Goal: Task Accomplishment & Management: Use online tool/utility

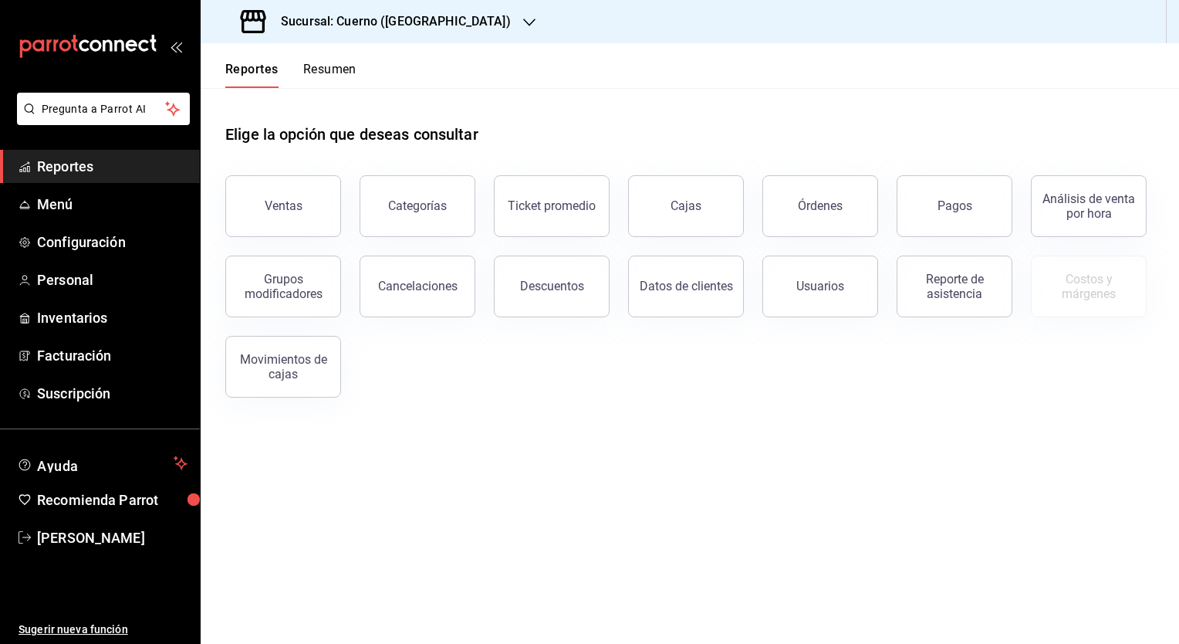
click at [377, 21] on h3 "Sucursal: Cuerno ([GEOGRAPHIC_DATA])" at bounding box center [390, 21] width 242 height 19
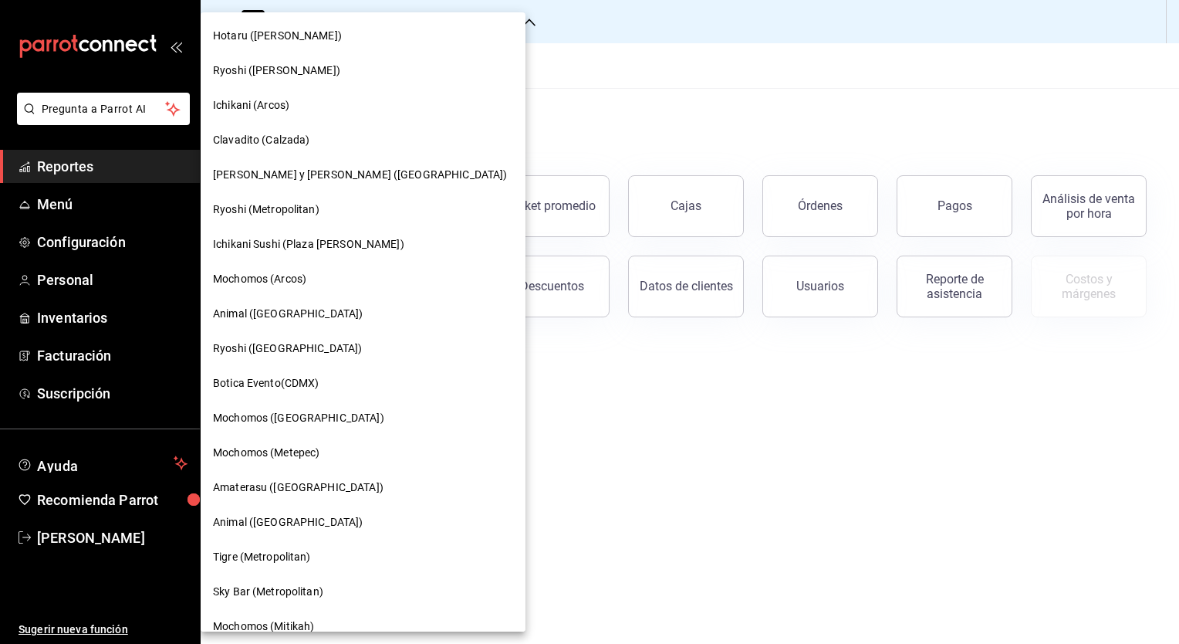
click at [282, 40] on div "Hotaru ([PERSON_NAME])" at bounding box center [363, 36] width 300 height 16
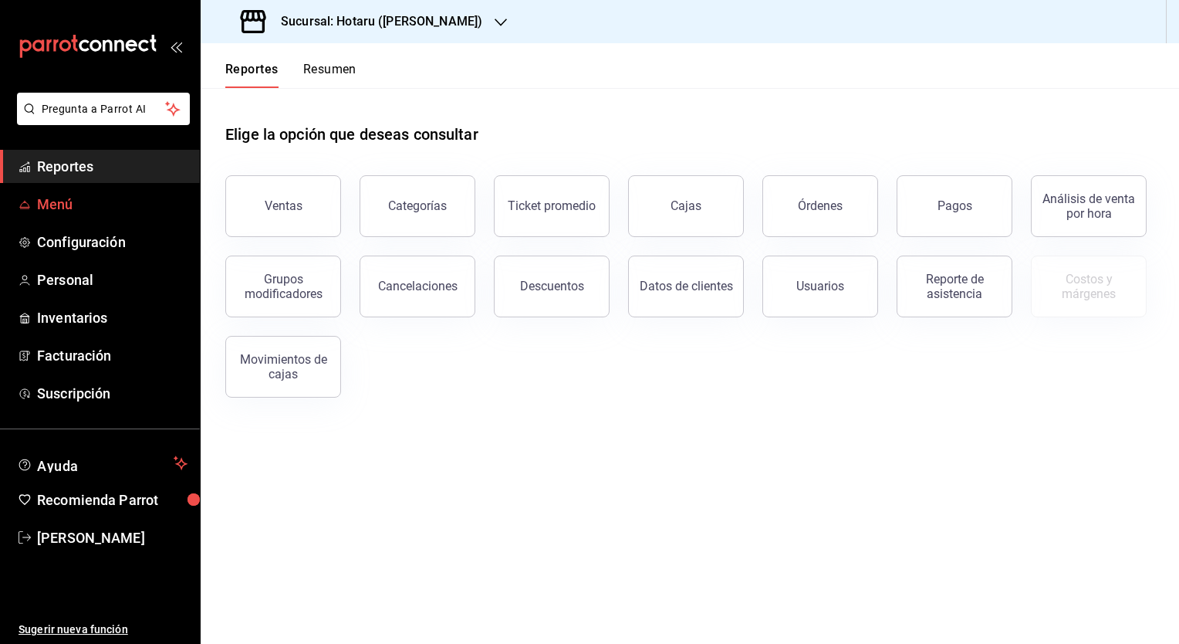
click at [73, 213] on span "Menú" at bounding box center [112, 204] width 150 height 21
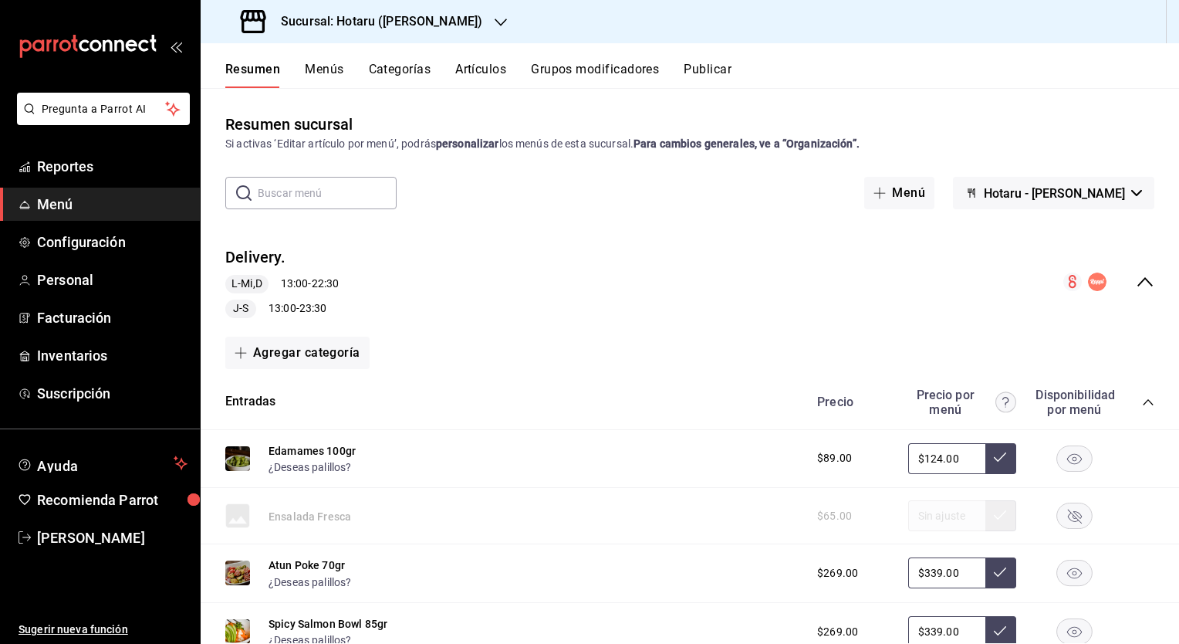
click at [717, 73] on button "Publicar" at bounding box center [708, 75] width 48 height 26
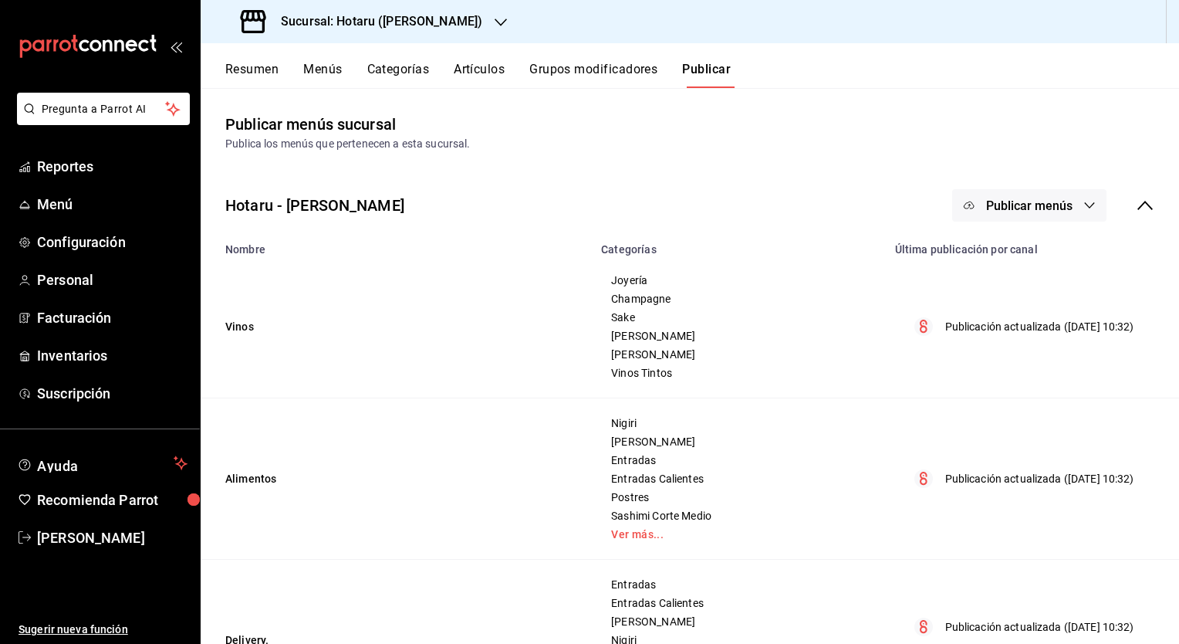
click at [1003, 205] on span "Publicar menús" at bounding box center [1029, 205] width 86 height 15
click at [1012, 252] on span "Punto de venta" at bounding box center [1040, 256] width 74 height 16
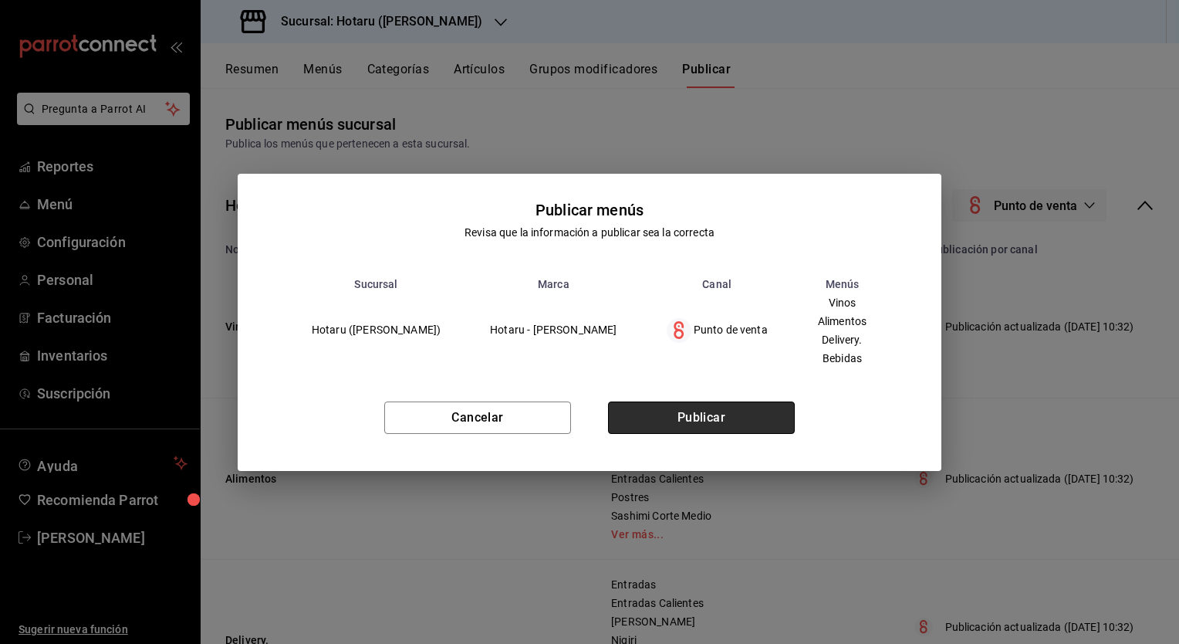
click at [737, 414] on button "Publicar" at bounding box center [701, 417] width 187 height 32
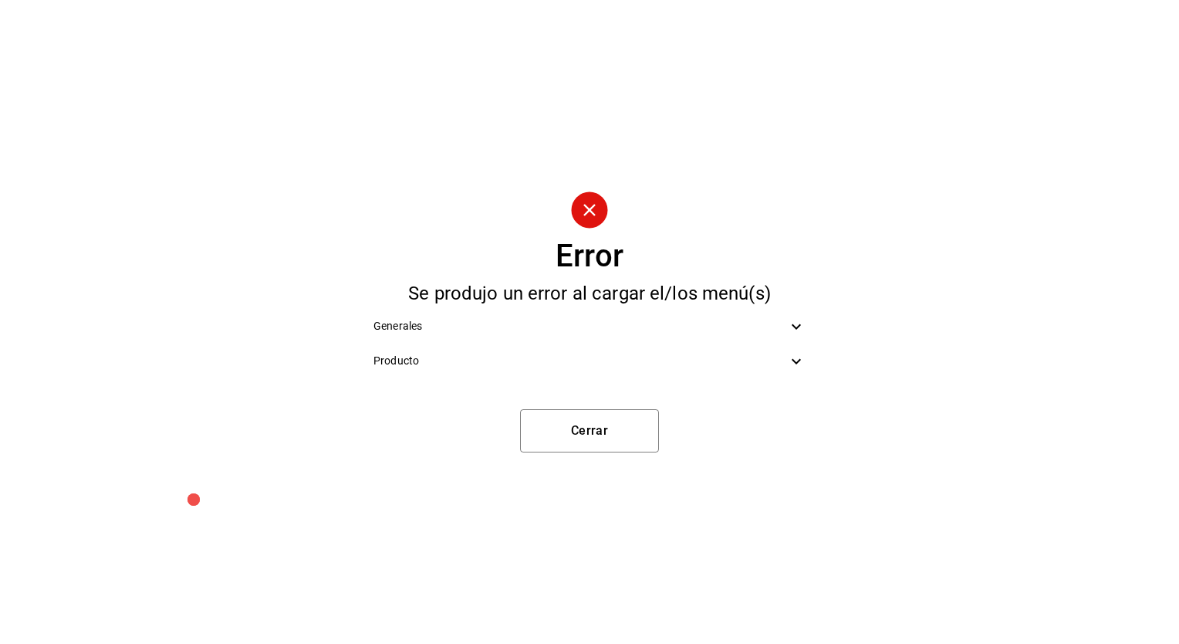
click at [793, 327] on icon at bounding box center [796, 326] width 19 height 19
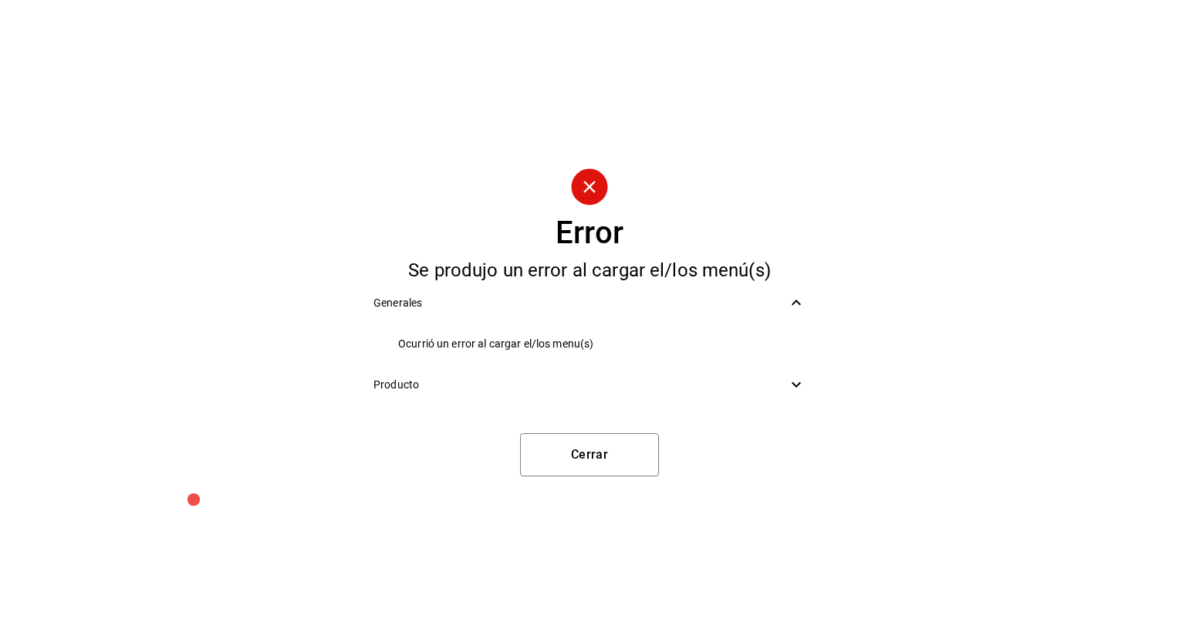
click at [795, 306] on icon at bounding box center [796, 302] width 19 height 19
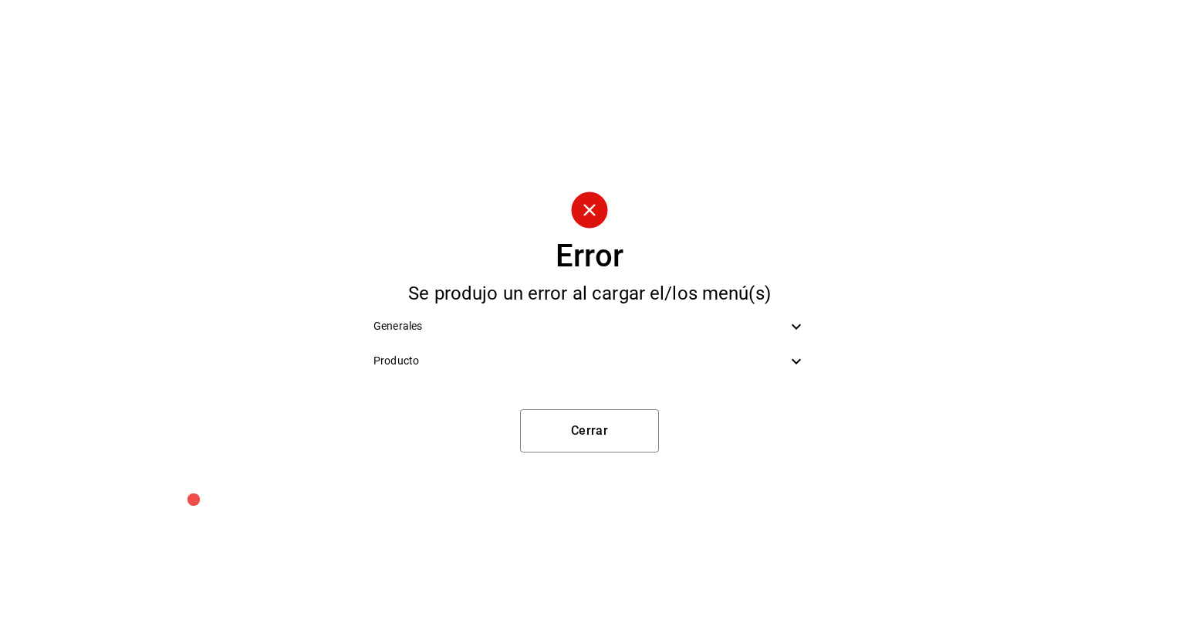
click at [798, 363] on icon at bounding box center [796, 361] width 19 height 19
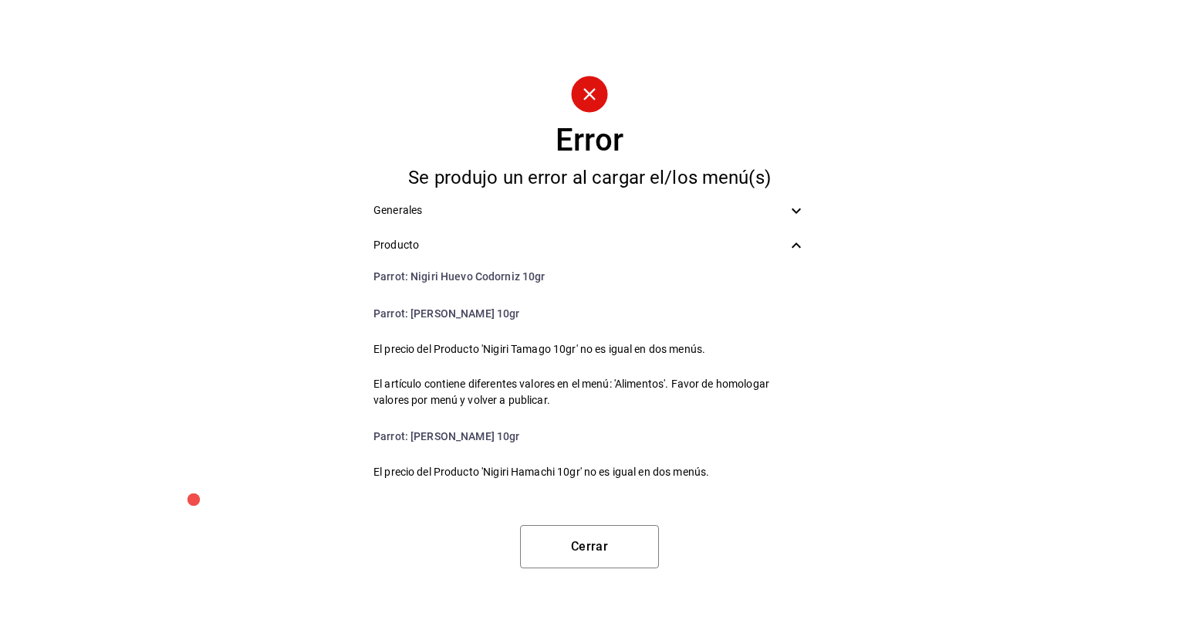
scroll to position [1056, 0]
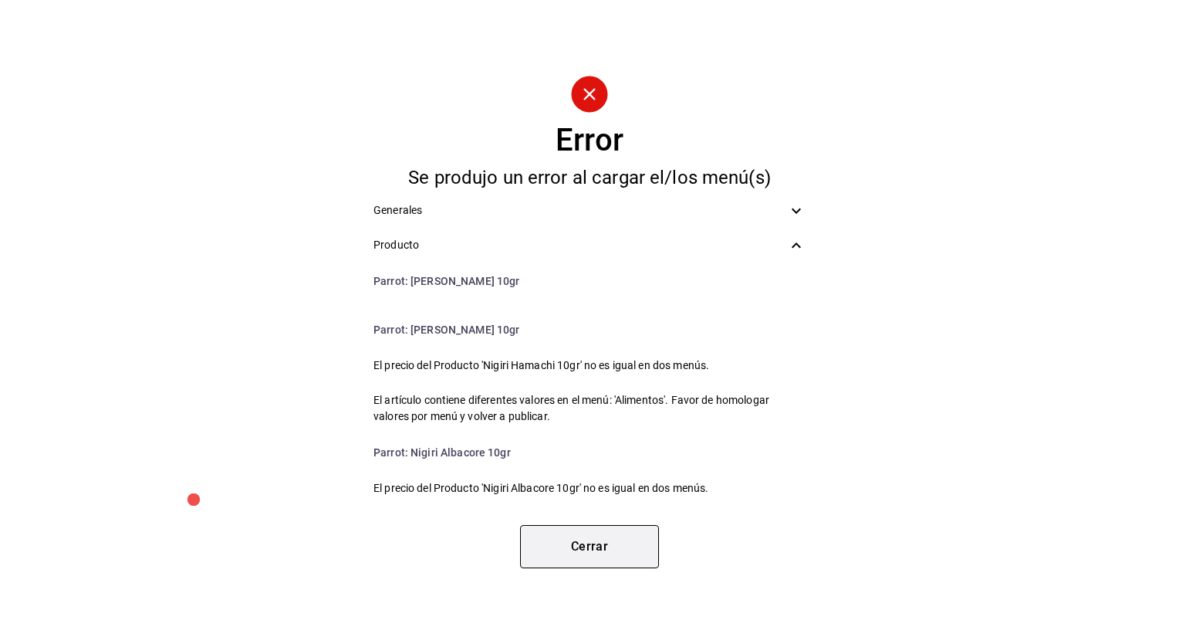
click at [592, 545] on button "Cerrar" at bounding box center [589, 546] width 139 height 43
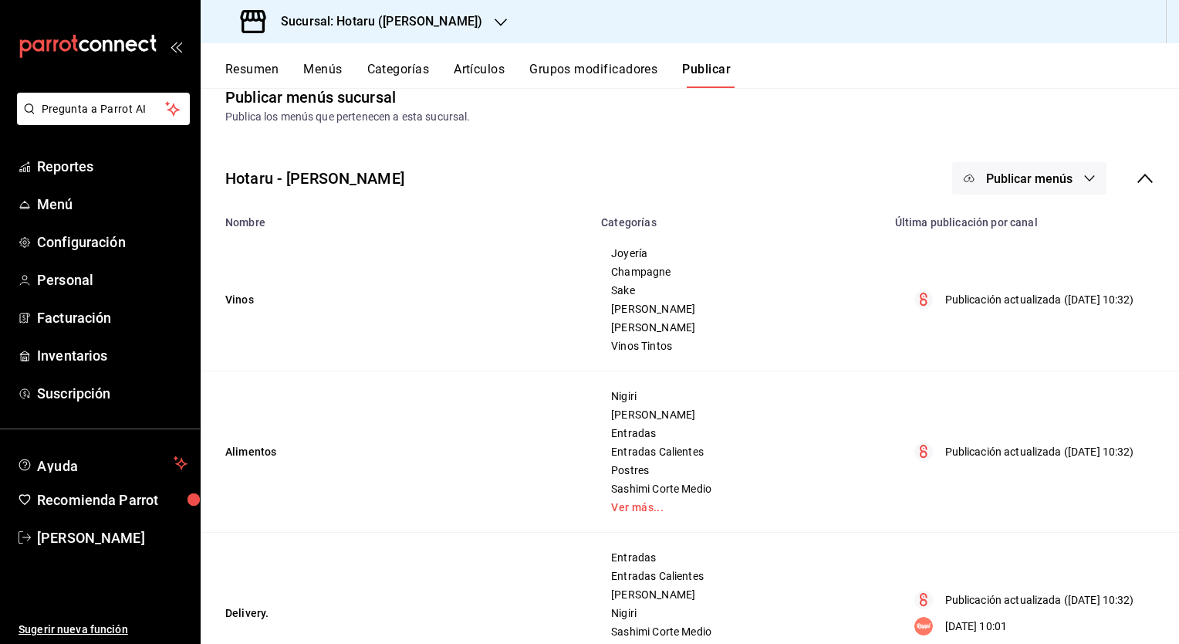
scroll to position [0, 0]
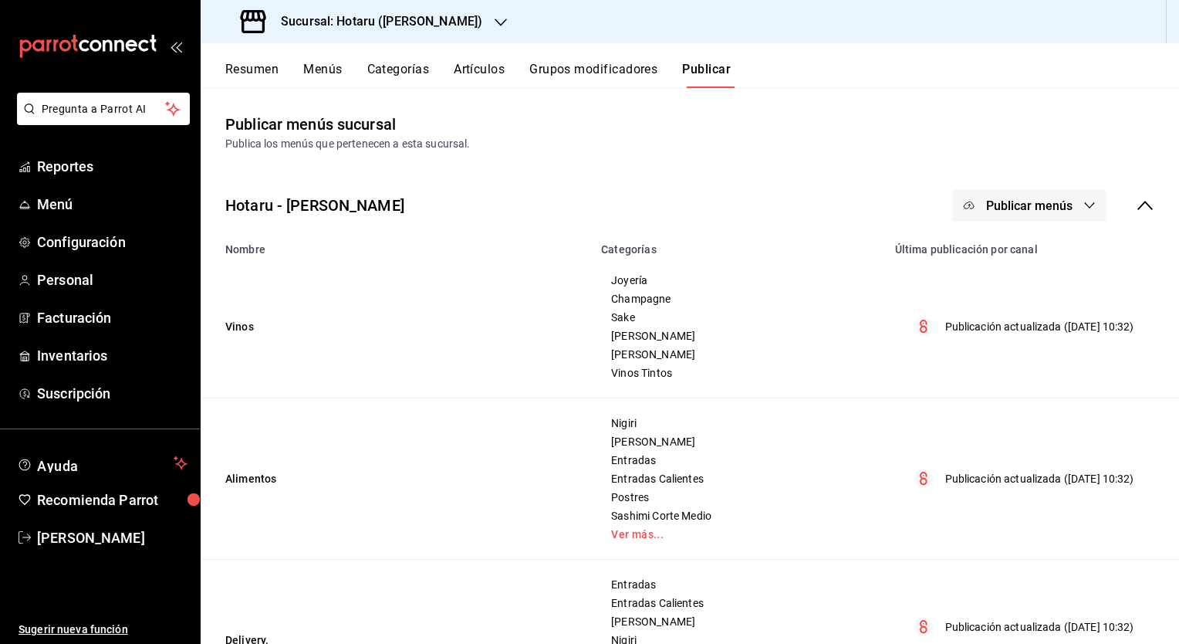
click at [1053, 209] on span "Publicar menús" at bounding box center [1029, 205] width 86 height 15
click at [995, 249] on div at bounding box center [981, 255] width 43 height 25
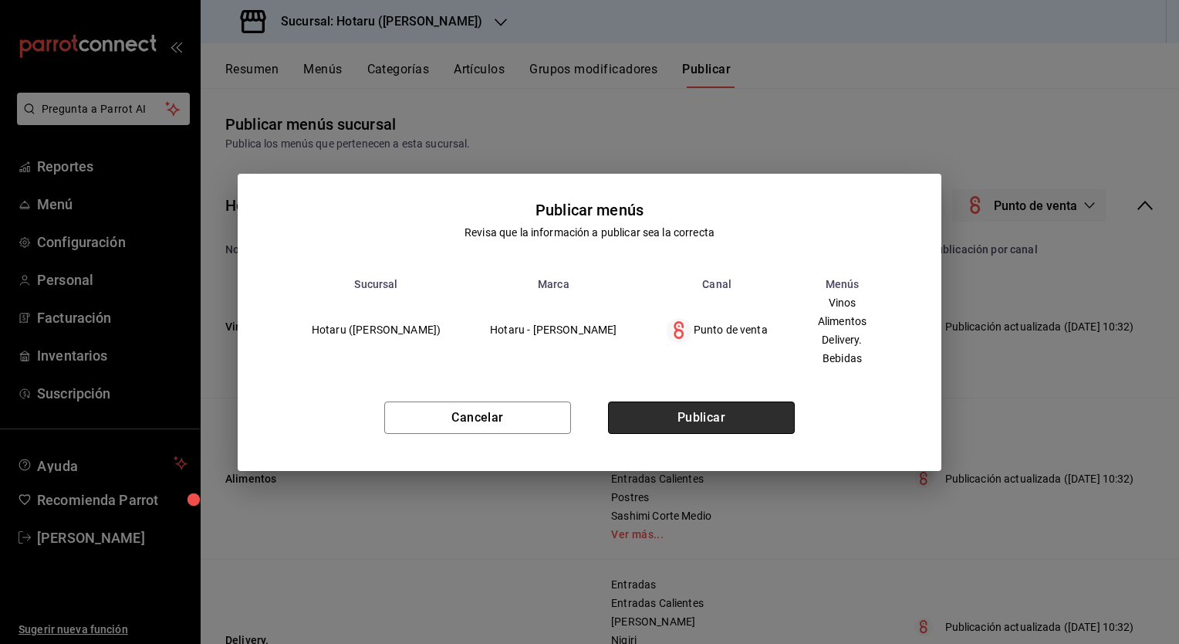
click at [704, 418] on button "Publicar" at bounding box center [701, 417] width 187 height 32
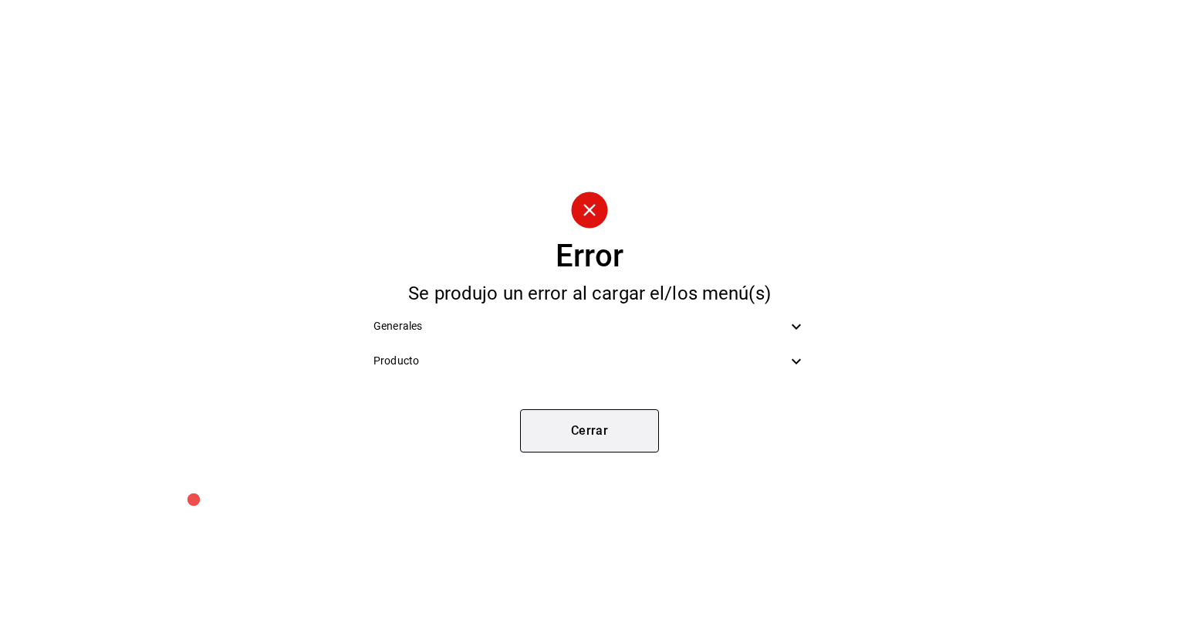
click at [531, 429] on button "Cerrar" at bounding box center [589, 430] width 139 height 43
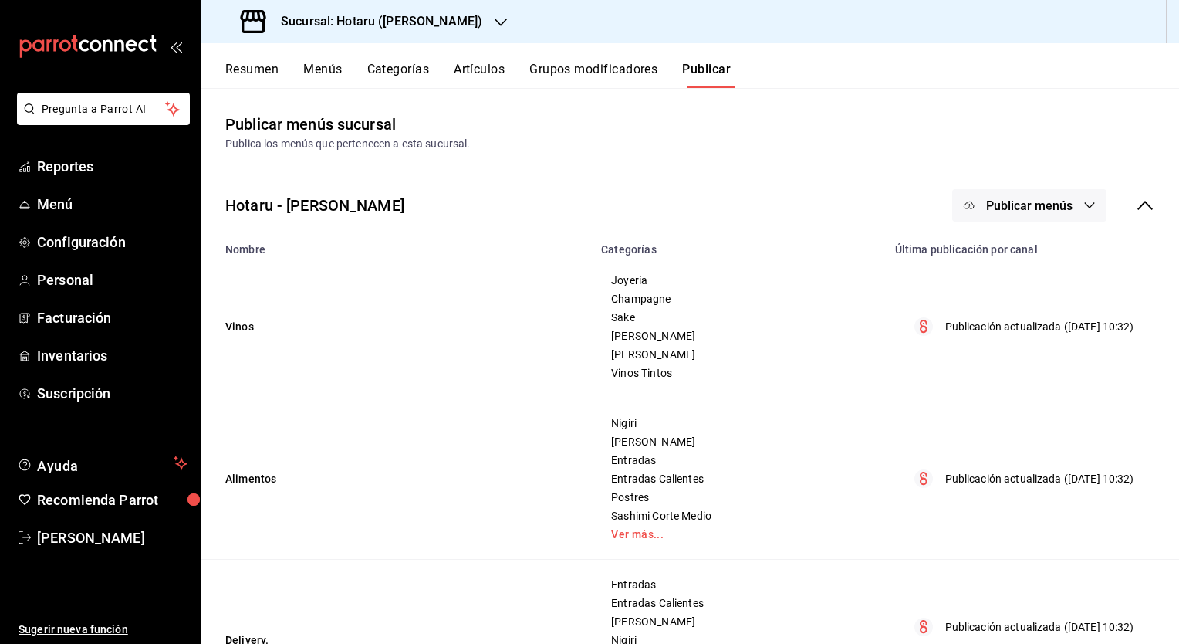
click at [401, 17] on h3 "Sucursal: Hotaru (Valle)" at bounding box center [376, 21] width 214 height 19
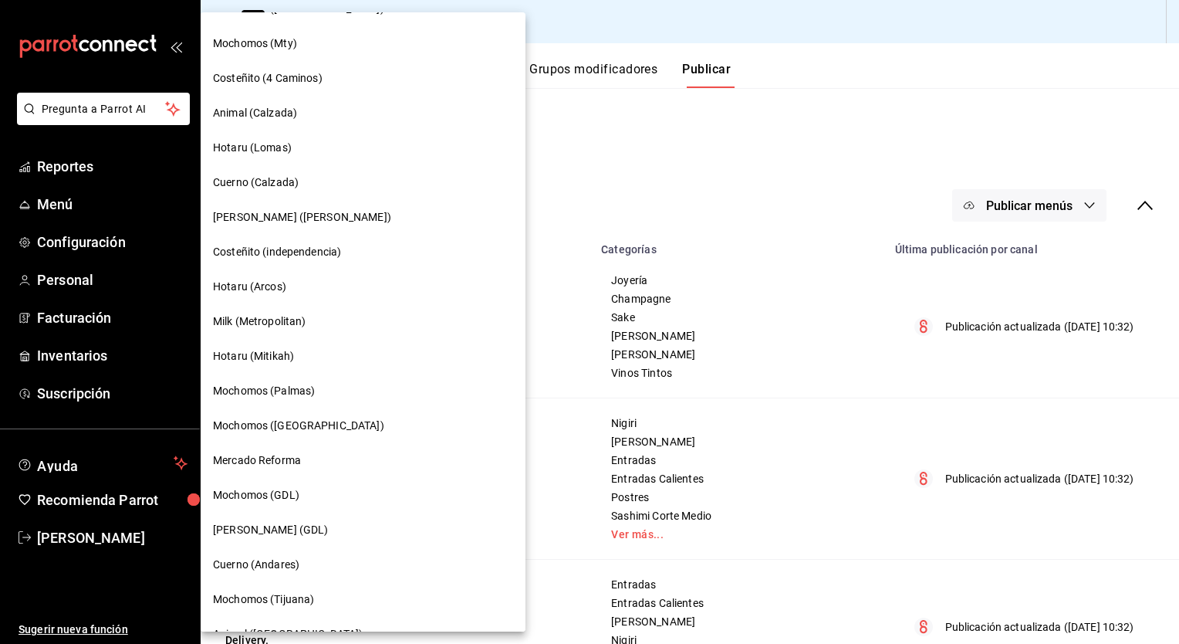
scroll to position [886, 0]
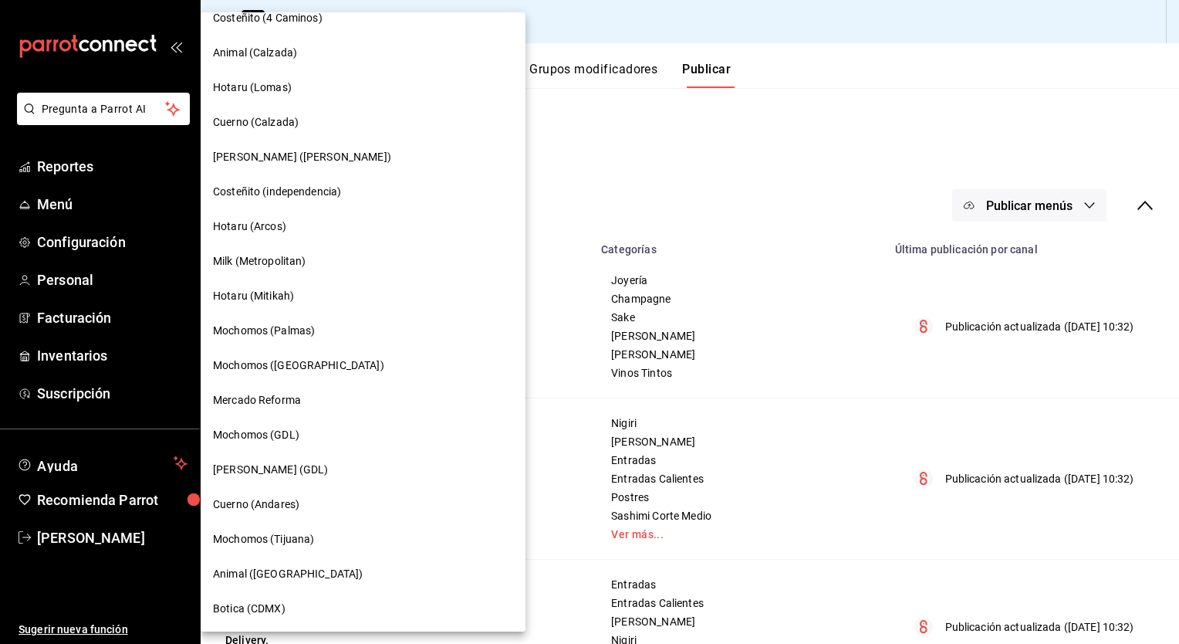
click at [685, 190] on div at bounding box center [589, 322] width 1179 height 644
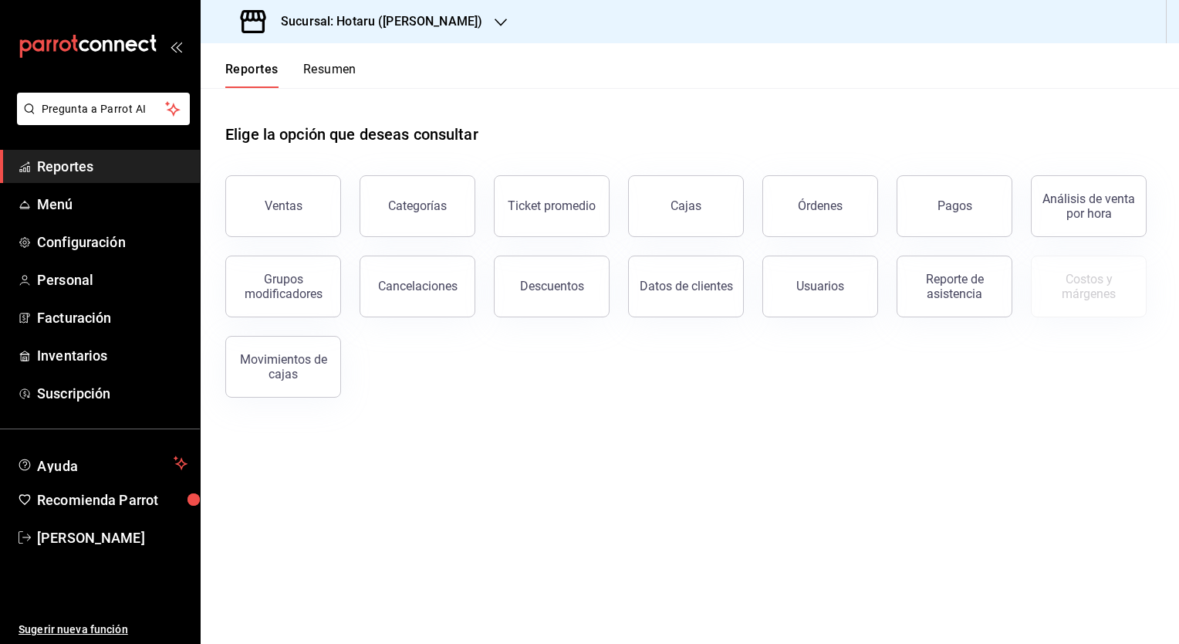
click at [335, 15] on h3 "Sucursal: Hotaru (Valle)" at bounding box center [376, 21] width 214 height 19
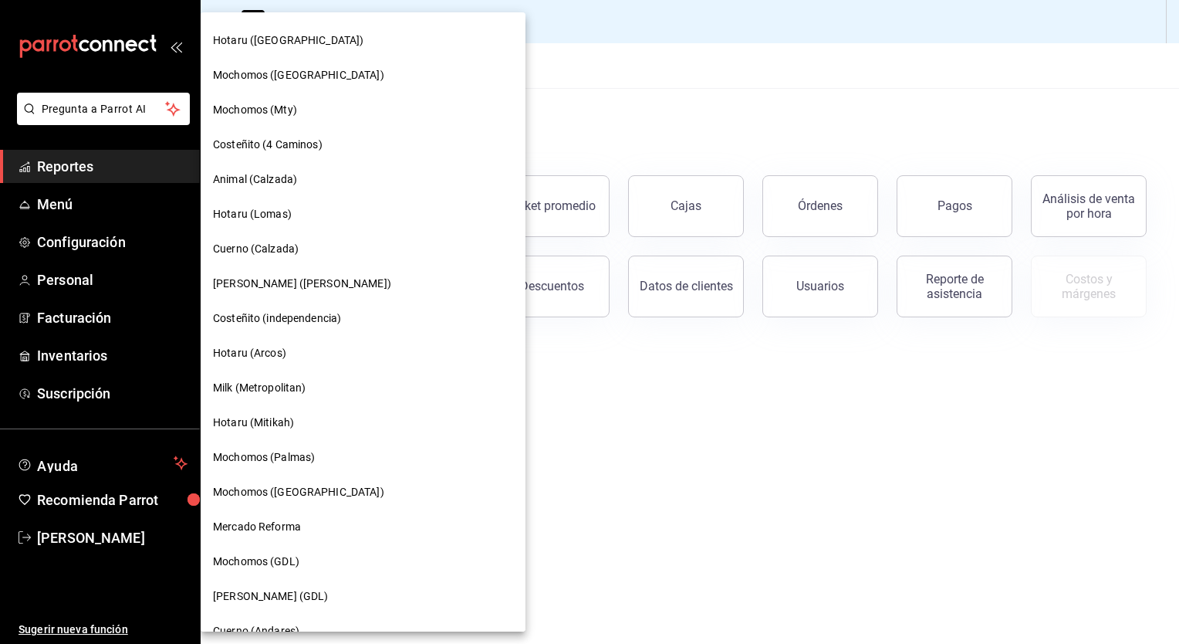
scroll to position [840, 0]
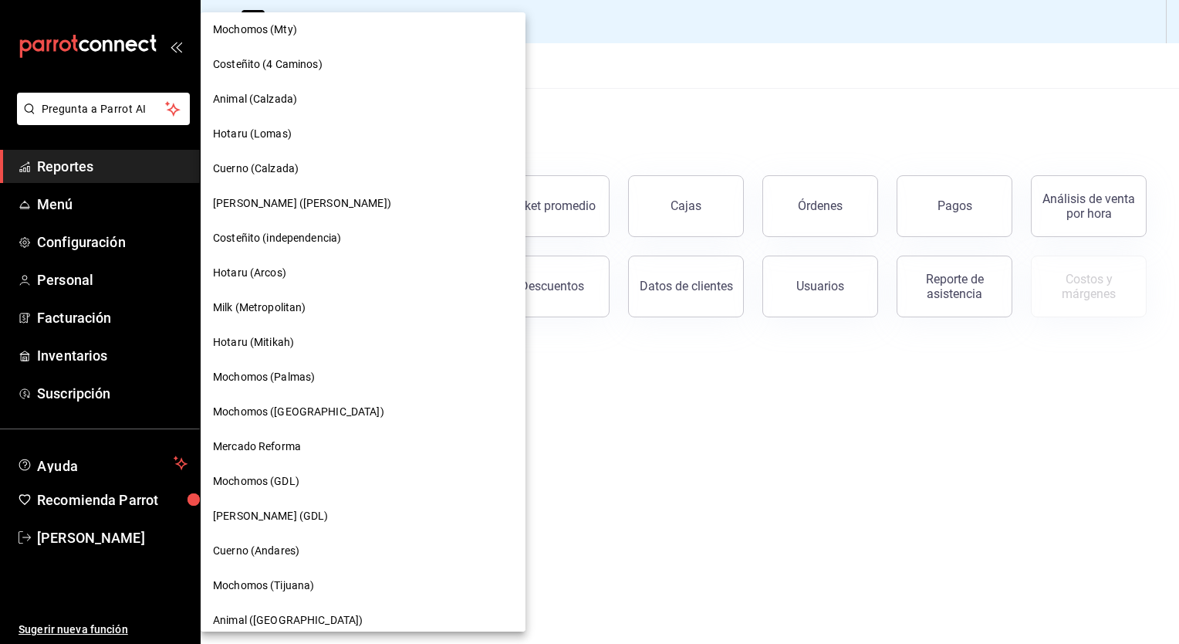
click at [289, 585] on span "Mochomos (Tijuana)" at bounding box center [263, 585] width 101 height 16
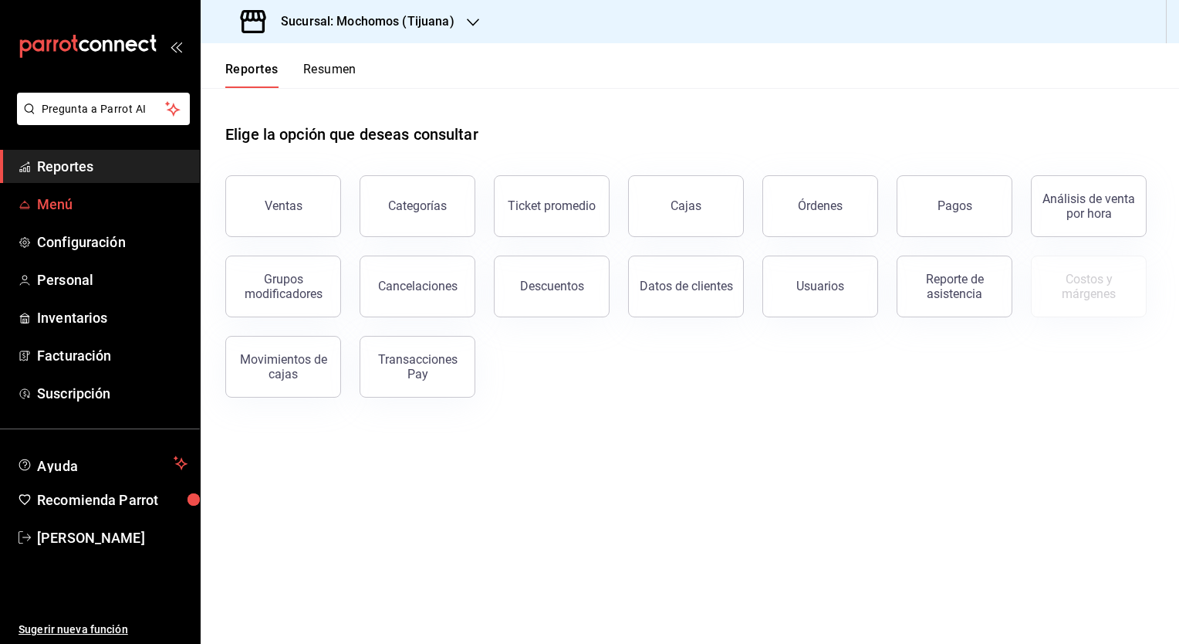
click at [68, 204] on span "Menú" at bounding box center [112, 204] width 150 height 21
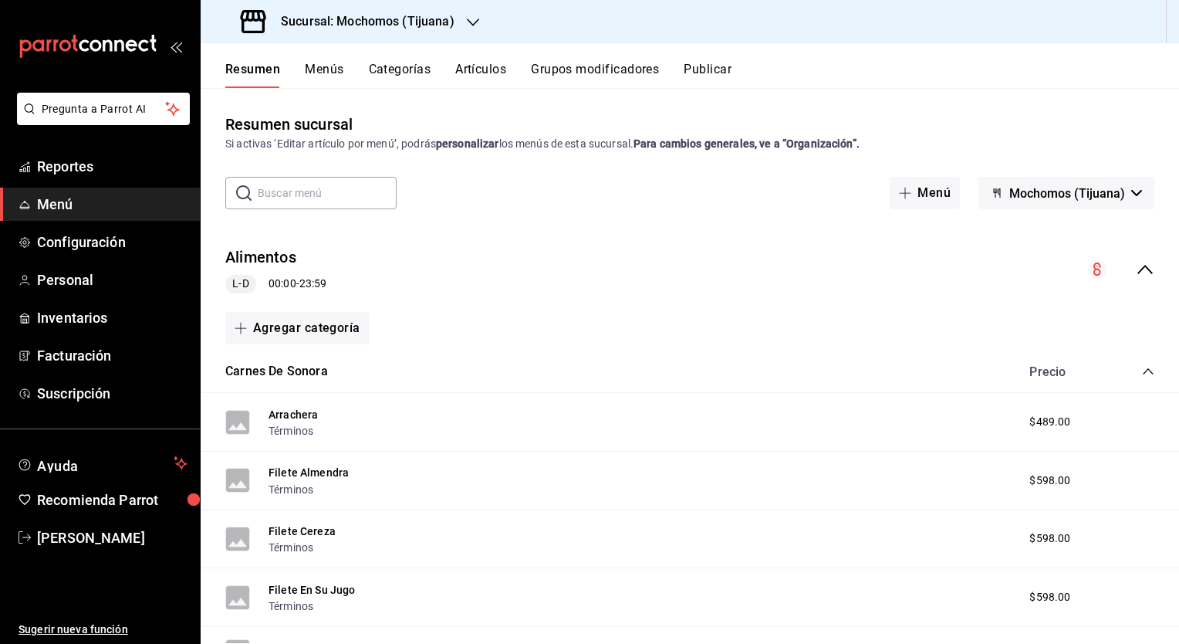
click at [1136, 267] on icon "collapse-menu-row" at bounding box center [1145, 269] width 19 height 19
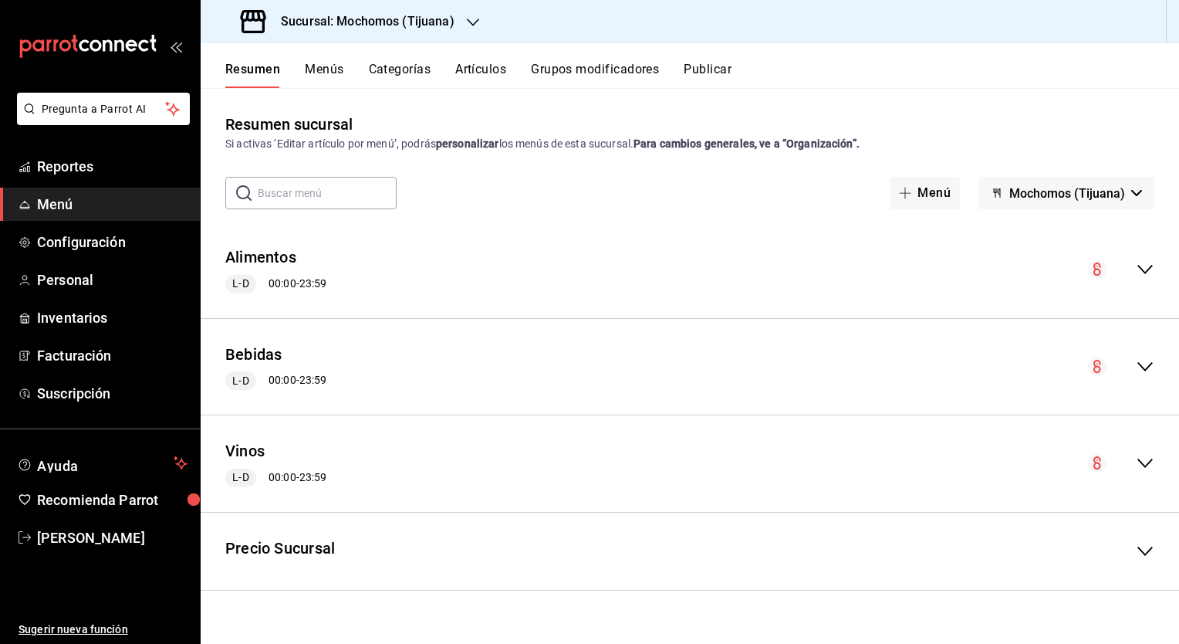
click at [310, 70] on button "Menús" at bounding box center [324, 75] width 39 height 26
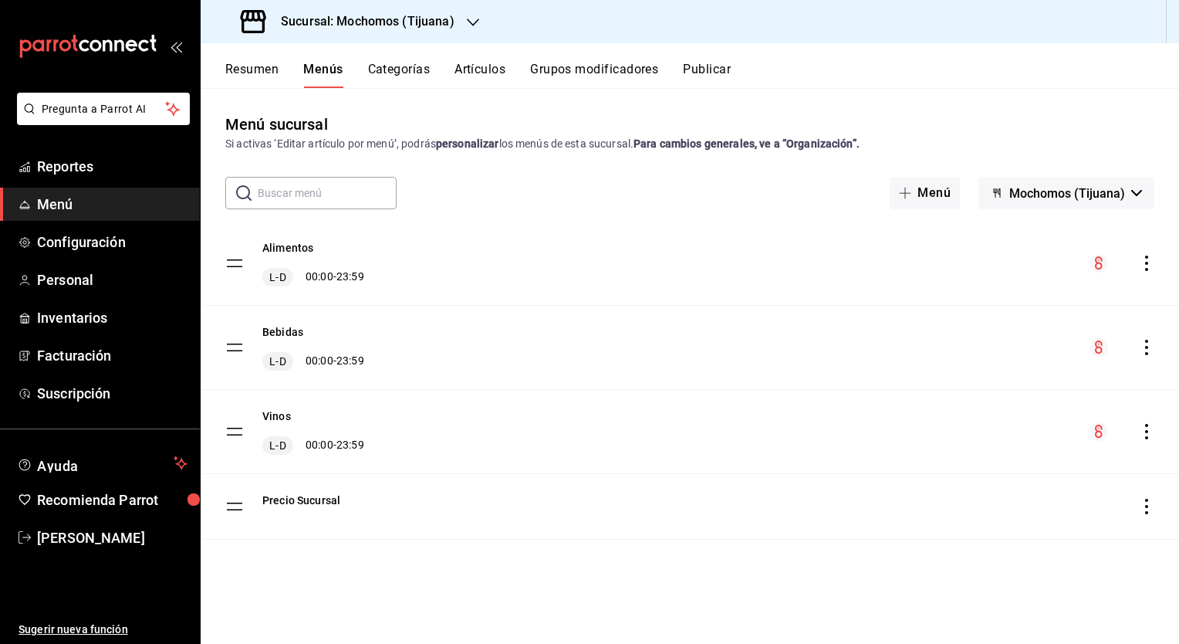
click at [1141, 265] on icon "actions" at bounding box center [1146, 262] width 15 height 15
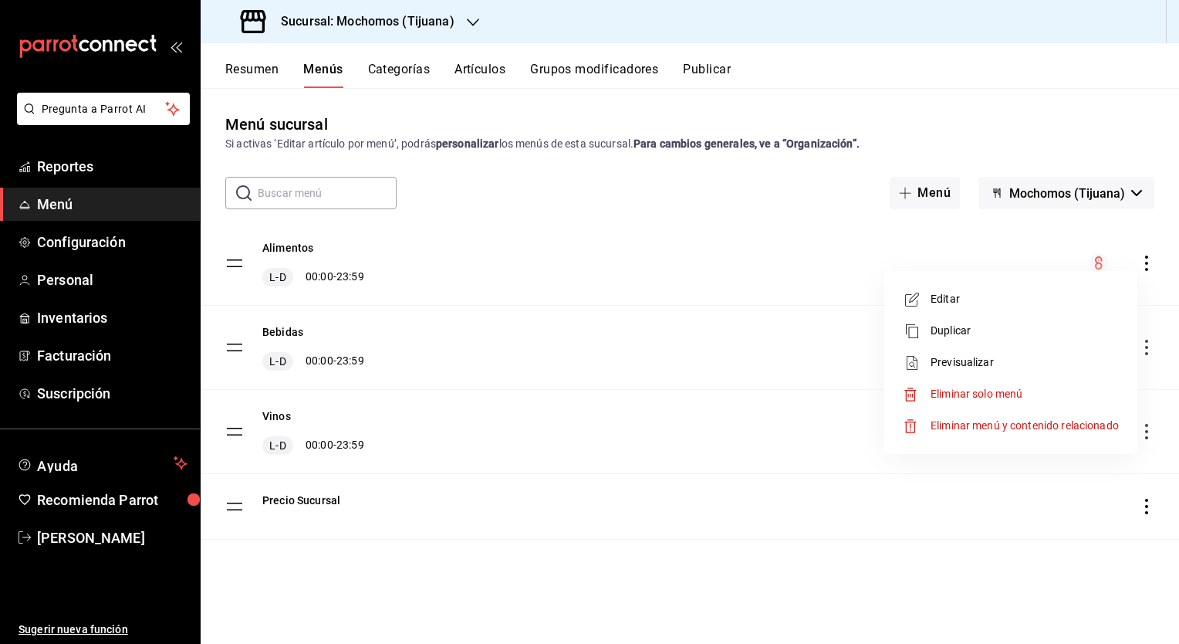
click at [996, 360] on span "Previsualizar" at bounding box center [1025, 362] width 188 height 16
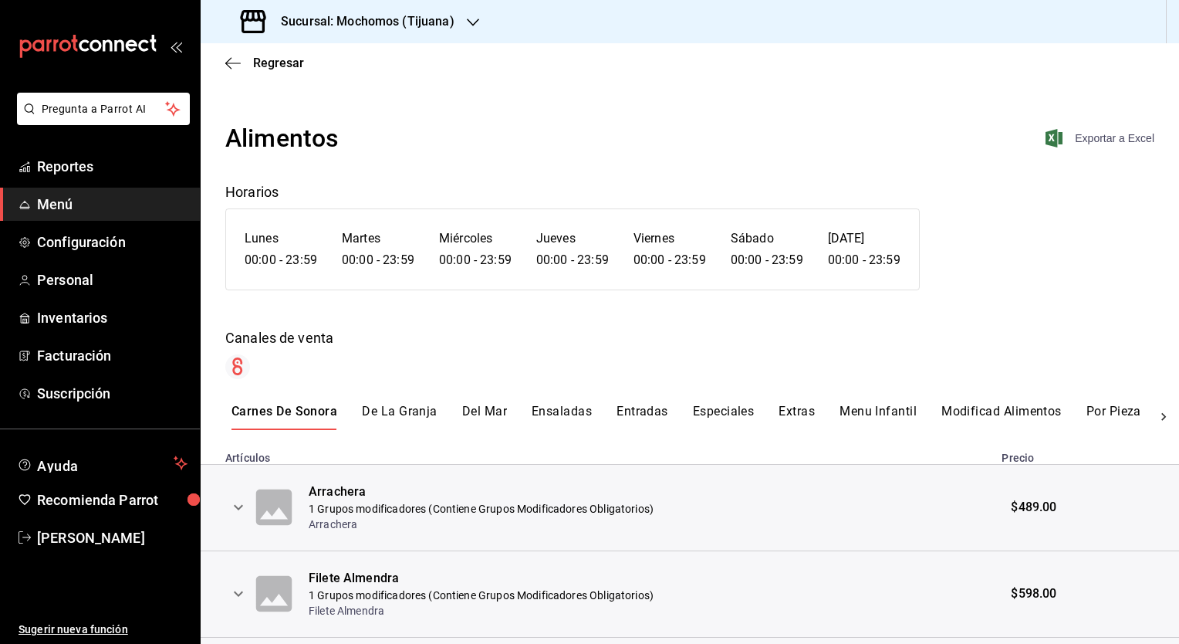
click at [1078, 136] on span "Exportar a Excel" at bounding box center [1102, 138] width 106 height 19
click at [400, 22] on h3 "Sucursal: Mochomos (Tijuana)" at bounding box center [362, 21] width 186 height 19
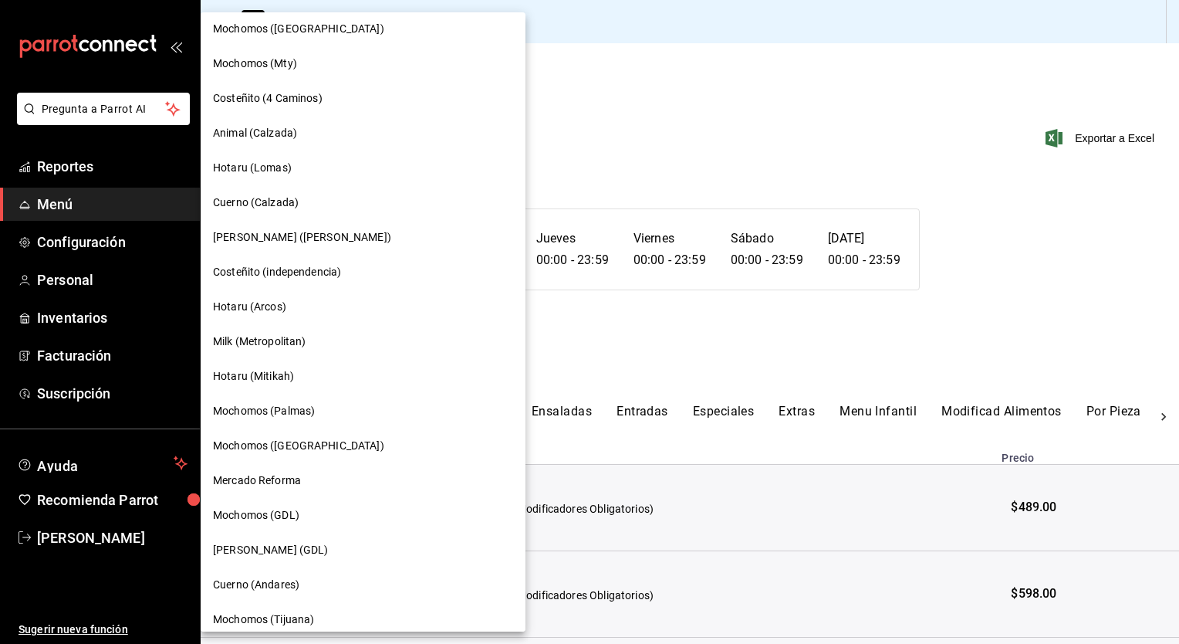
scroll to position [809, 0]
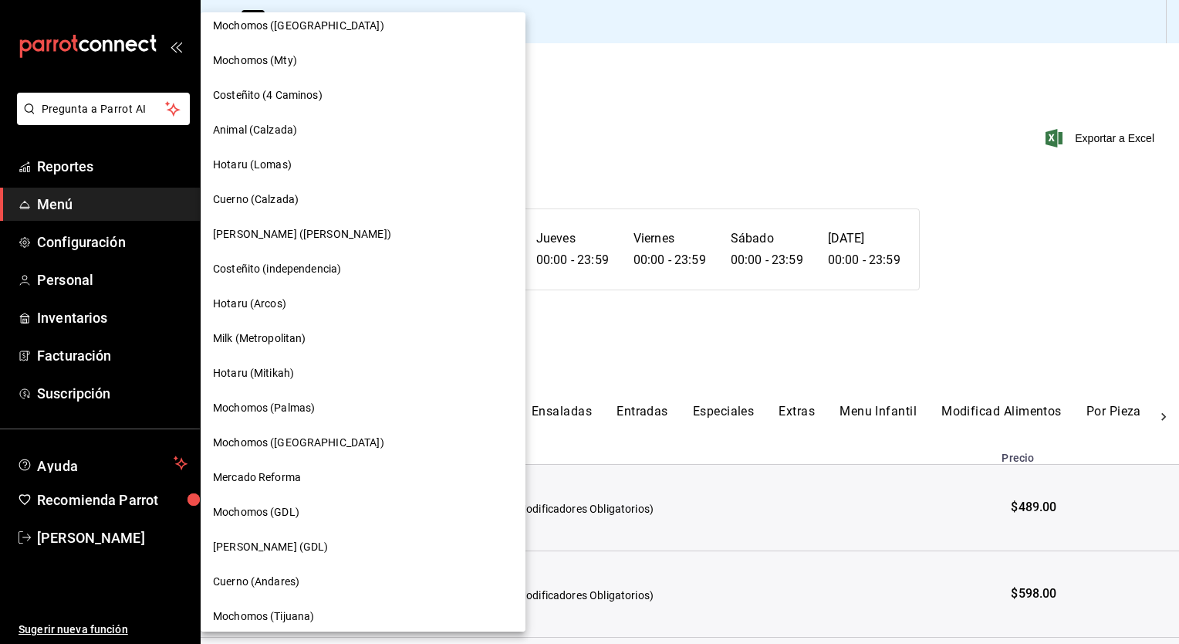
click at [276, 579] on span "Cuerno (Andares)" at bounding box center [256, 581] width 86 height 16
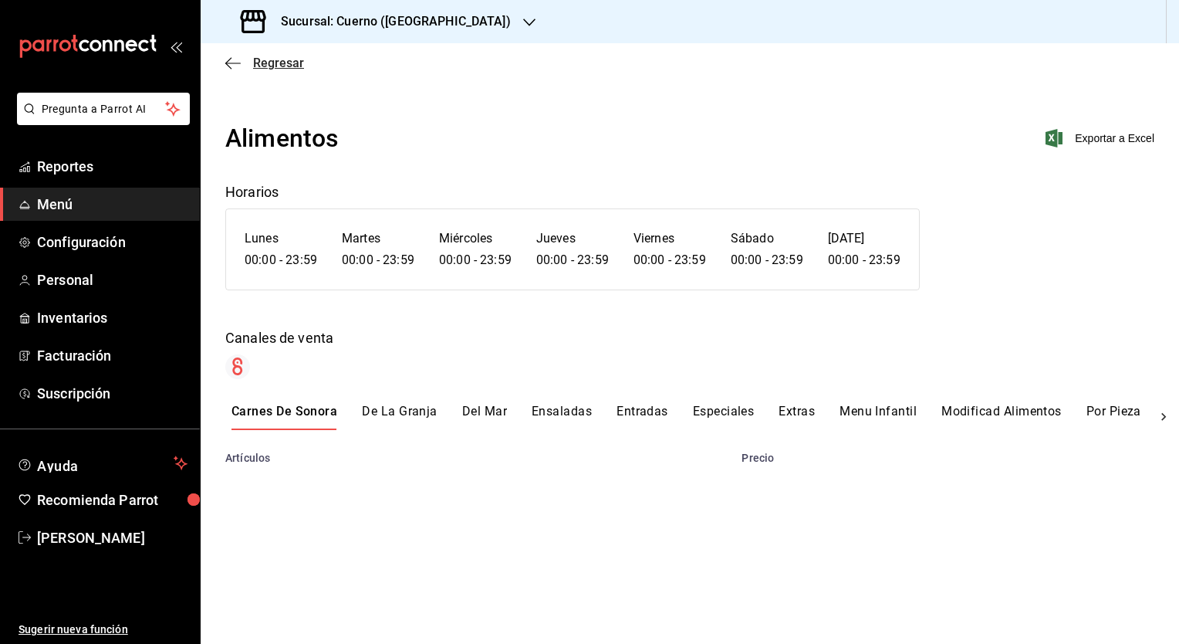
click at [287, 60] on span "Regresar" at bounding box center [278, 63] width 51 height 15
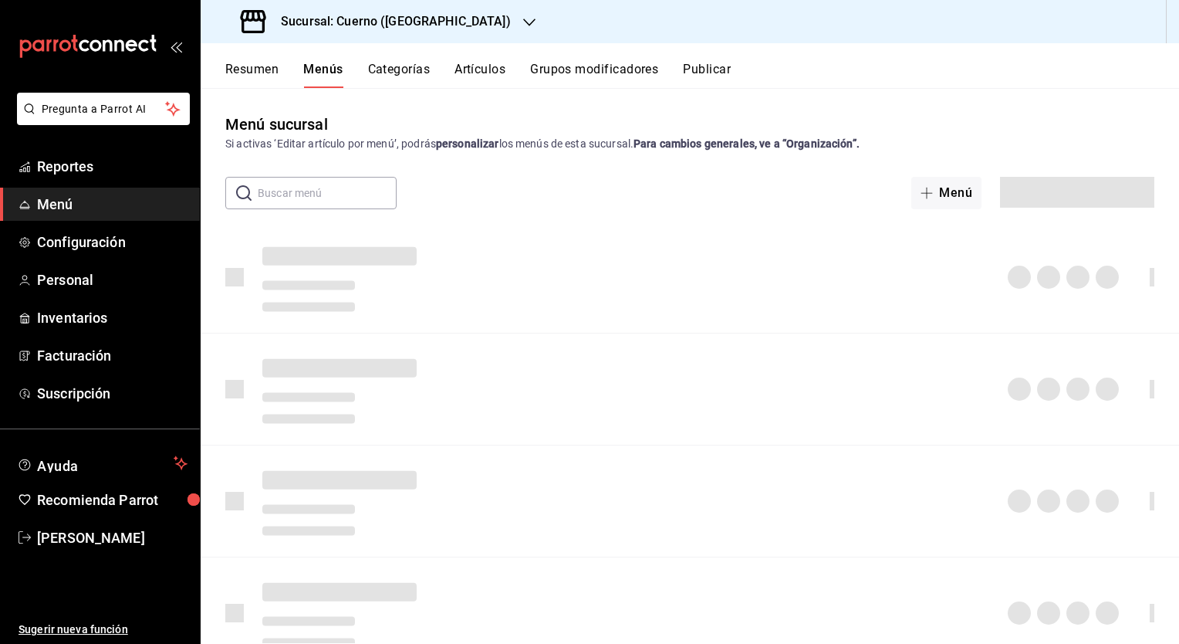
click at [469, 66] on button "Artículos" at bounding box center [480, 75] width 51 height 26
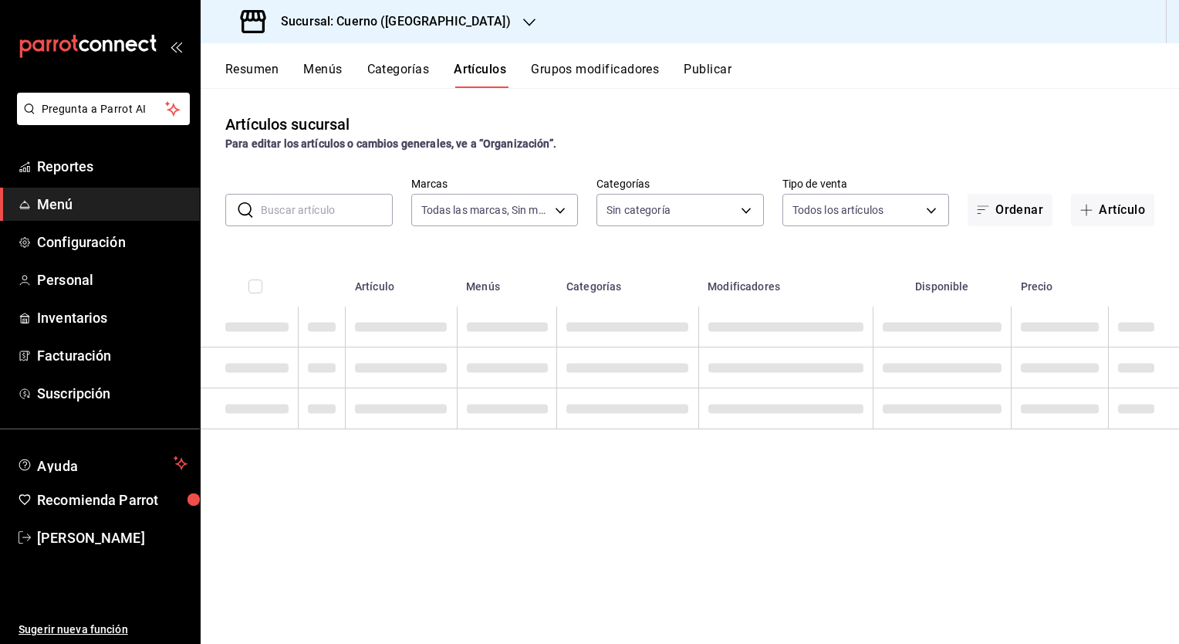
type input "c9e961b9-bc29-480f-a65c-324ff110f526"
type input "a99b9eb1-d5e4-4ca6-a53e-4c42022e859a,8d843363-7b8b-4002-90a0-c01944697fe5,d20f9…"
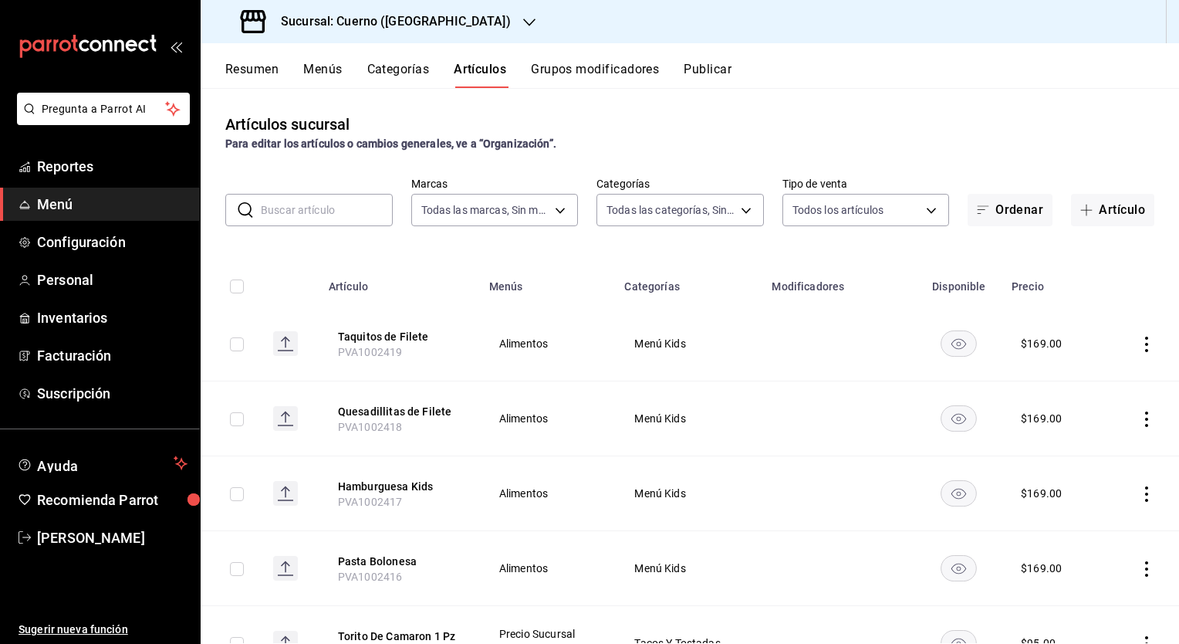
click at [336, 208] on input "text" at bounding box center [327, 209] width 132 height 31
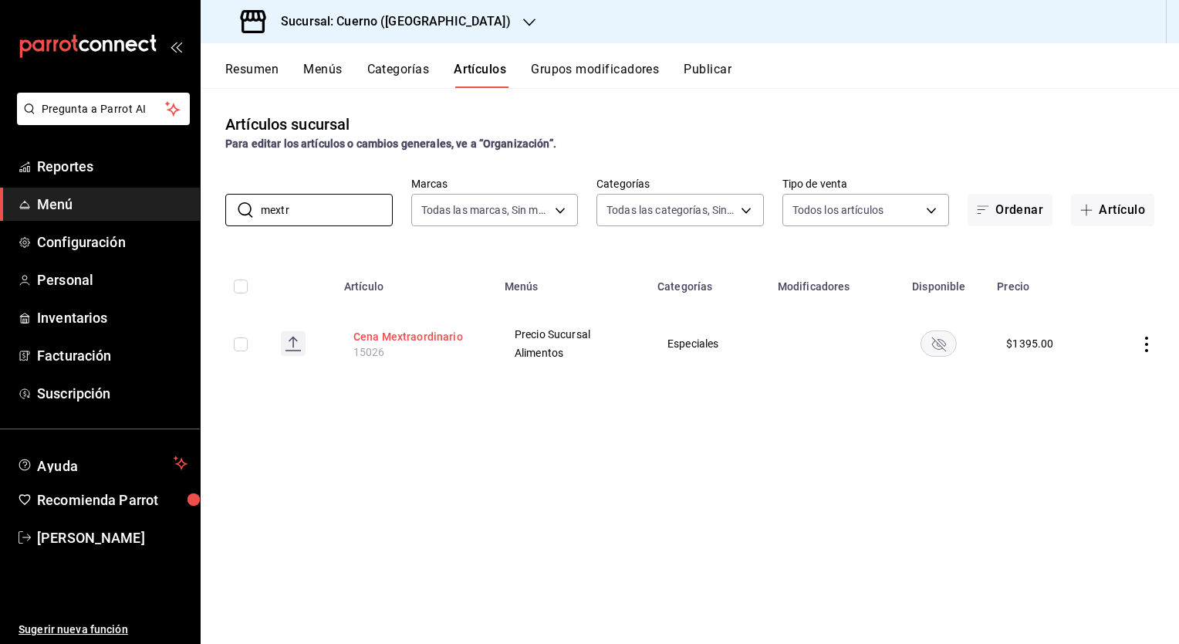
type input "mextr"
click at [414, 332] on button "Cena Mextraordinario" at bounding box center [414, 336] width 123 height 15
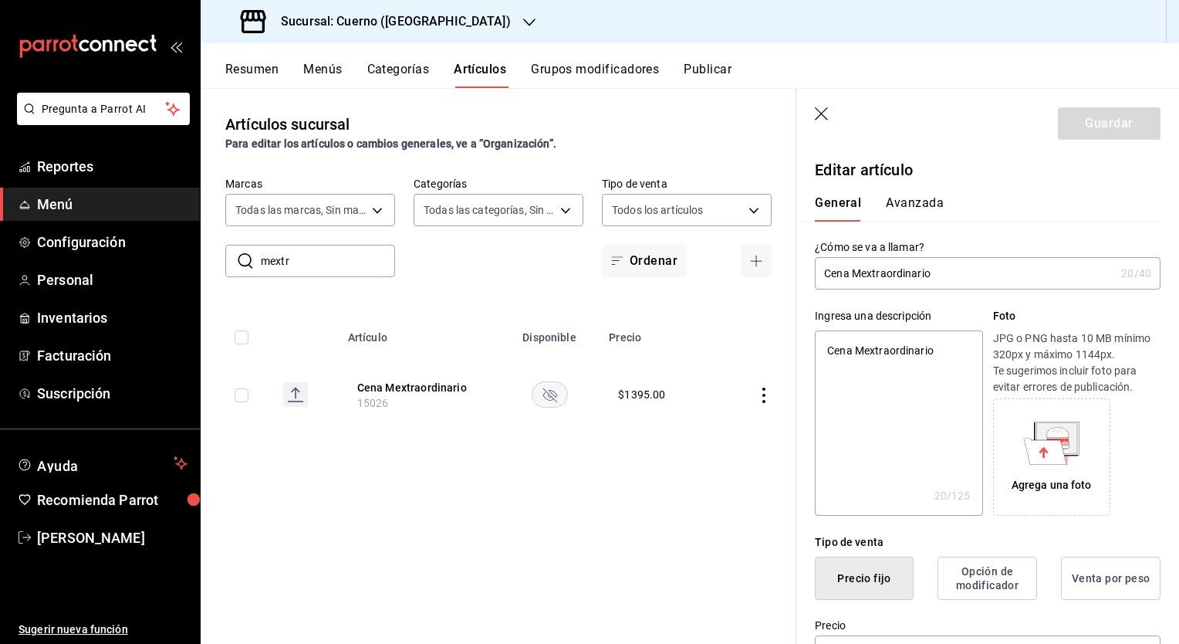
type input "CenaMextraordinario"
type textarea "x"
type input "Mextraordinario"
type textarea "x"
type input "Mextraordinario"
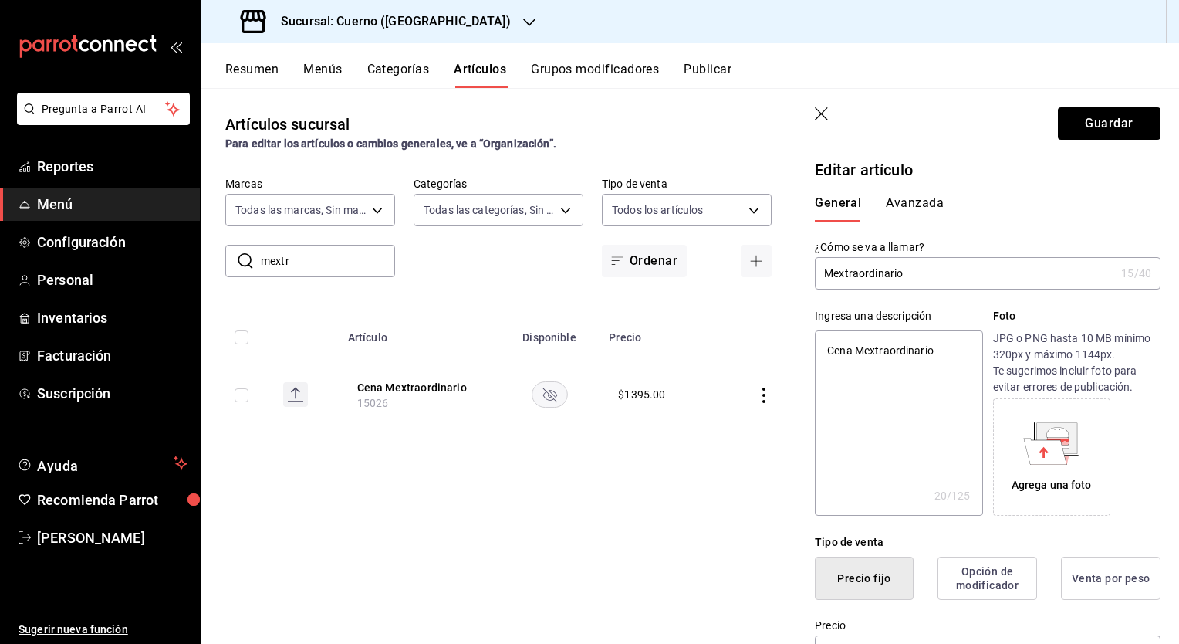
type textarea "x"
type input "Mextraordinario 2"
type textarea "x"
type input "Mextraordinario 20"
type textarea "x"
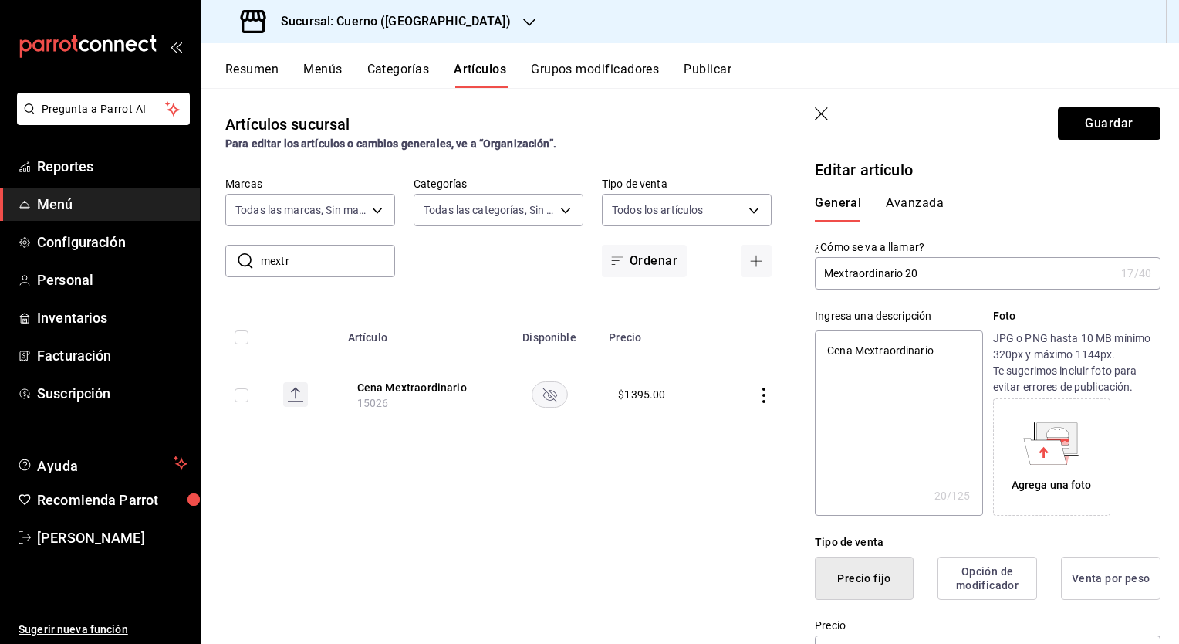
type input "Mextraordinario 202"
type textarea "x"
type input "Mextraordinario 2025"
type textarea "x"
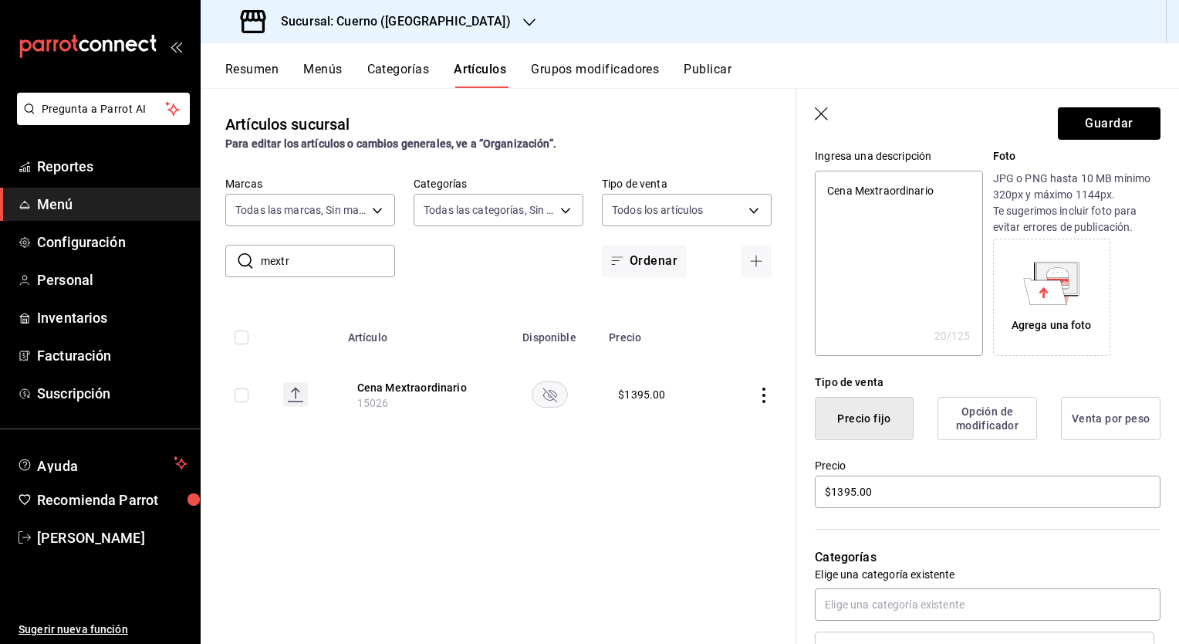
scroll to position [190, 0]
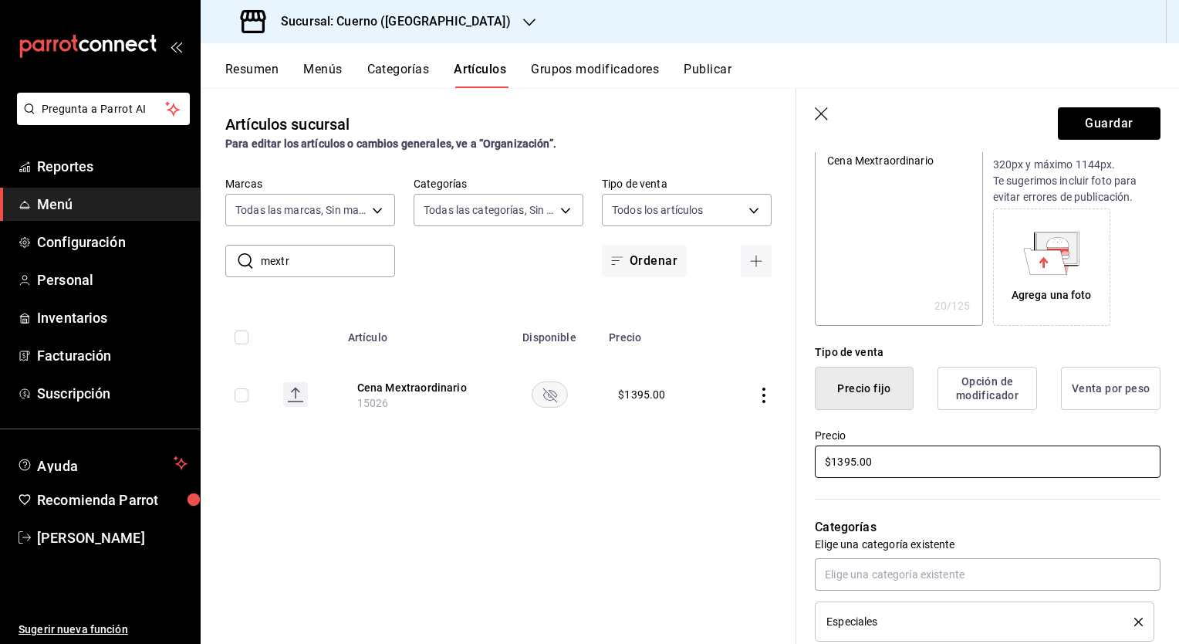
type input "Mextraordinario 2025"
click at [926, 474] on input "$1395.00" at bounding box center [988, 461] width 346 height 32
type textarea "x"
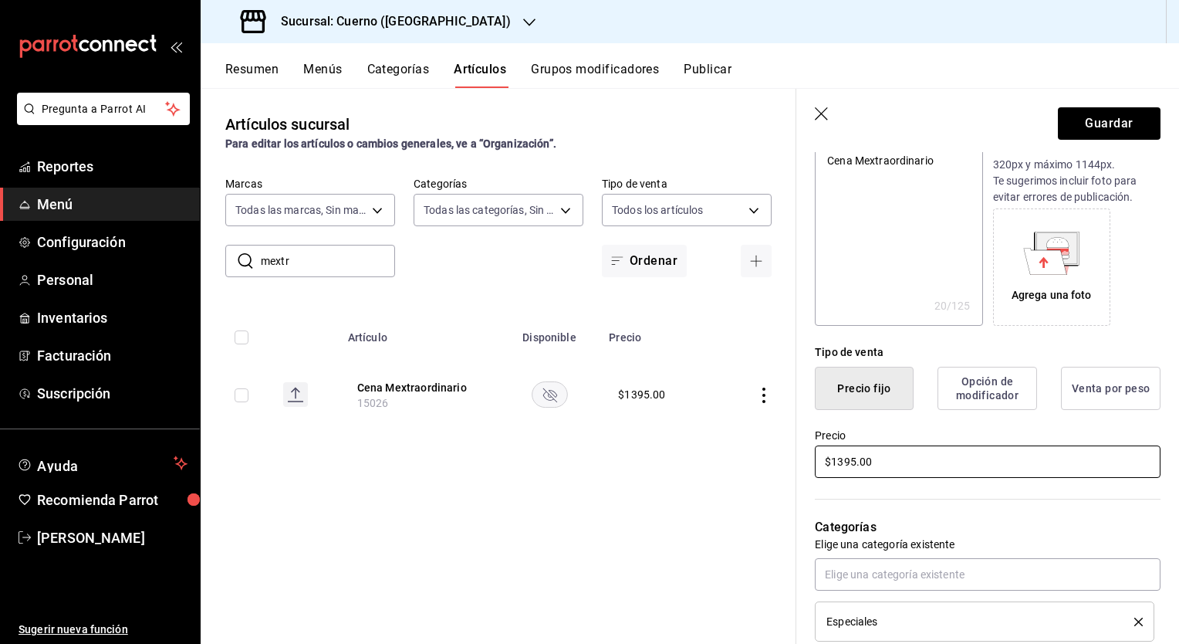
type input "$2.00"
type textarea "x"
type input "$21.00"
type textarea "x"
type input "$219.00"
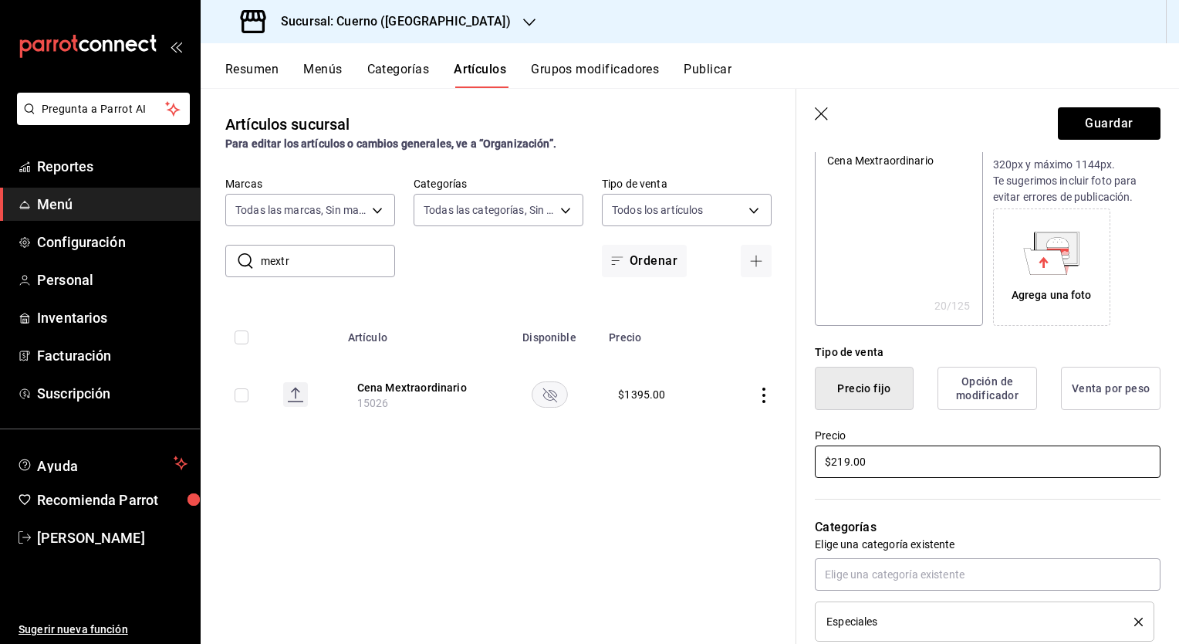
type textarea "x"
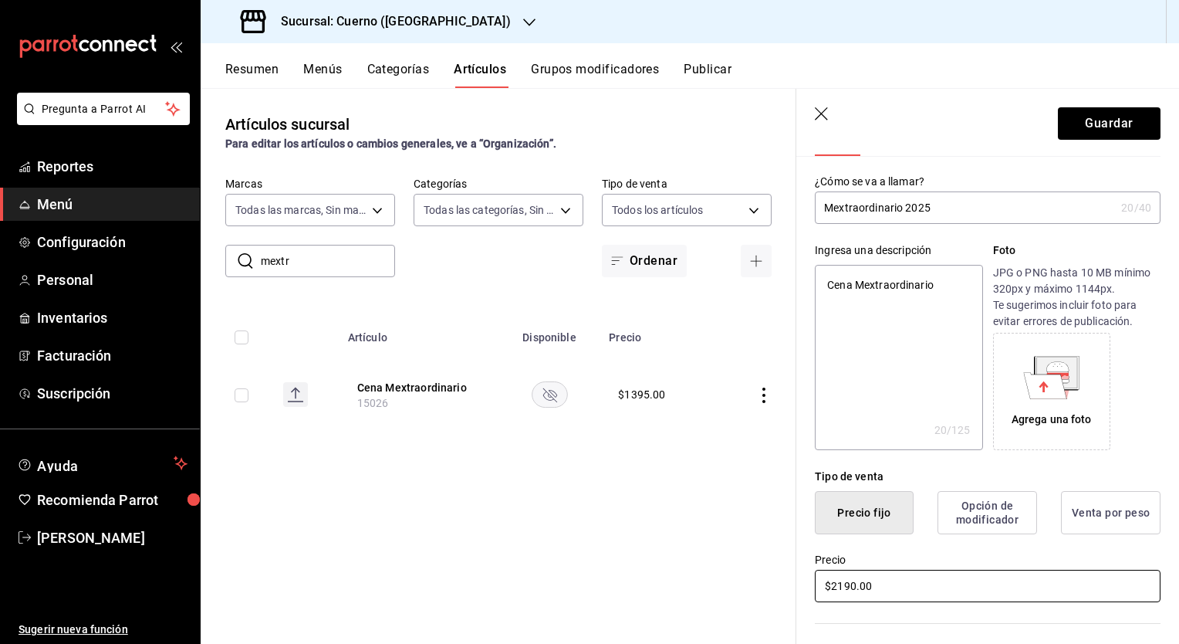
scroll to position [0, 0]
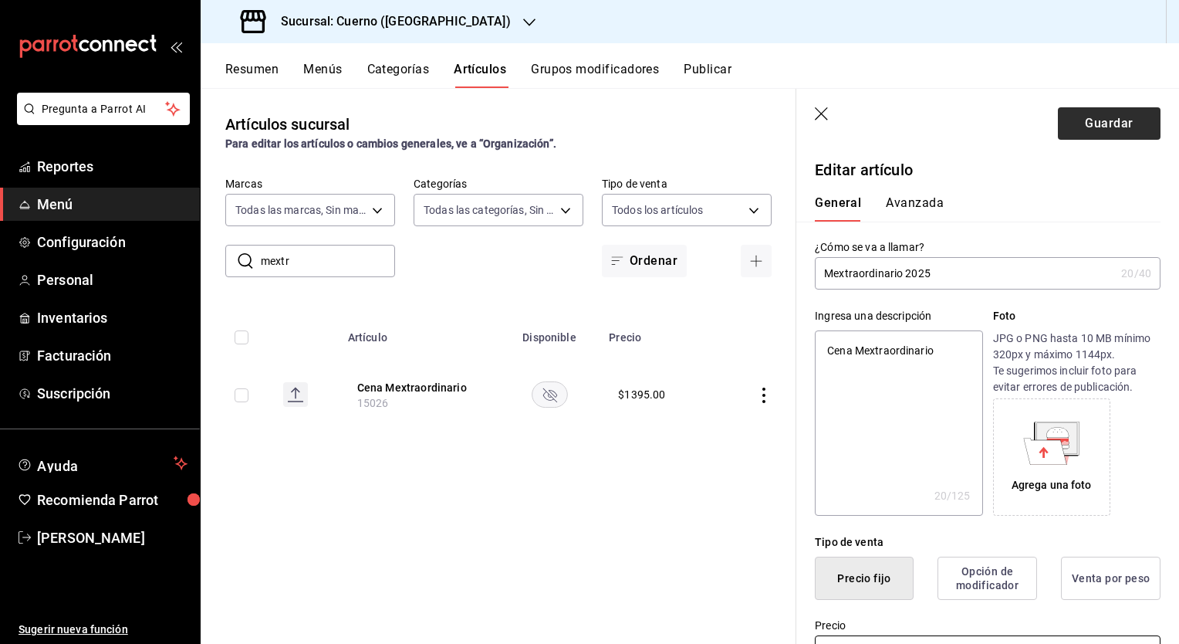
type input "$2190.00"
click at [1091, 128] on button "Guardar" at bounding box center [1109, 123] width 103 height 32
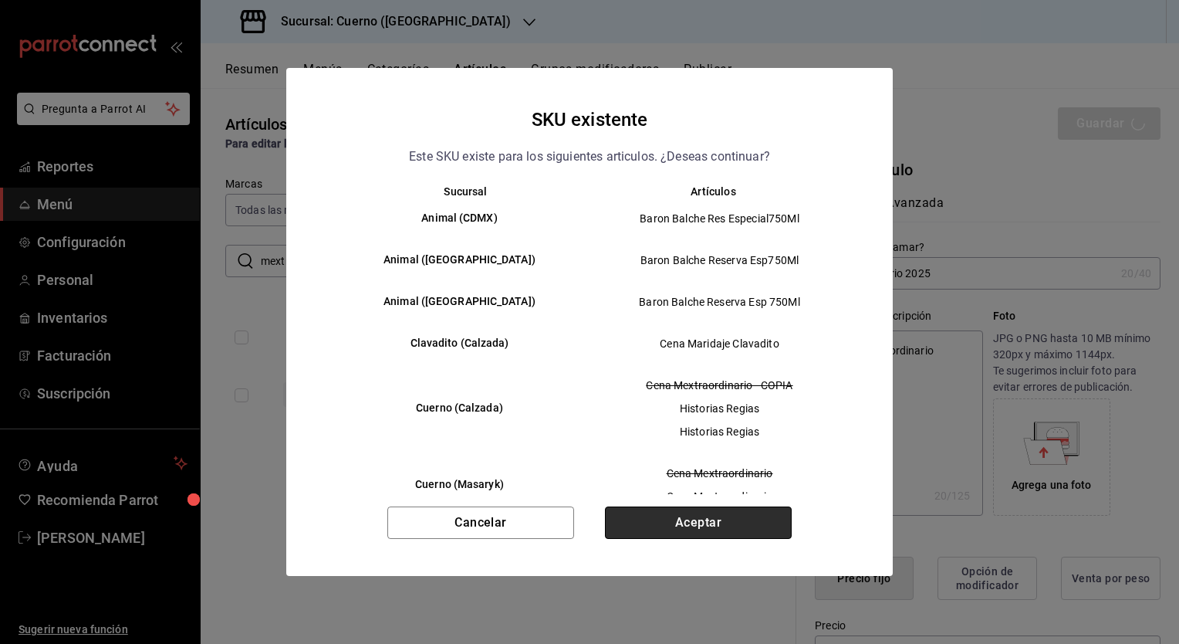
click at [684, 520] on button "Aceptar" at bounding box center [698, 522] width 187 height 32
type textarea "x"
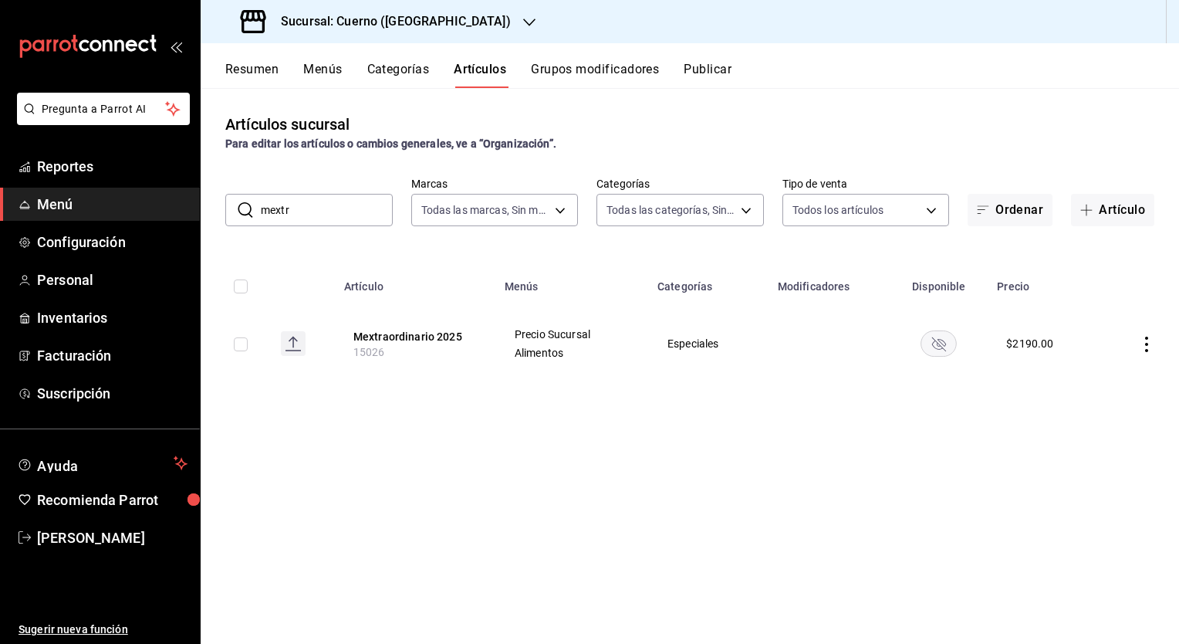
click at [936, 341] on icon "availability-product" at bounding box center [939, 344] width 14 height 14
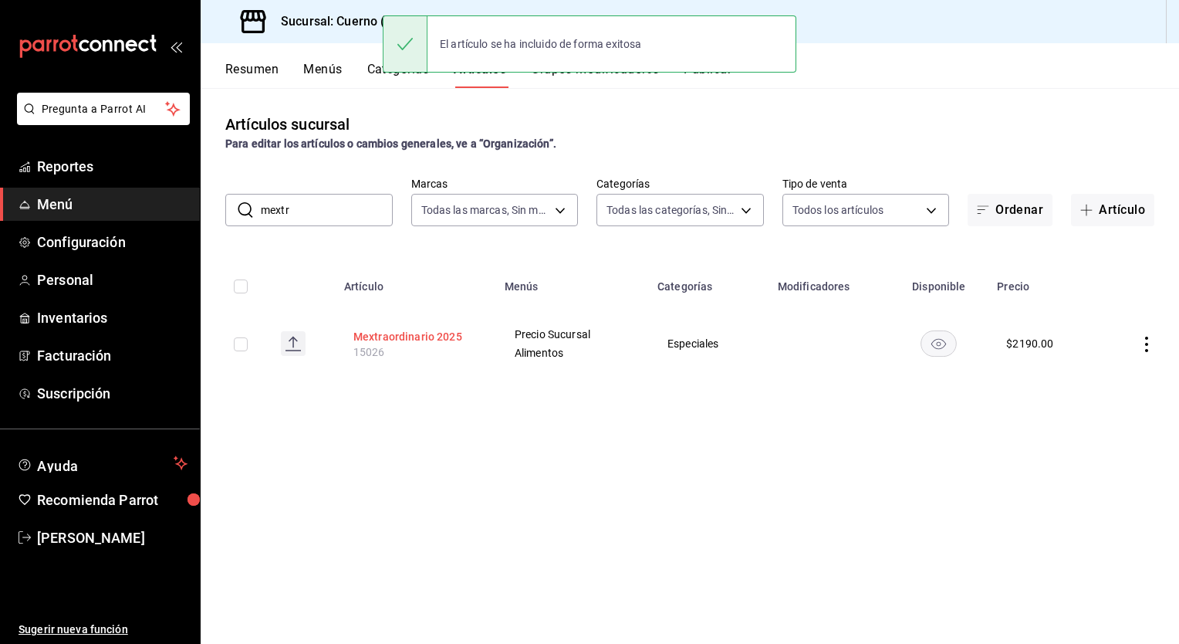
click at [420, 329] on button "Mextraordinario 2025" at bounding box center [414, 336] width 123 height 15
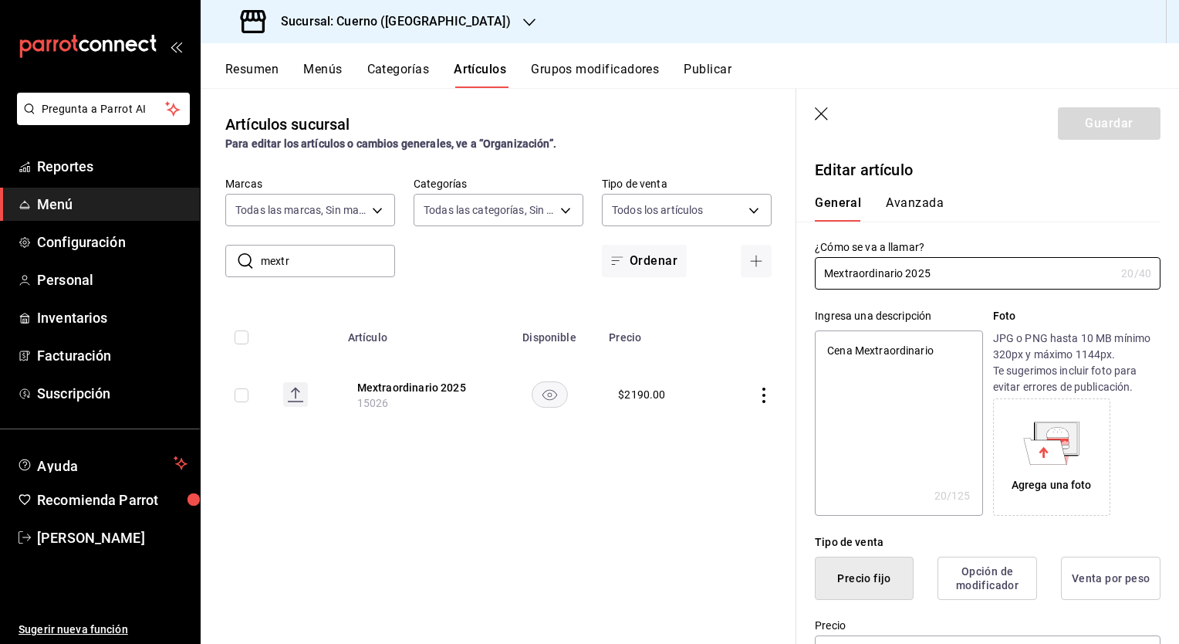
scroll to position [640, 0]
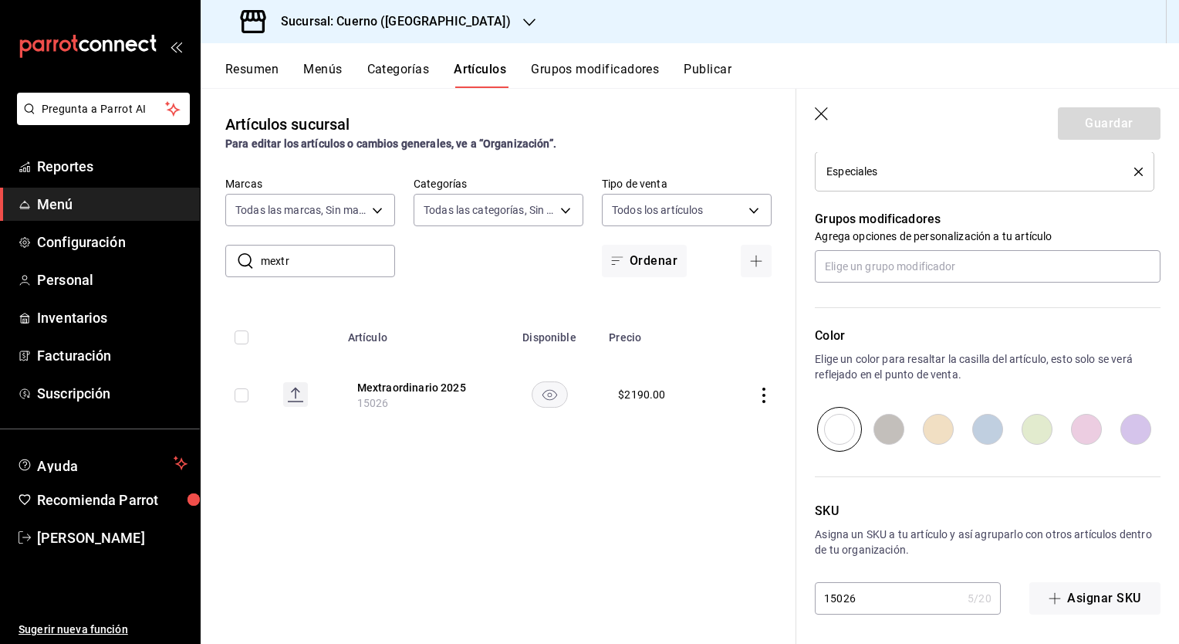
click at [858, 604] on input "15026" at bounding box center [888, 598] width 147 height 31
type textarea "x"
type input "1502"
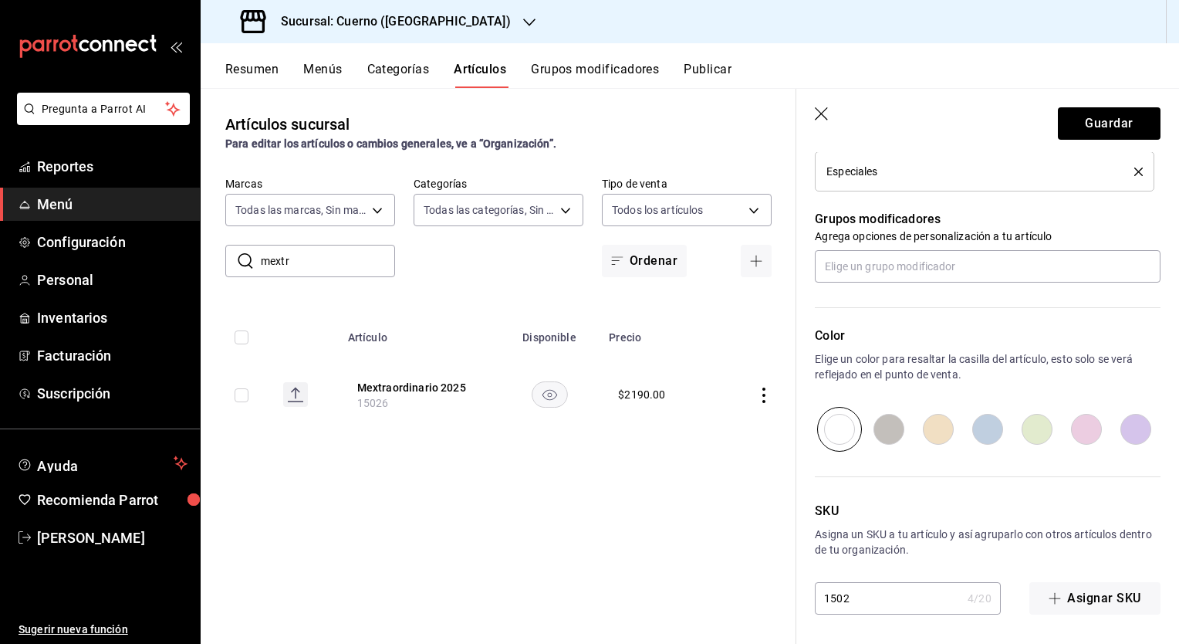
type textarea "x"
type input "15020"
type textarea "x"
type input "150200"
type textarea "x"
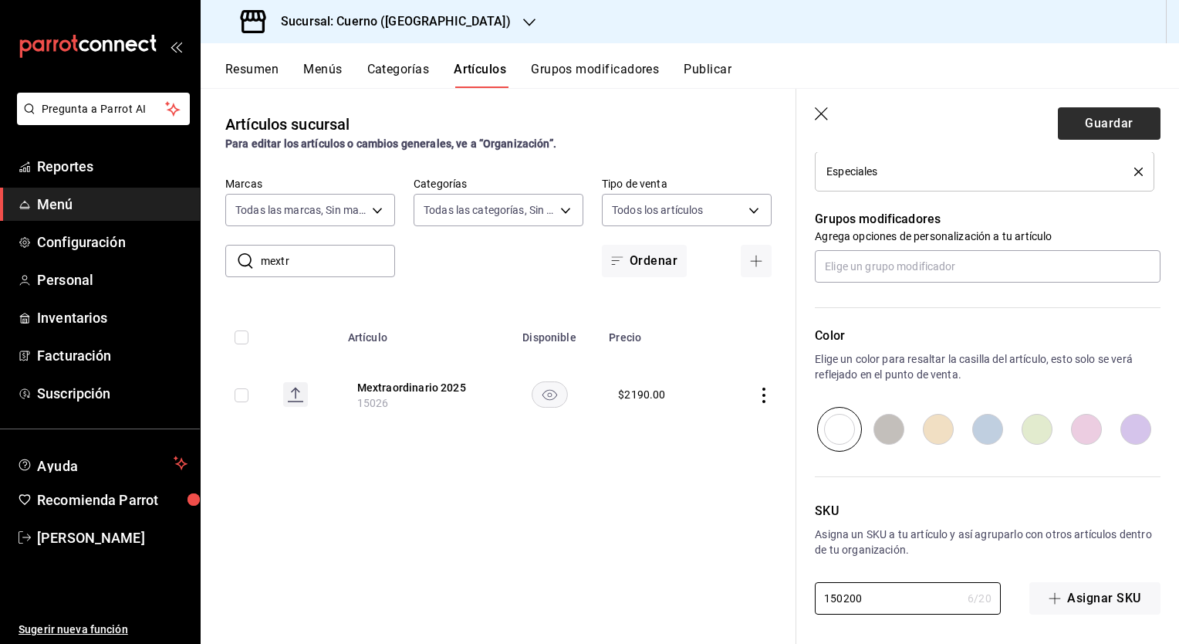
type input "1502000"
type textarea "x"
type input "1502000"
click at [1077, 131] on button "Guardar" at bounding box center [1109, 123] width 103 height 32
type textarea "x"
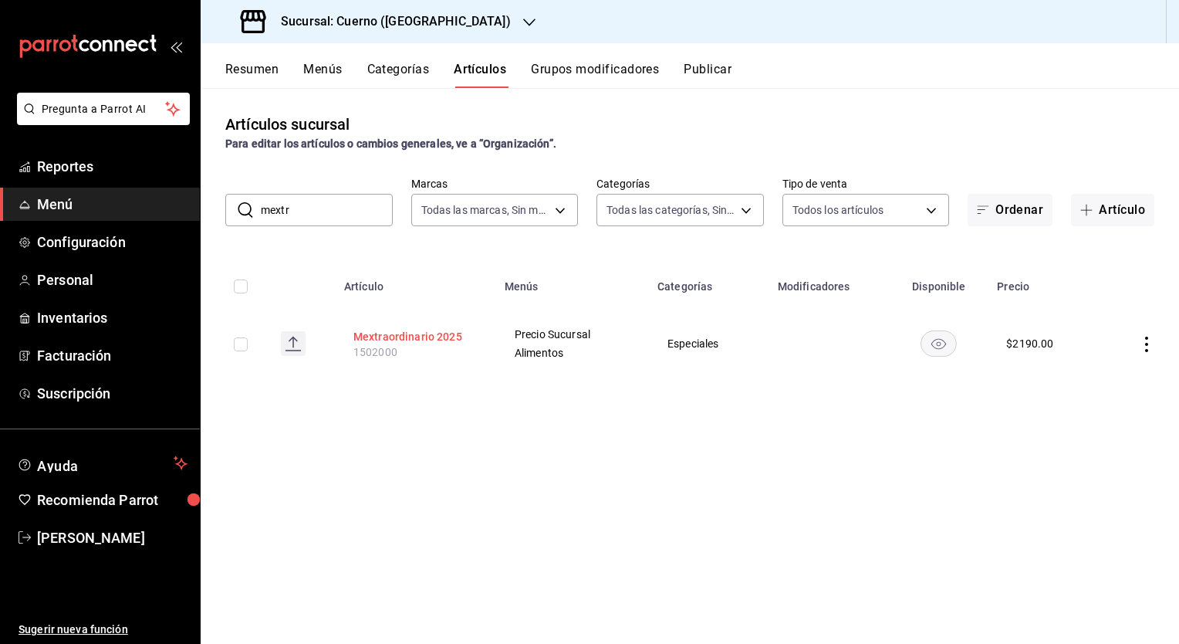
click at [407, 337] on button "Mextraordinario 2025" at bounding box center [414, 336] width 123 height 15
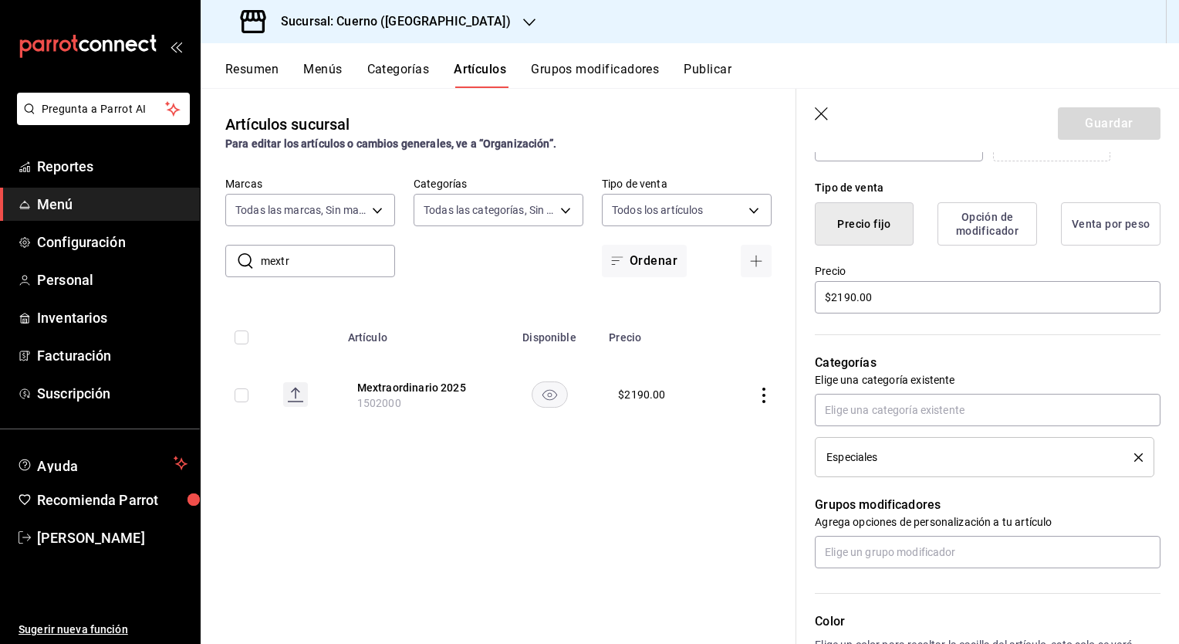
scroll to position [640, 0]
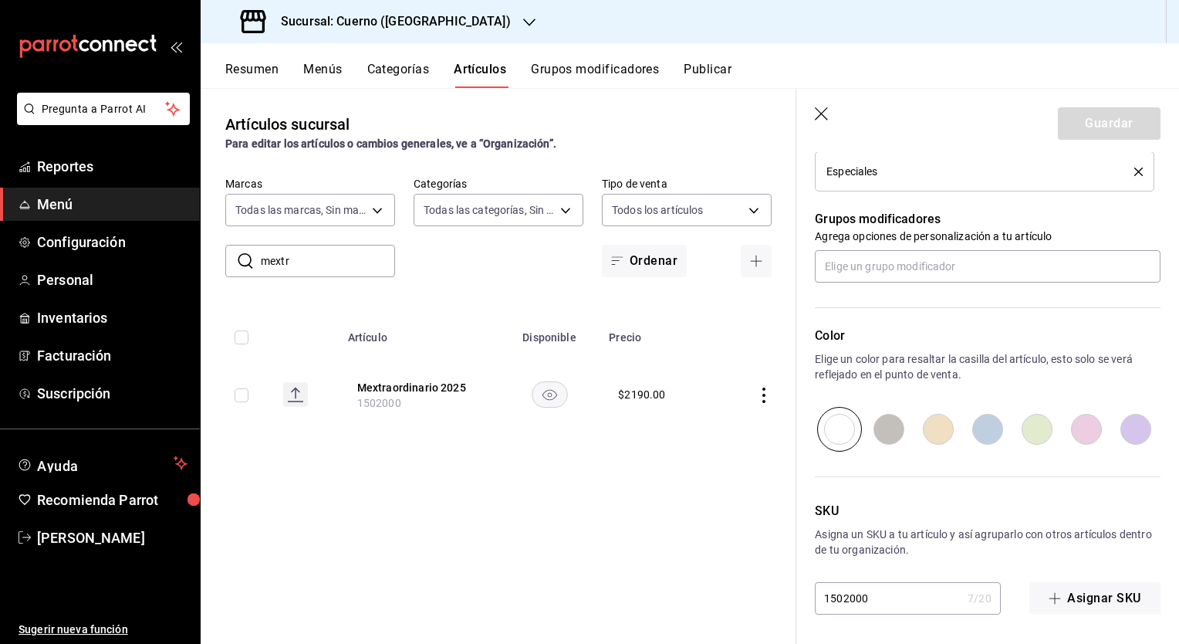
click at [854, 597] on input "1502000" at bounding box center [888, 598] width 147 height 31
type textarea "x"
type input "15026000"
type textarea "x"
type input "15026000"
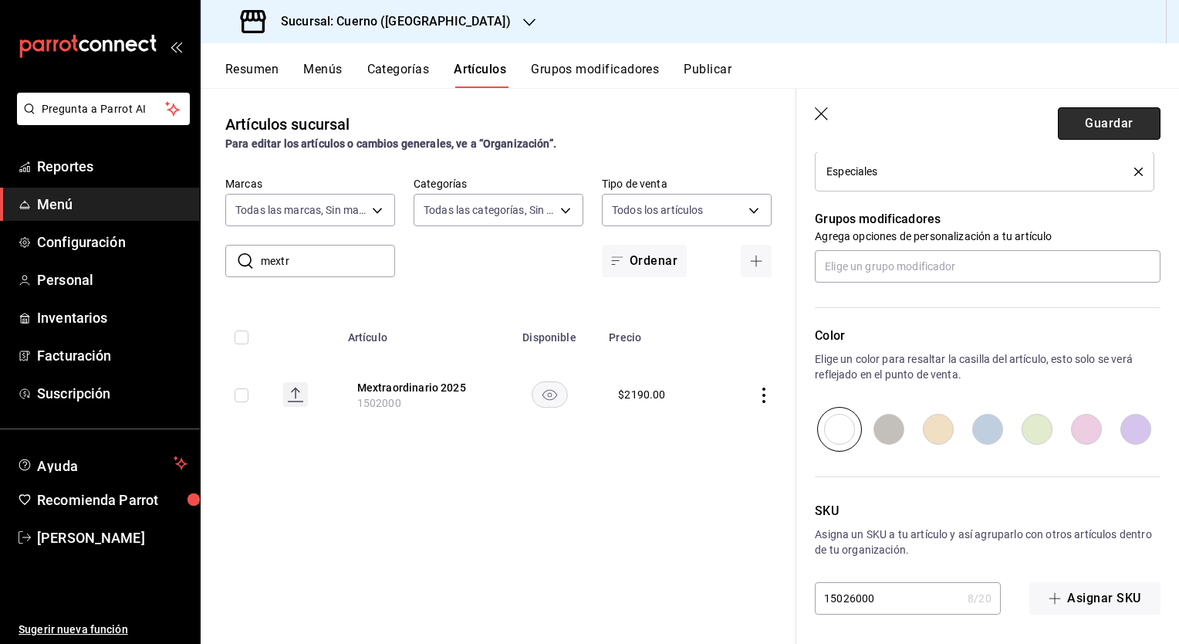
click at [1067, 131] on button "Guardar" at bounding box center [1109, 123] width 103 height 32
type textarea "x"
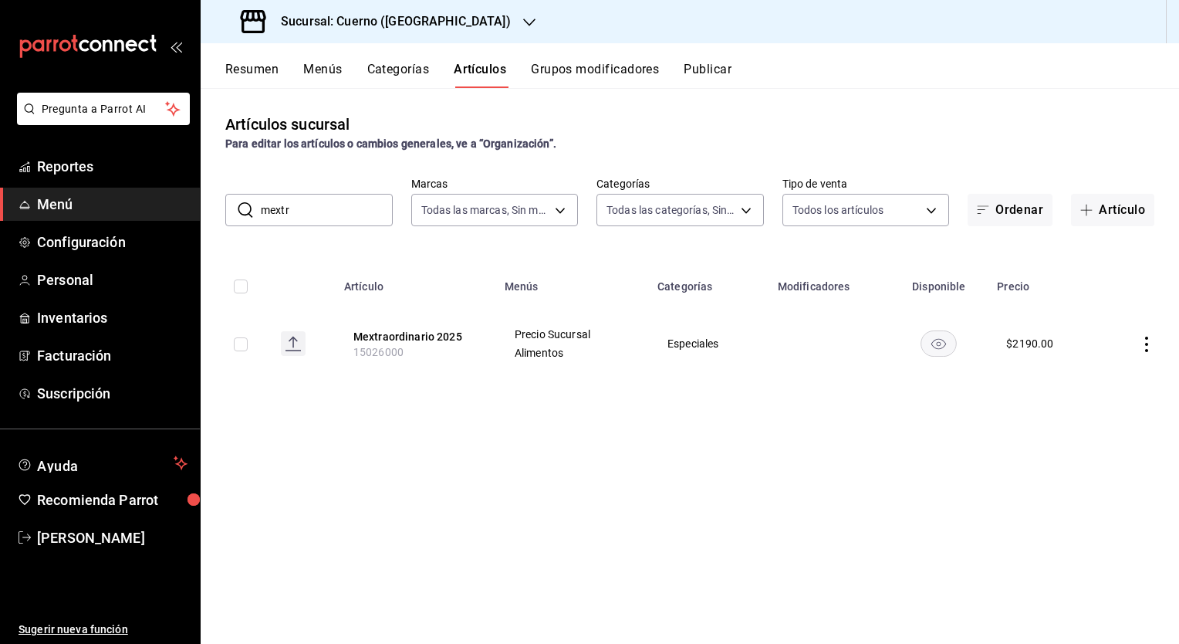
click at [705, 67] on button "Publicar" at bounding box center [708, 75] width 48 height 26
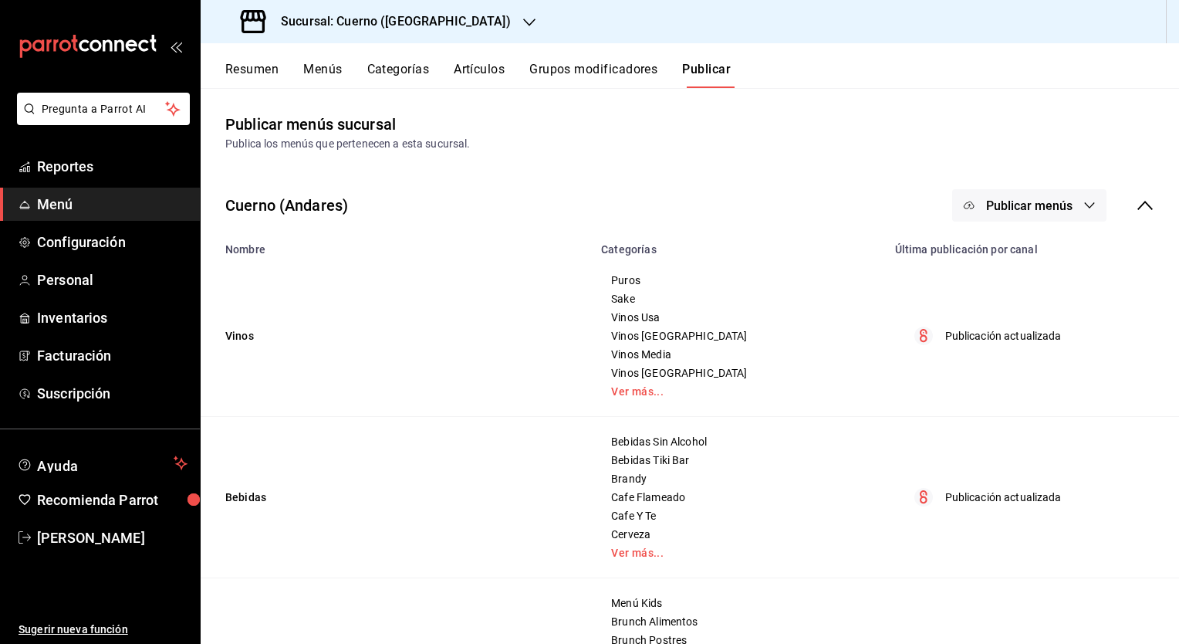
click at [1016, 199] on span "Publicar menús" at bounding box center [1029, 205] width 86 height 15
click at [996, 255] on div at bounding box center [981, 255] width 43 height 25
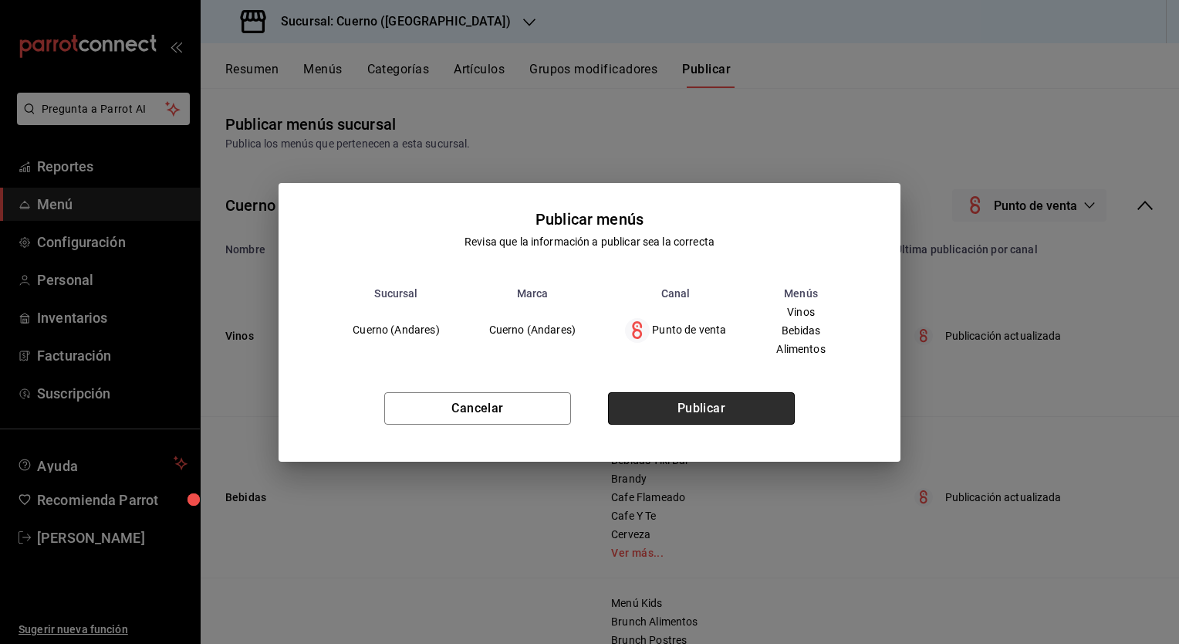
click at [723, 403] on button "Publicar" at bounding box center [701, 408] width 187 height 32
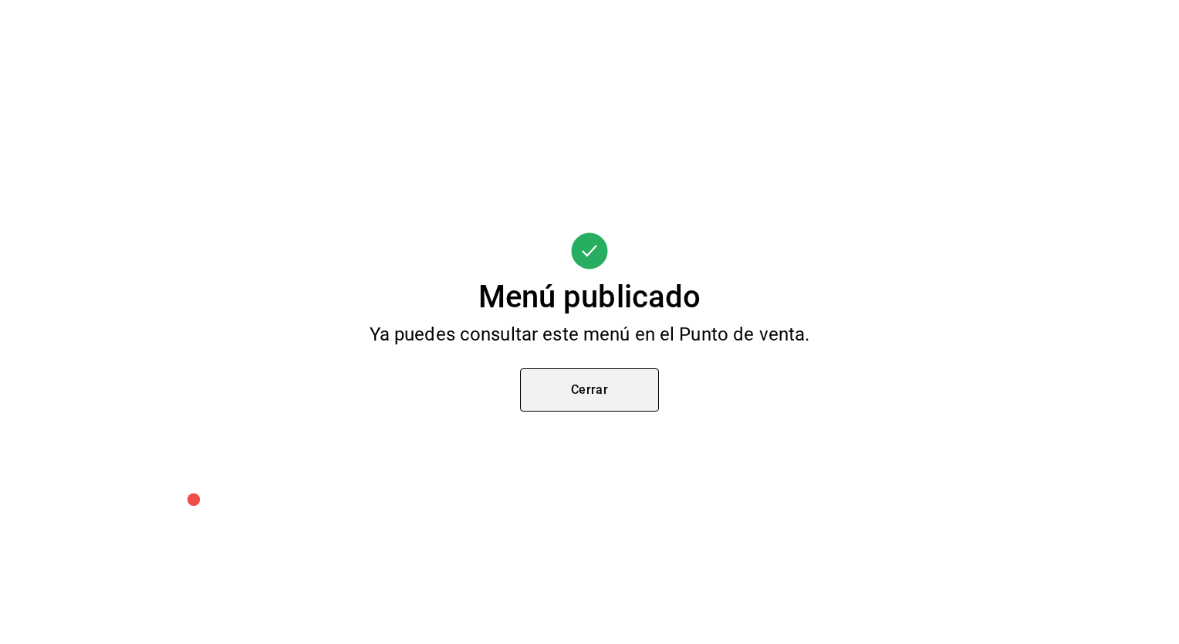
click at [600, 396] on button "Cerrar" at bounding box center [589, 389] width 139 height 43
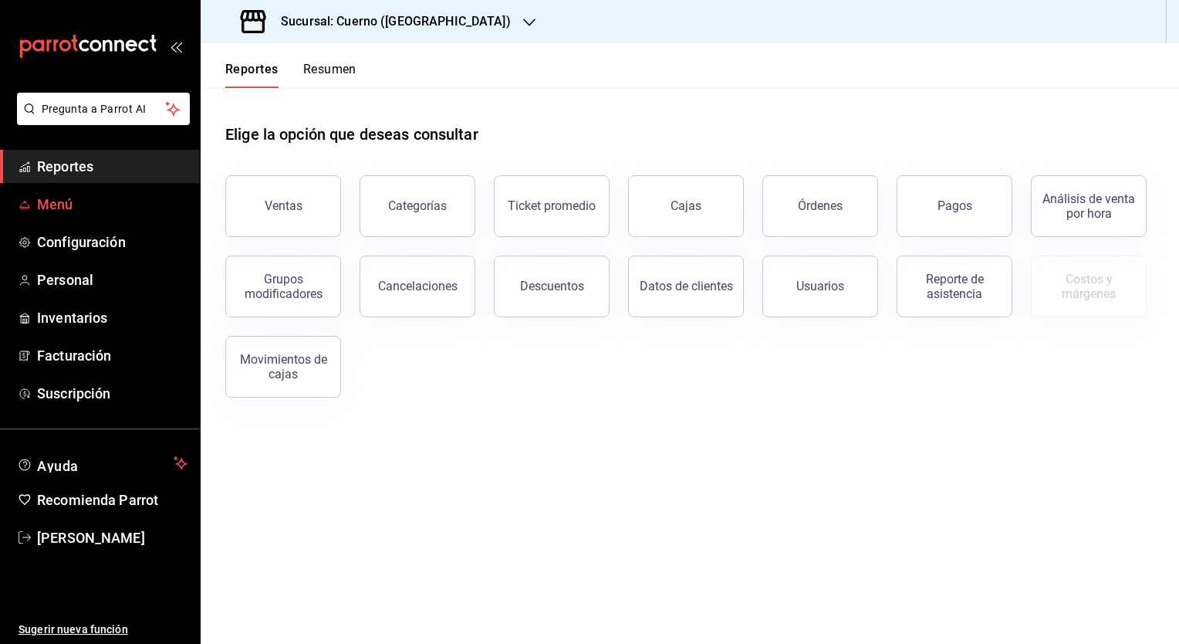
click at [56, 211] on span "Menú" at bounding box center [112, 204] width 150 height 21
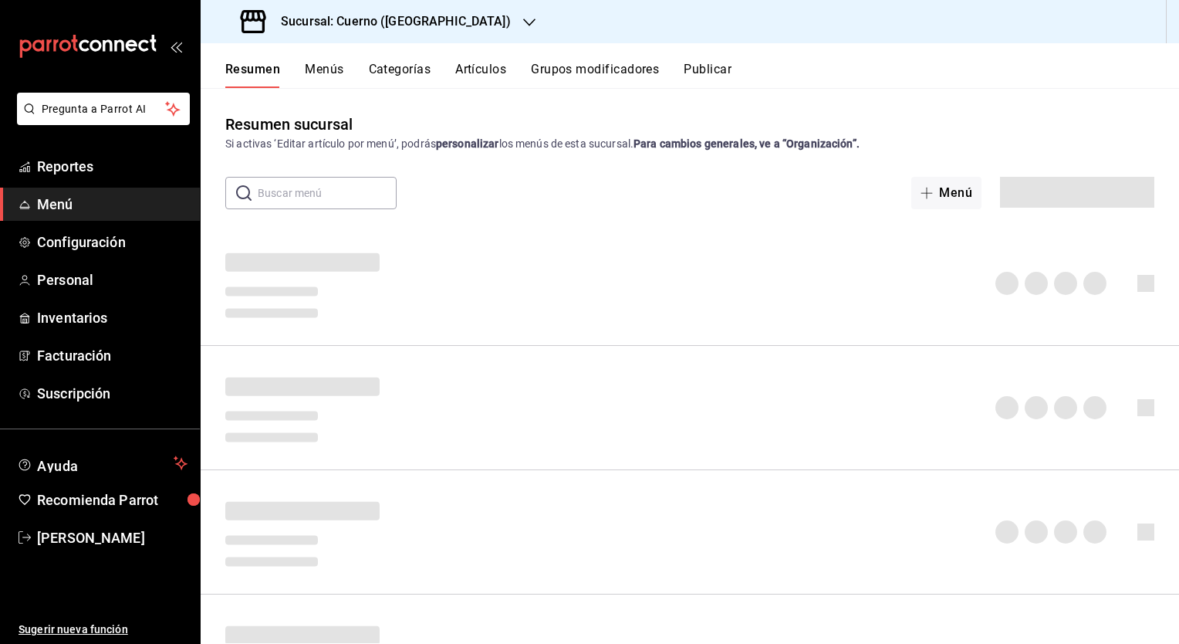
click at [409, 23] on h3 "Sucursal: Cuerno ([GEOGRAPHIC_DATA])" at bounding box center [390, 21] width 242 height 19
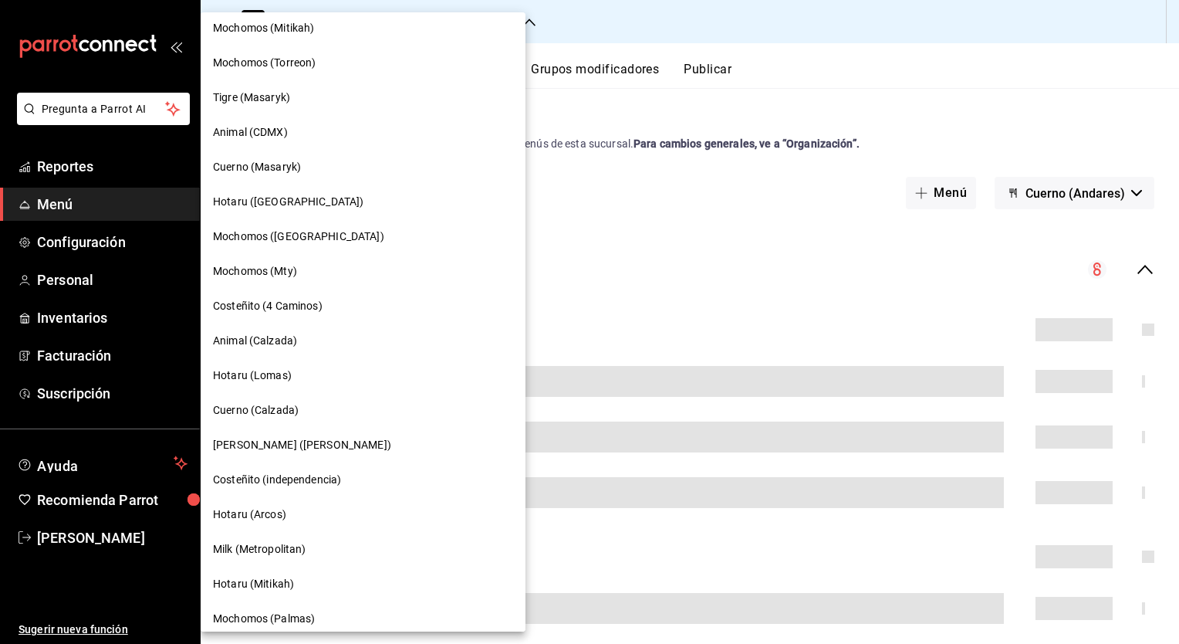
scroll to position [886, 0]
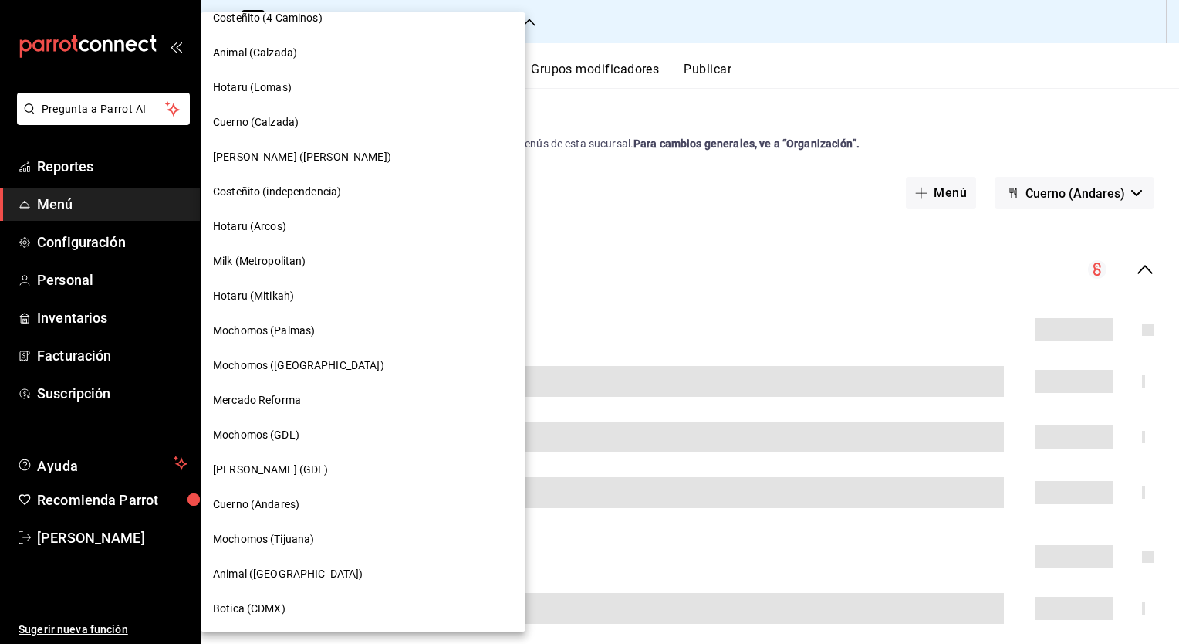
click at [277, 528] on div "Mochomos (Tijuana)" at bounding box center [363, 539] width 325 height 35
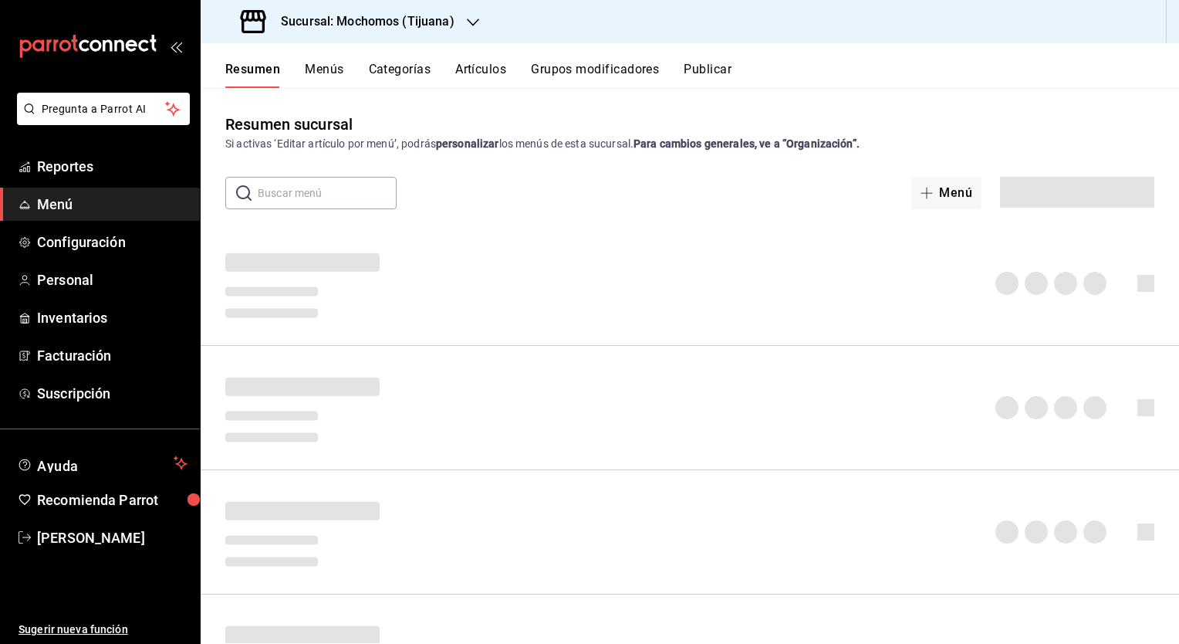
click at [471, 69] on button "Artículos" at bounding box center [480, 75] width 51 height 26
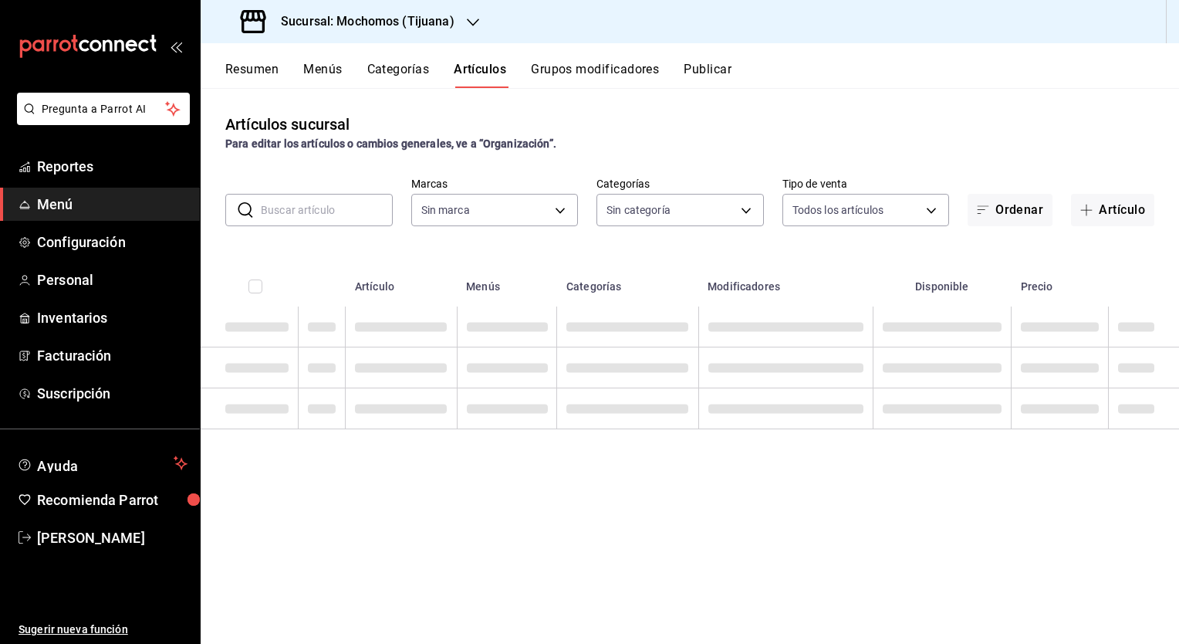
click at [293, 212] on input "text" at bounding box center [327, 209] width 132 height 31
type input "c300ab0f-4e96-434a-ab79-9fec8b673c9f"
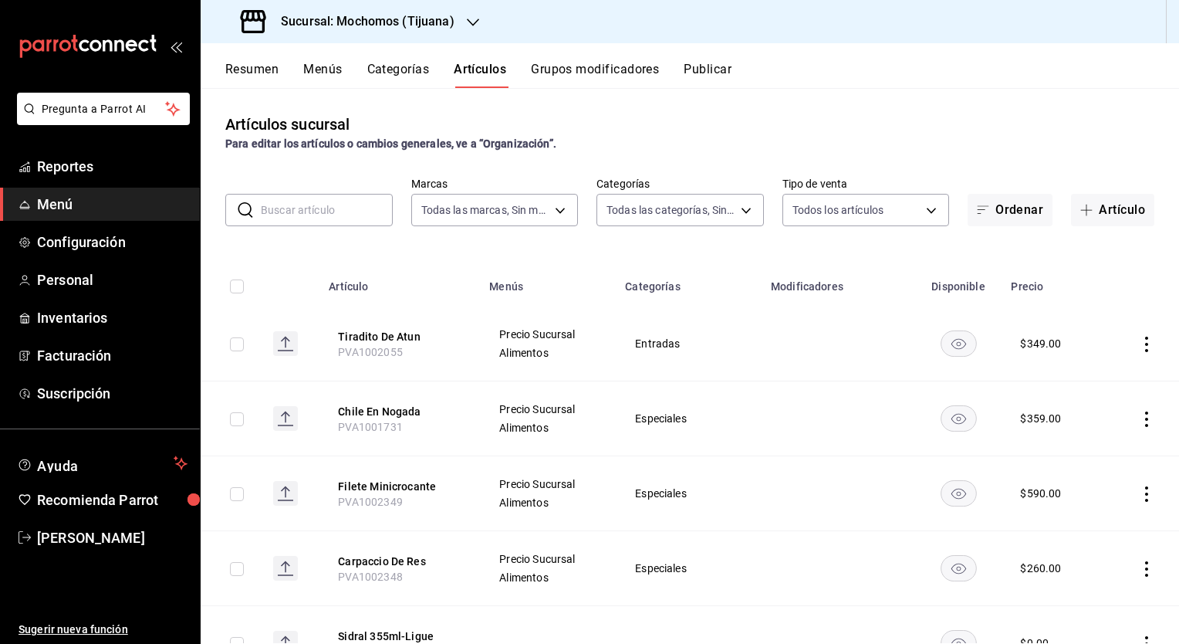
type input "d01c1a80-0c2c-4bb7-96a3-2750fe7e1a71,a374eb17-8ac6-42e7-8227-74a2ddfc174f,358d4…"
paste input "13003"
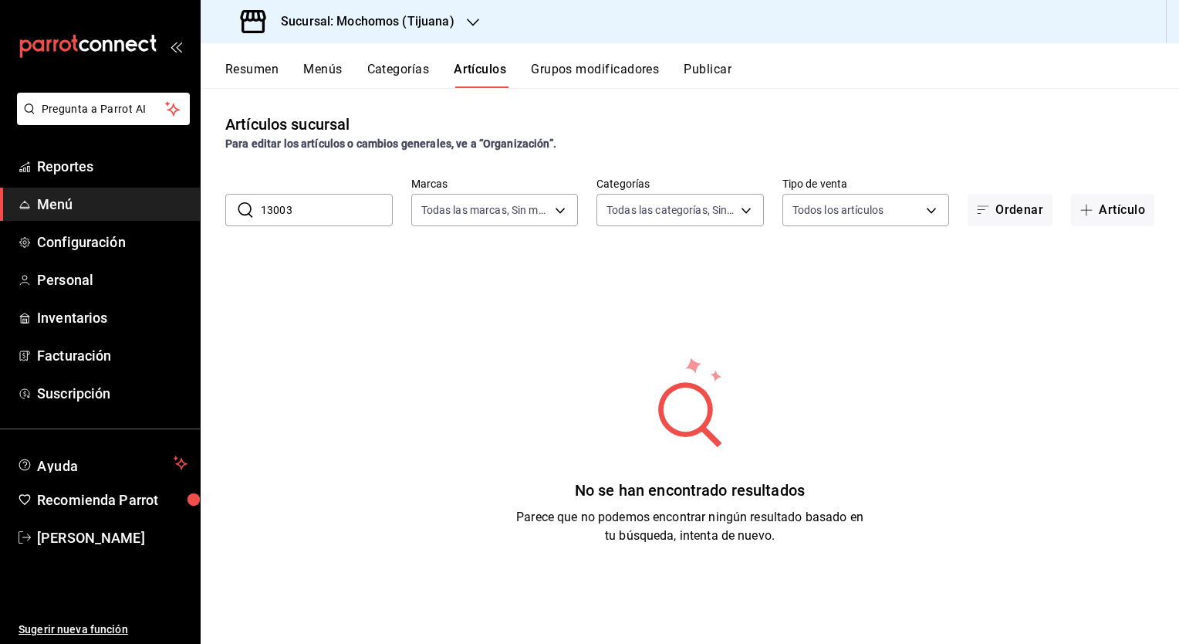
click at [348, 220] on input "13003" at bounding box center [327, 209] width 132 height 31
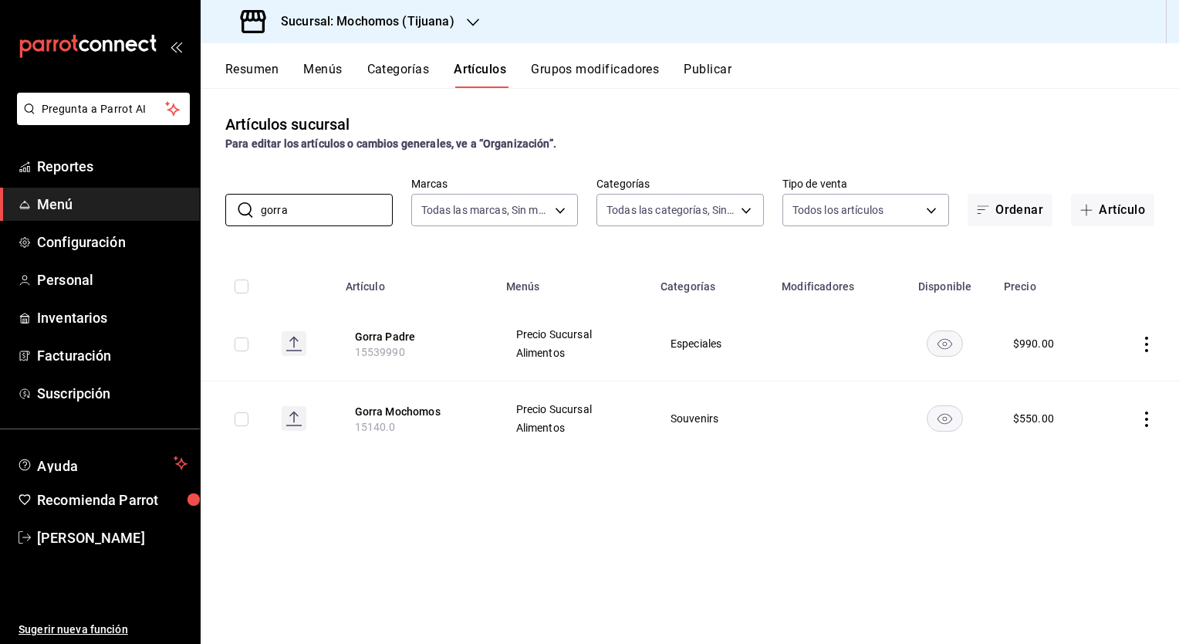
type input "gorra"
click at [407, 65] on button "Categorías" at bounding box center [398, 75] width 63 height 26
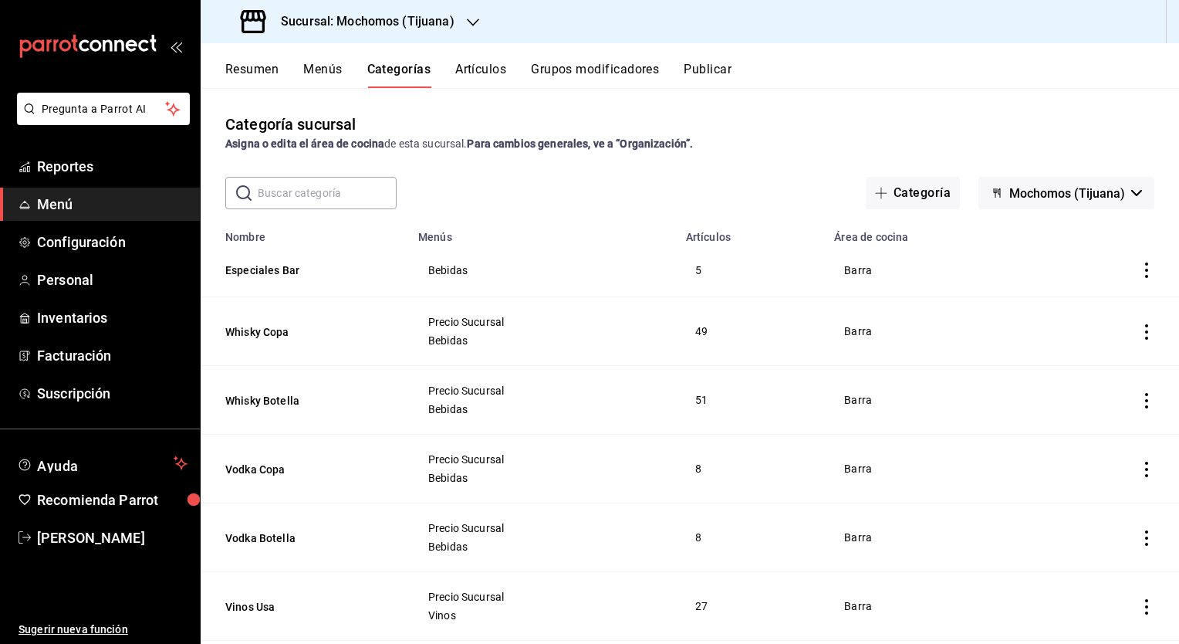
click at [293, 185] on input "text" at bounding box center [327, 193] width 139 height 31
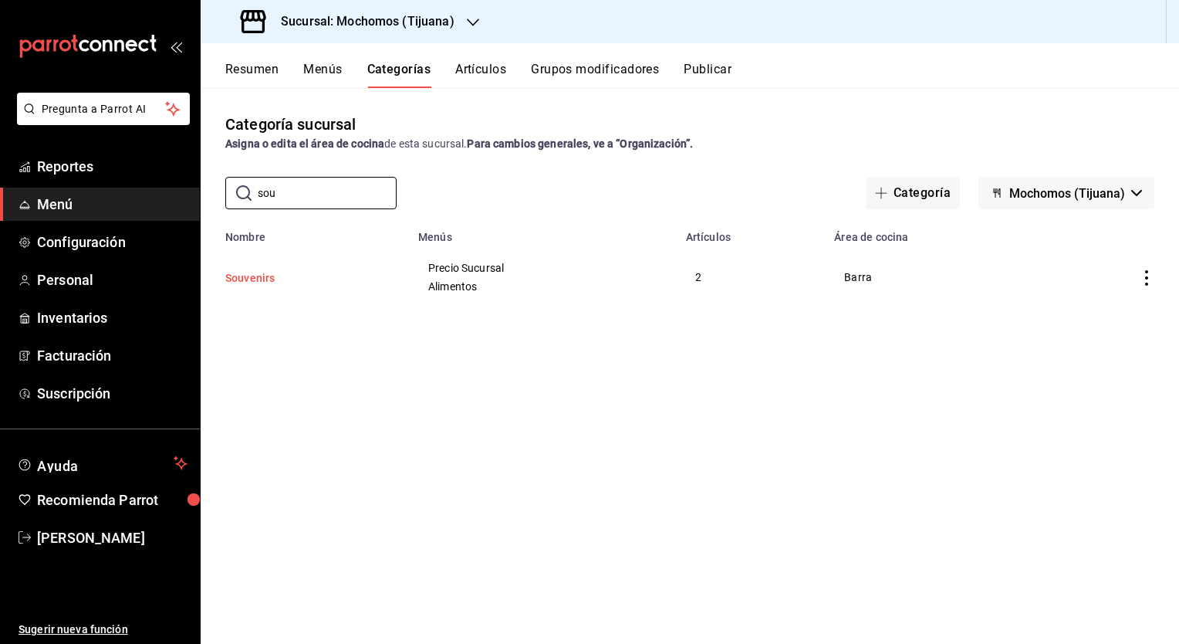
type input "sou"
click at [269, 279] on button "Souvenirs" at bounding box center [302, 277] width 154 height 15
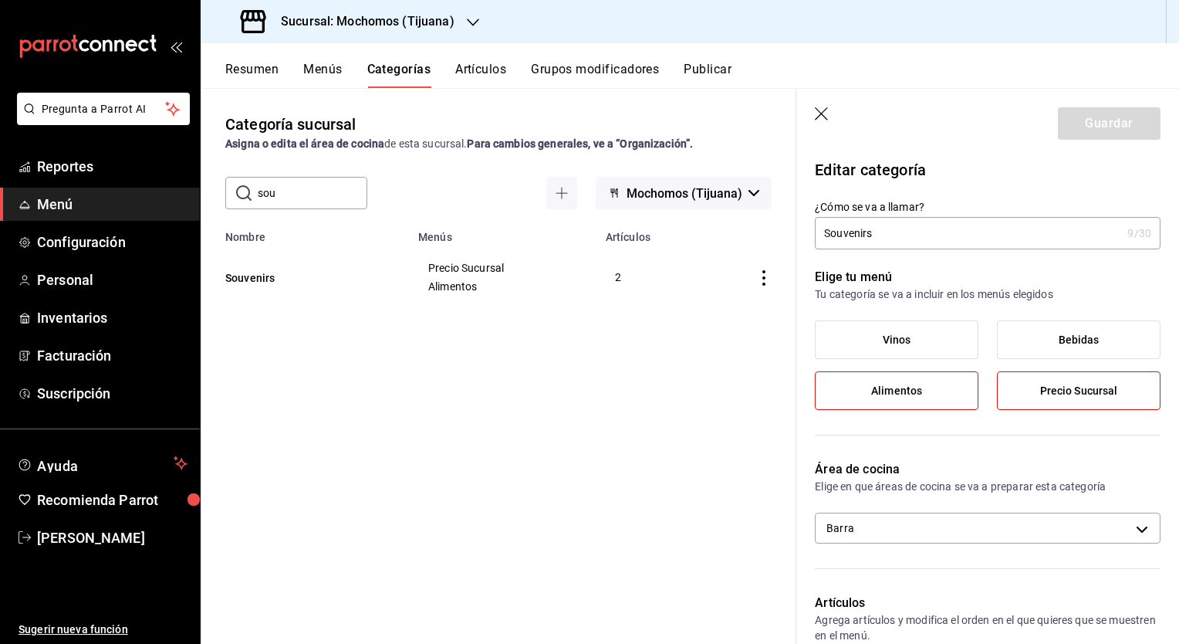
click at [927, 396] on label "Alimentos" at bounding box center [897, 390] width 162 height 37
click at [0, 0] on input "Alimentos" at bounding box center [0, 0] width 0 height 0
click at [909, 353] on label "Vinos" at bounding box center [897, 339] width 162 height 37
click at [0, 0] on input "Vinos" at bounding box center [0, 0] width 0 height 0
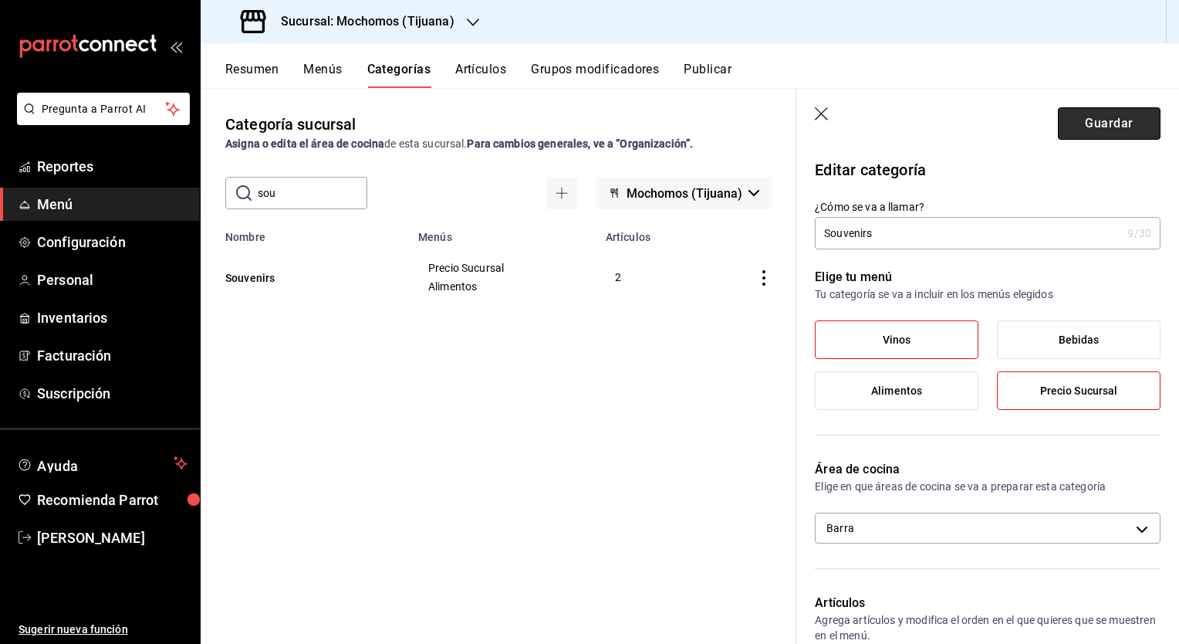
click at [1087, 125] on button "Guardar" at bounding box center [1109, 123] width 103 height 32
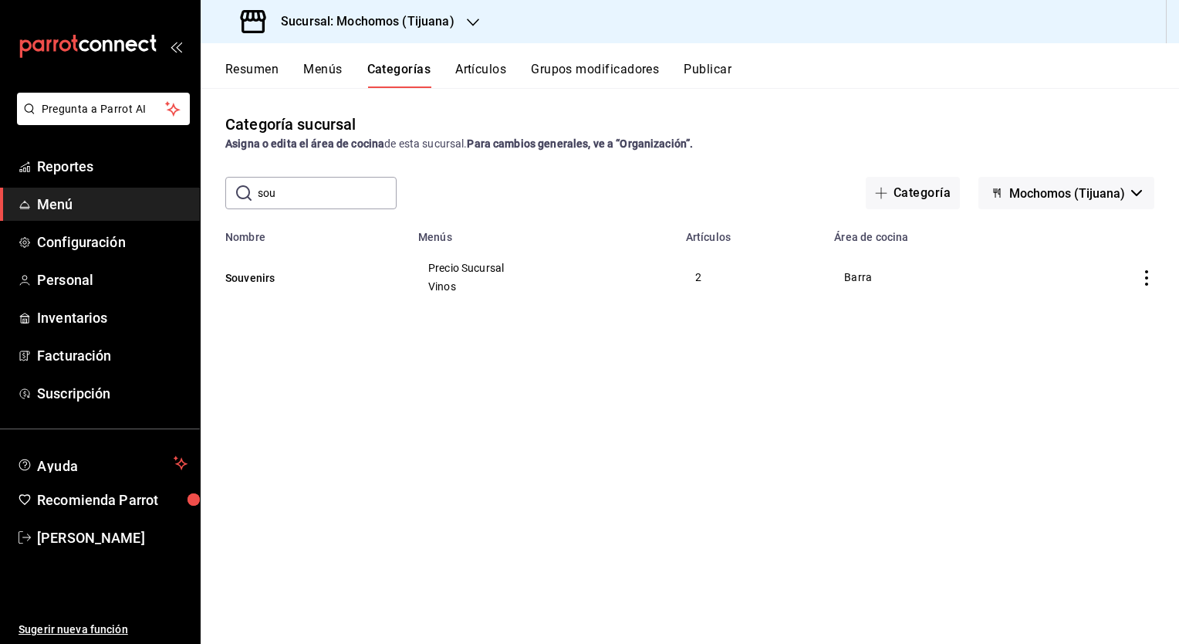
click at [484, 66] on button "Artículos" at bounding box center [480, 75] width 51 height 26
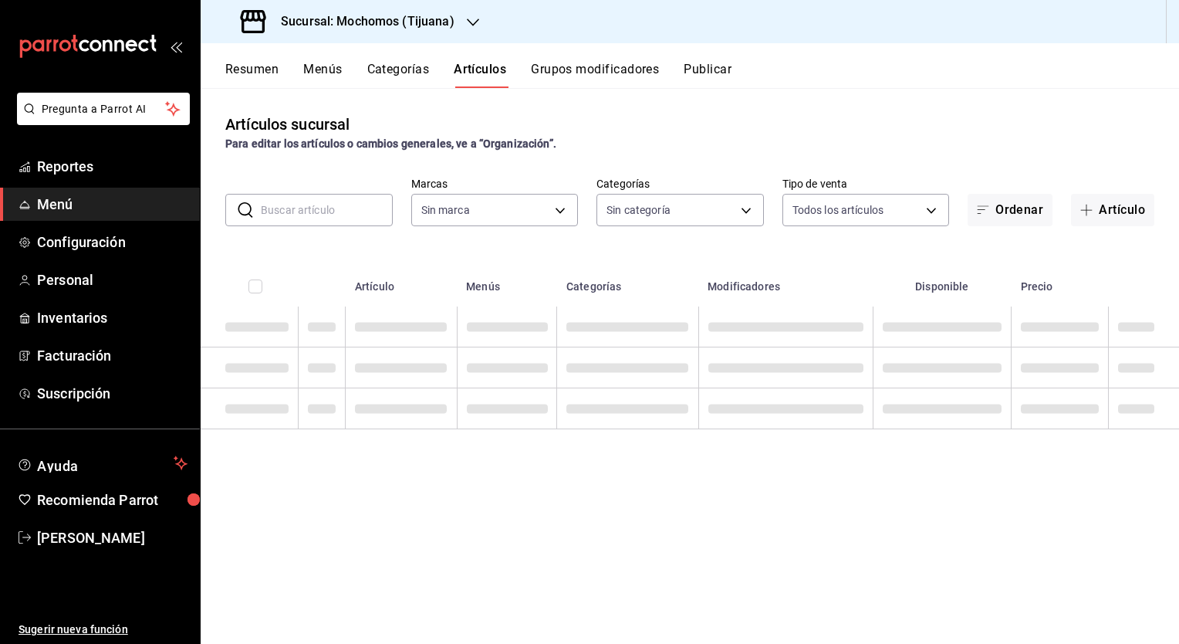
click at [340, 208] on input "text" at bounding box center [327, 209] width 132 height 31
type input "c300ab0f-4e96-434a-ab79-9fec8b673c9f"
type input "d01c1a80-0c2c-4bb7-96a3-2750fe7e1a71,a374eb17-8ac6-42e7-8227-74a2ddfc174f,358d4…"
type input "gorra"
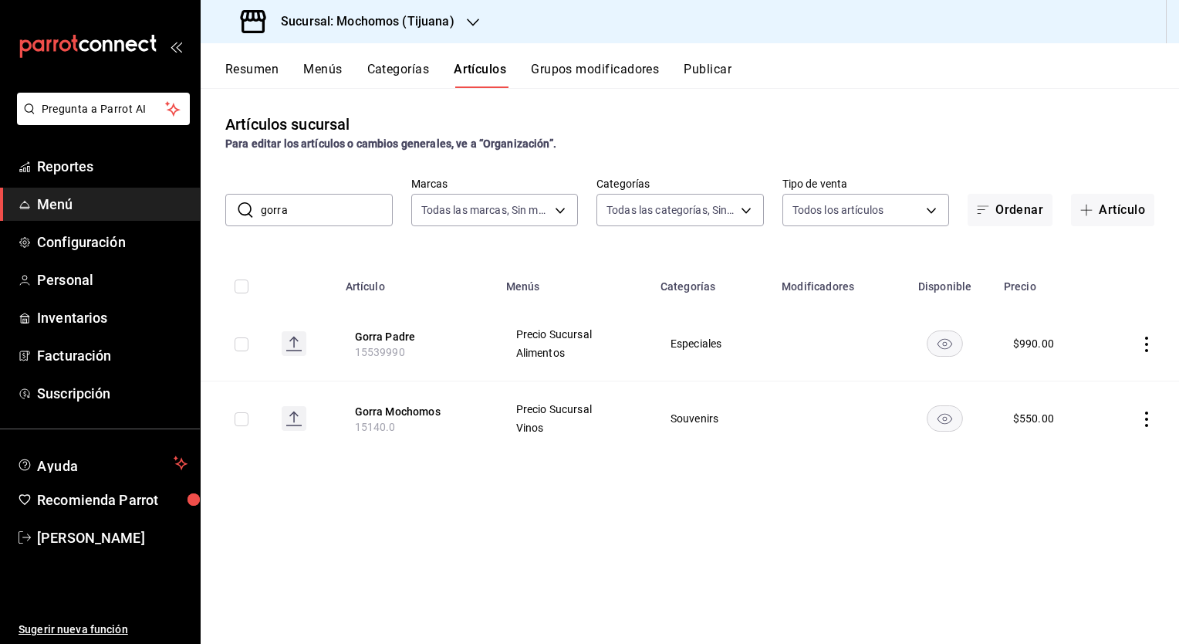
click at [483, 537] on div "Artículos sucursal Para editar los artículos o cambios generales, ve a “Organiz…" at bounding box center [690, 365] width 979 height 555
click at [241, 414] on input "checkbox" at bounding box center [242, 419] width 14 height 14
checkbox input "true"
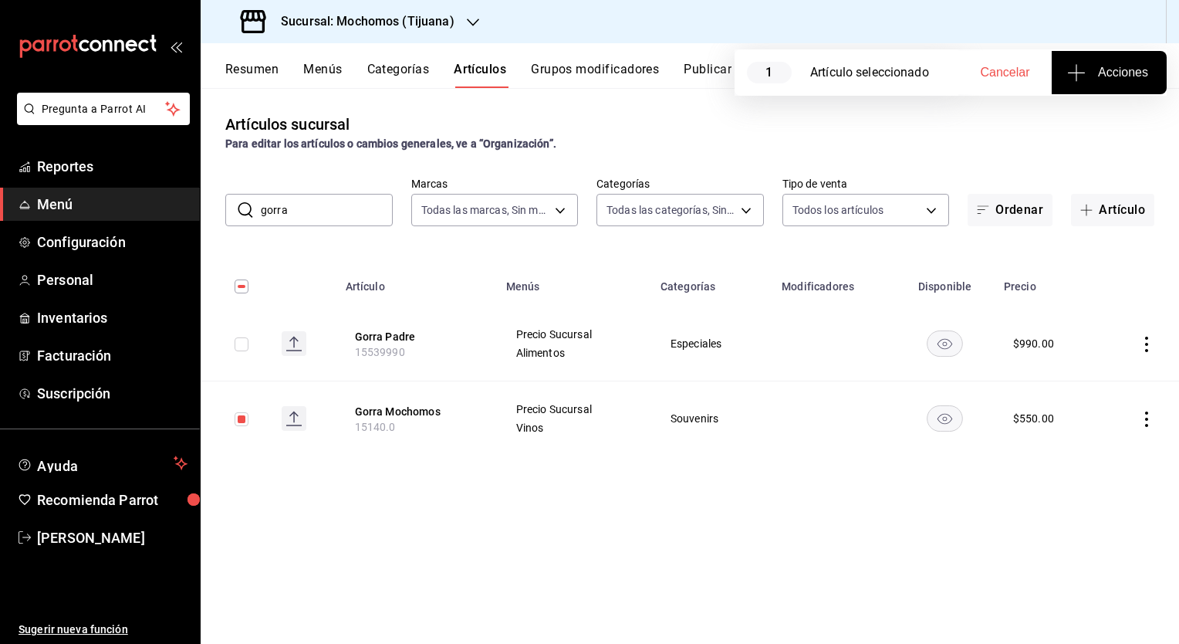
click at [1119, 57] on button "Acciones" at bounding box center [1109, 72] width 115 height 43
click at [1063, 116] on span "Agregar tipo" at bounding box center [1108, 121] width 91 height 16
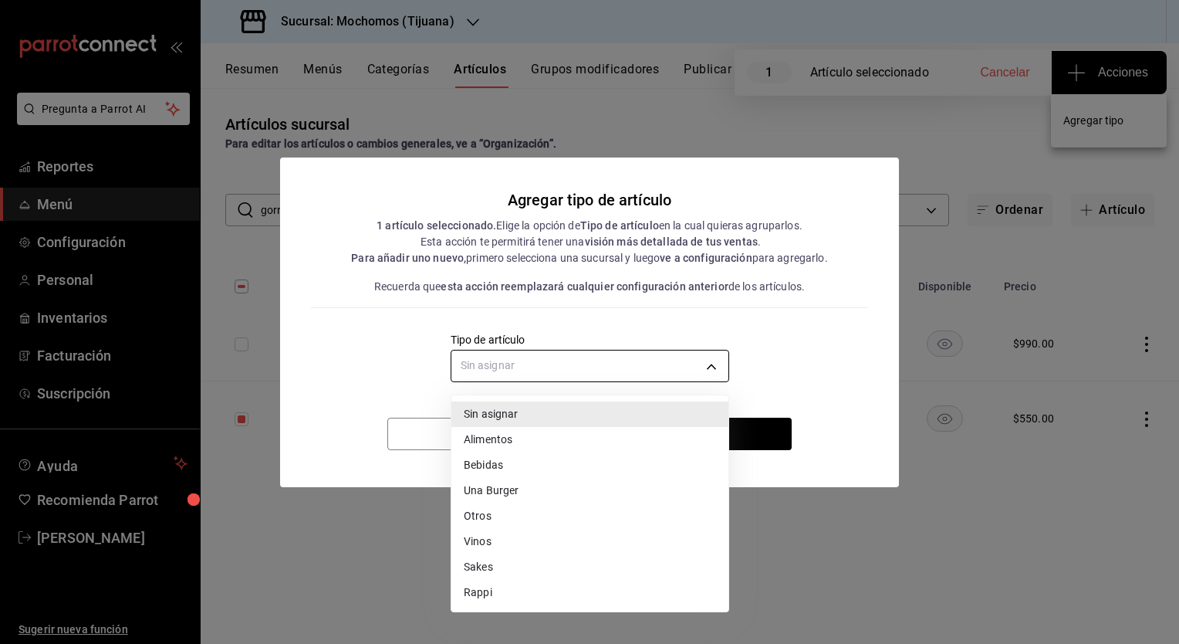
click at [590, 372] on body "Pregunta a Parrot AI Reportes Menú Configuración Personal Inventarios Facturaci…" at bounding box center [589, 322] width 1179 height 644
click at [485, 537] on li "Vinos" at bounding box center [589, 541] width 277 height 25
type input "5e5ed354-df1d-4710-be9b-81bb722e4d79"
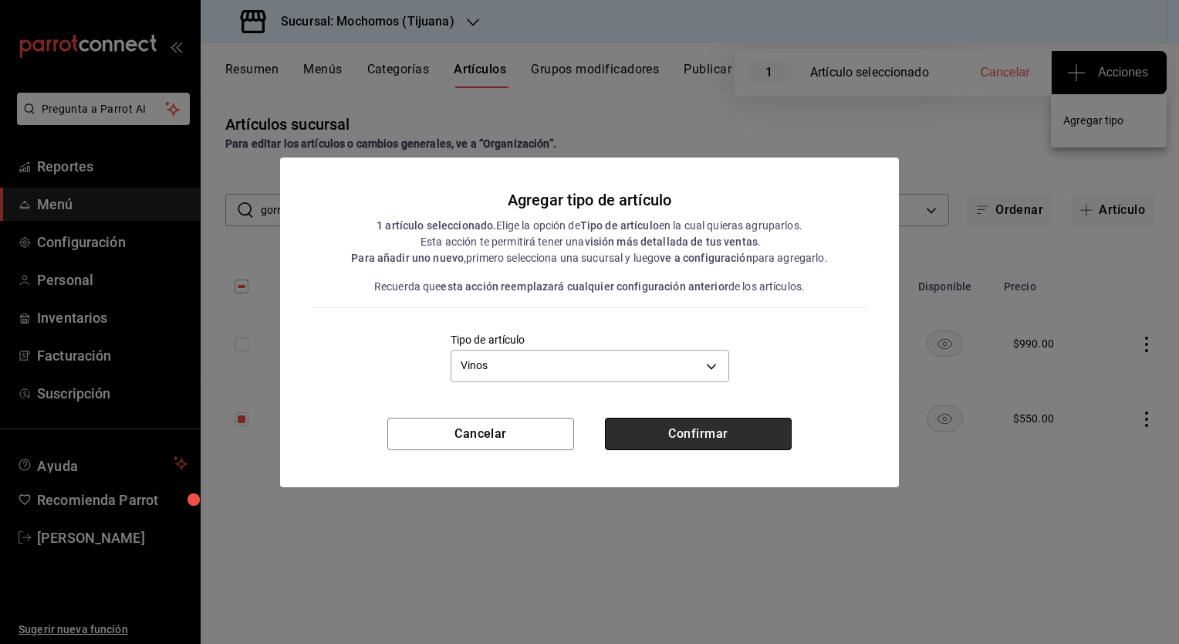
click at [698, 424] on button "Confirmar" at bounding box center [698, 434] width 187 height 32
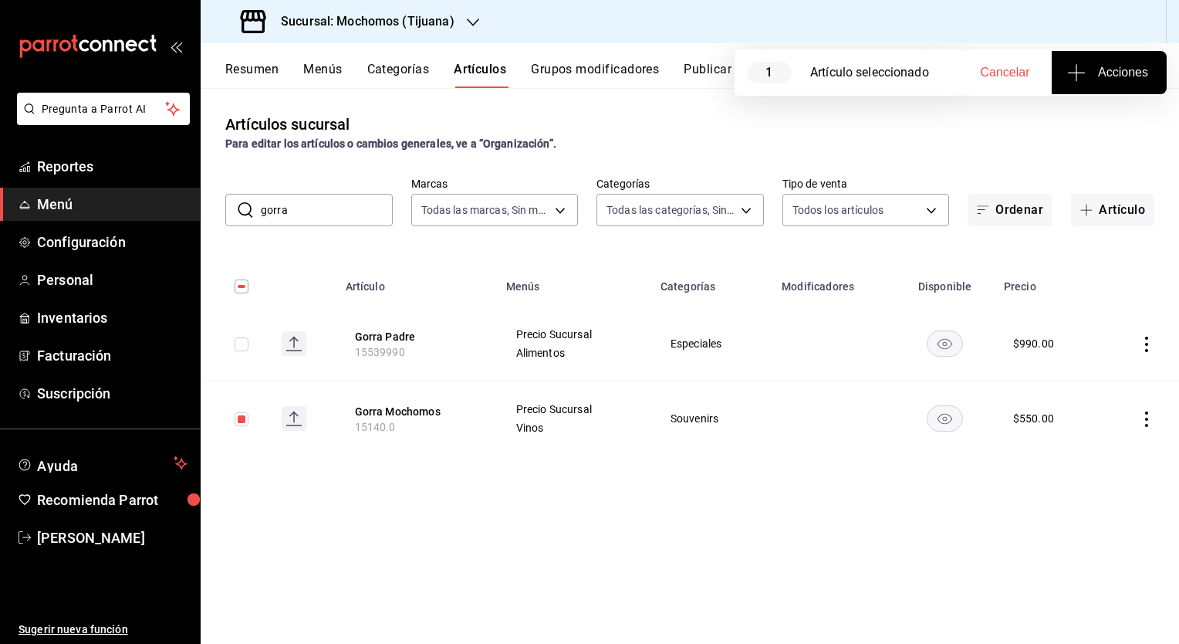
click at [948, 344] on icon "availability-product" at bounding box center [945, 344] width 15 height 11
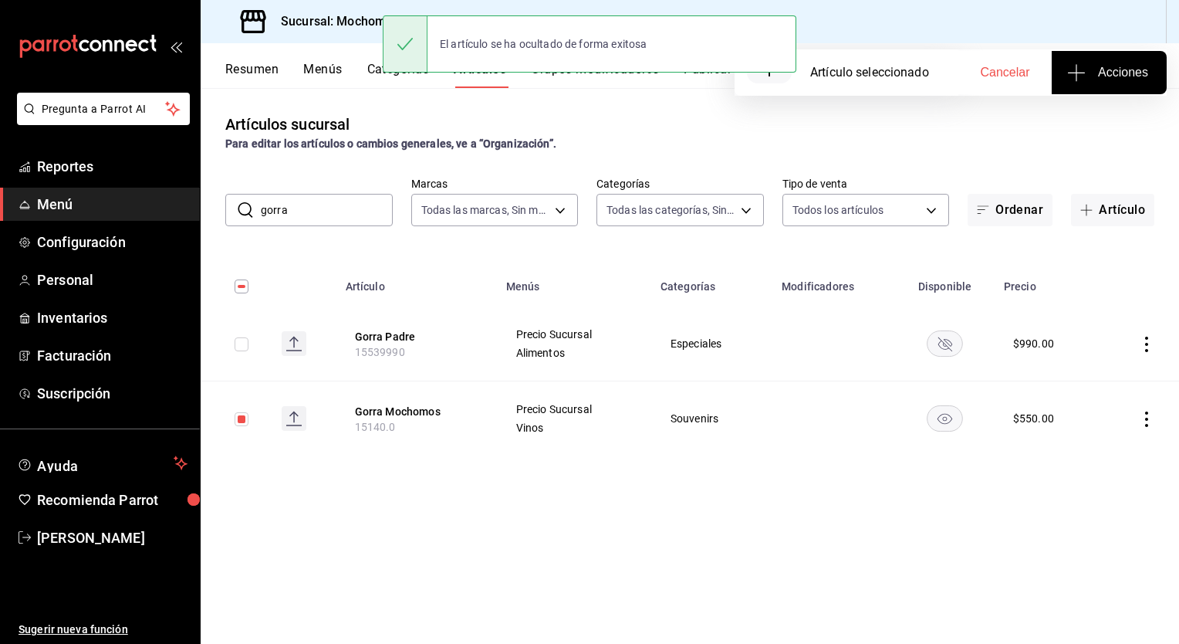
click at [604, 107] on div "Artículos sucursal Para editar los artículos o cambios generales, ve a “Organiz…" at bounding box center [690, 365] width 979 height 555
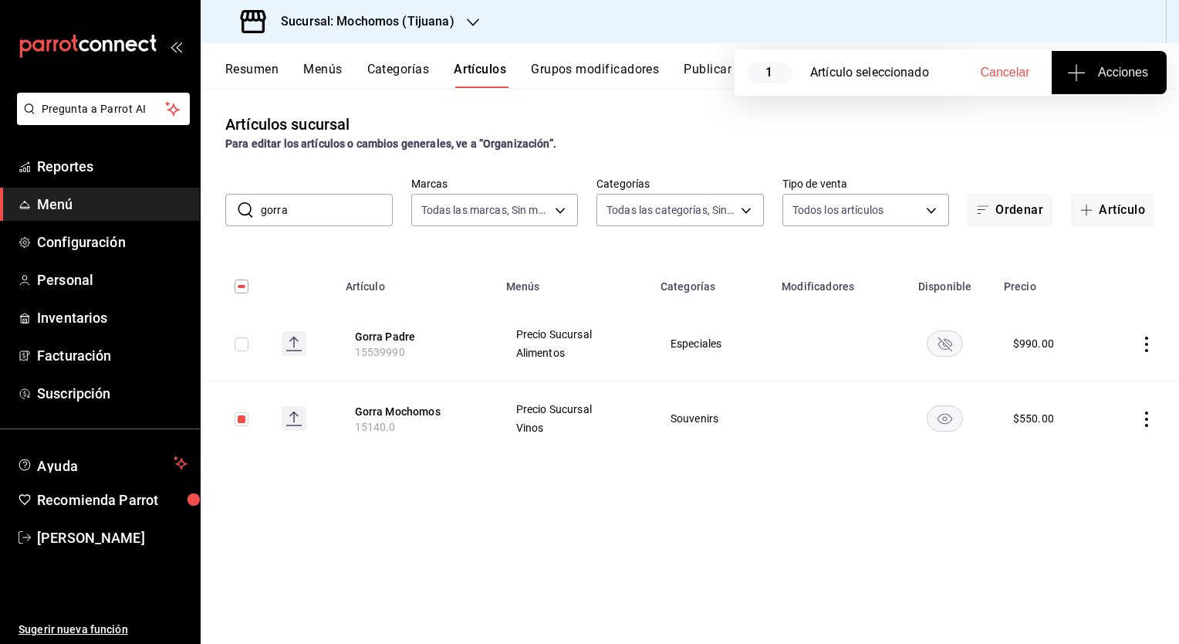
click at [240, 418] on input "checkbox" at bounding box center [242, 419] width 14 height 14
checkbox input "false"
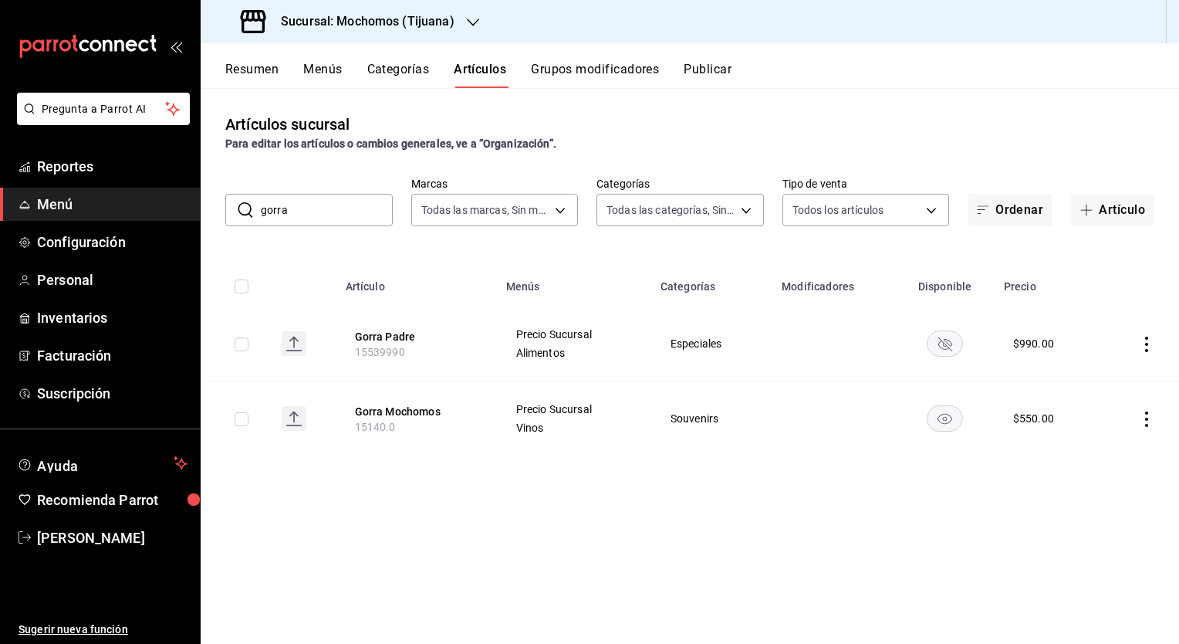
click at [705, 66] on button "Publicar" at bounding box center [708, 75] width 48 height 26
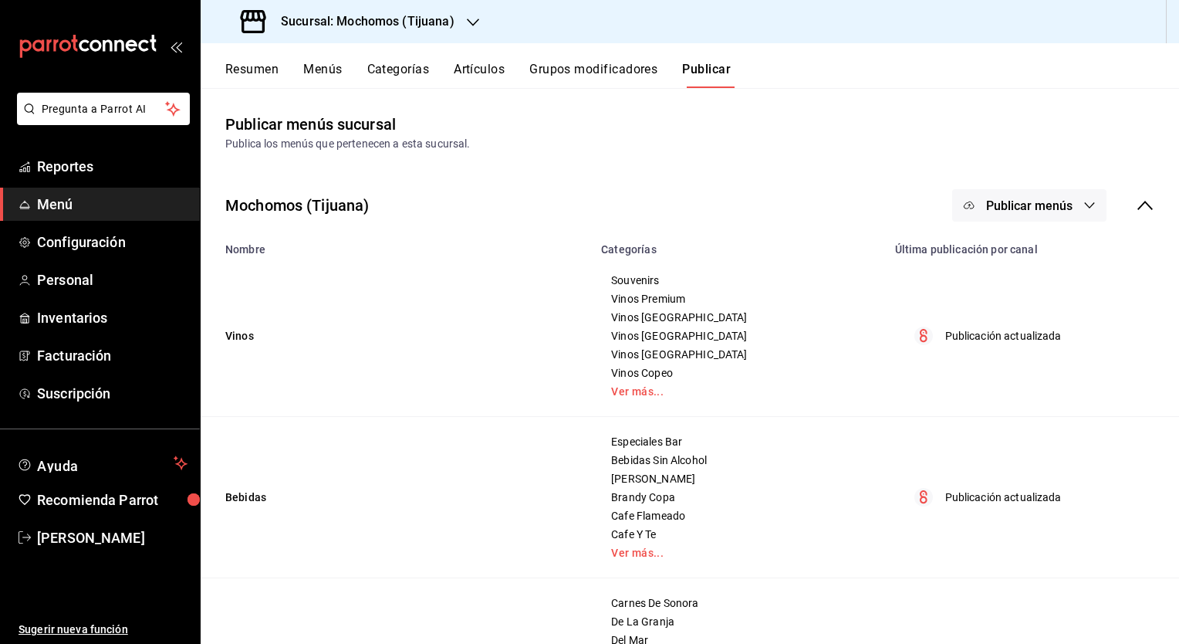
click at [1025, 205] on span "Publicar menús" at bounding box center [1029, 205] width 86 height 15
click at [1003, 249] on span "Punto de venta" at bounding box center [1040, 256] width 74 height 16
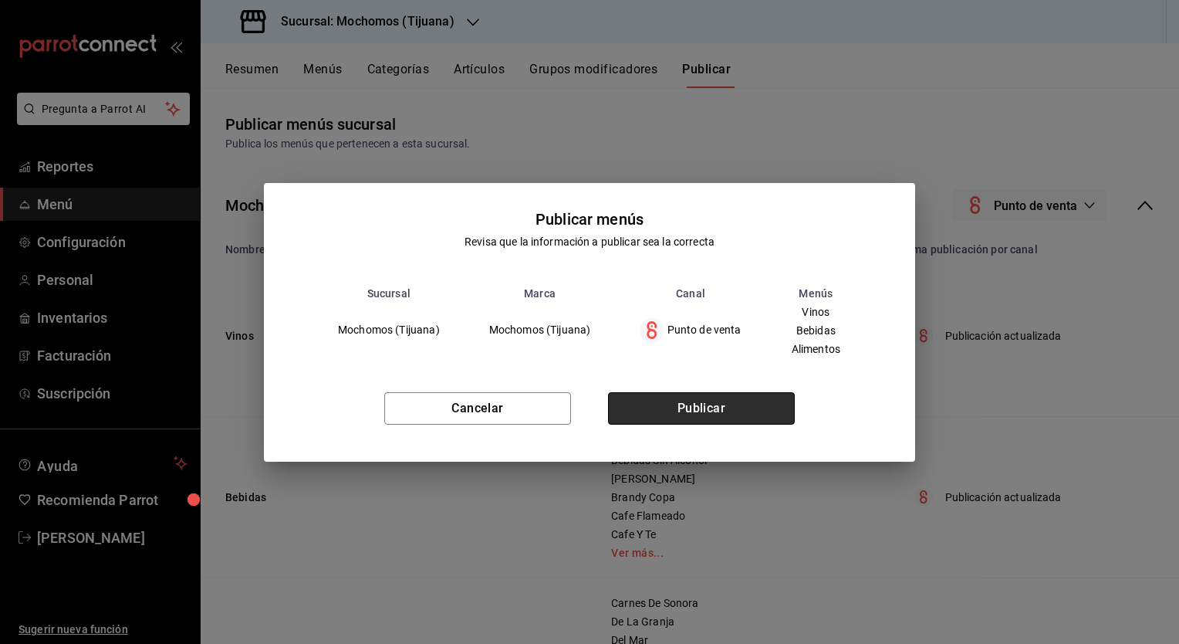
click at [698, 412] on button "Publicar" at bounding box center [701, 408] width 187 height 32
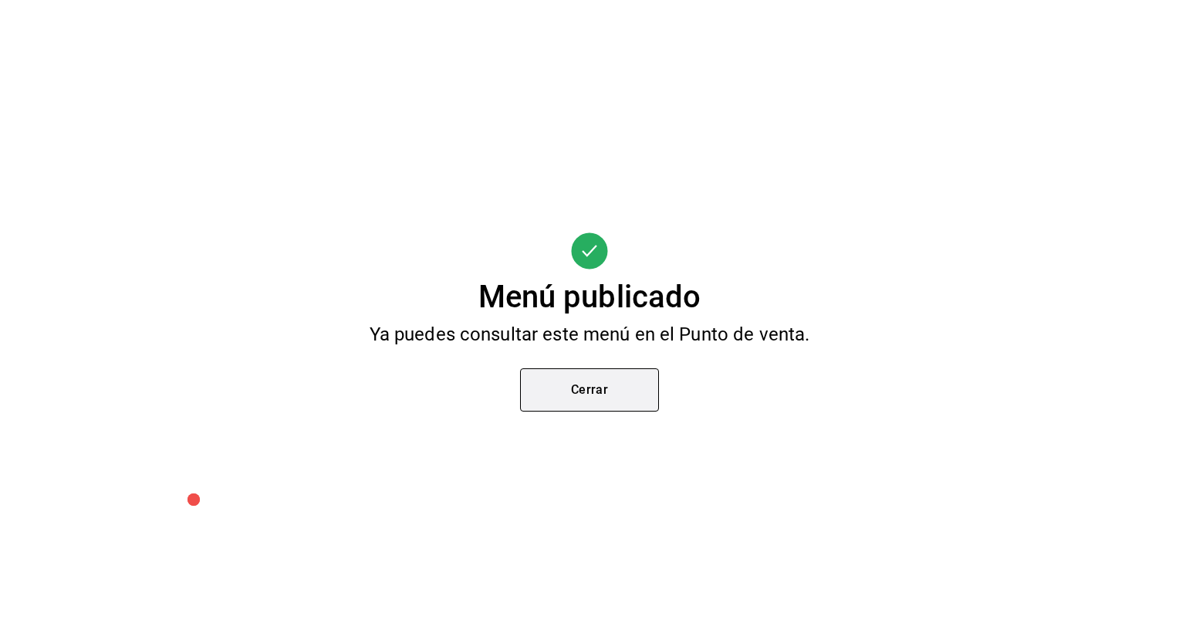
click at [570, 380] on button "Cerrar" at bounding box center [589, 389] width 139 height 43
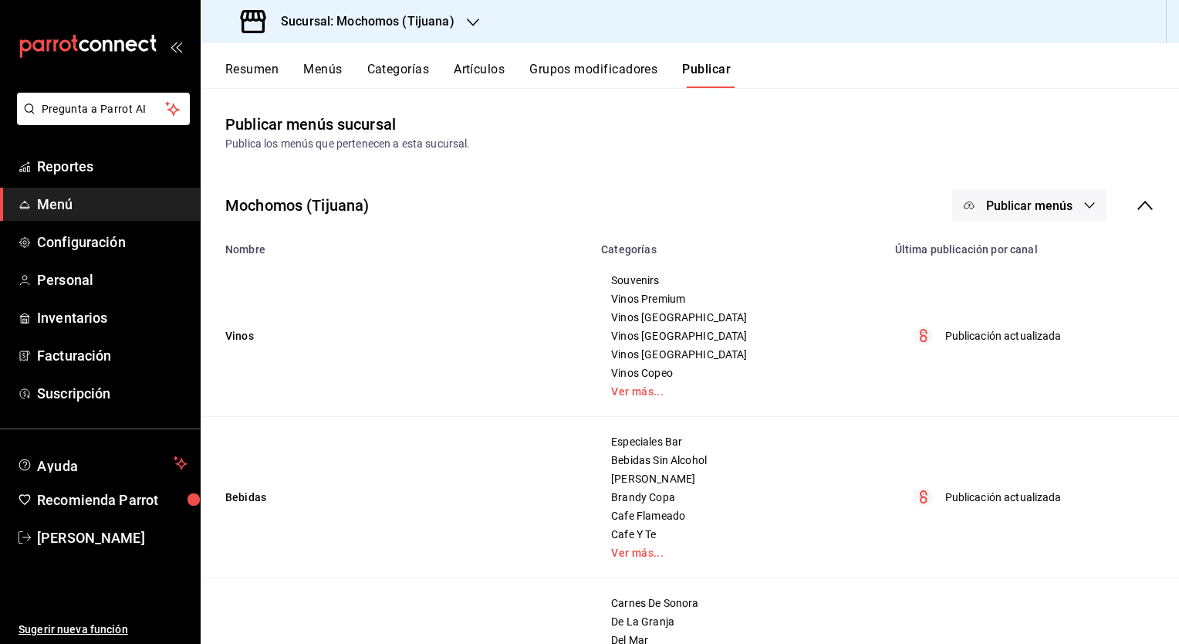
click at [484, 76] on button "Artículos" at bounding box center [479, 75] width 51 height 26
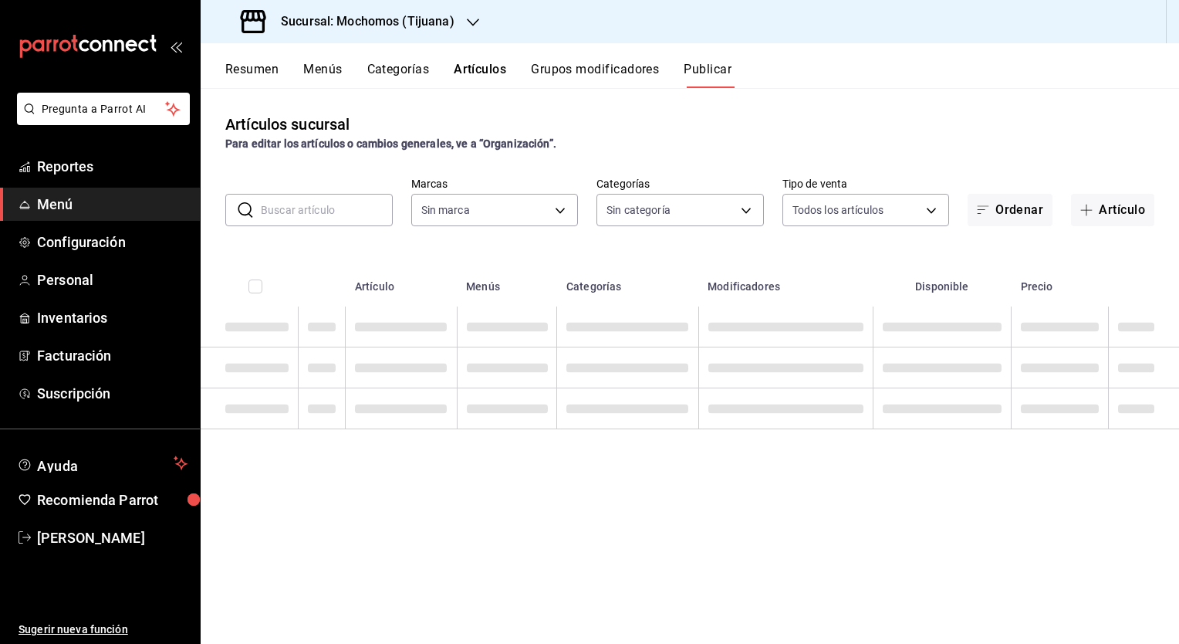
type input "c300ab0f-4e96-434a-ab79-9fec8b673c9f"
click at [326, 196] on input "text" at bounding box center [327, 209] width 132 height 31
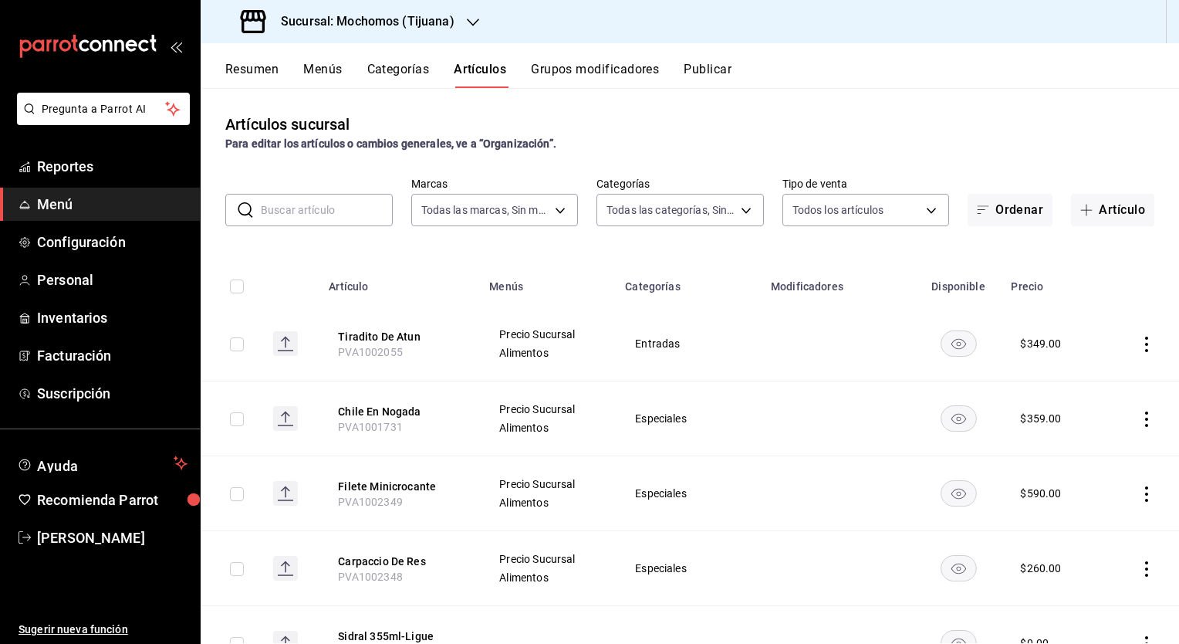
type input "d01c1a80-0c2c-4bb7-96a3-2750fe7e1a71,a374eb17-8ac6-42e7-8227-74a2ddfc174f,358d4…"
paste input "Cohiba Siglo Iv"
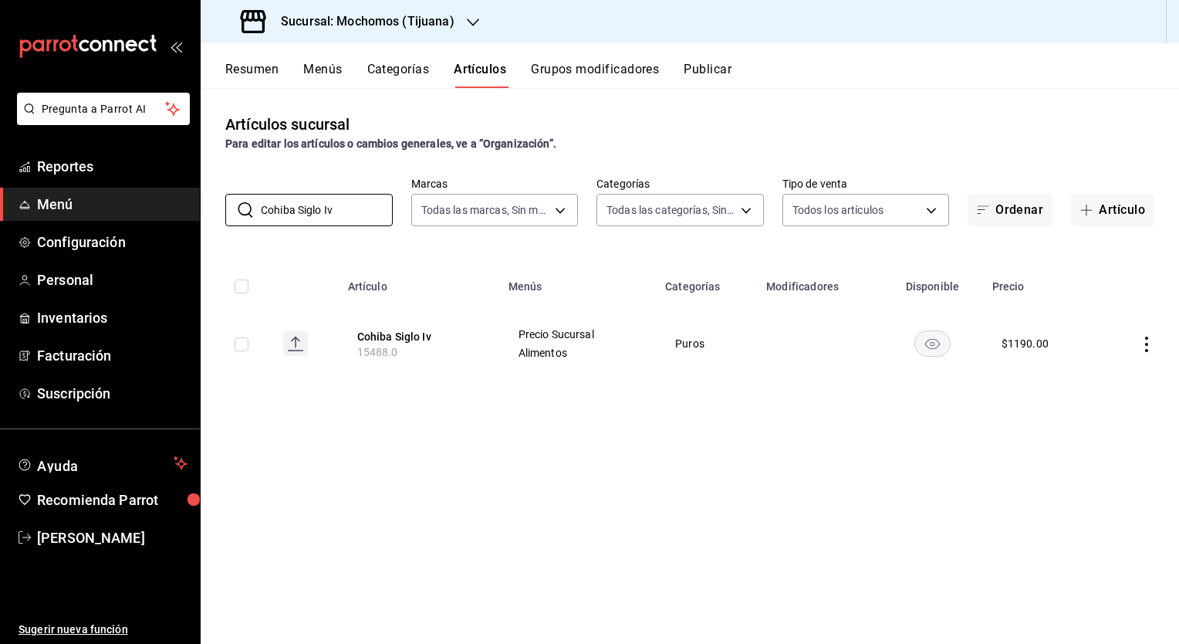
type input "Cohiba Siglo Iv"
click at [536, 523] on div "Artículos sucursal Para editar los artículos o cambios generales, ve a “Organiz…" at bounding box center [690, 365] width 979 height 555
click at [417, 69] on button "Categorías" at bounding box center [398, 75] width 63 height 26
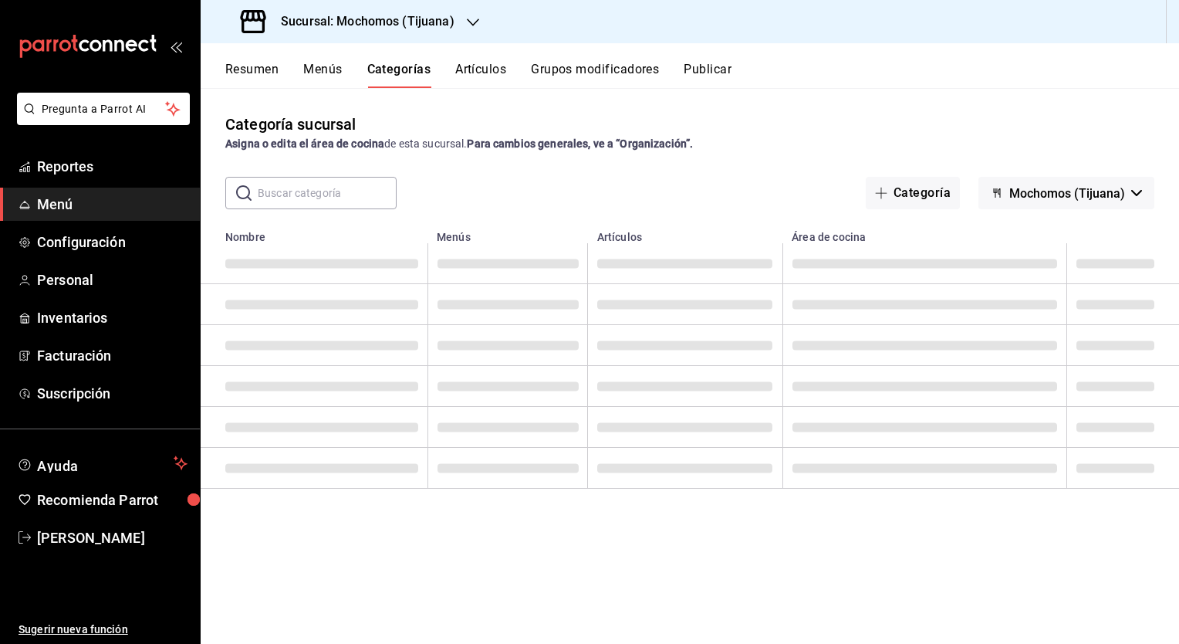
click at [336, 197] on input "text" at bounding box center [327, 193] width 139 height 31
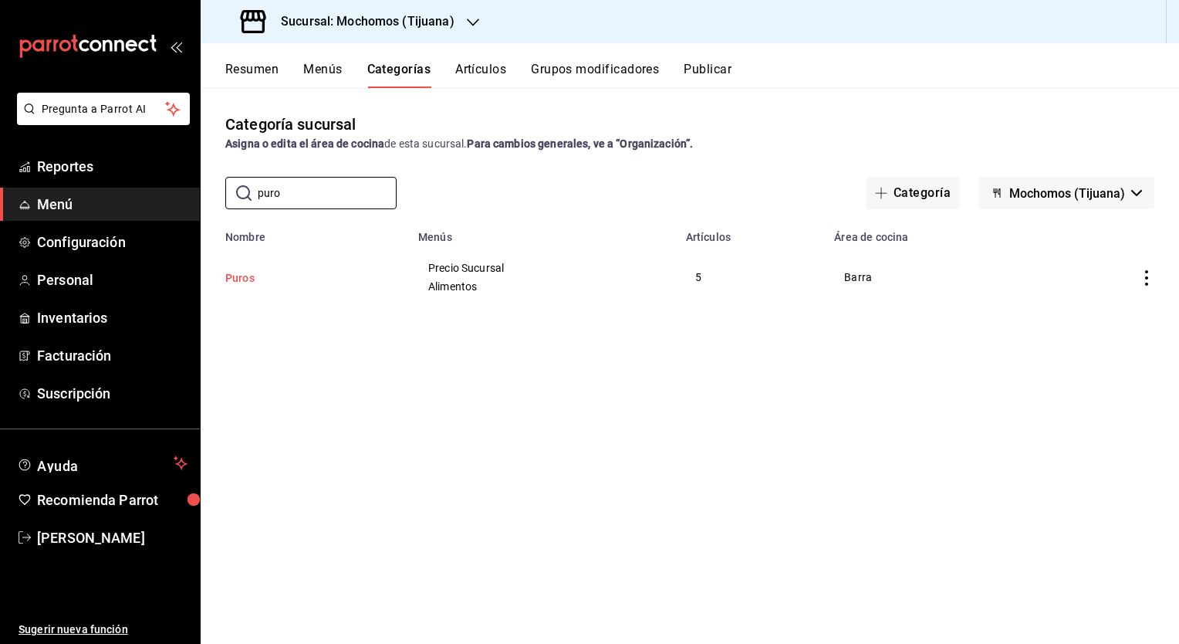
type input "puro"
click at [238, 273] on button "Puros" at bounding box center [302, 277] width 154 height 15
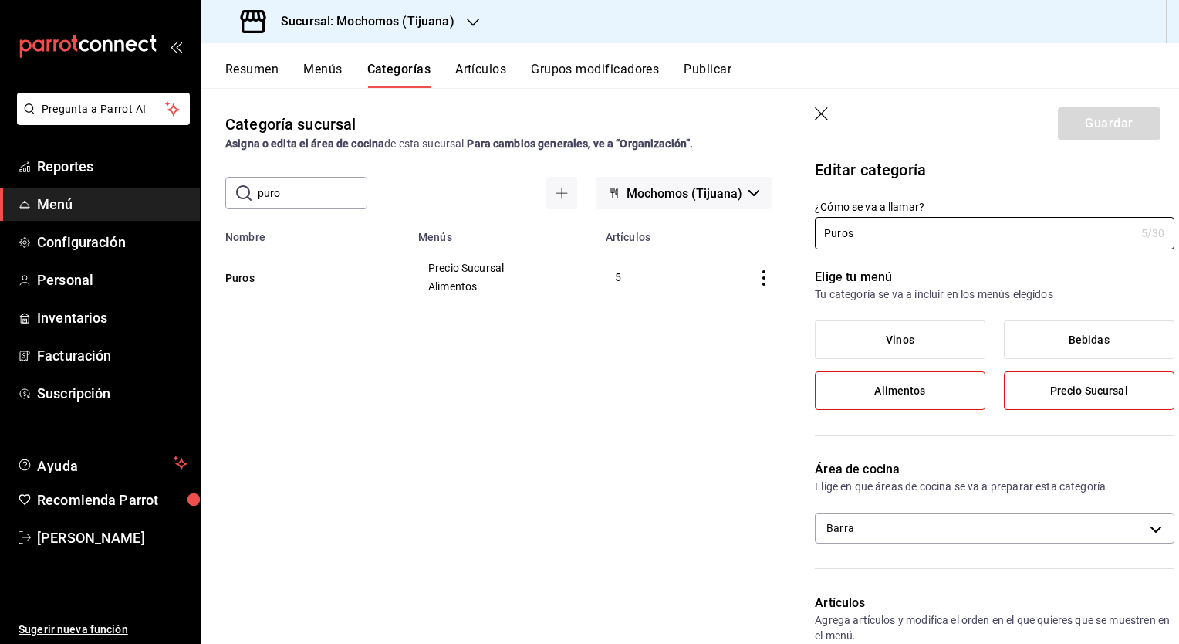
click at [936, 392] on label "Alimentos" at bounding box center [900, 390] width 169 height 37
click at [0, 0] on input "Alimentos" at bounding box center [0, 0] width 0 height 0
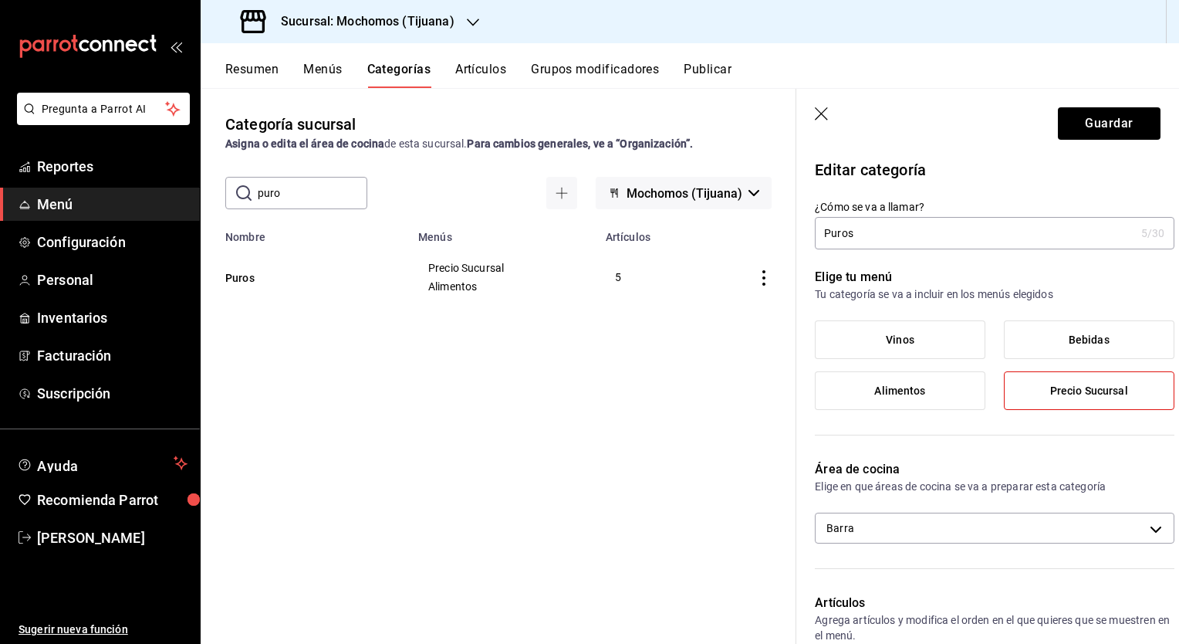
click at [911, 340] on label "Vinos" at bounding box center [900, 339] width 169 height 37
click at [0, 0] on input "Vinos" at bounding box center [0, 0] width 0 height 0
click at [1102, 122] on button "Guardar" at bounding box center [1109, 123] width 103 height 32
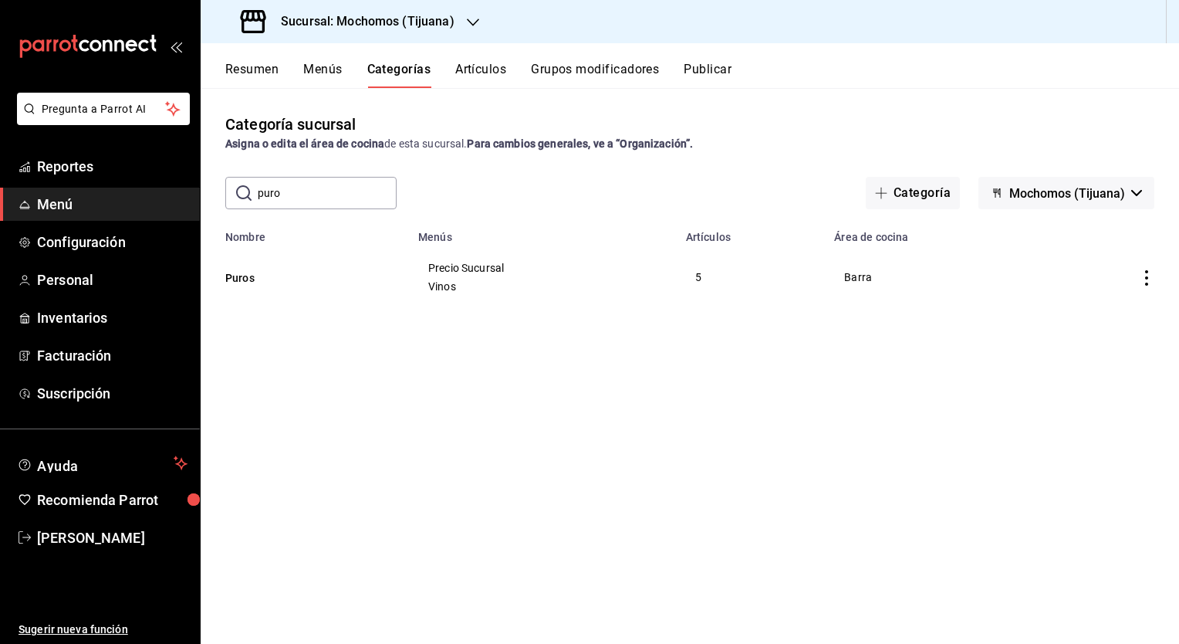
click at [480, 75] on button "Artículos" at bounding box center [480, 75] width 51 height 26
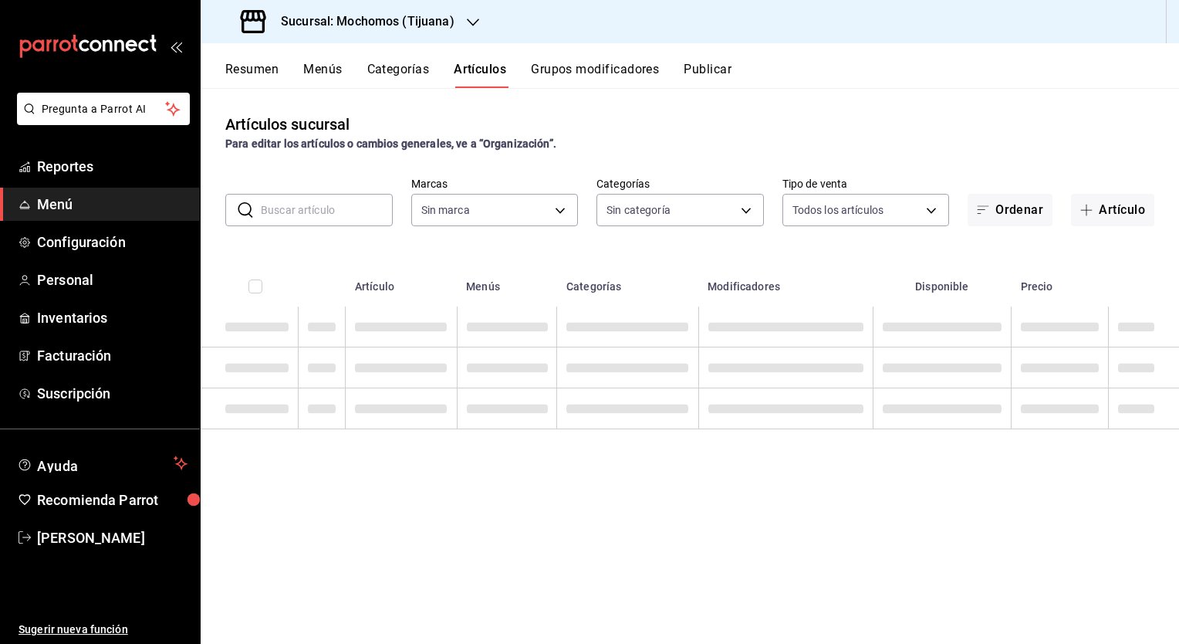
type input "c300ab0f-4e96-434a-ab79-9fec8b673c9f"
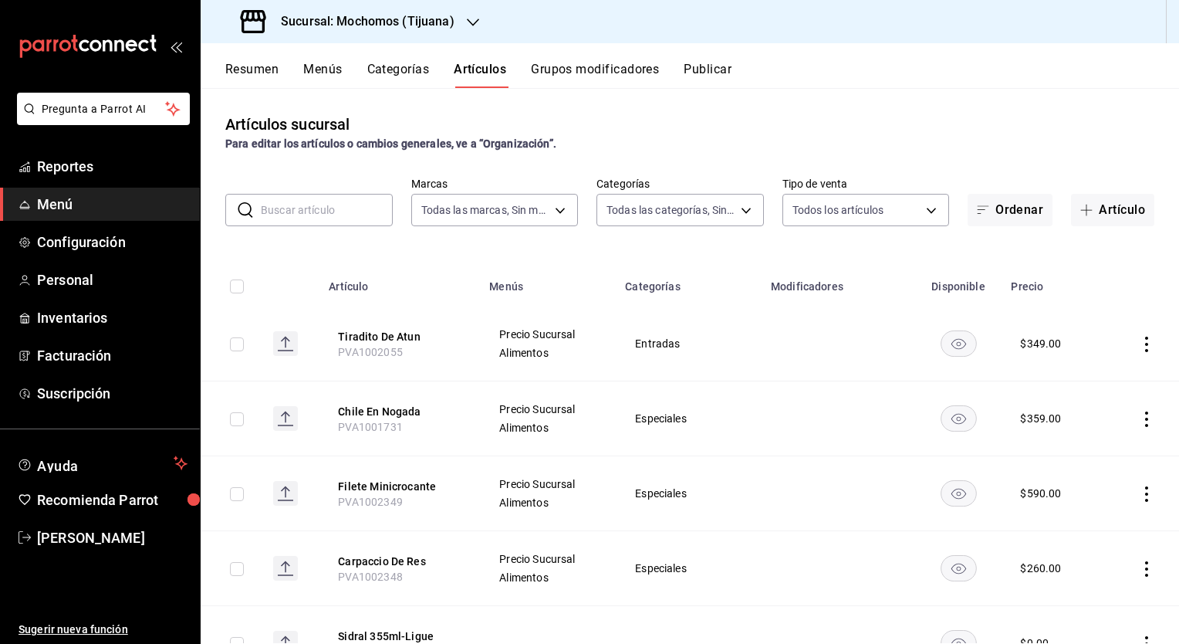
type input "d01c1a80-0c2c-4bb7-96a3-2750fe7e1a71,a374eb17-8ac6-42e7-8227-74a2ddfc174f,358d4…"
click at [320, 218] on input "text" at bounding box center [327, 209] width 132 height 31
paste input "Cohiba Siglo Iv"
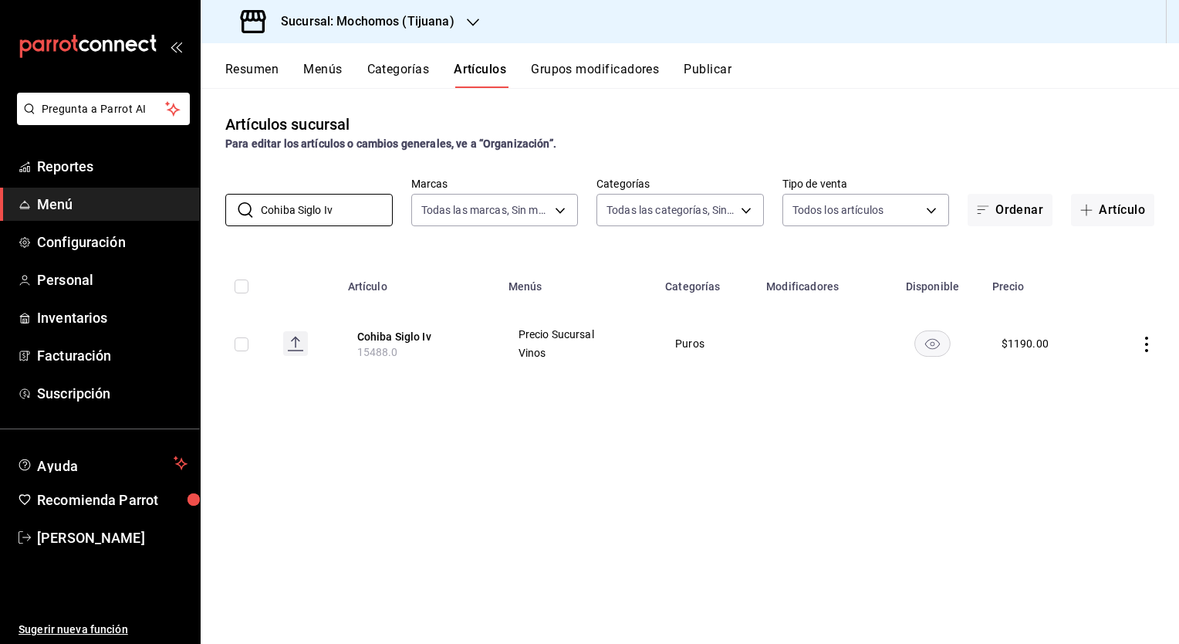
type input "Cohiba Siglo Iv"
click at [239, 343] on input "checkbox" at bounding box center [242, 344] width 14 height 14
checkbox input "true"
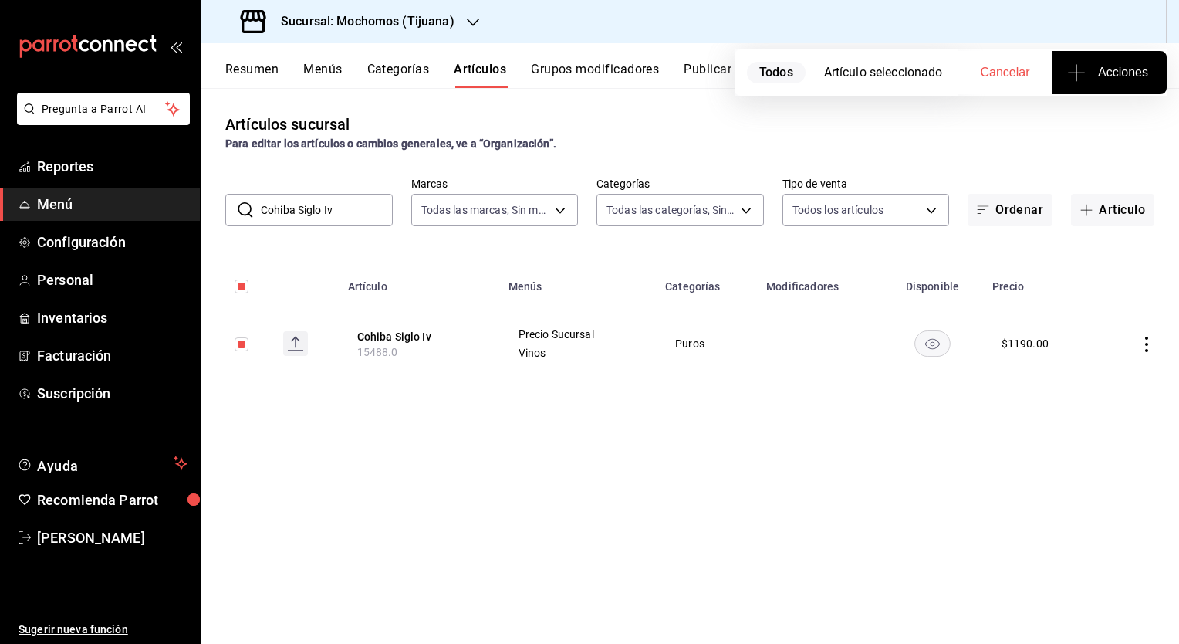
click at [1117, 65] on span "Acciones" at bounding box center [1109, 72] width 78 height 19
click at [1134, 125] on span "Agregar tipo" at bounding box center [1108, 121] width 91 height 16
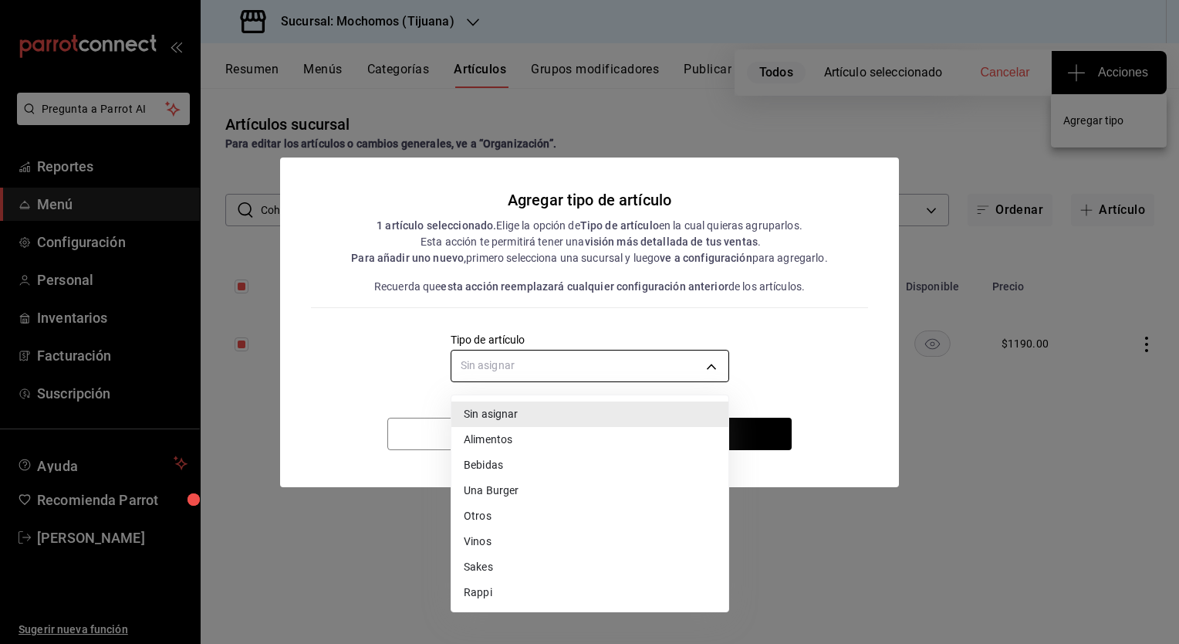
click at [641, 363] on body "Pregunta a Parrot AI Reportes Menú Configuración Personal Inventarios Facturaci…" at bounding box center [589, 322] width 1179 height 644
click at [494, 536] on li "Vinos" at bounding box center [589, 541] width 277 height 25
type input "5e5ed354-df1d-4710-be9b-81bb722e4d79"
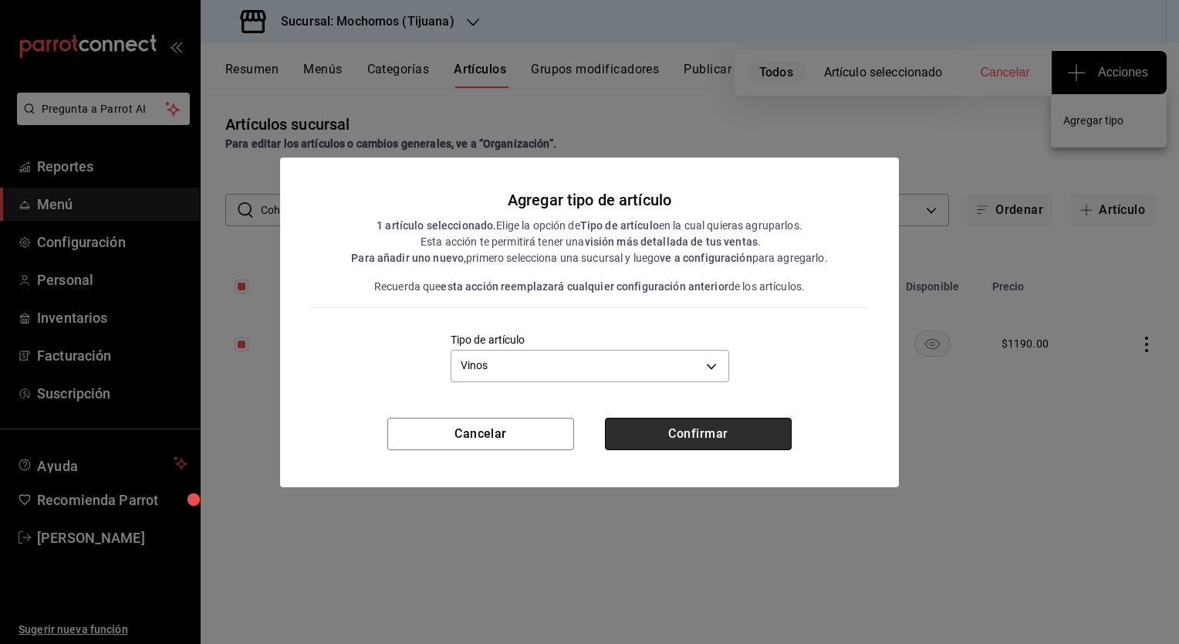
click at [667, 434] on button "Confirmar" at bounding box center [698, 434] width 187 height 32
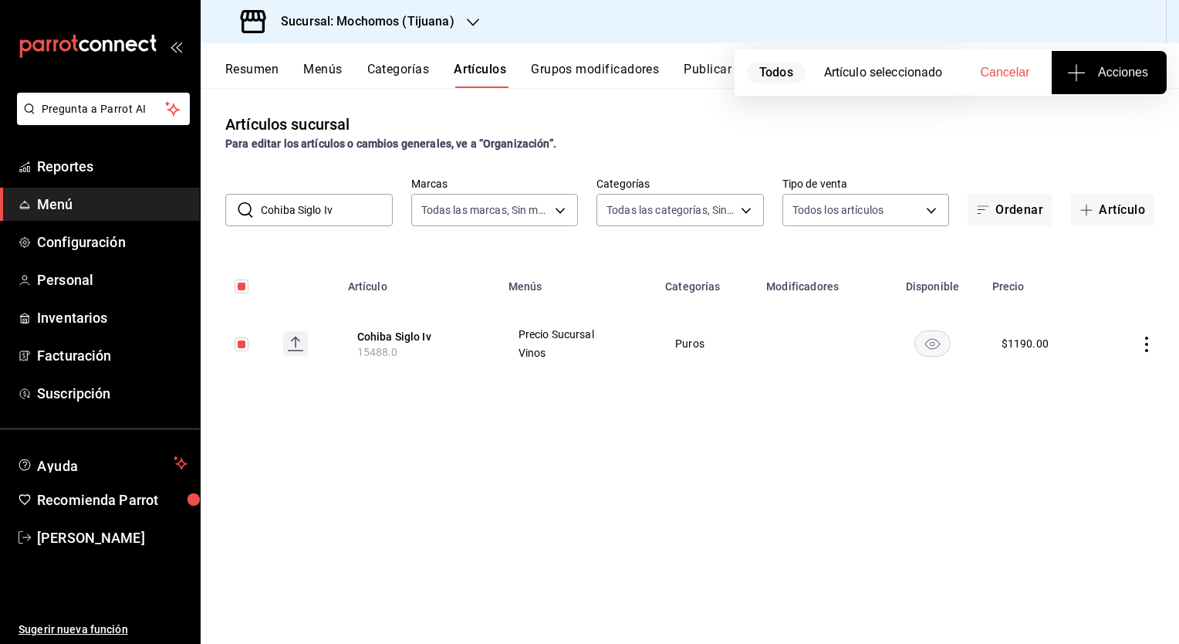
click at [367, 215] on input "Cohiba Siglo Iv" at bounding box center [327, 209] width 132 height 31
paste input "Hoyo De Monterrey [GEOGRAPHIC_DATA][PERSON_NAME]"
type input "Hoyo De Monterrey [GEOGRAPHIC_DATA][PERSON_NAME]"
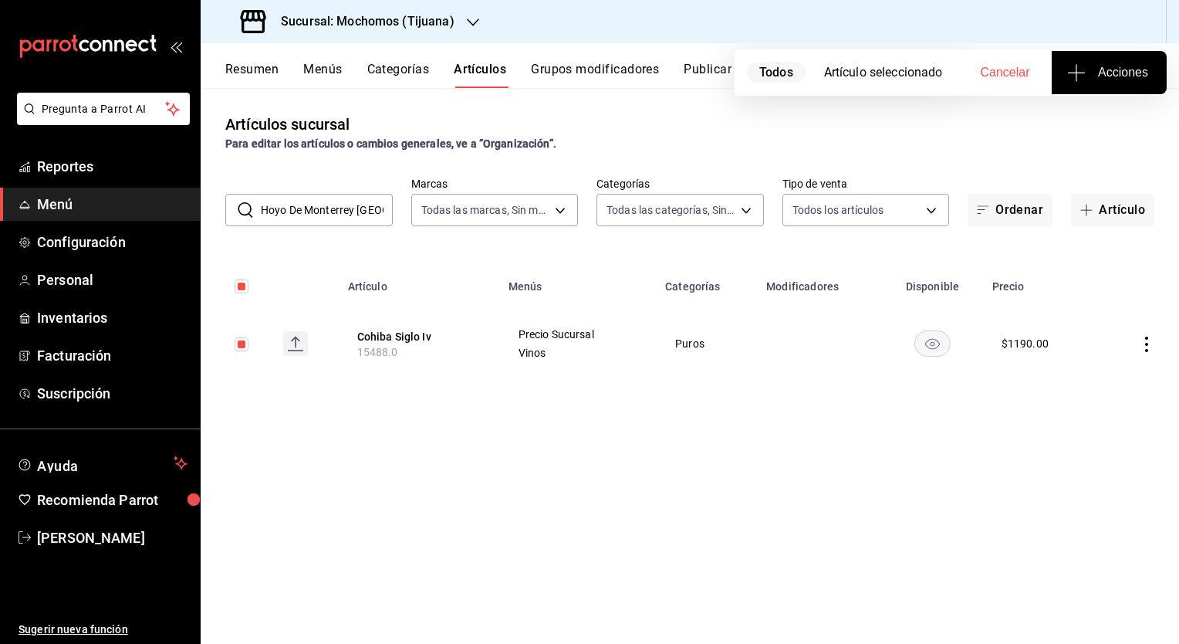
scroll to position [0, 19]
checkbox input "false"
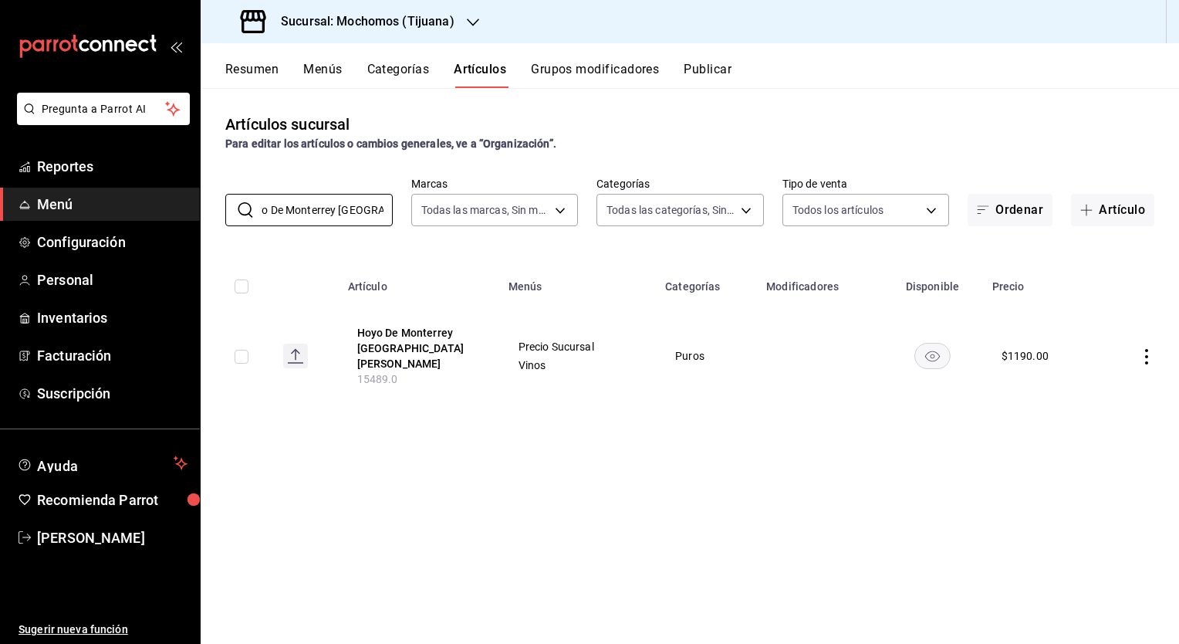
type input "Hoyo De Monterrey [GEOGRAPHIC_DATA][PERSON_NAME]"
click at [242, 350] on input "checkbox" at bounding box center [242, 357] width 14 height 14
checkbox input "true"
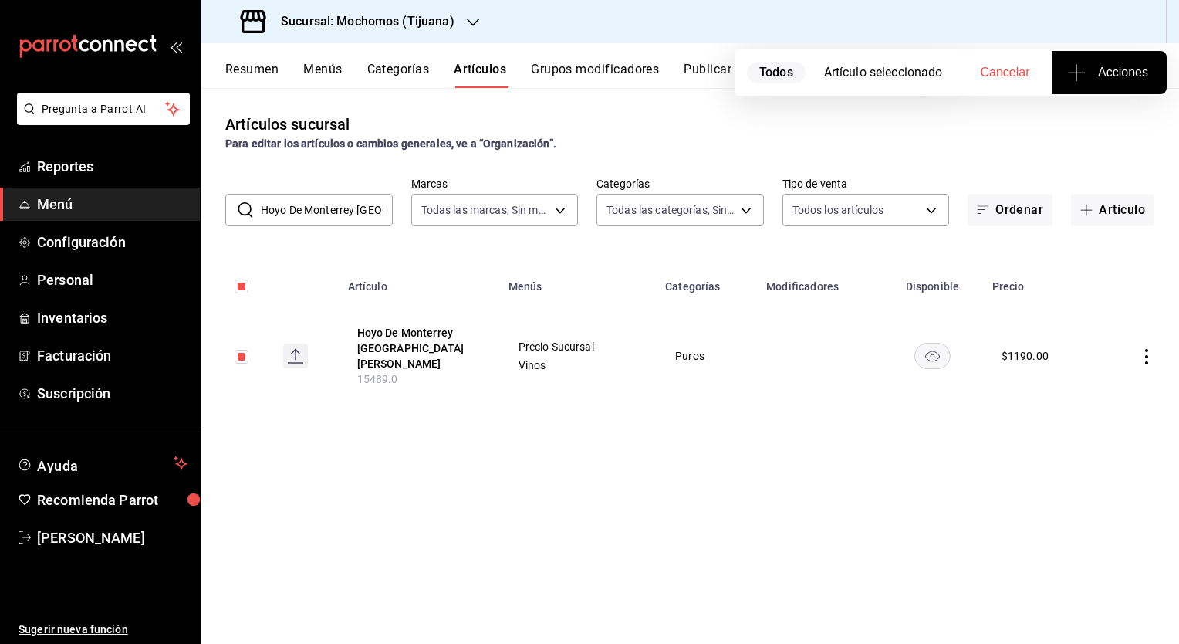
click at [1102, 82] on button "Acciones" at bounding box center [1109, 72] width 115 height 43
click at [1073, 128] on span "Agregar tipo" at bounding box center [1108, 121] width 91 height 16
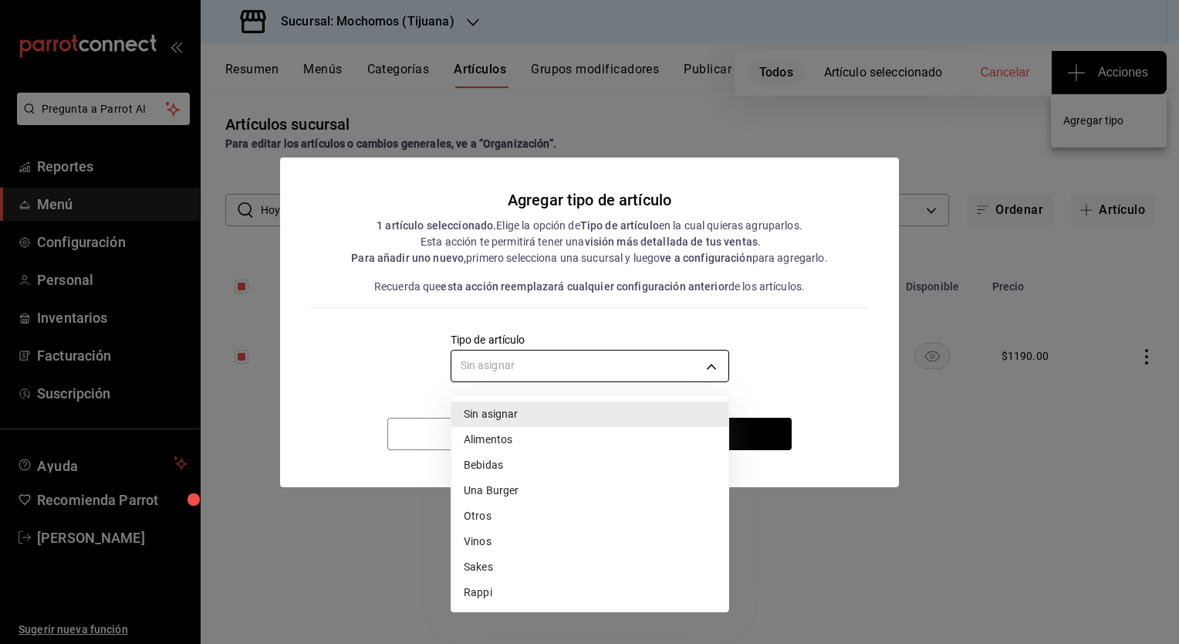
click at [652, 356] on body "Pregunta a Parrot AI Reportes Menú Configuración Personal Inventarios Facturaci…" at bounding box center [589, 322] width 1179 height 644
click at [488, 534] on li "Vinos" at bounding box center [589, 541] width 277 height 25
type input "5e5ed354-df1d-4710-be9b-81bb722e4d79"
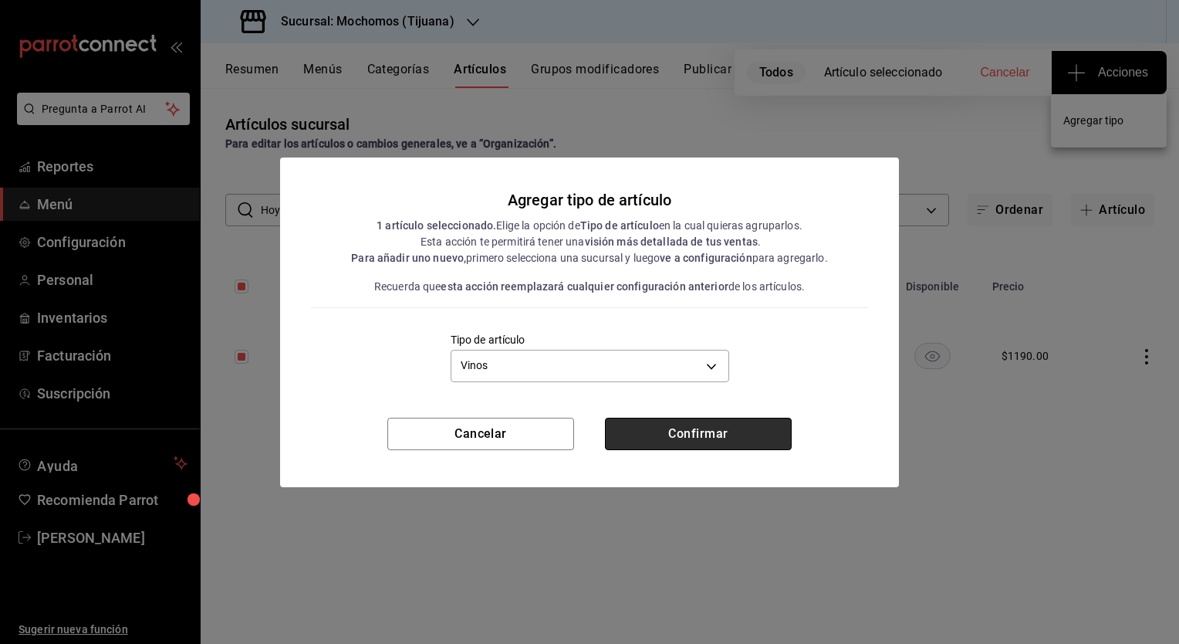
click at [660, 443] on button "Confirmar" at bounding box center [698, 434] width 187 height 32
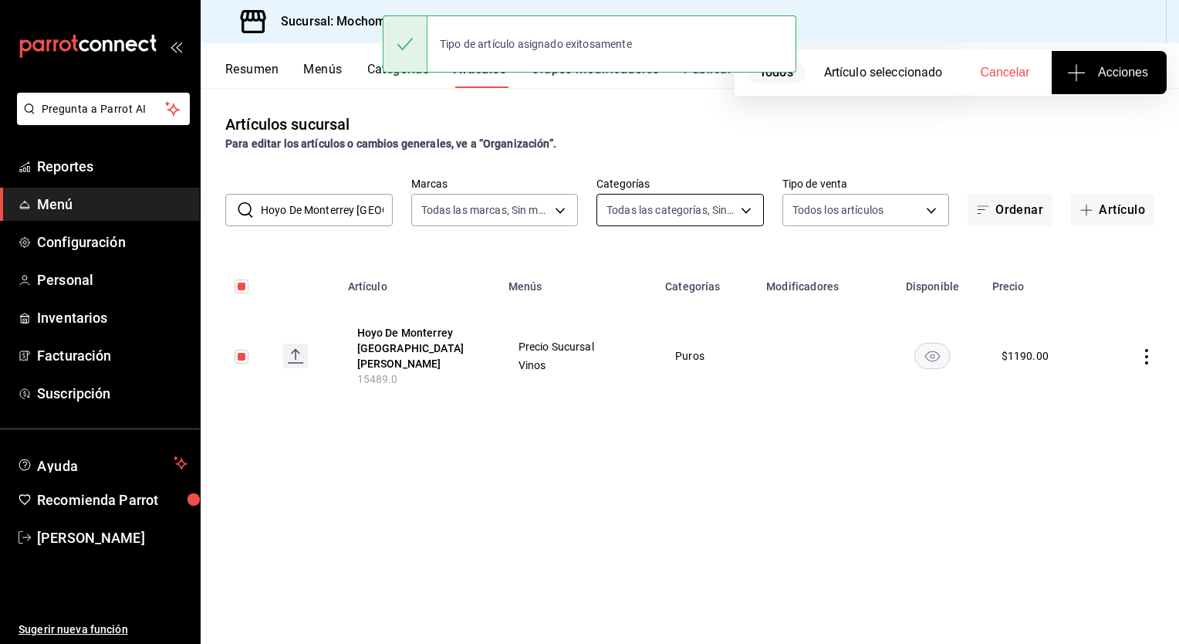
click at [701, 221] on body "Pregunta a Parrot AI Reportes Menú Configuración Personal Inventarios Facturaci…" at bounding box center [589, 322] width 1179 height 644
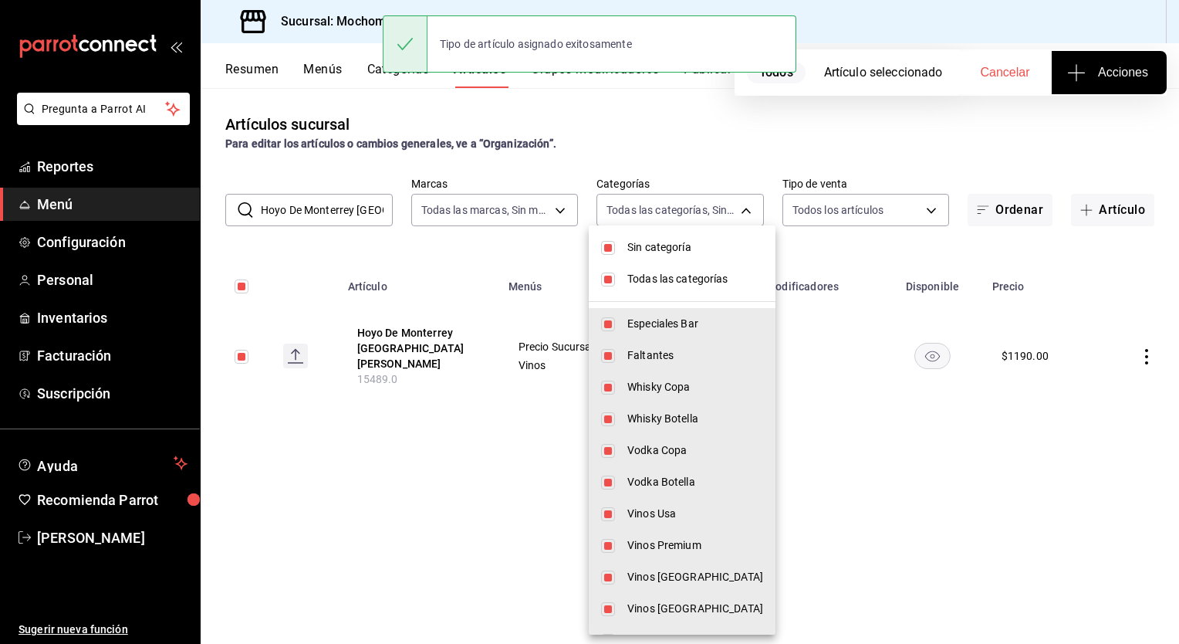
click at [650, 249] on span "Sin categoría" at bounding box center [695, 247] width 136 height 16
checkbox input "false"
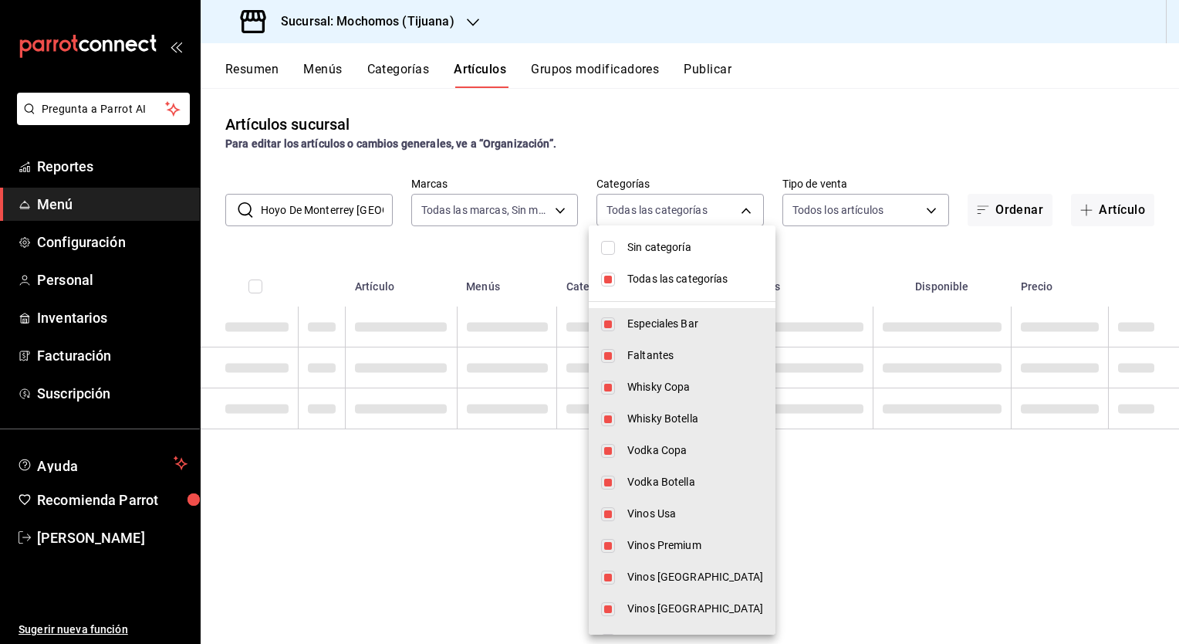
click at [619, 280] on li "Todas las categorías" at bounding box center [682, 279] width 187 height 32
checkbox input "false"
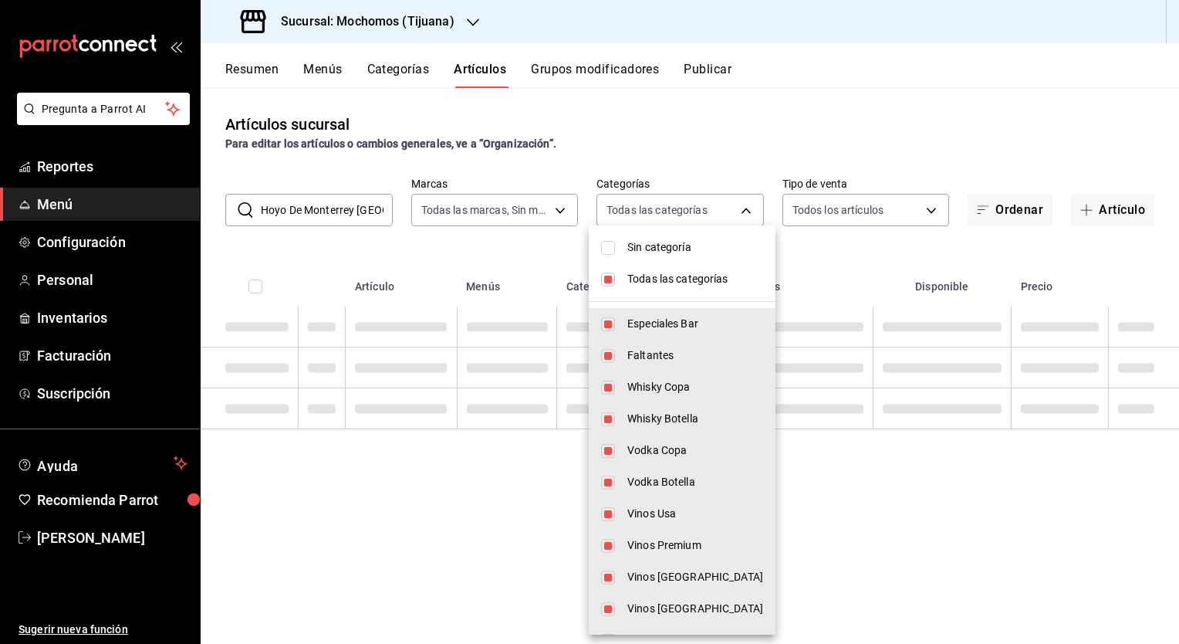
checkbox input "false"
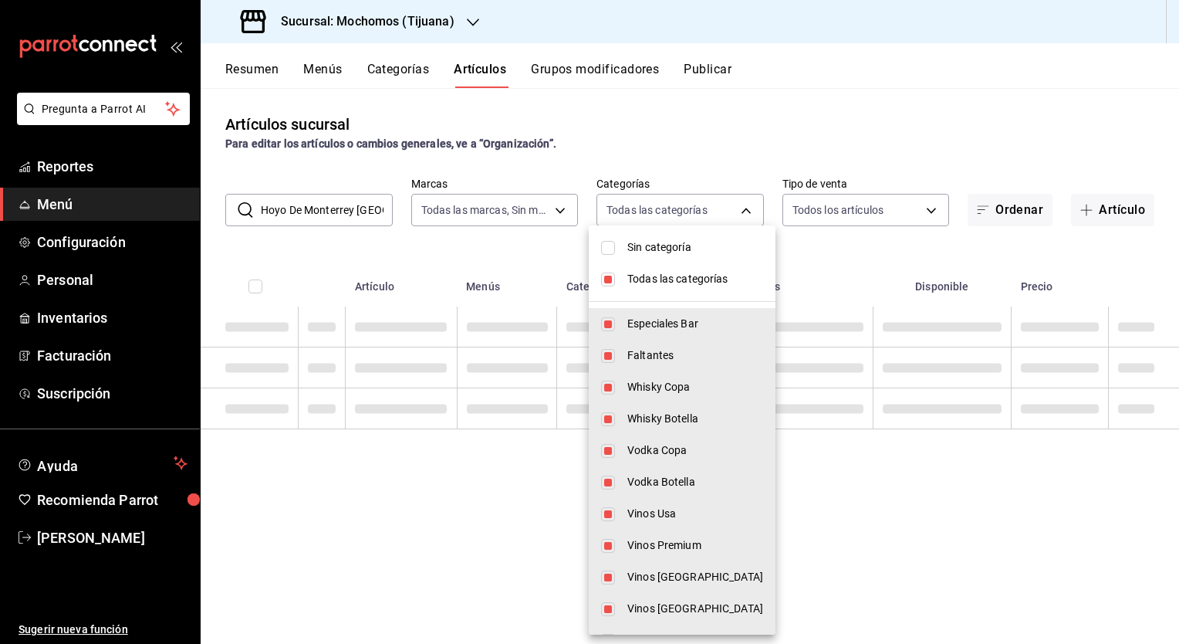
checkbox input "false"
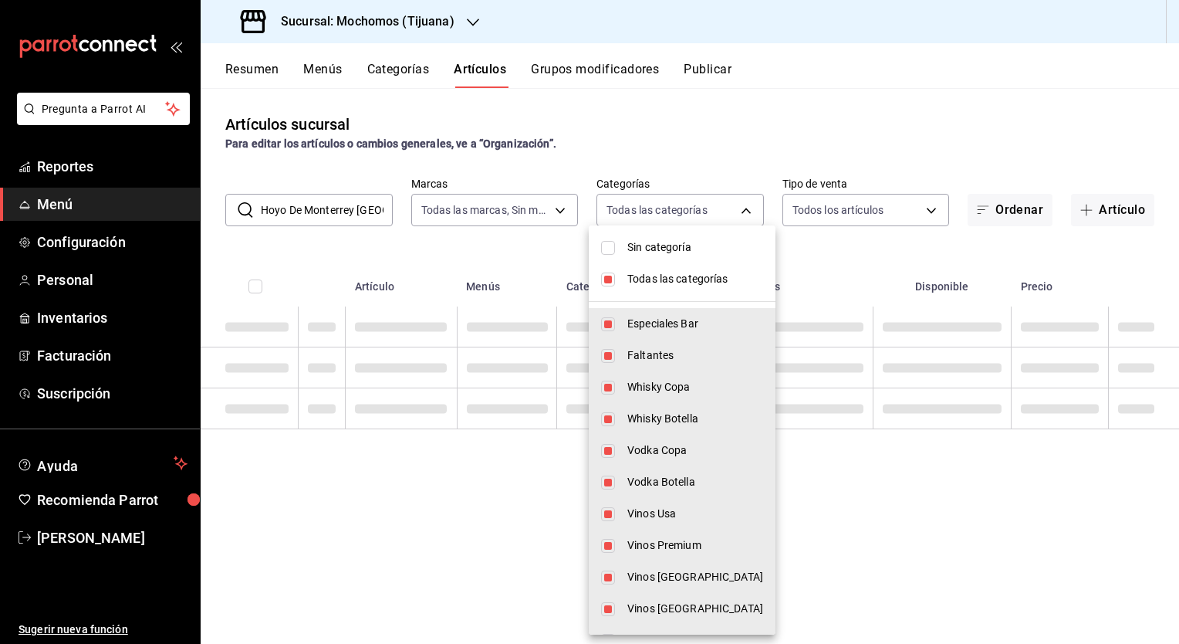
checkbox input "false"
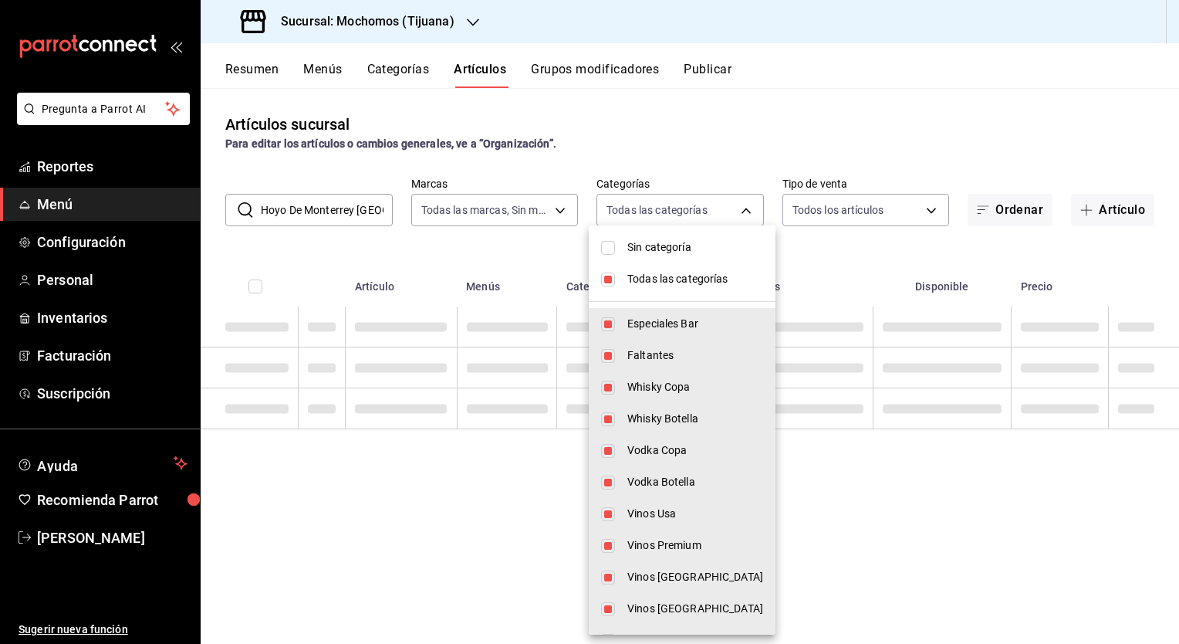
checkbox input "false"
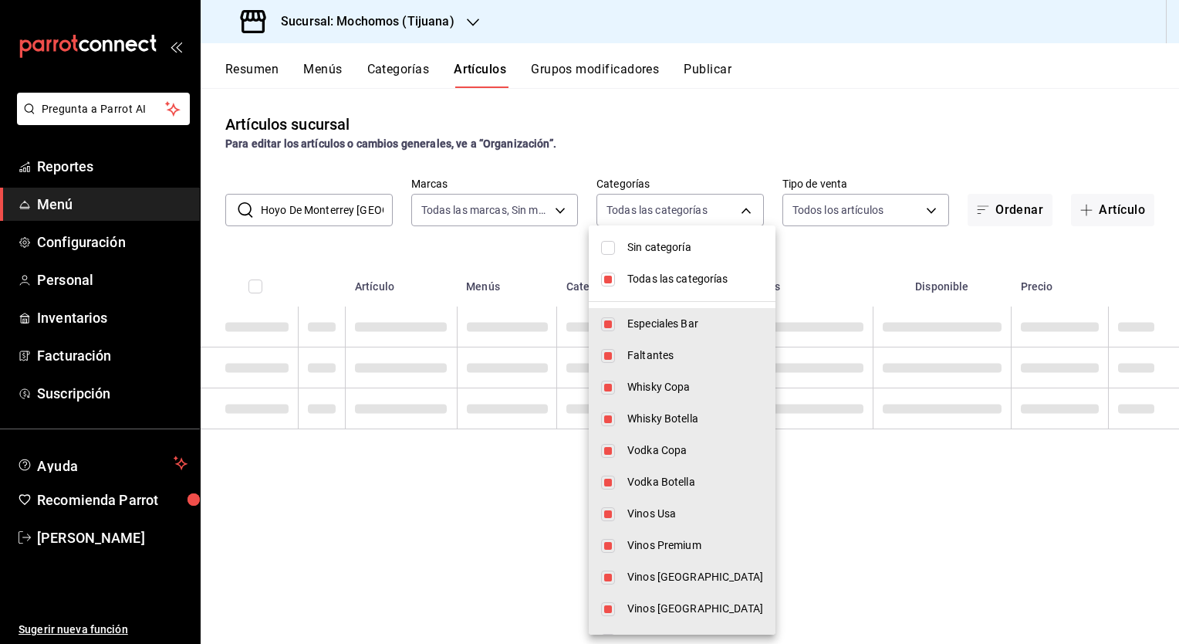
checkbox input "false"
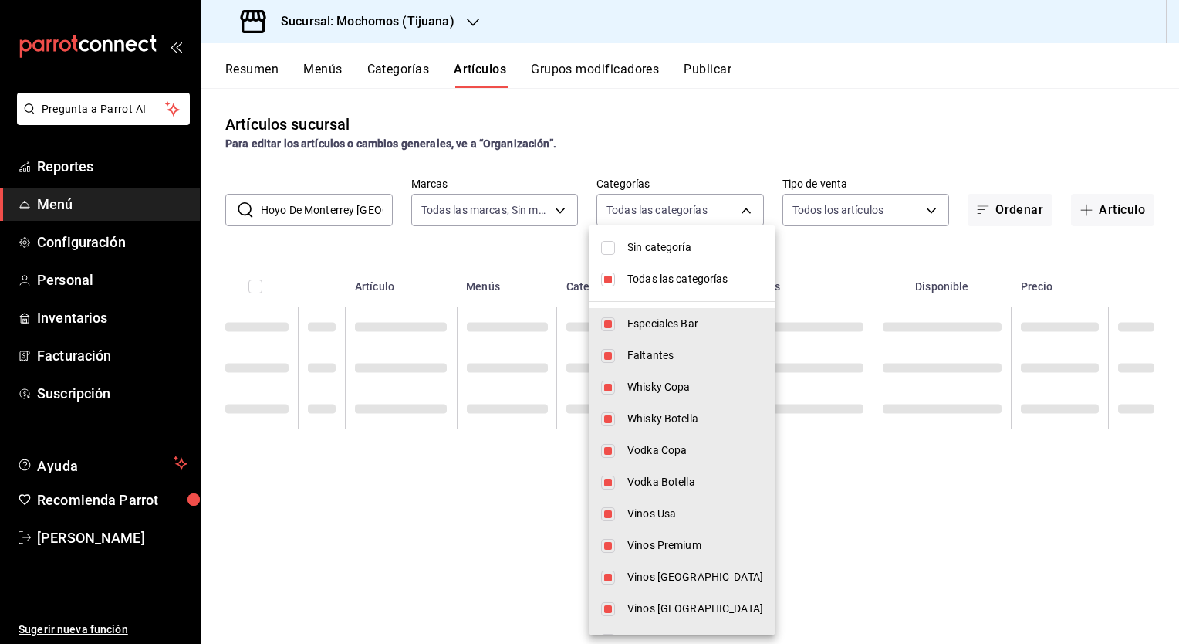
checkbox input "false"
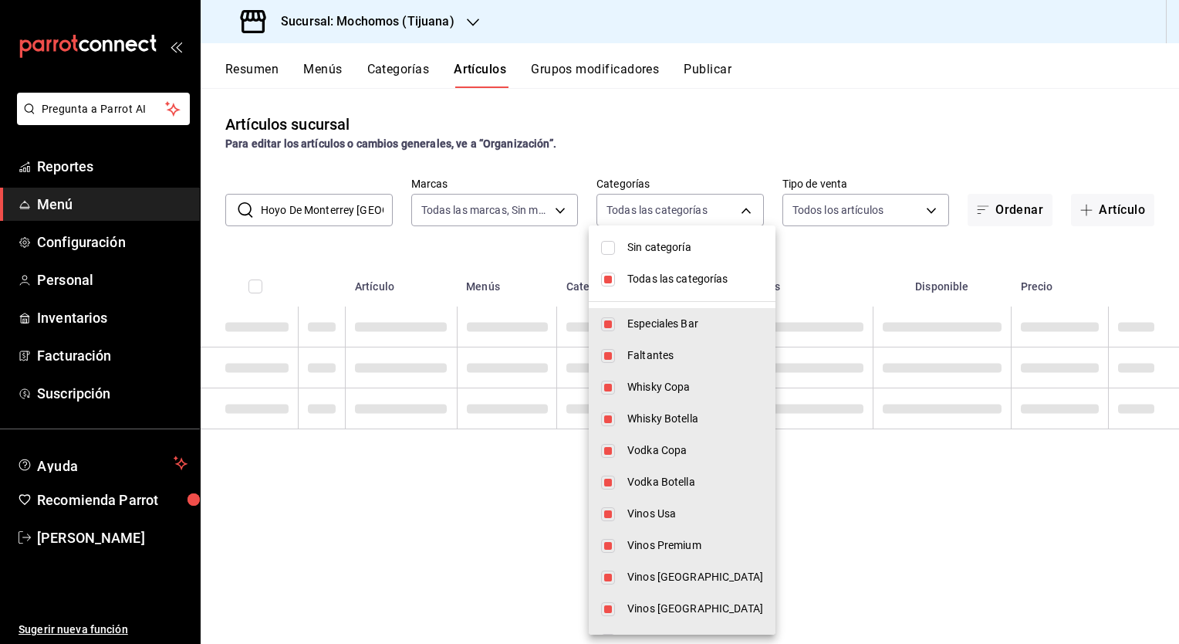
checkbox input "false"
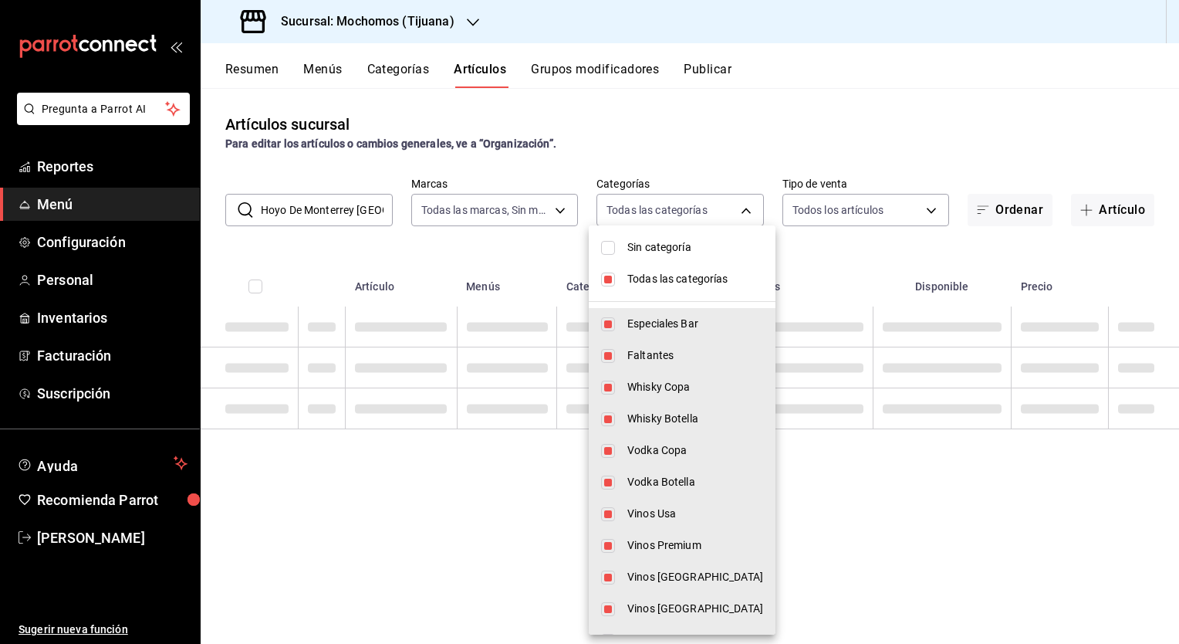
checkbox input "false"
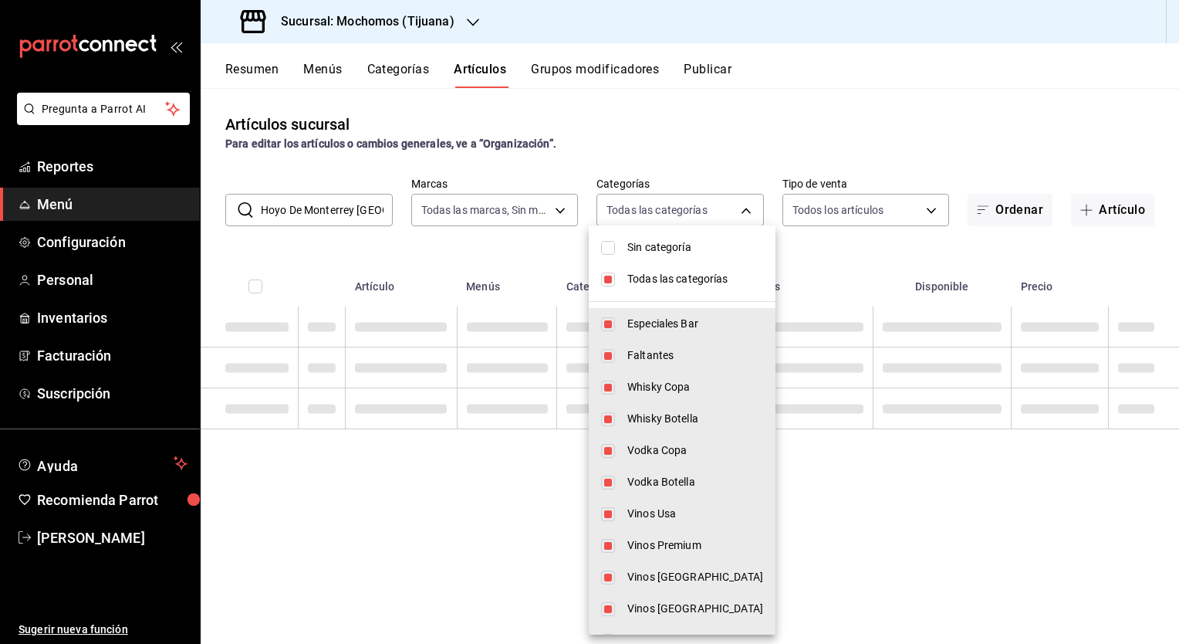
checkbox input "false"
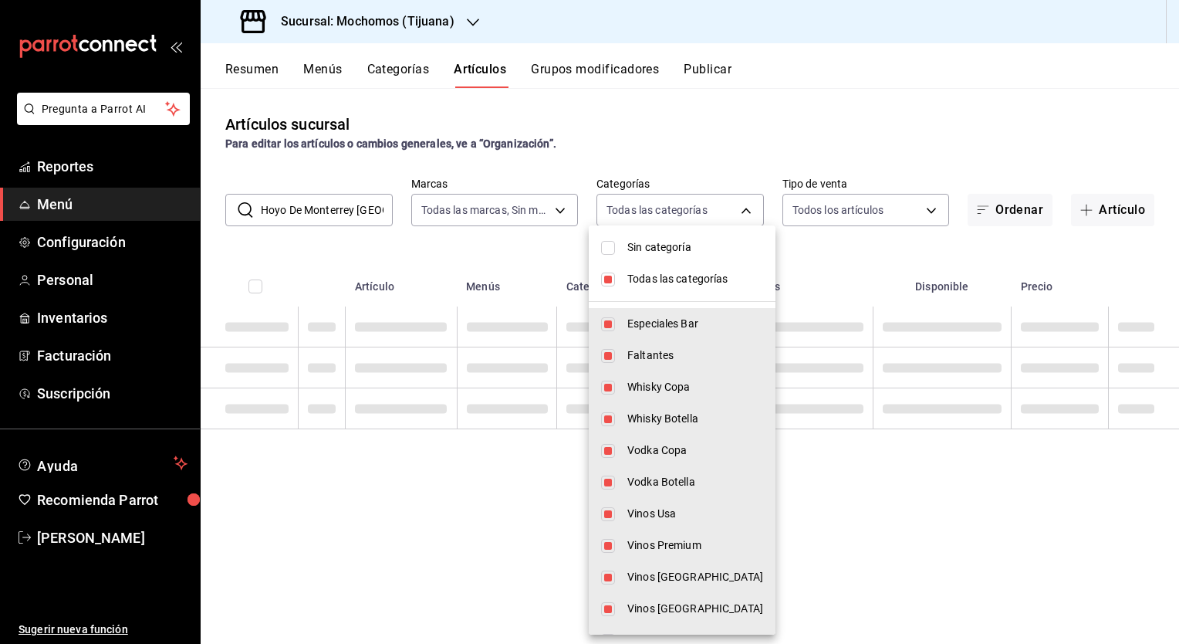
checkbox input "false"
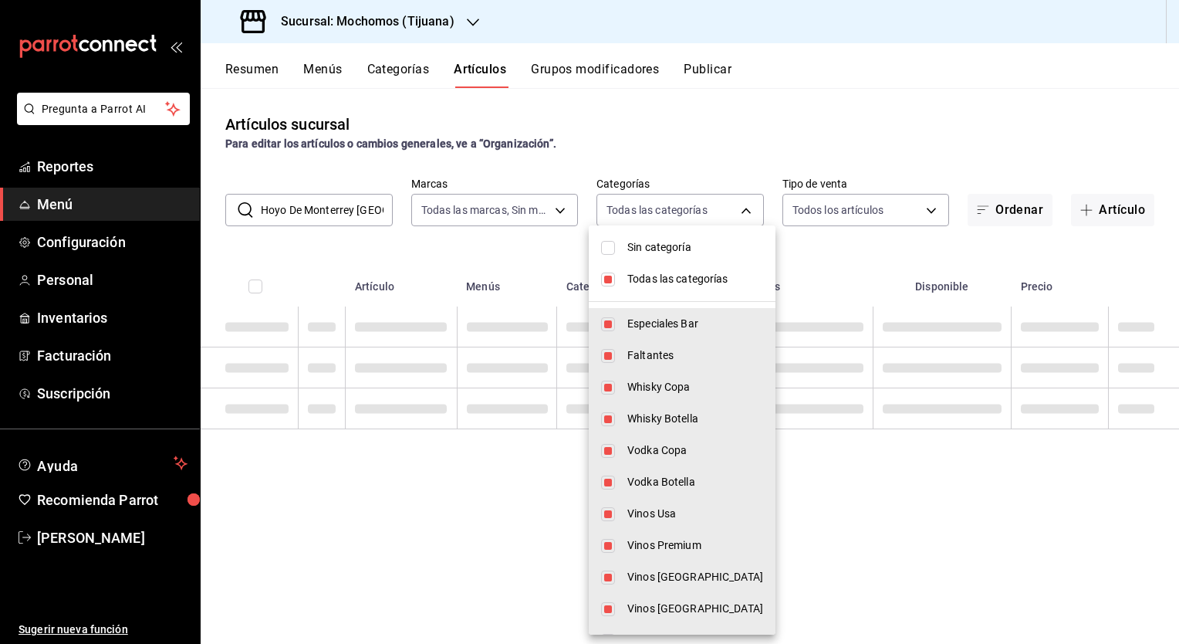
checkbox input "false"
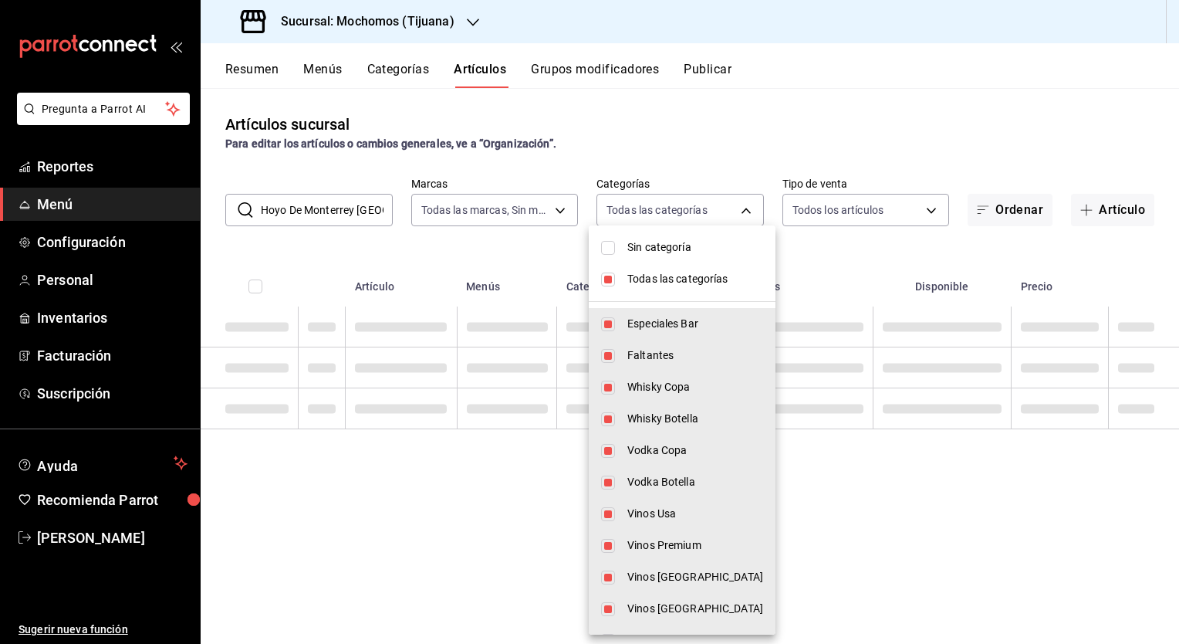
checkbox input "false"
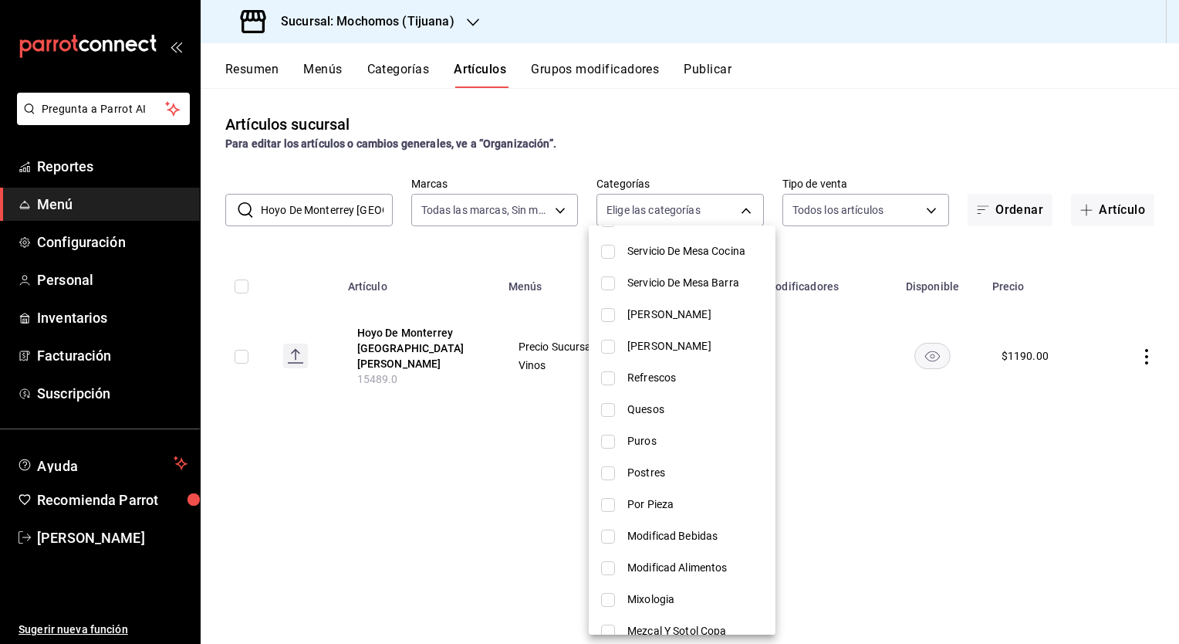
scroll to position [864, 0]
click at [607, 441] on input "checkbox" at bounding box center [608, 441] width 14 height 14
checkbox input "true"
type input "e3e23e6e-fcfb-4d1f-aeb6-d3eb88d800af"
click at [354, 215] on div at bounding box center [589, 322] width 1179 height 644
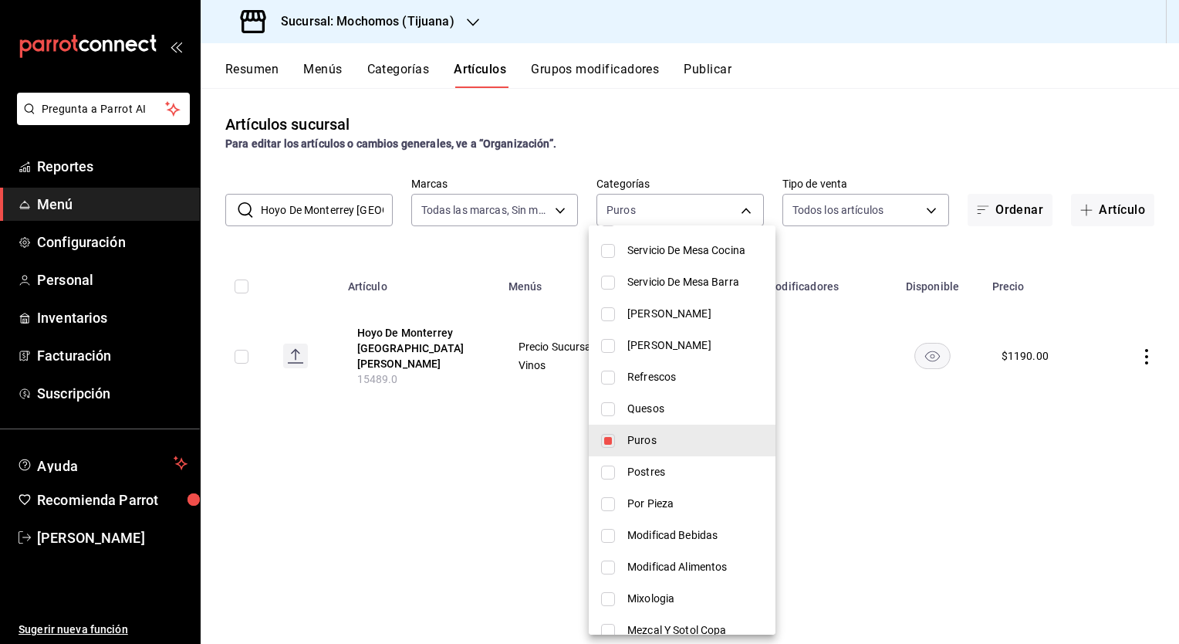
click at [354, 215] on div at bounding box center [589, 322] width 1179 height 644
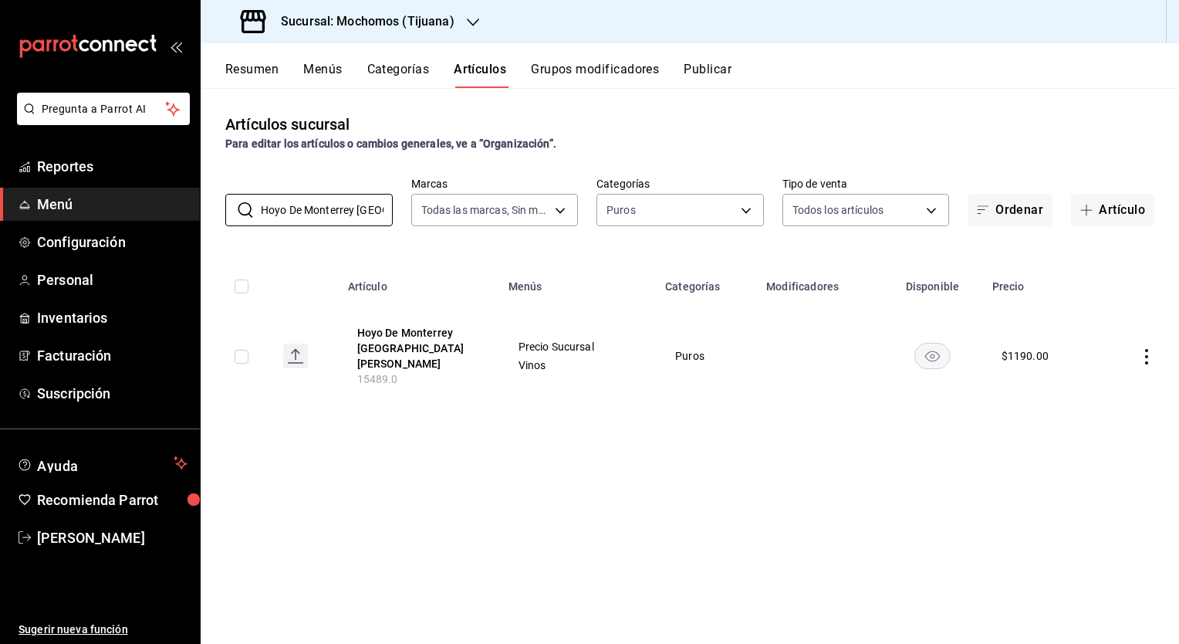
click at [354, 215] on input "Hoyo De Monterrey [GEOGRAPHIC_DATA][PERSON_NAME]" at bounding box center [327, 209] width 132 height 31
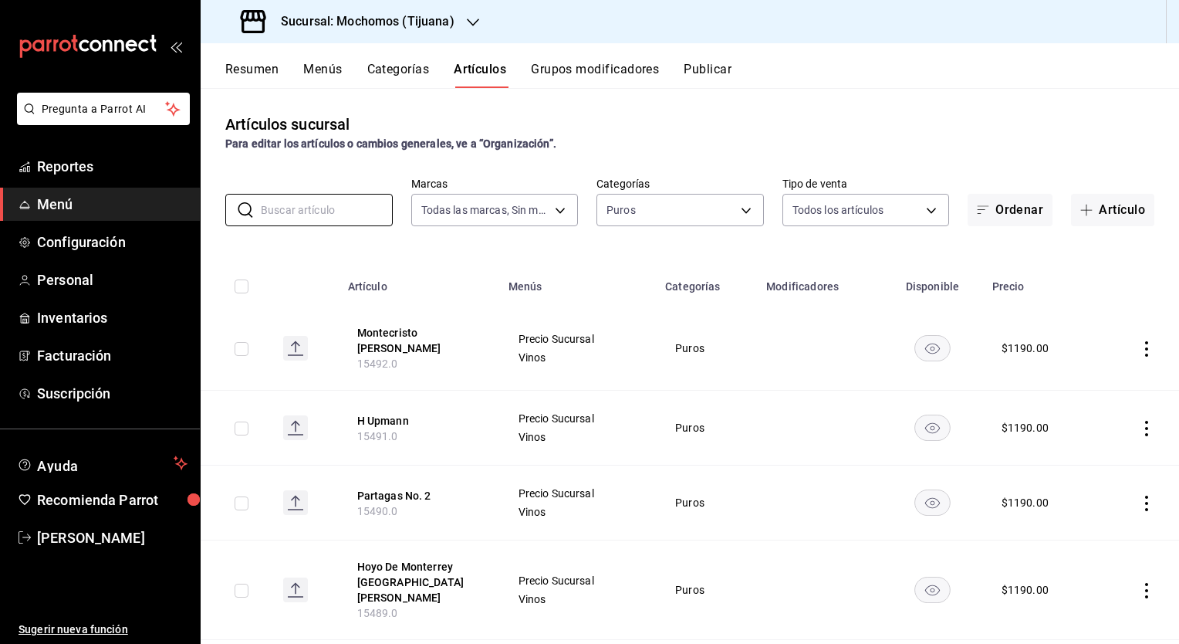
scroll to position [91, 0]
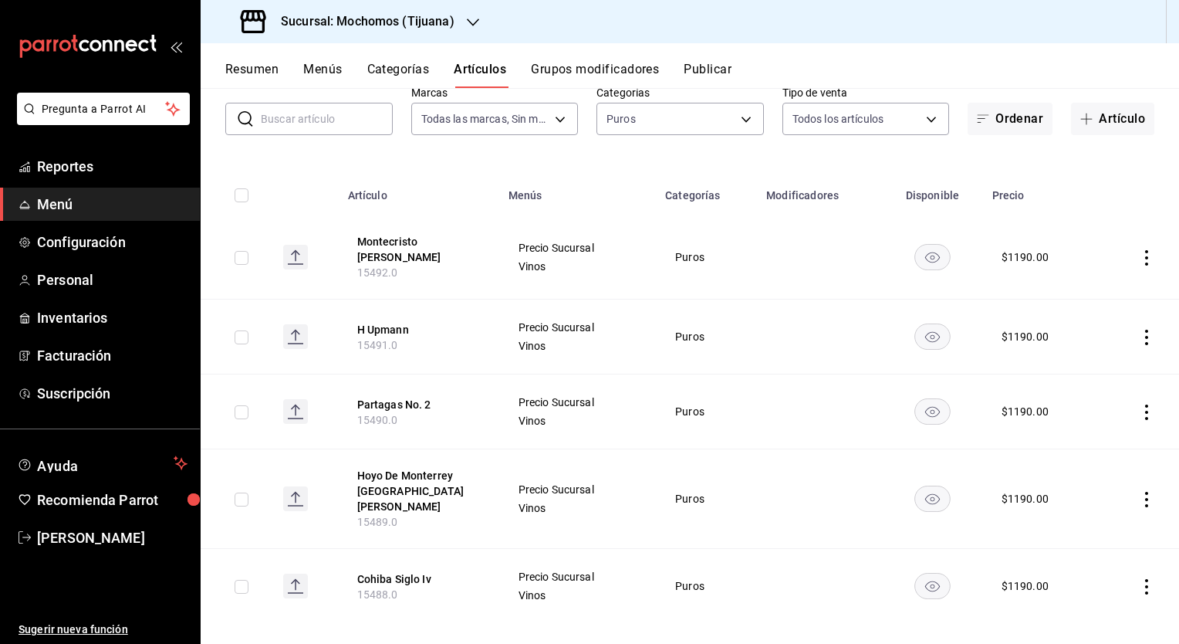
click at [241, 196] on input "checkbox" at bounding box center [242, 195] width 14 height 14
checkbox input "true"
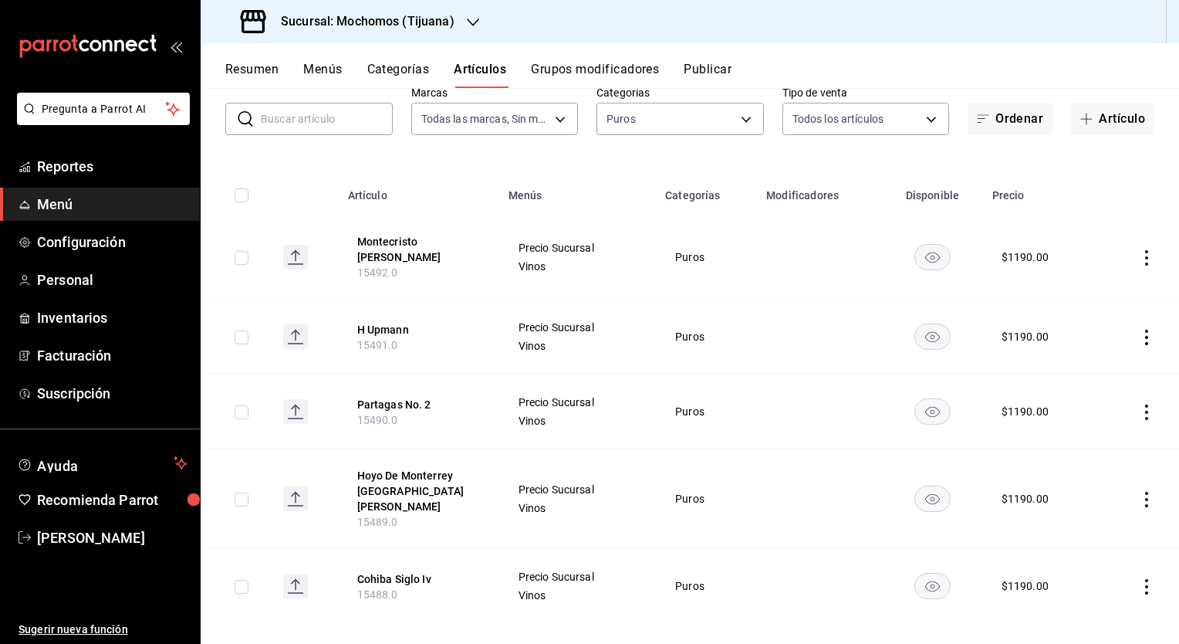
checkbox input "true"
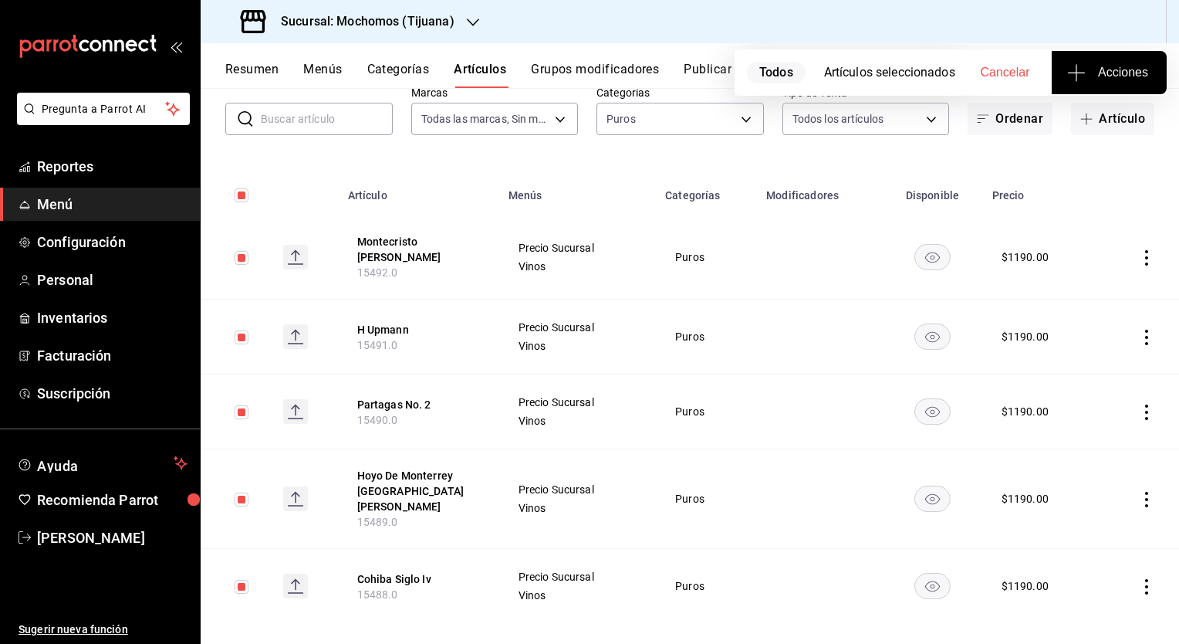
click at [1130, 70] on span "Acciones" at bounding box center [1109, 72] width 78 height 19
click at [1094, 117] on span "Agregar tipo" at bounding box center [1108, 121] width 91 height 16
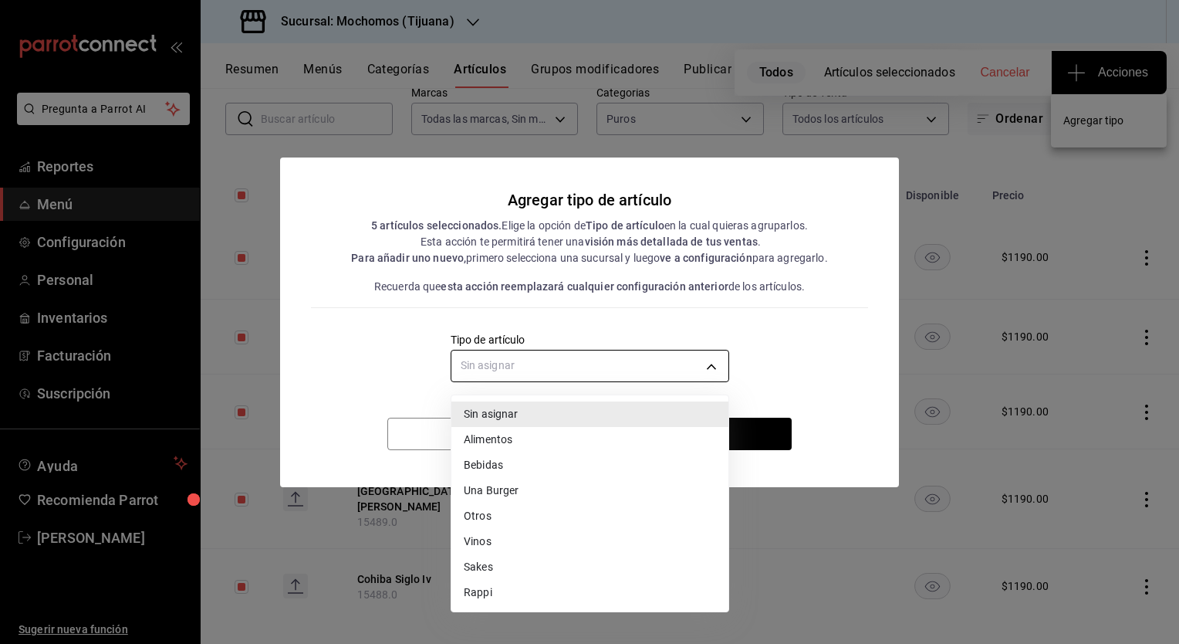
click at [610, 373] on body "Pregunta a Parrot AI Reportes Menú Configuración Personal Inventarios Facturaci…" at bounding box center [589, 322] width 1179 height 644
click at [483, 536] on li "Vinos" at bounding box center [589, 541] width 277 height 25
type input "5e5ed354-df1d-4710-be9b-81bb722e4d79"
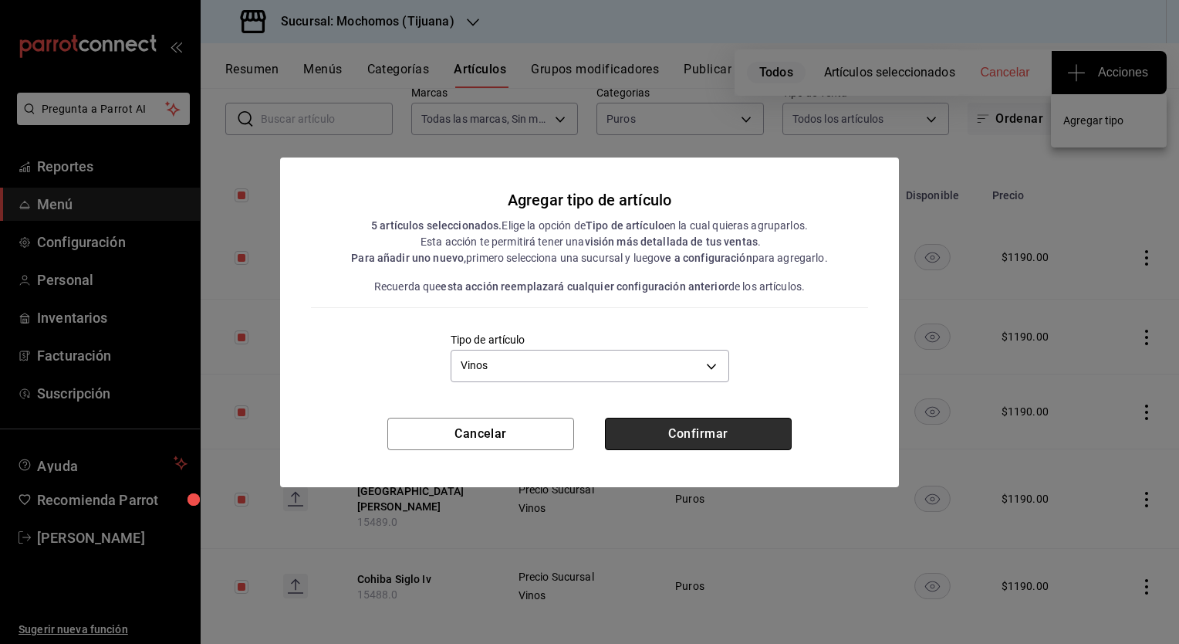
click at [679, 434] on button "Confirmar" at bounding box center [698, 434] width 187 height 32
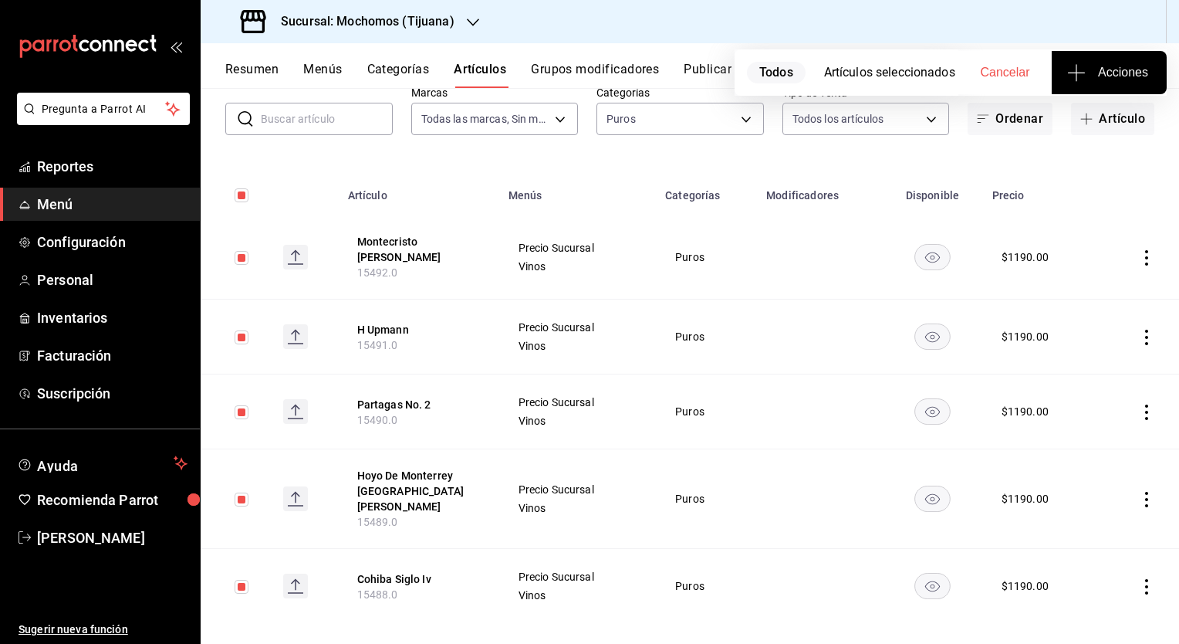
click at [249, 193] on th at bounding box center [236, 190] width 70 height 49
click at [242, 195] on input "checkbox" at bounding box center [242, 195] width 14 height 14
checkbox input "false"
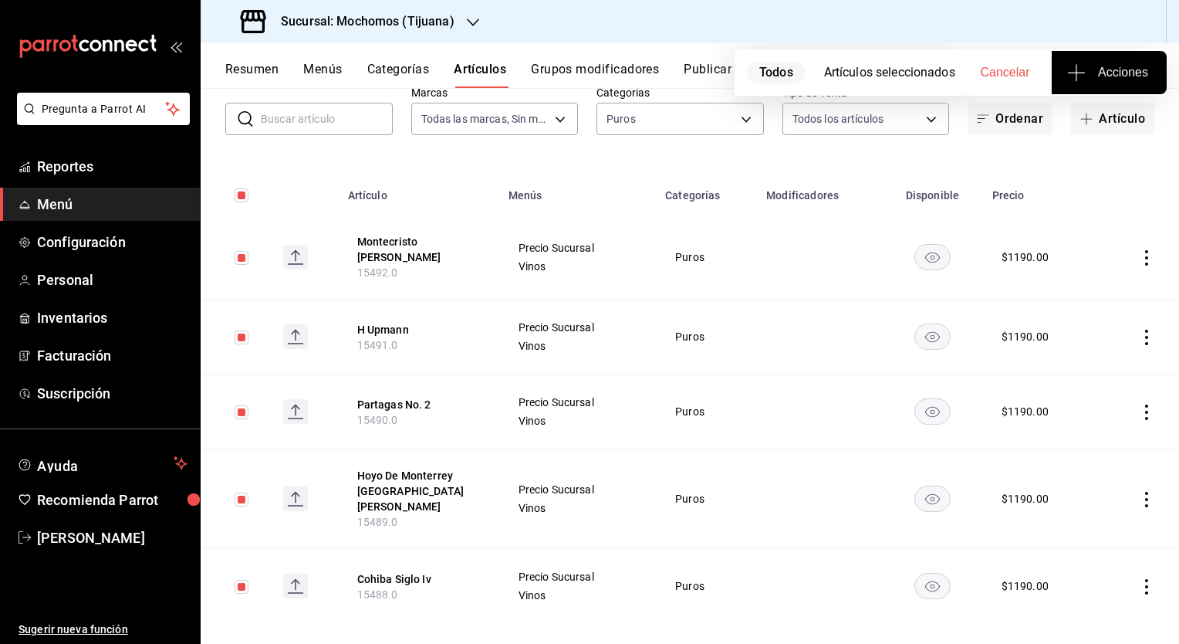
checkbox input "false"
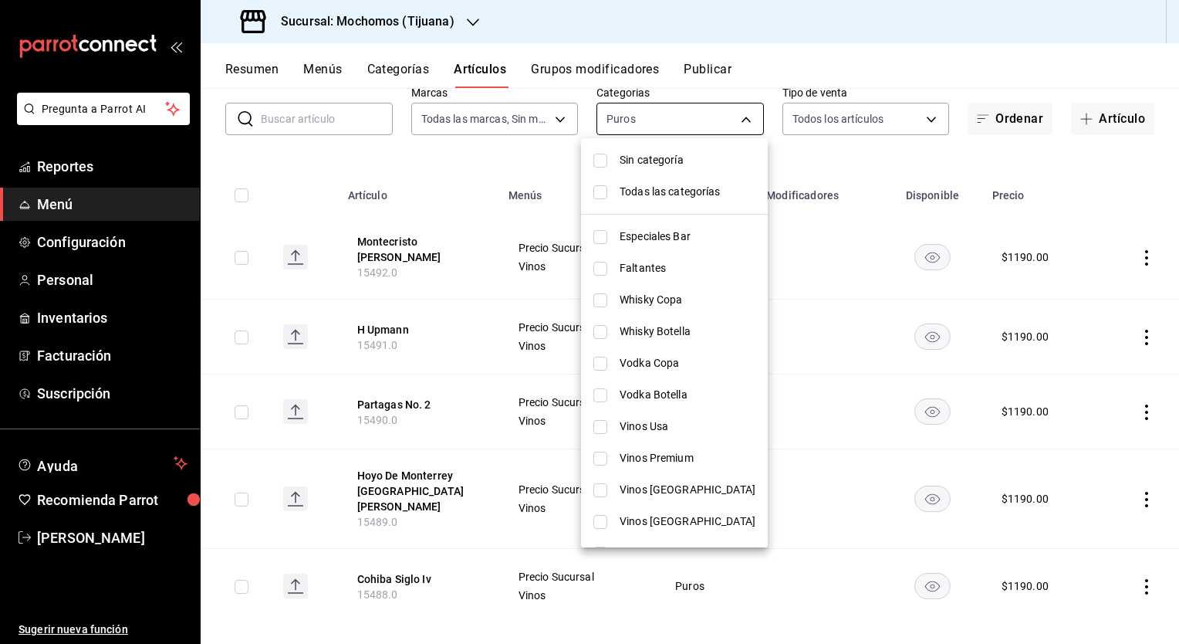
click at [664, 120] on body "Pregunta a Parrot AI Reportes Menú Configuración Personal Inventarios Facturaci…" at bounding box center [589, 322] width 1179 height 644
click at [632, 161] on span "Sin categoría" at bounding box center [688, 160] width 136 height 16
checkbox input "true"
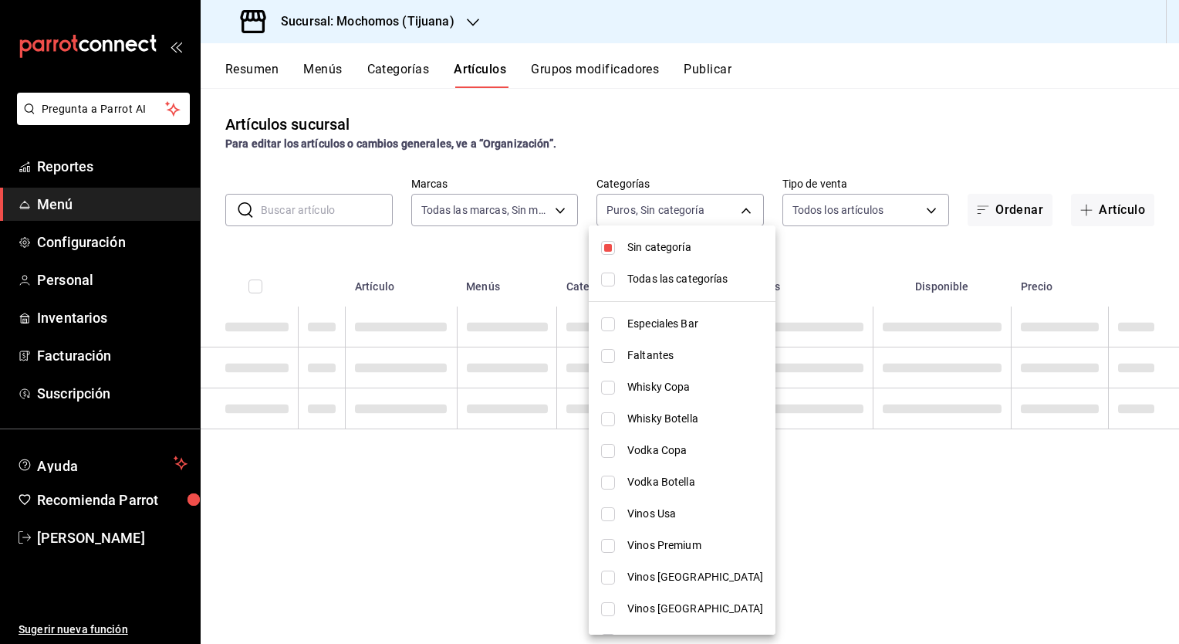
scroll to position [0, 0]
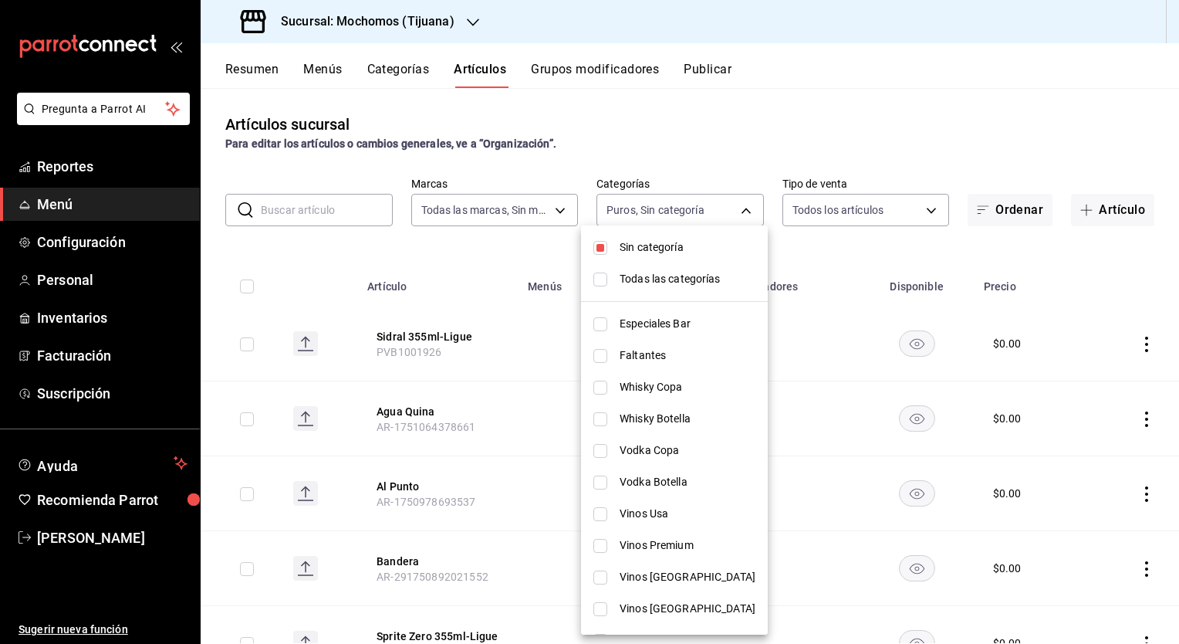
click at [606, 274] on input "checkbox" at bounding box center [600, 279] width 14 height 14
checkbox input "true"
type input "d01c1a80-0c2c-4bb7-96a3-2750fe7e1a71,a374eb17-8ac6-42e7-8227-74a2ddfc174f,358d4…"
checkbox input "true"
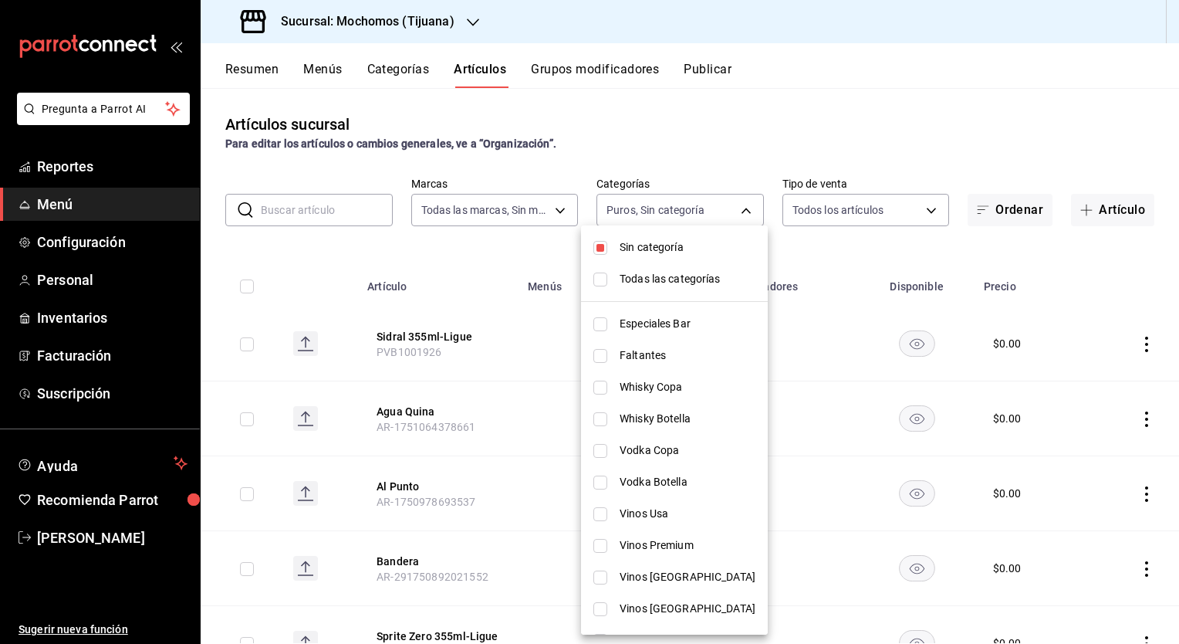
checkbox input "true"
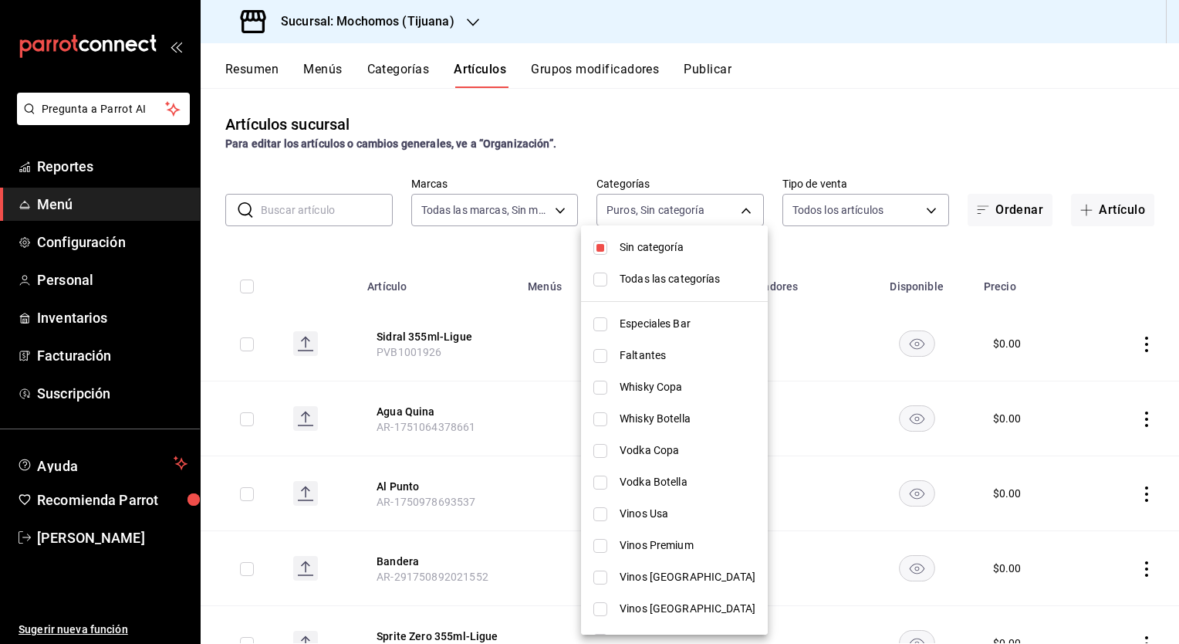
checkbox input "true"
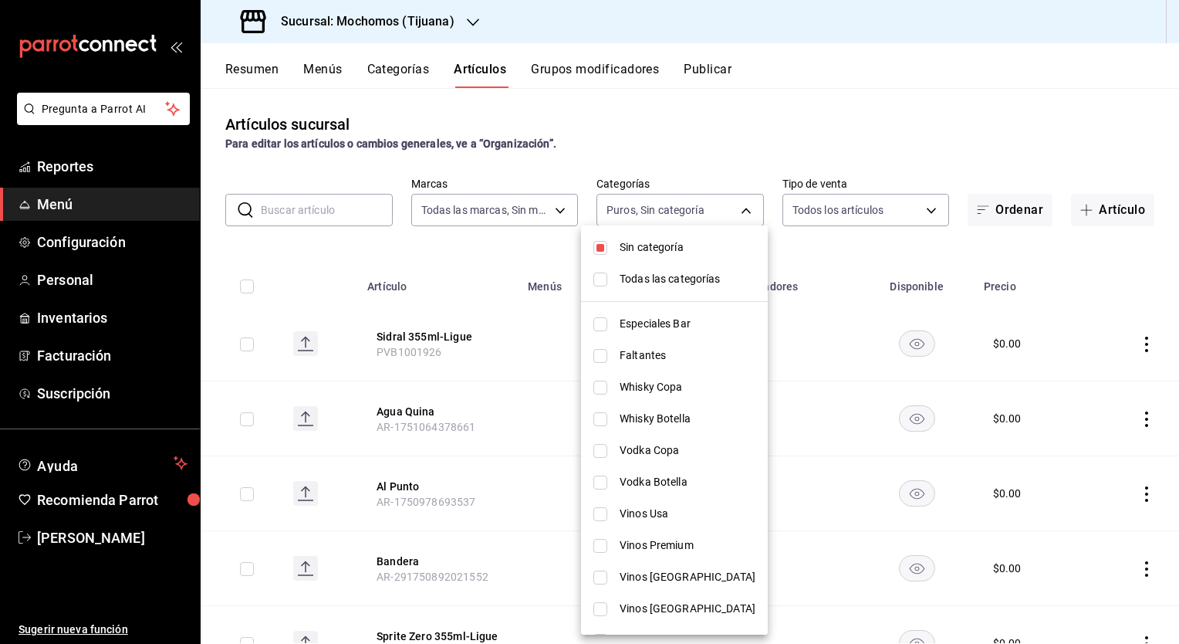
checkbox input "true"
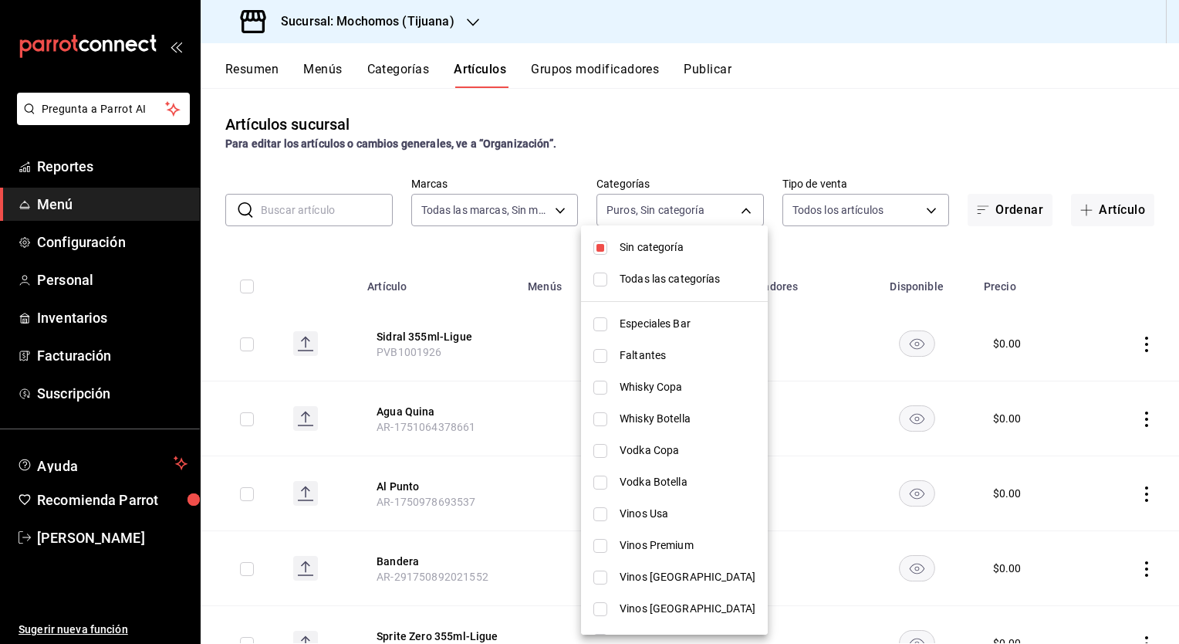
checkbox input "true"
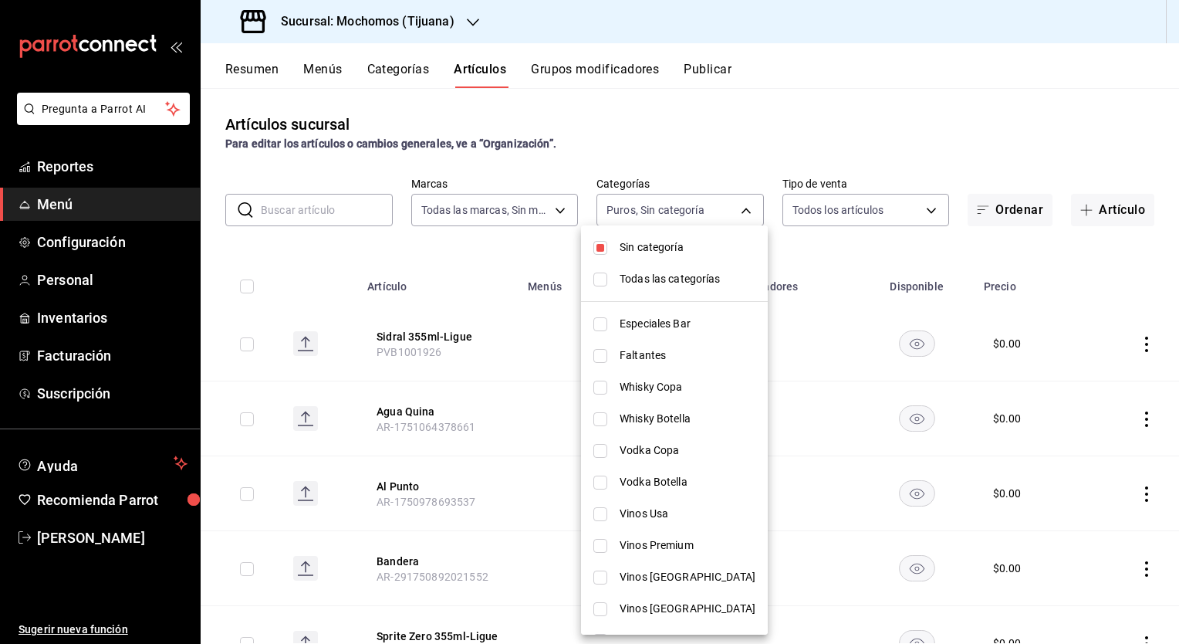
checkbox input "true"
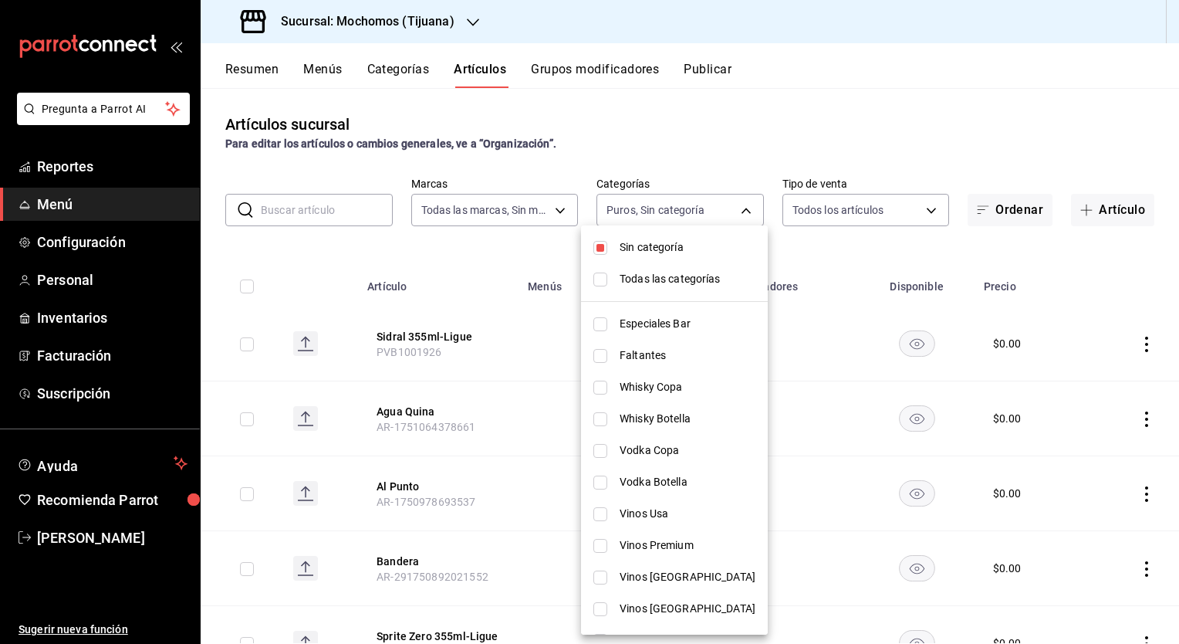
checkbox input "true"
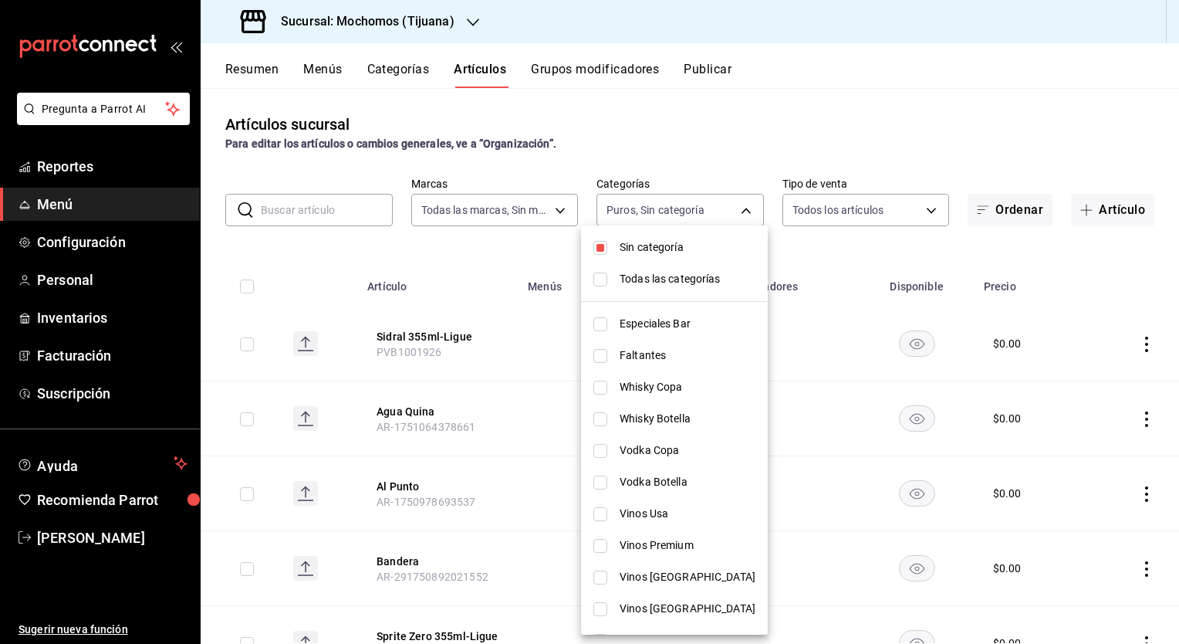
checkbox input "true"
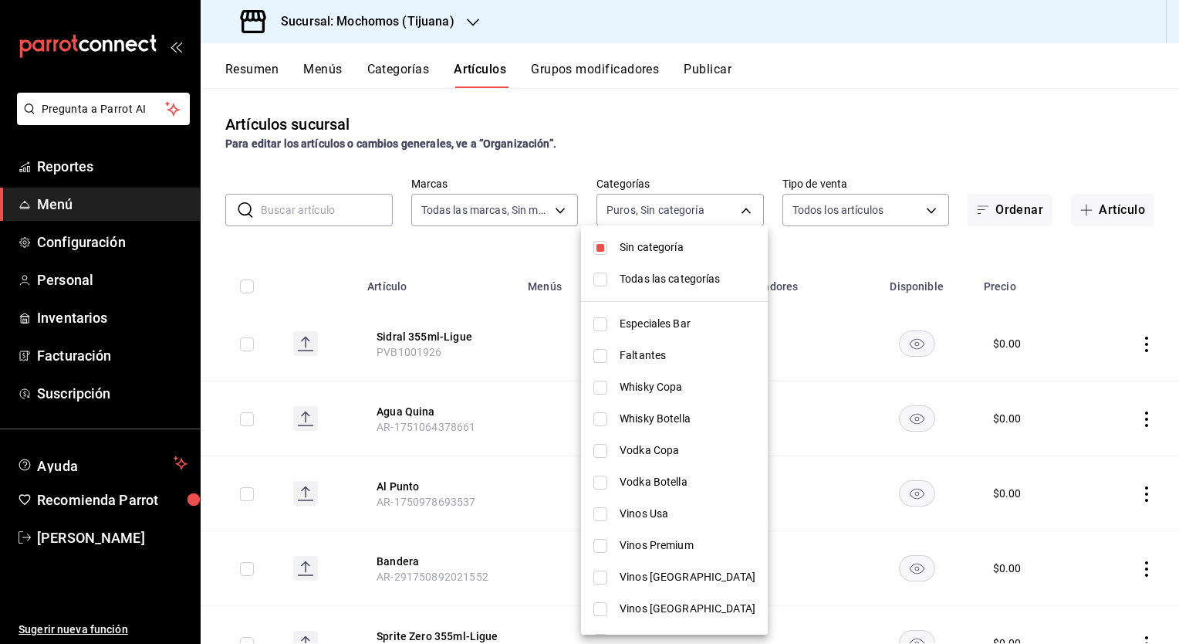
checkbox input "true"
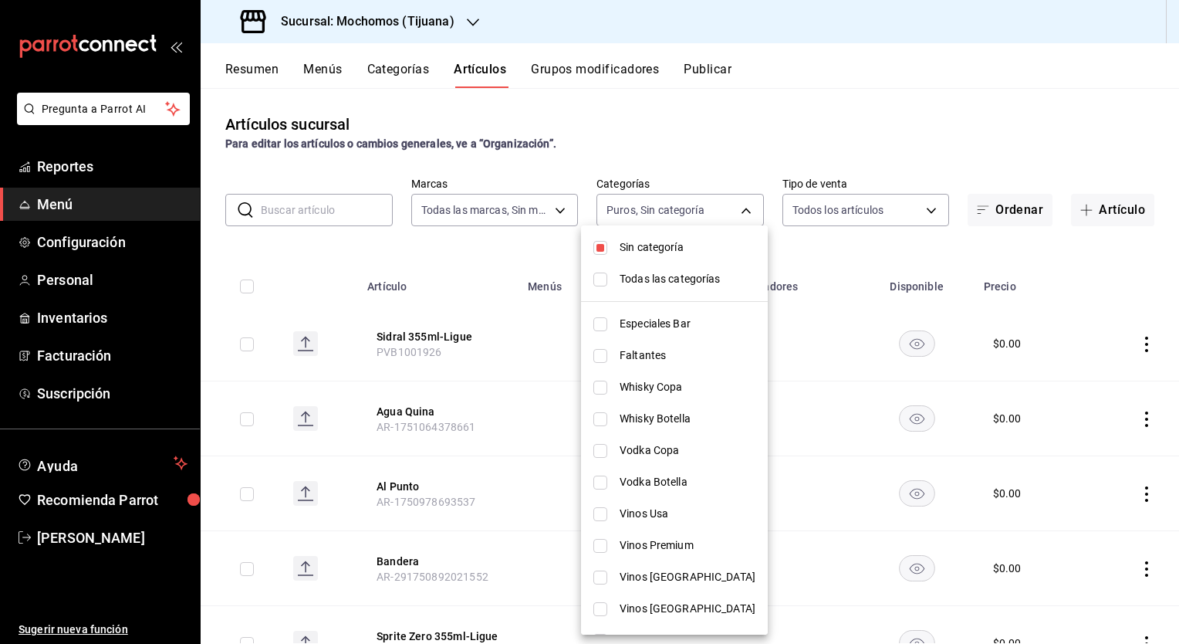
checkbox input "true"
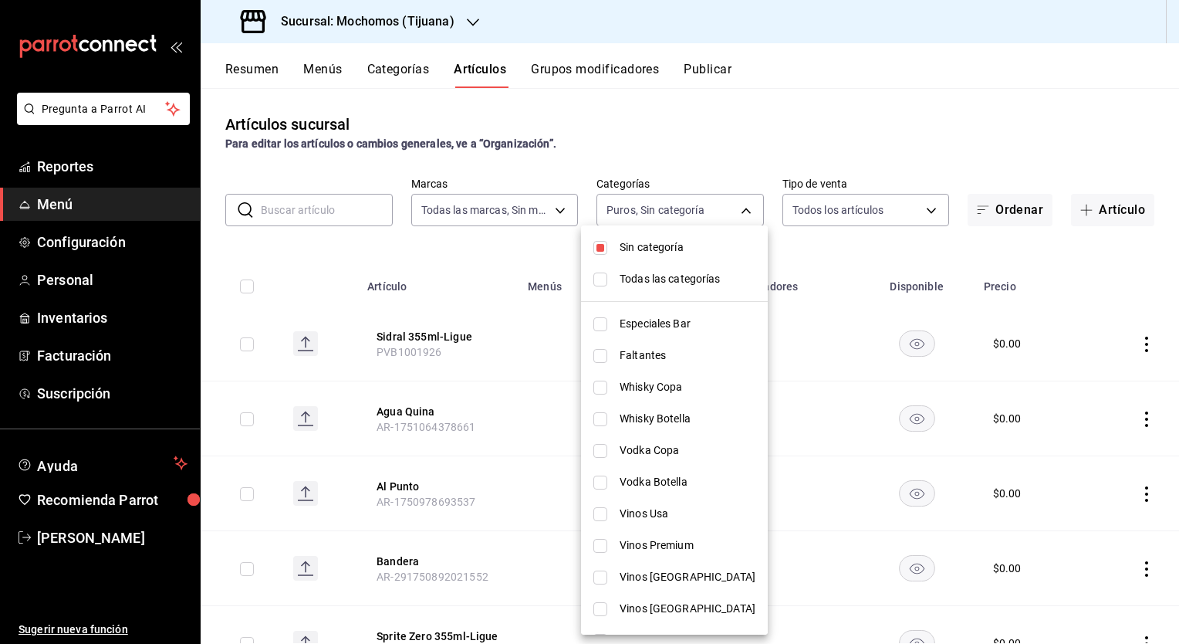
checkbox input "true"
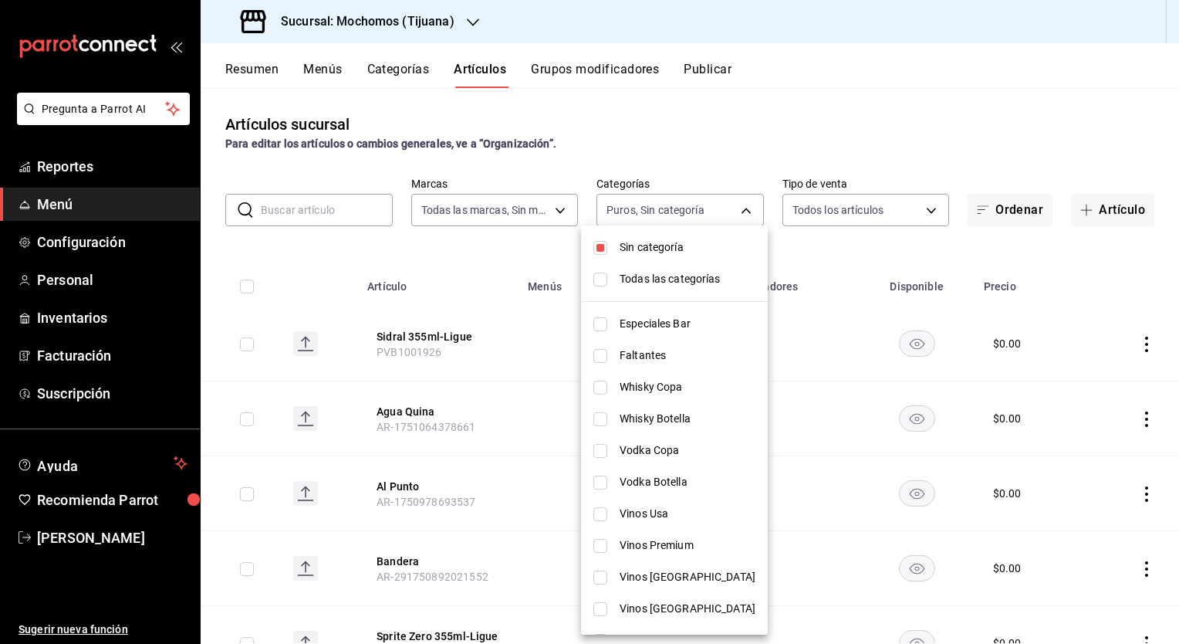
checkbox input "true"
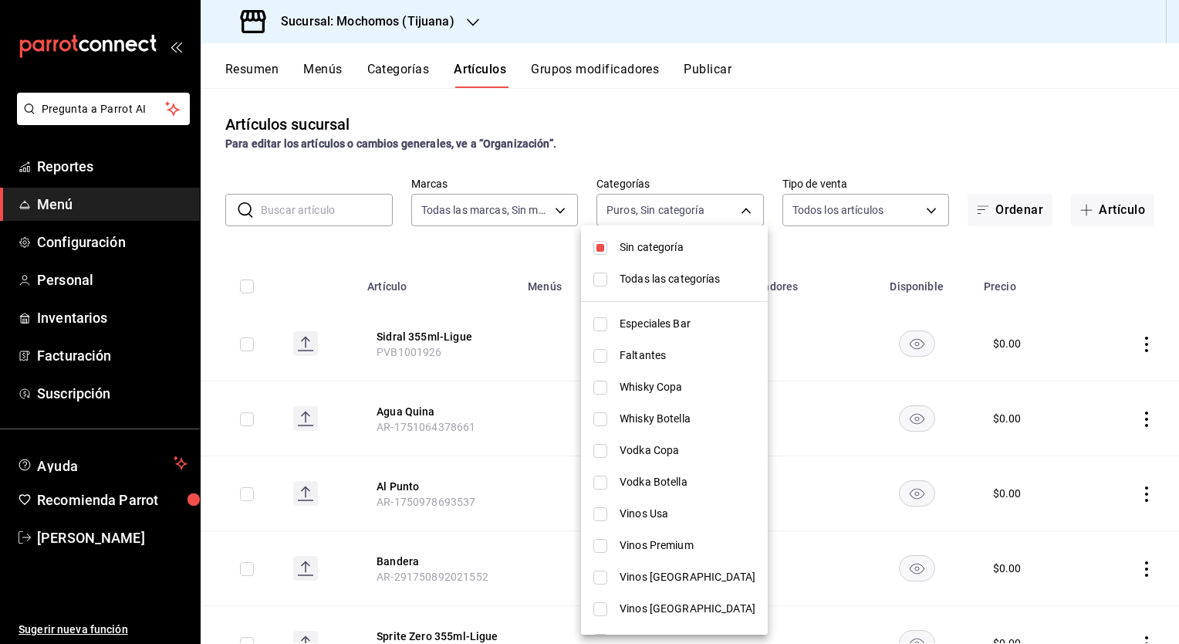
checkbox input "true"
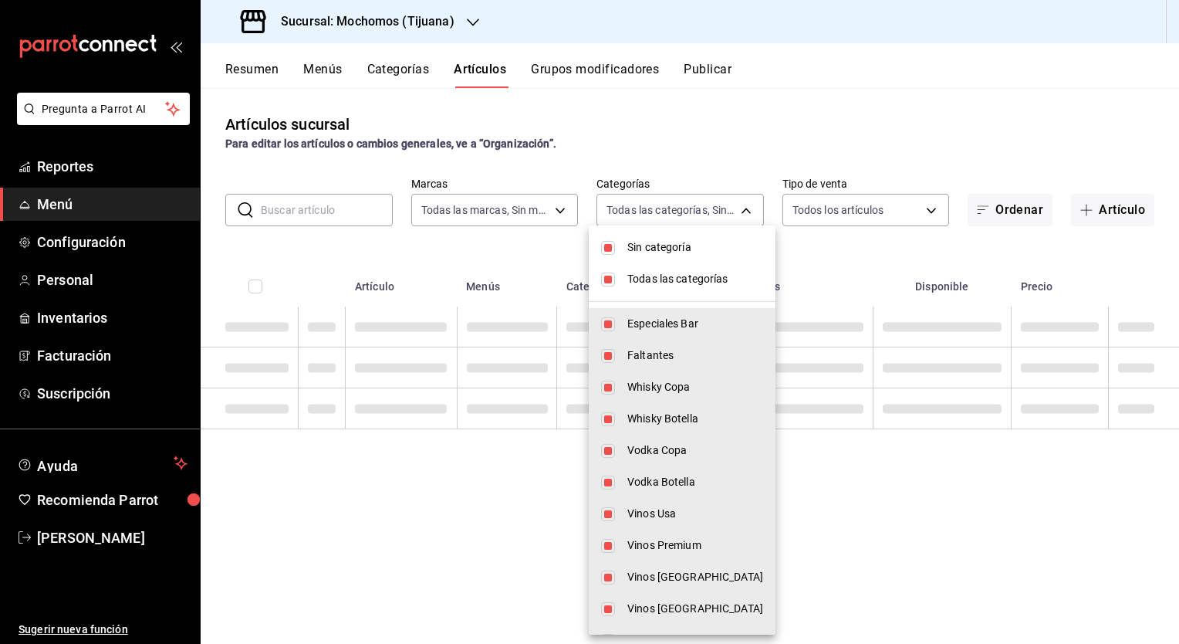
click at [333, 253] on div at bounding box center [589, 322] width 1179 height 644
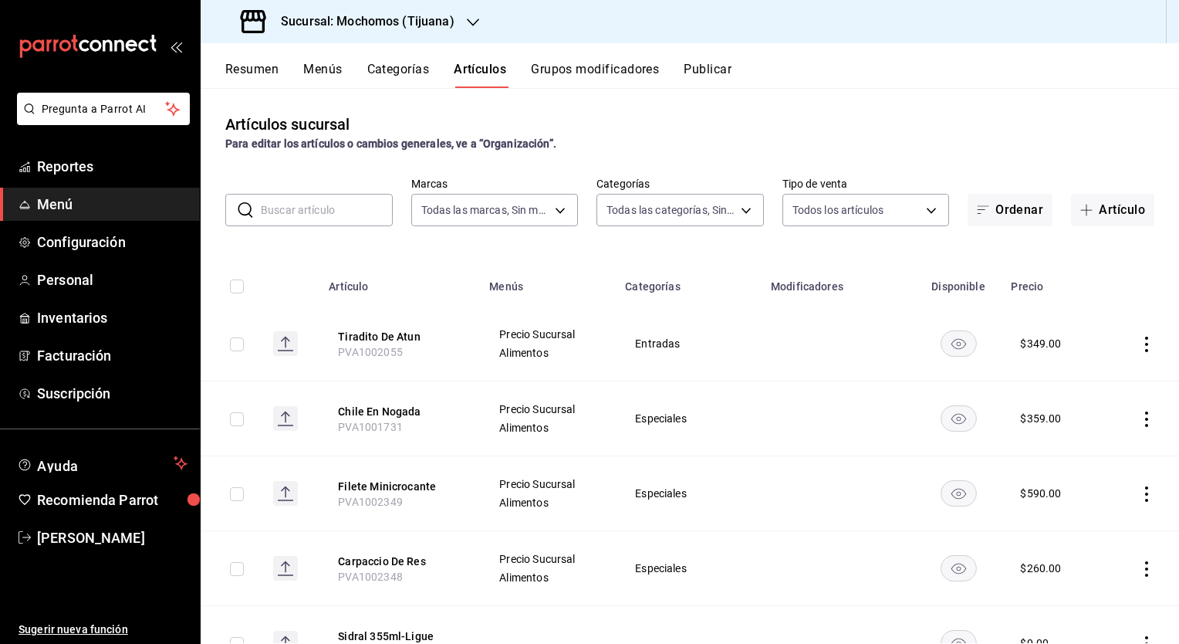
click at [313, 204] on input "text" at bounding box center [327, 209] width 132 height 31
paste input "Filete Minicrocante"
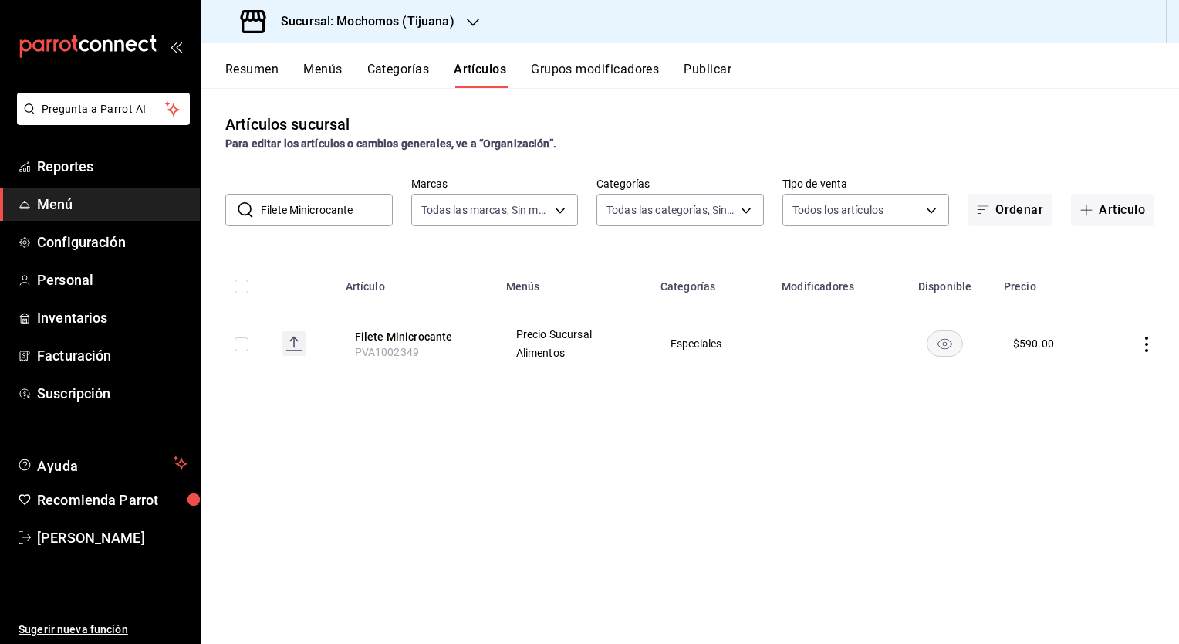
click at [371, 206] on input "Filete Minicrocante" at bounding box center [327, 209] width 132 height 31
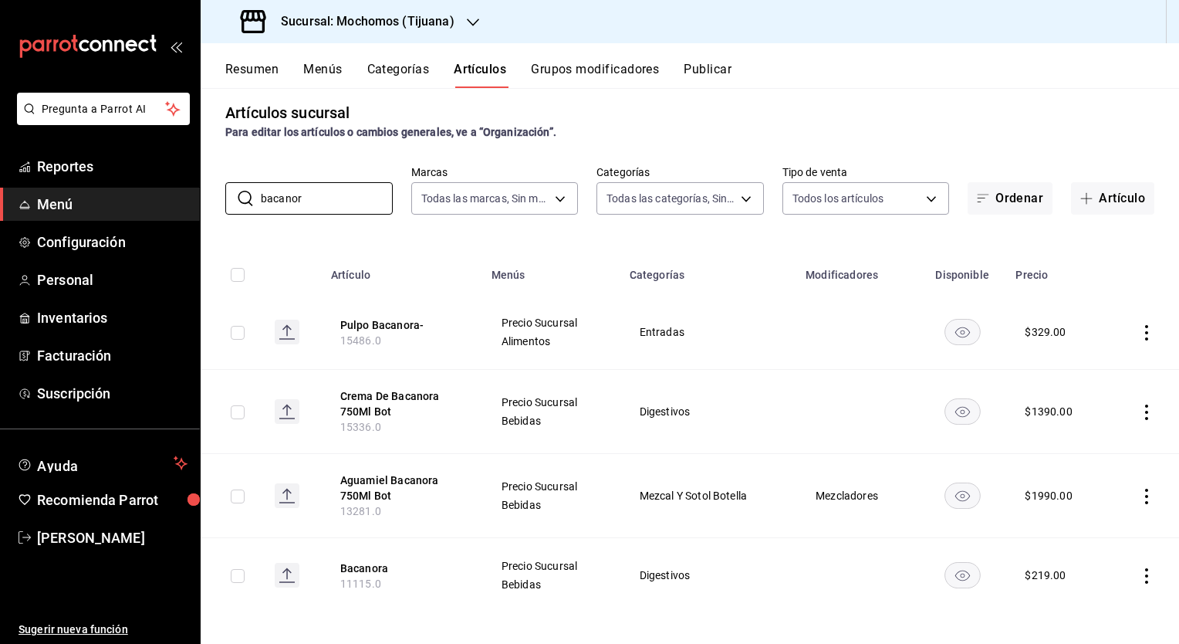
scroll to position [16, 0]
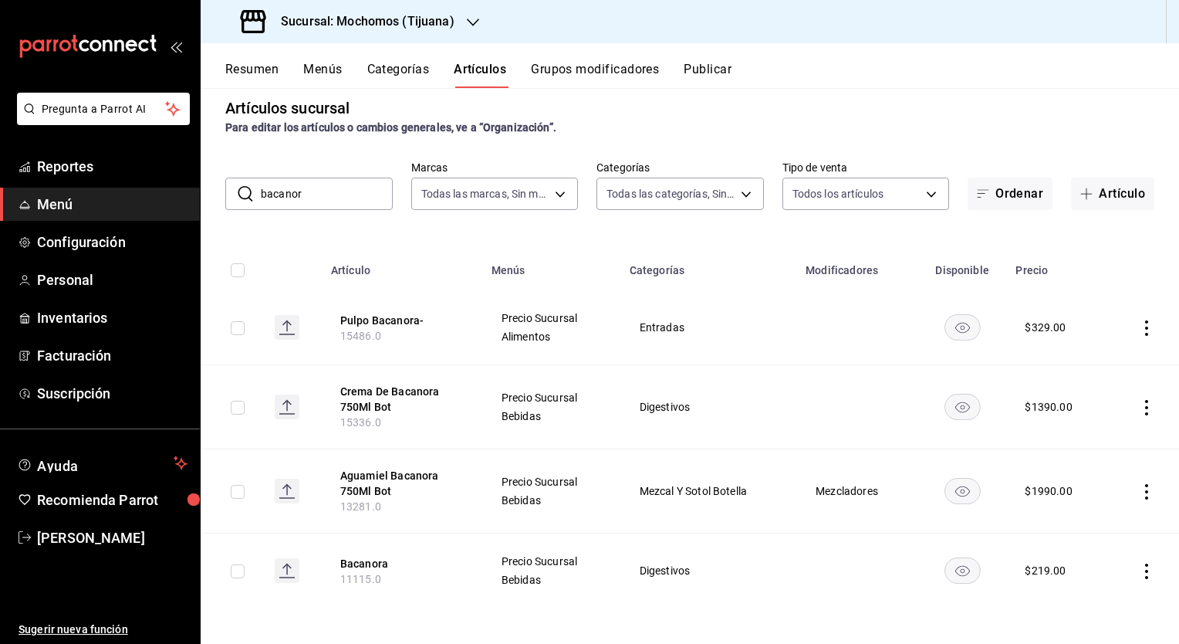
click at [327, 191] on input "bacanor" at bounding box center [327, 193] width 132 height 31
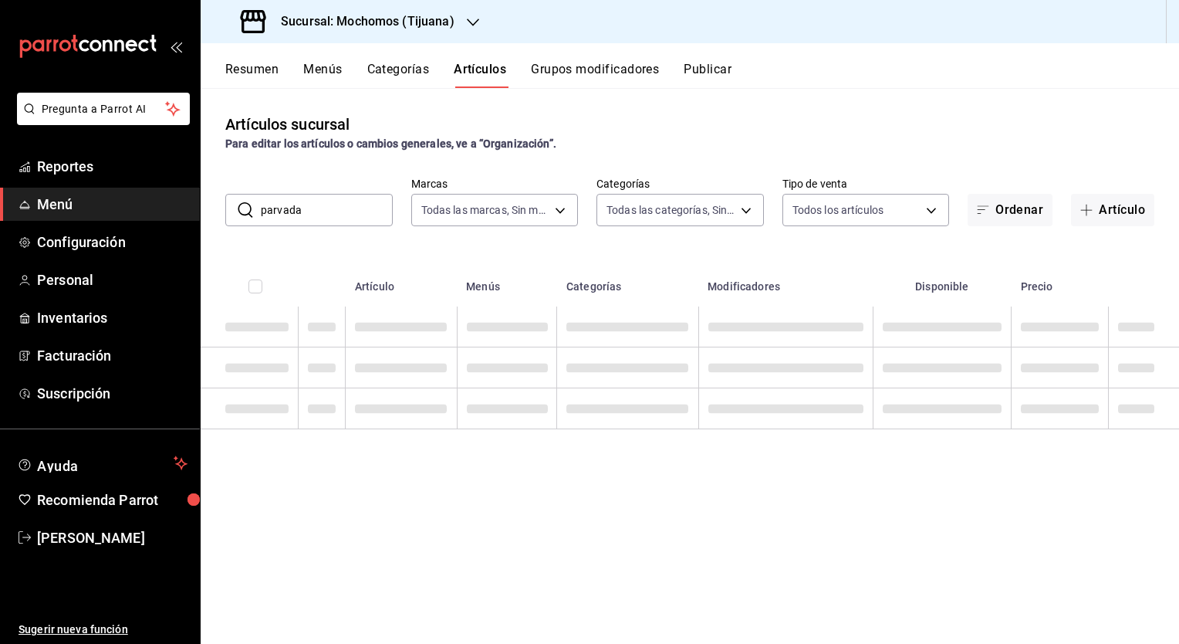
scroll to position [0, 0]
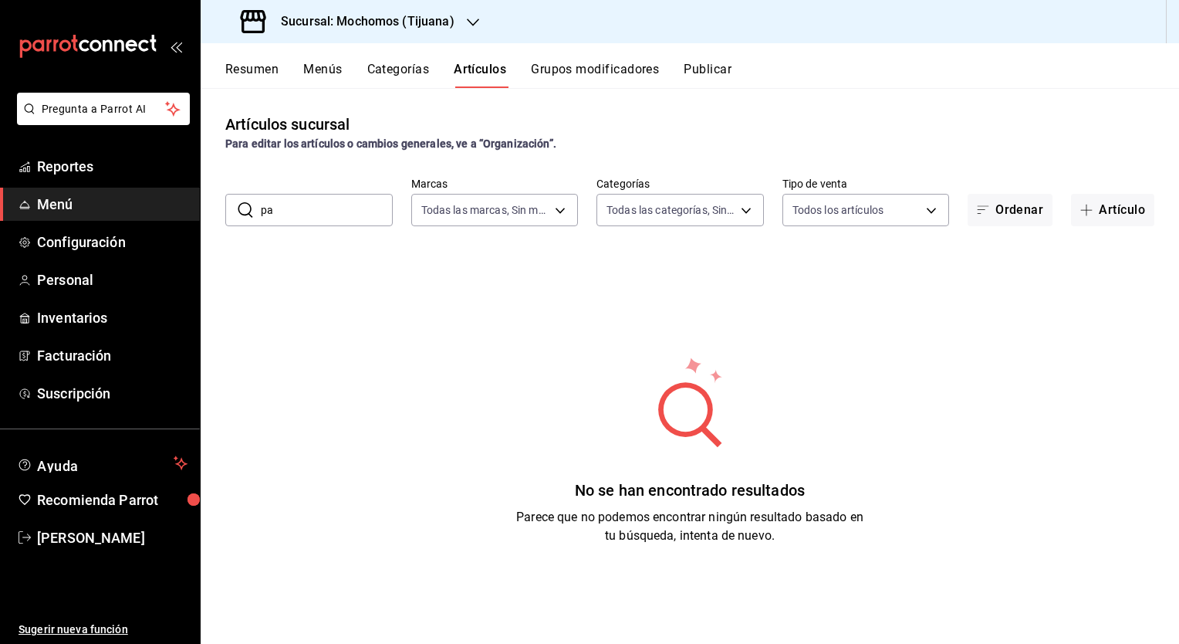
type input "p"
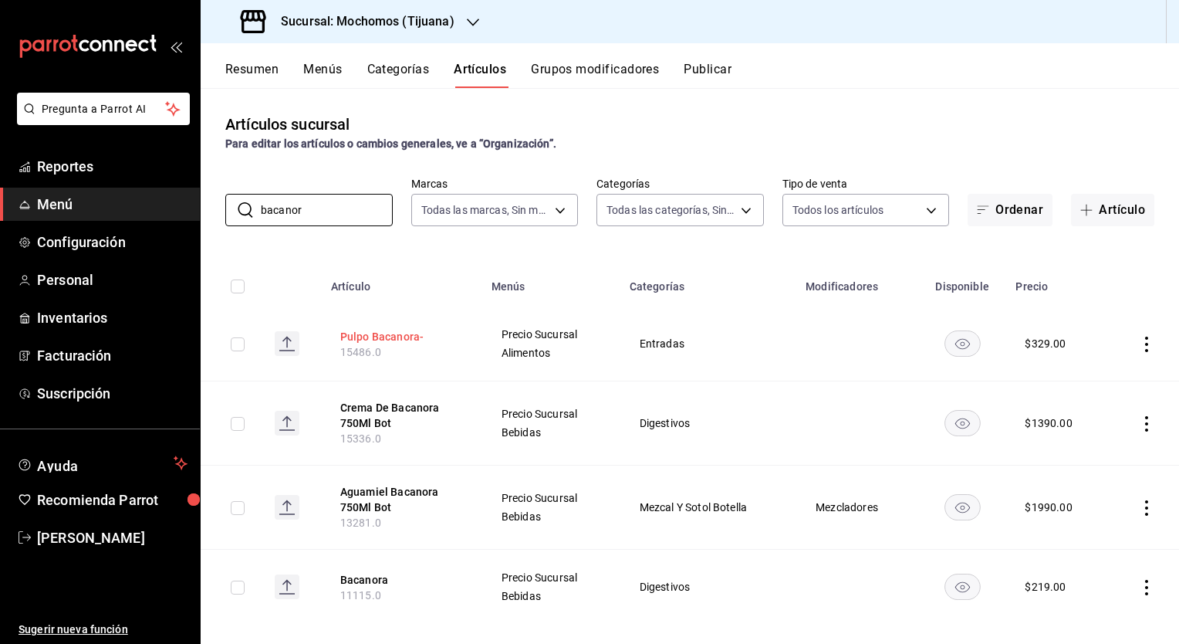
type input "bacanor"
click at [375, 333] on button "Pulpo Bacanora-" at bounding box center [401, 336] width 123 height 15
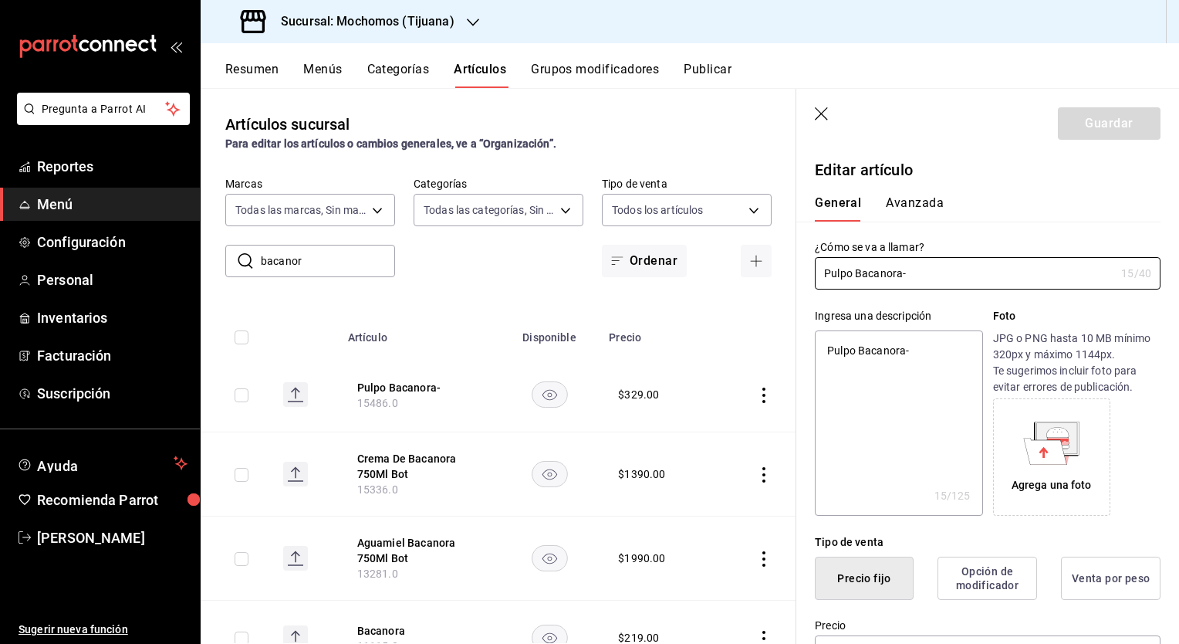
scroll to position [640, 0]
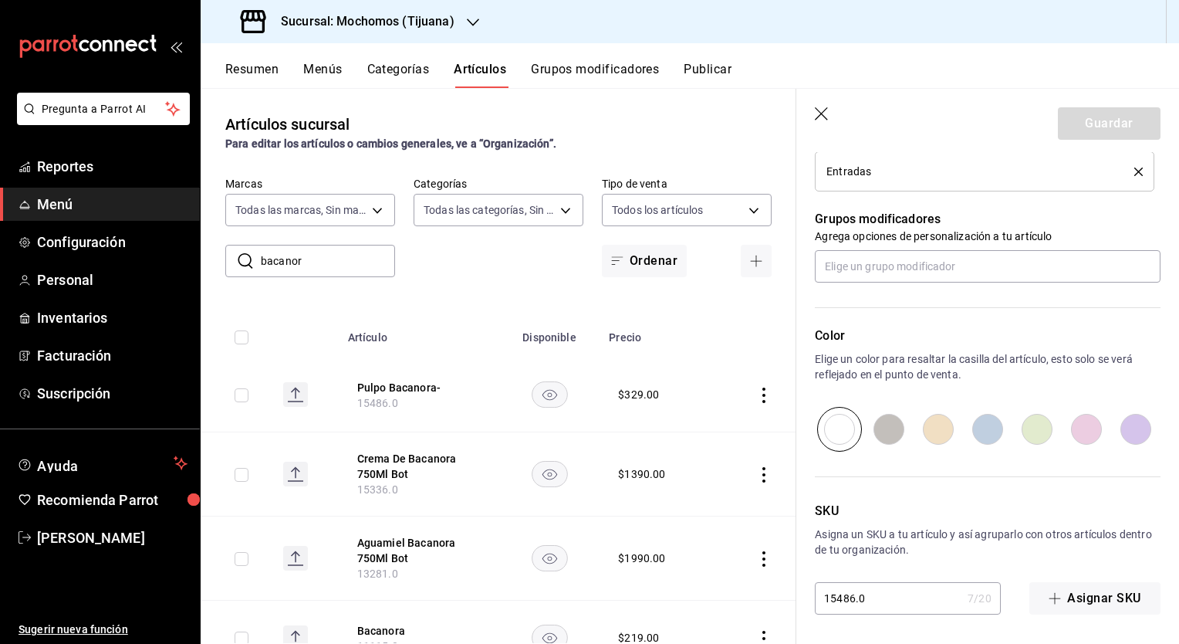
click at [888, 591] on input "15486.0" at bounding box center [888, 598] width 147 height 31
paste input "97"
type textarea "x"
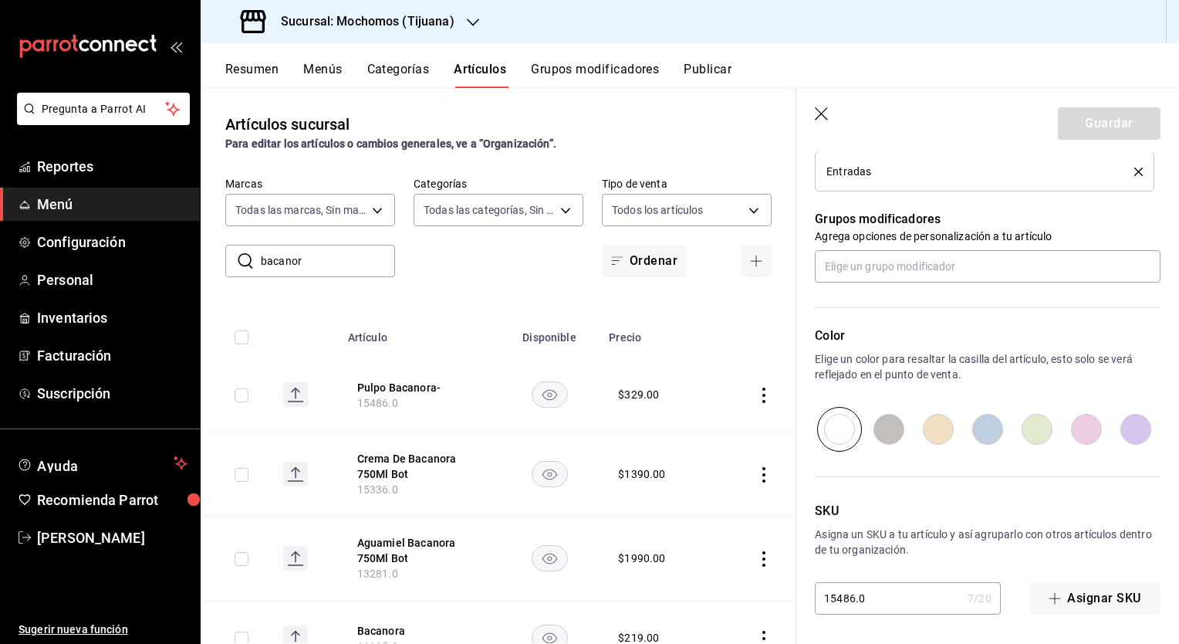
type input "15497"
type textarea "x"
type input "15497"
click at [1093, 121] on button "Guardar" at bounding box center [1109, 123] width 103 height 32
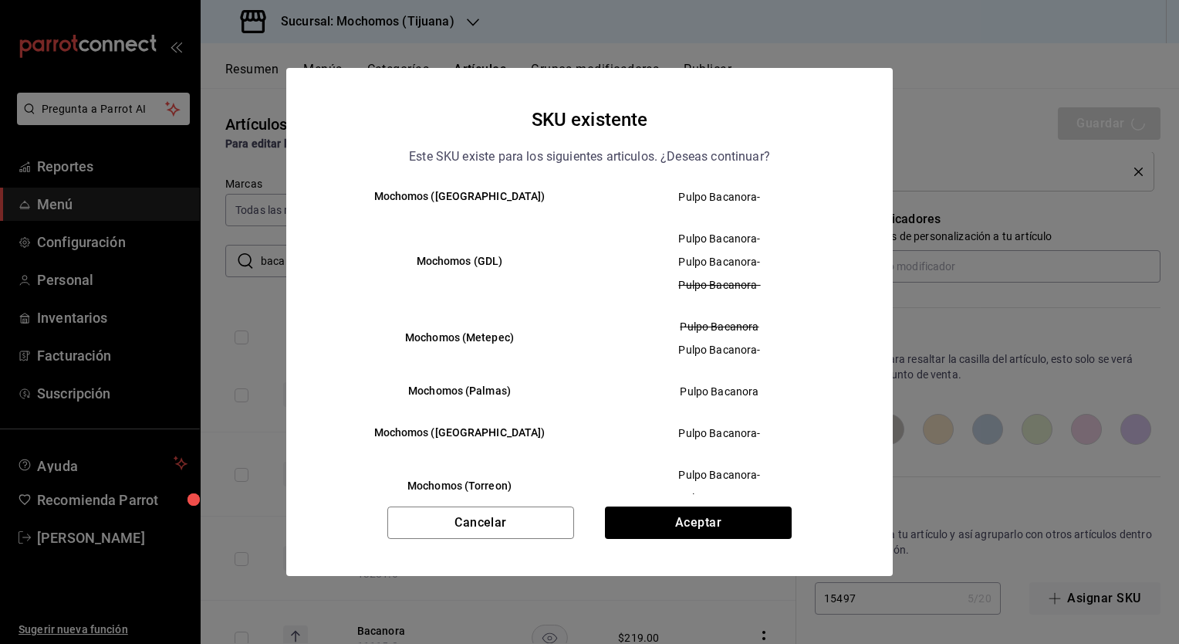
scroll to position [210, 0]
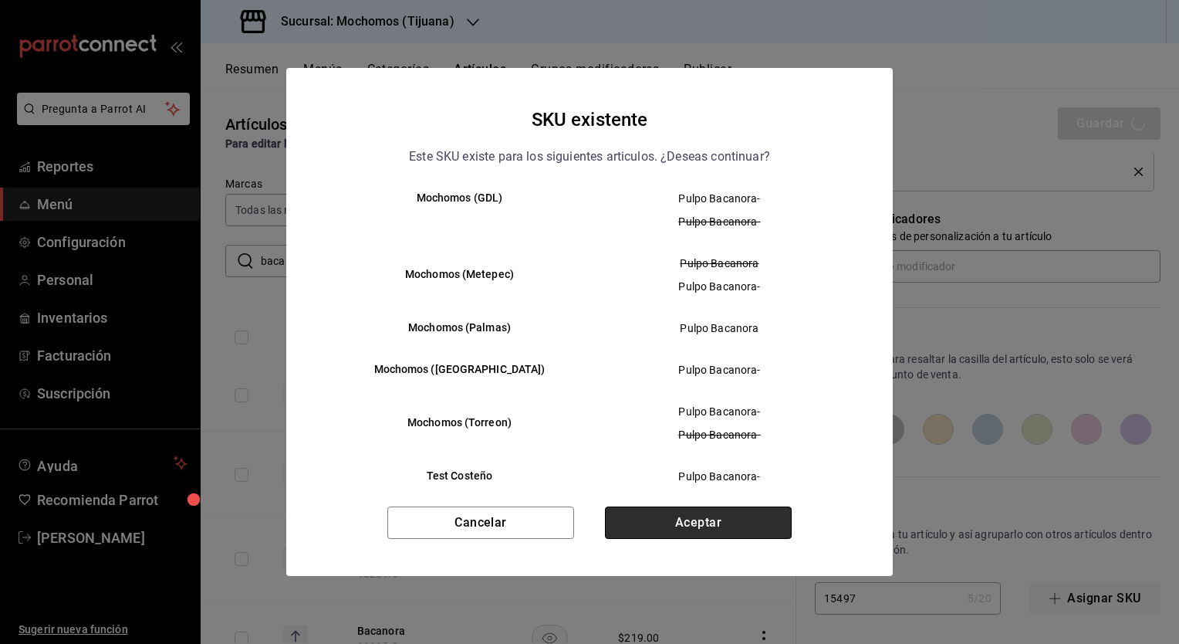
click at [690, 521] on button "Aceptar" at bounding box center [698, 522] width 187 height 32
type textarea "x"
type input "AR-1755796931053"
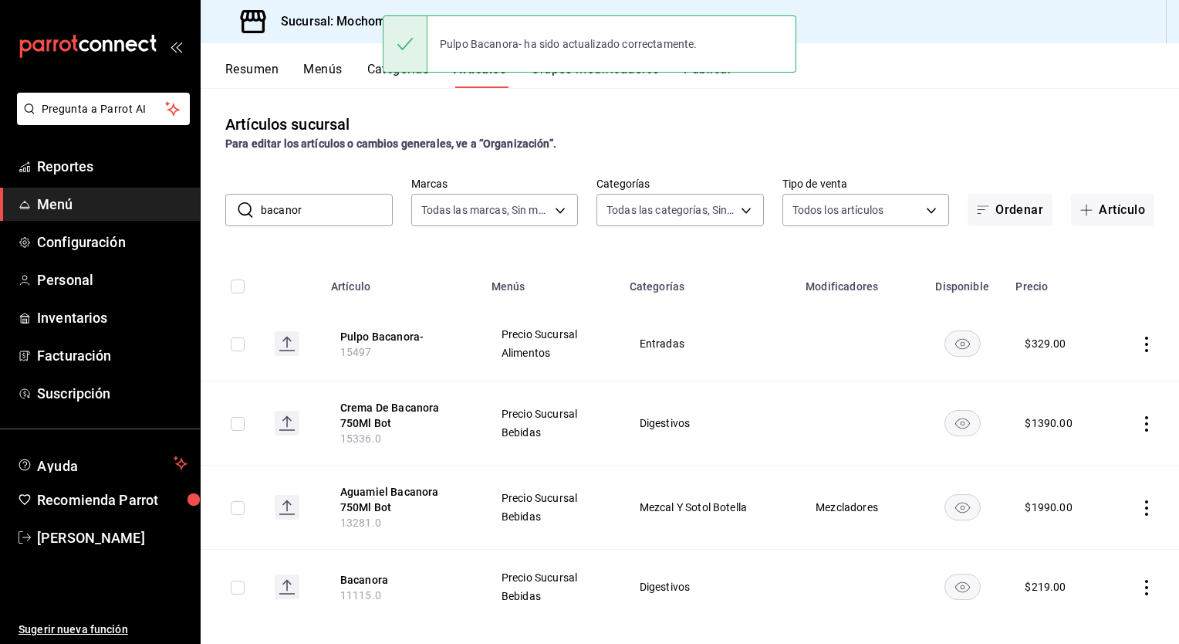
click at [301, 215] on input "bacanor" at bounding box center [327, 209] width 132 height 31
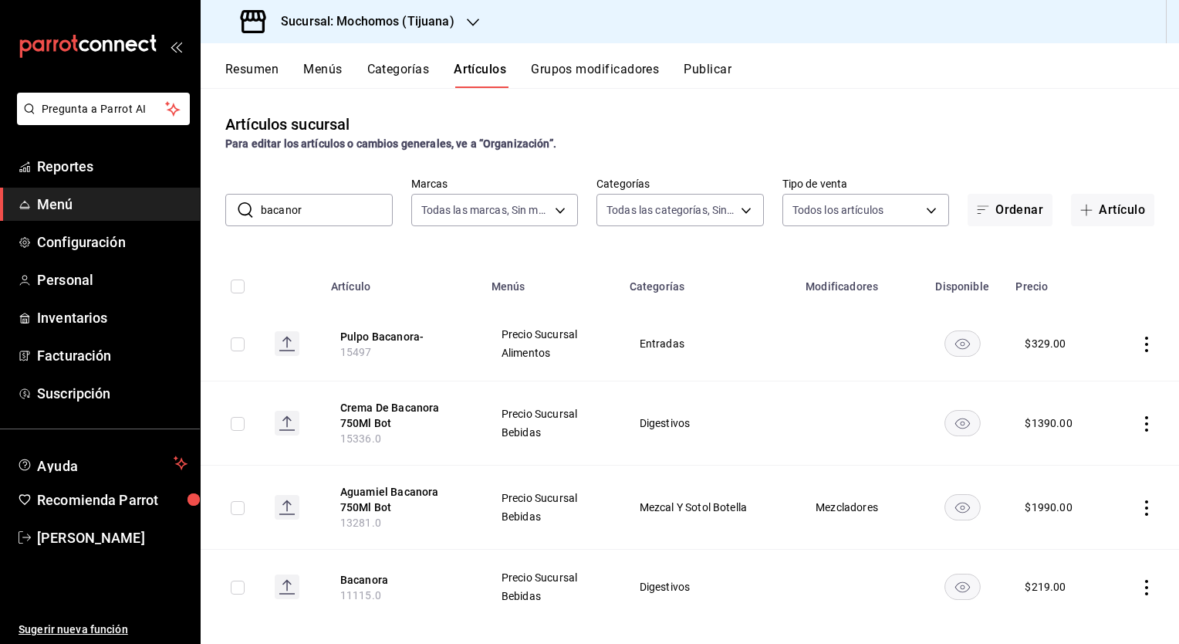
paste input "Tacos De Alambre-"
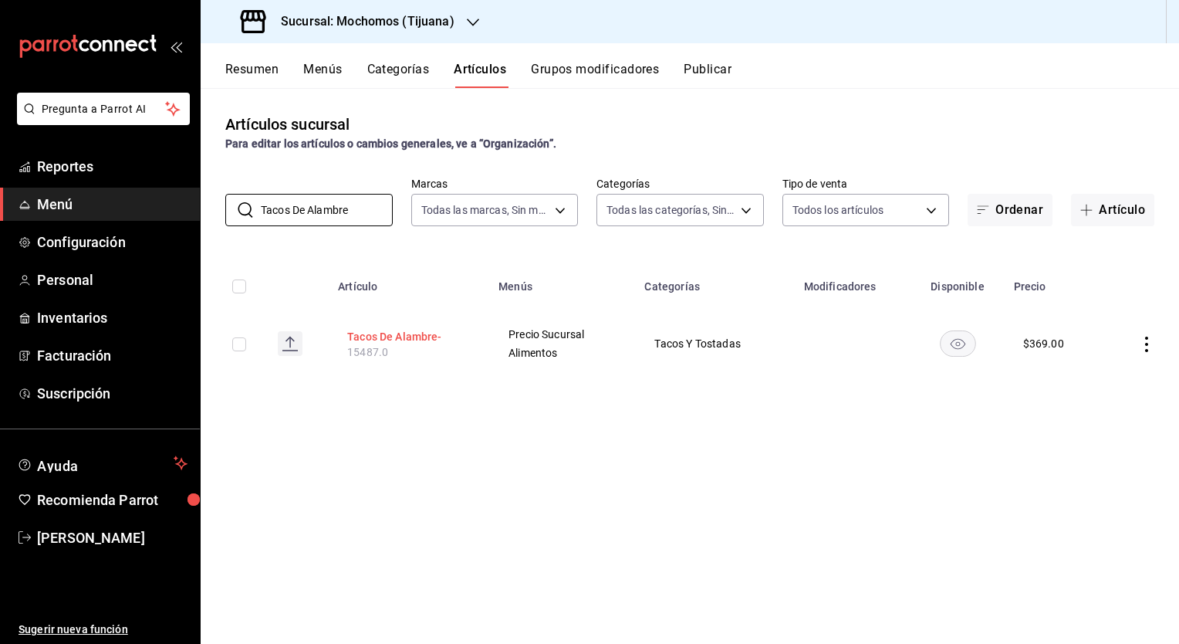
type input "Tacos De Alambre"
click at [362, 333] on button "Tacos De Alambre-" at bounding box center [408, 336] width 123 height 15
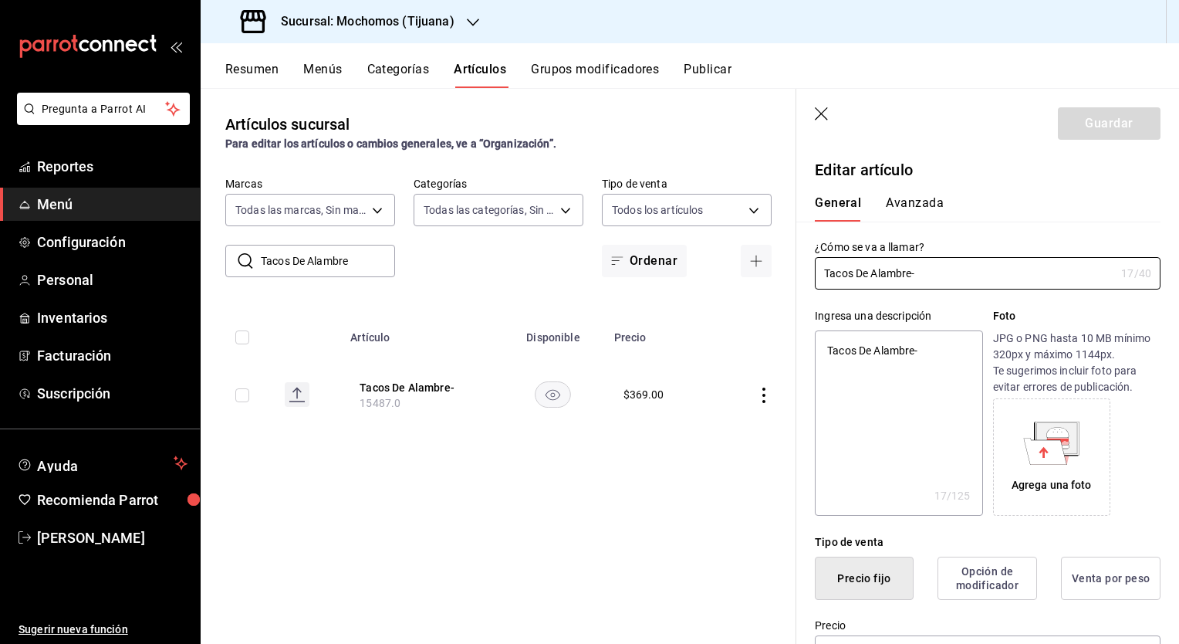
type textarea "x"
type input "$369.00"
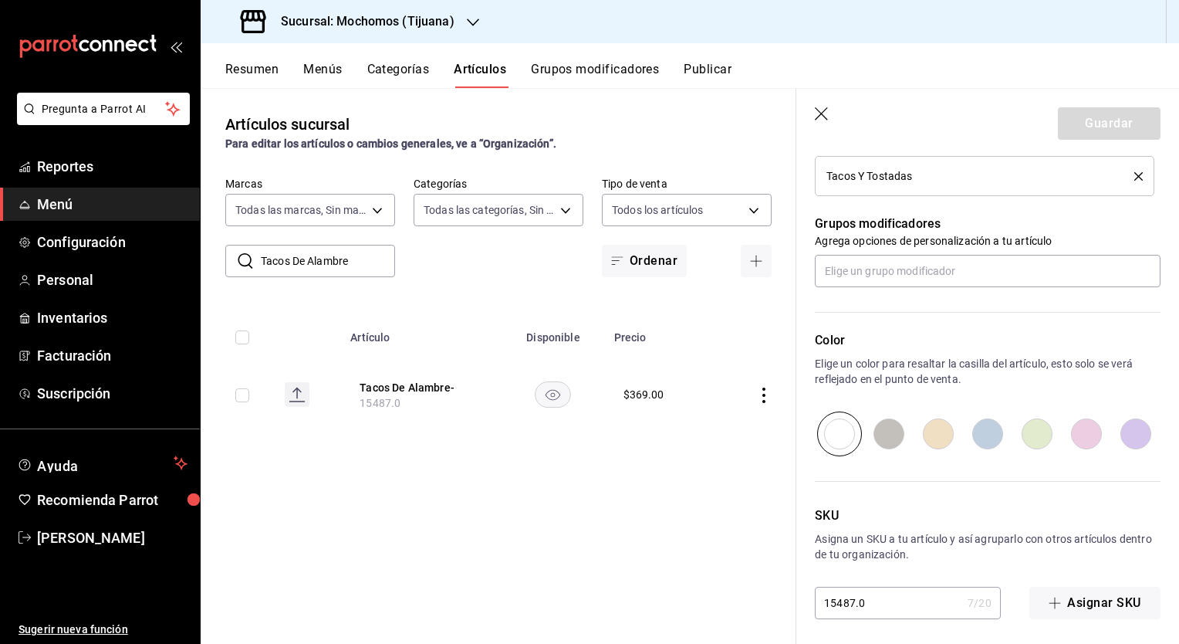
scroll to position [640, 0]
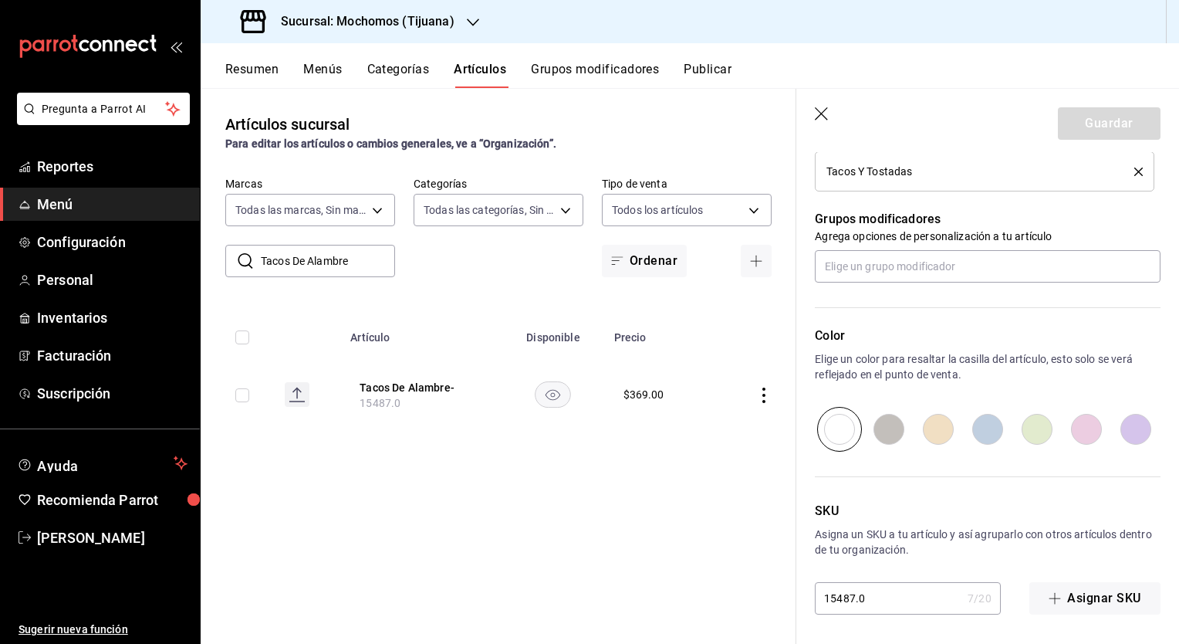
click at [877, 597] on input "15487.0" at bounding box center [888, 598] width 147 height 31
type textarea "x"
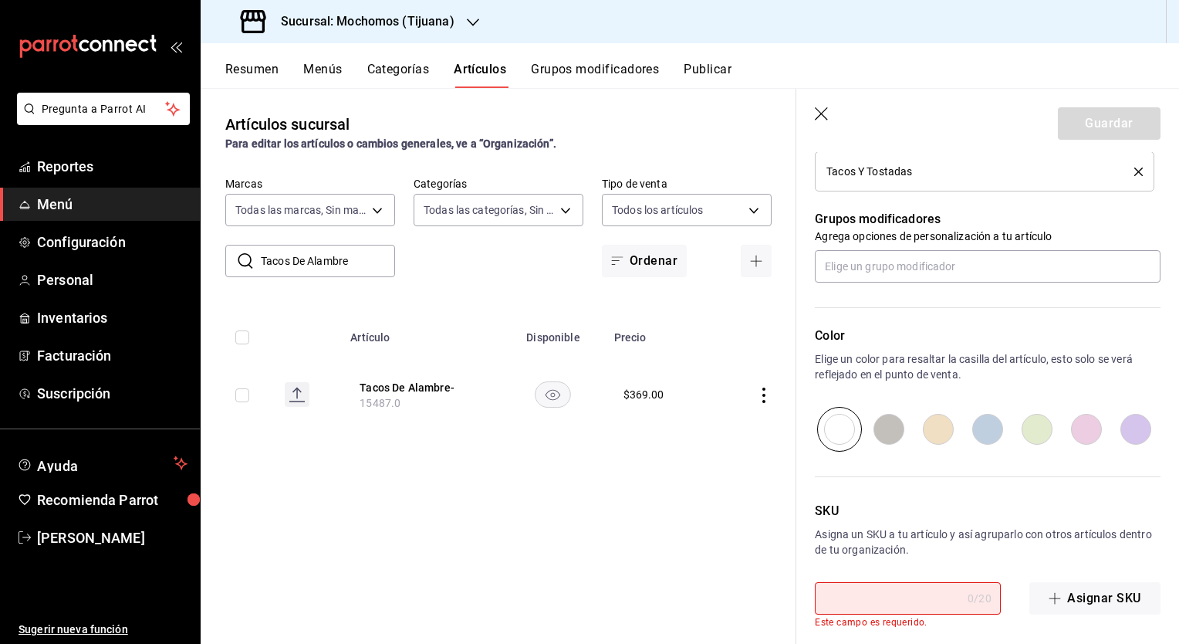
paste input "15498"
type textarea "x"
type input "15498"
type textarea "x"
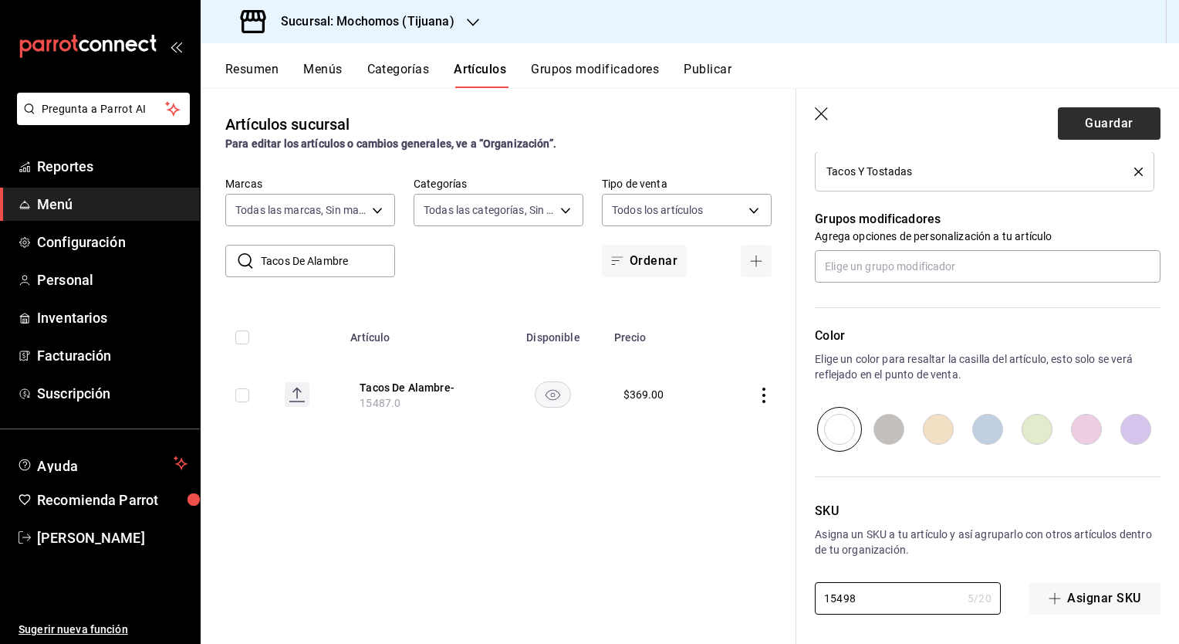
type input "15498"
click at [1077, 124] on button "Guardar" at bounding box center [1109, 123] width 103 height 32
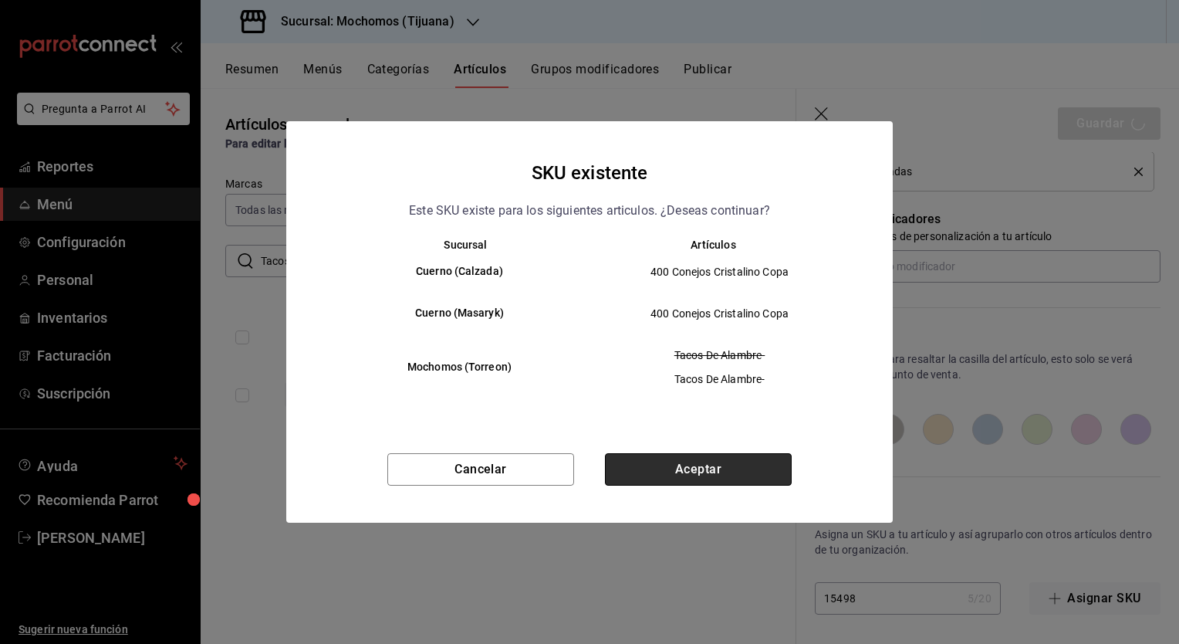
click at [686, 477] on button "Aceptar" at bounding box center [698, 469] width 187 height 32
type textarea "x"
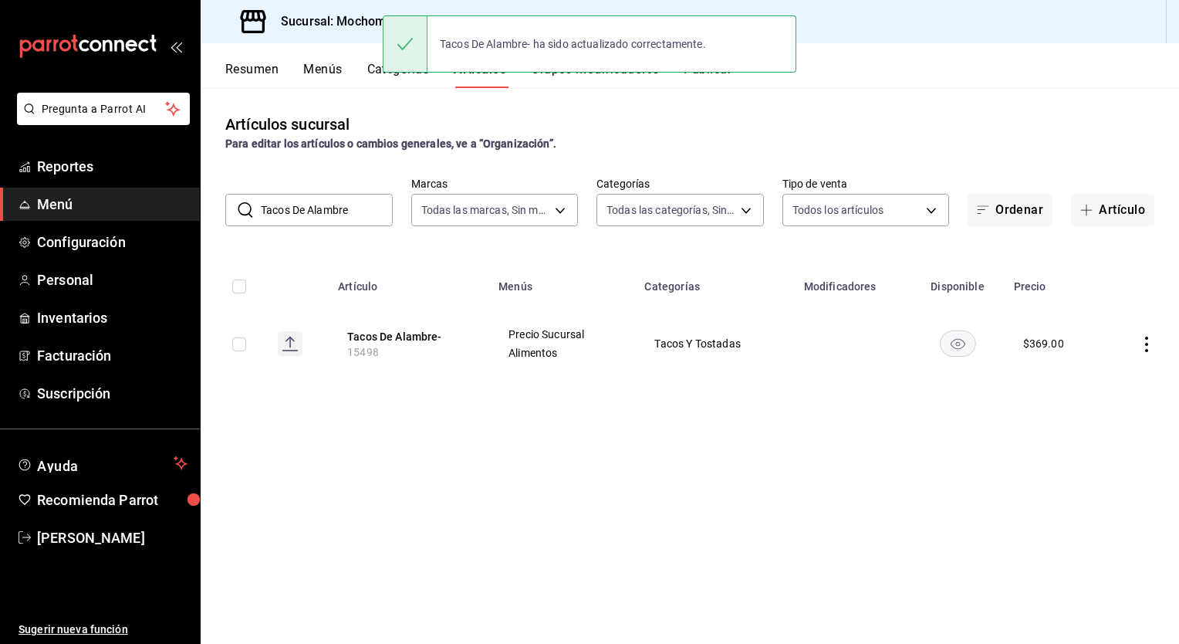
click at [359, 209] on input "Tacos De Alambre" at bounding box center [327, 209] width 132 height 31
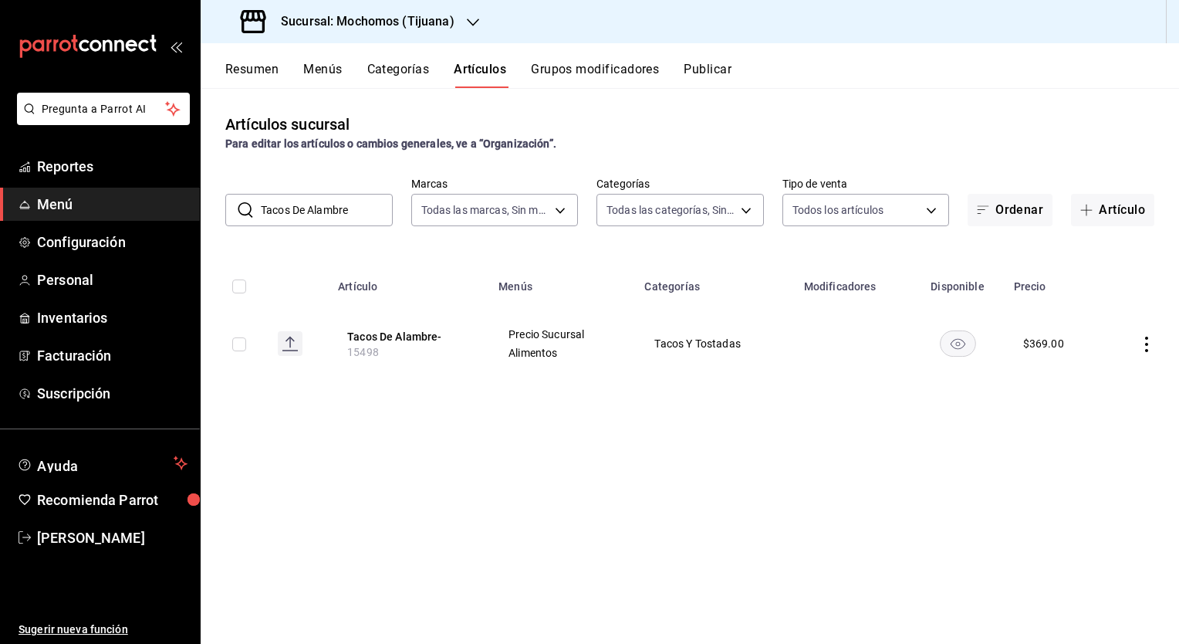
click at [359, 209] on input "Tacos De Alambre" at bounding box center [327, 209] width 132 height 31
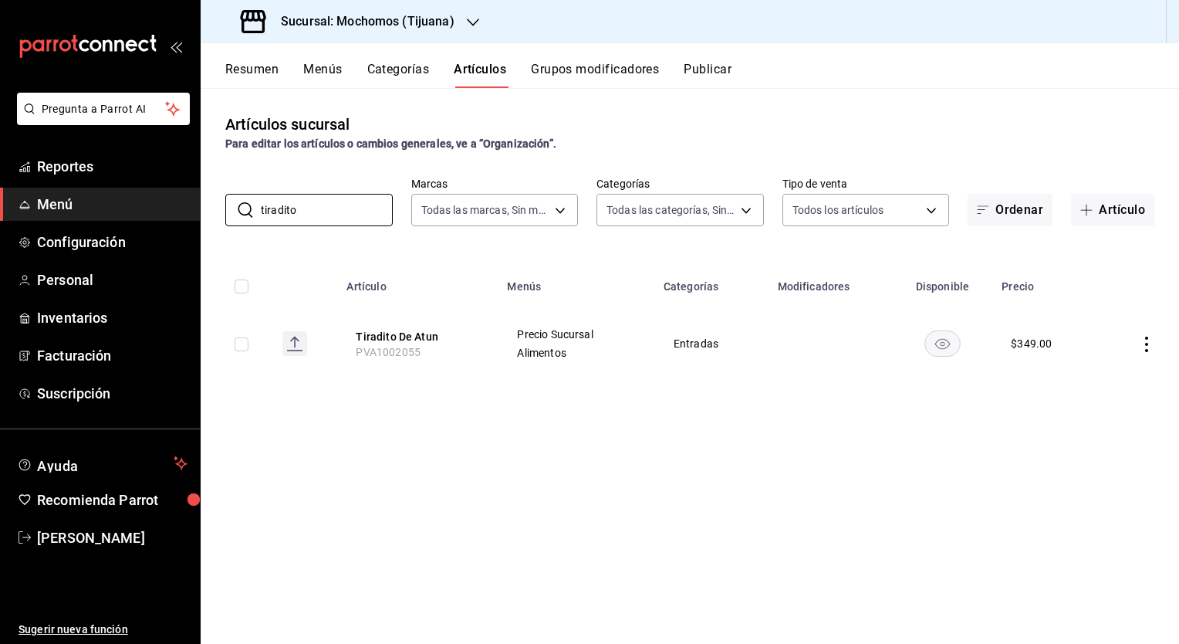
type input "tiradito"
click at [83, 162] on span "Reportes" at bounding box center [112, 166] width 150 height 21
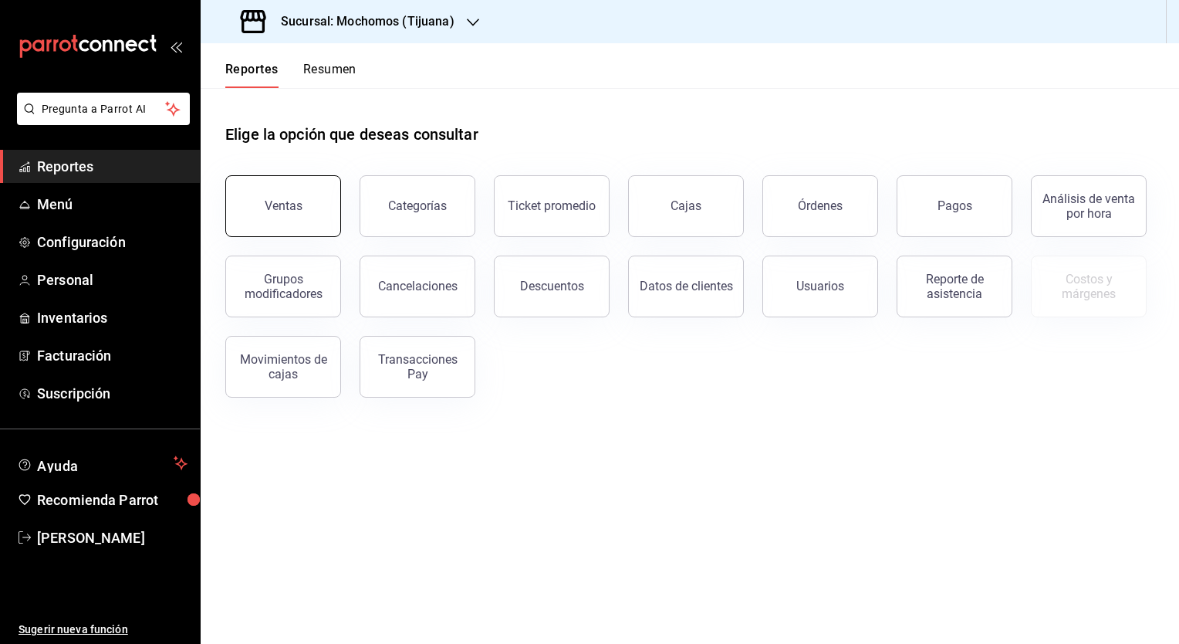
click at [280, 218] on button "Ventas" at bounding box center [283, 206] width 116 height 62
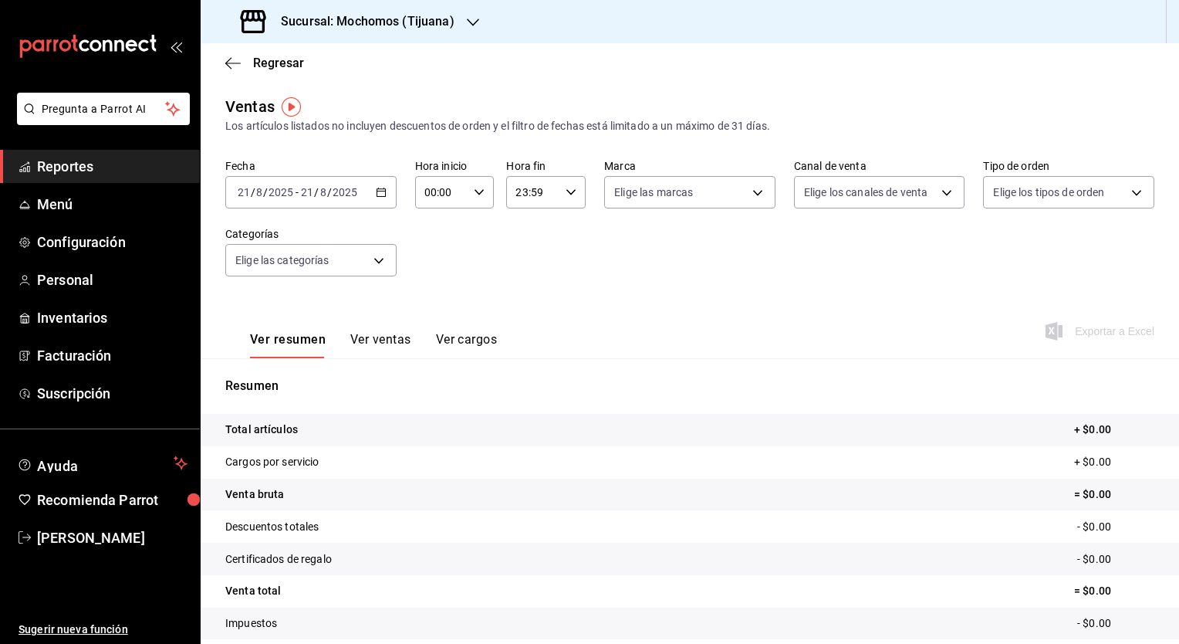
click at [380, 193] on icon "button" at bounding box center [381, 192] width 11 height 11
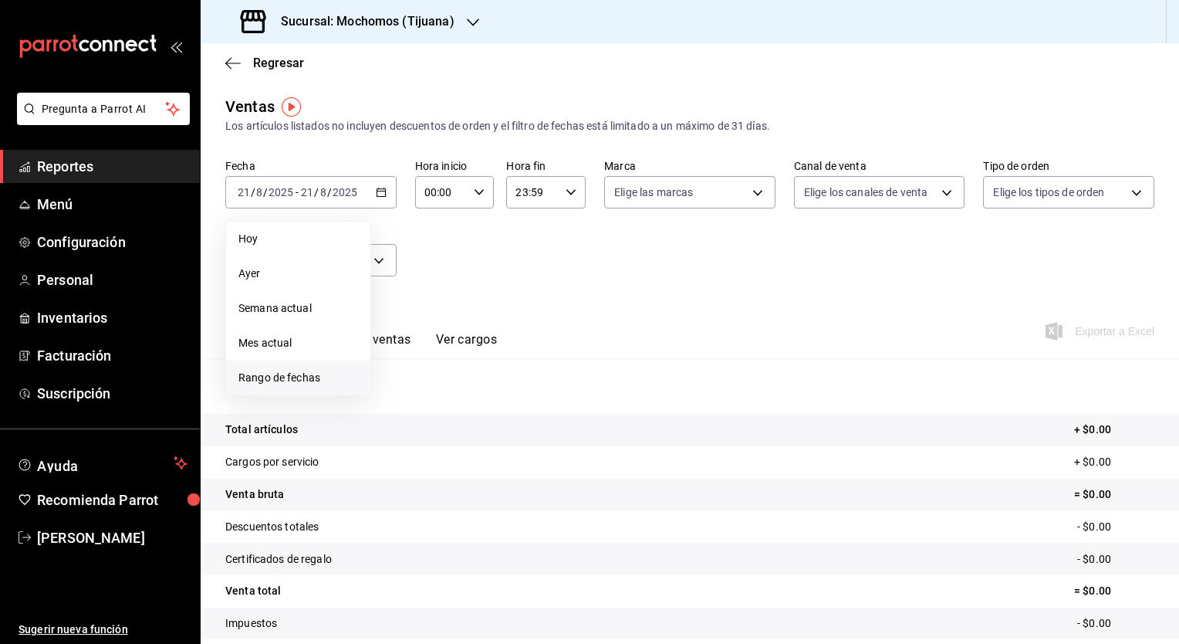
click at [286, 375] on span "Rango de fechas" at bounding box center [298, 378] width 120 height 16
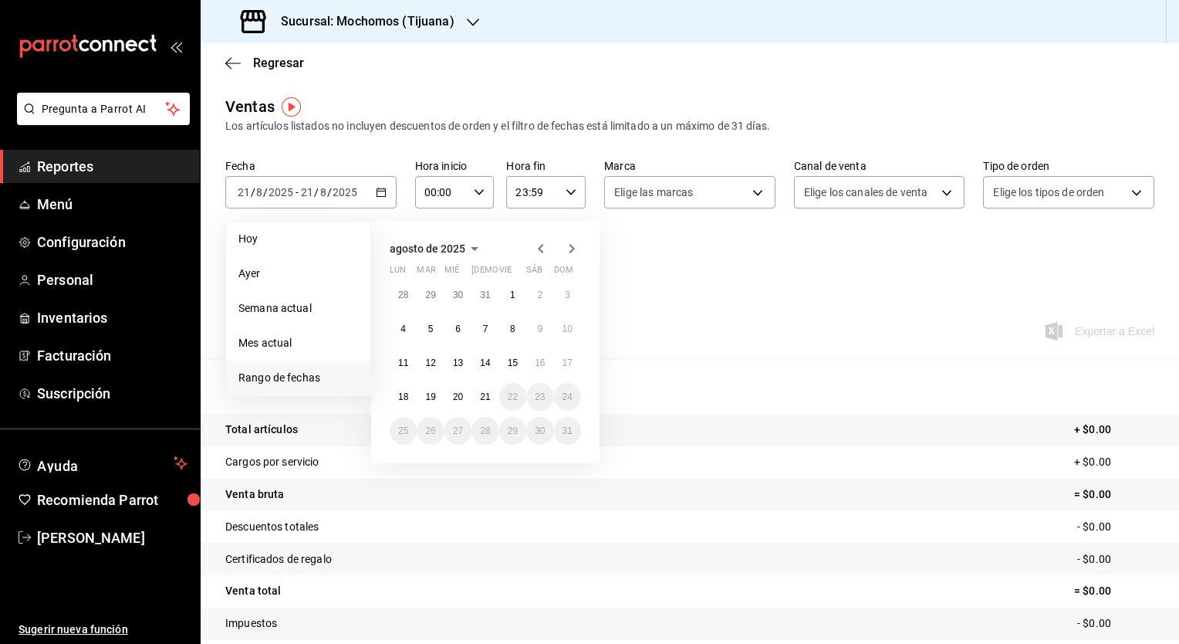
click at [471, 245] on icon "button" at bounding box center [474, 248] width 19 height 19
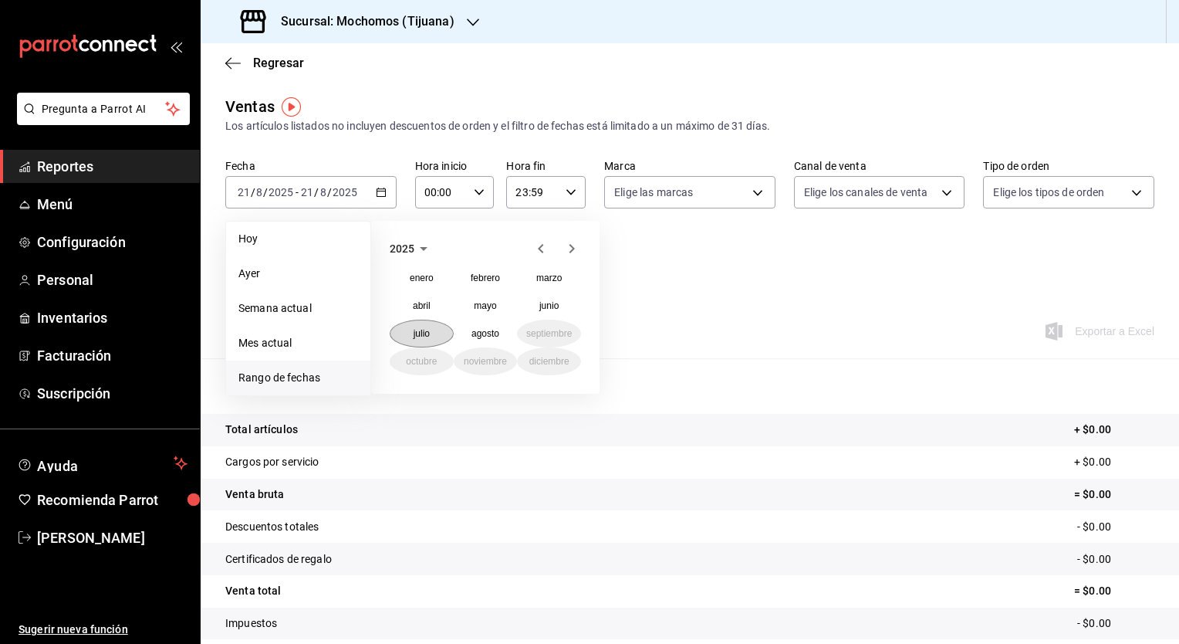
click at [417, 329] on abbr "julio" at bounding box center [422, 333] width 16 height 11
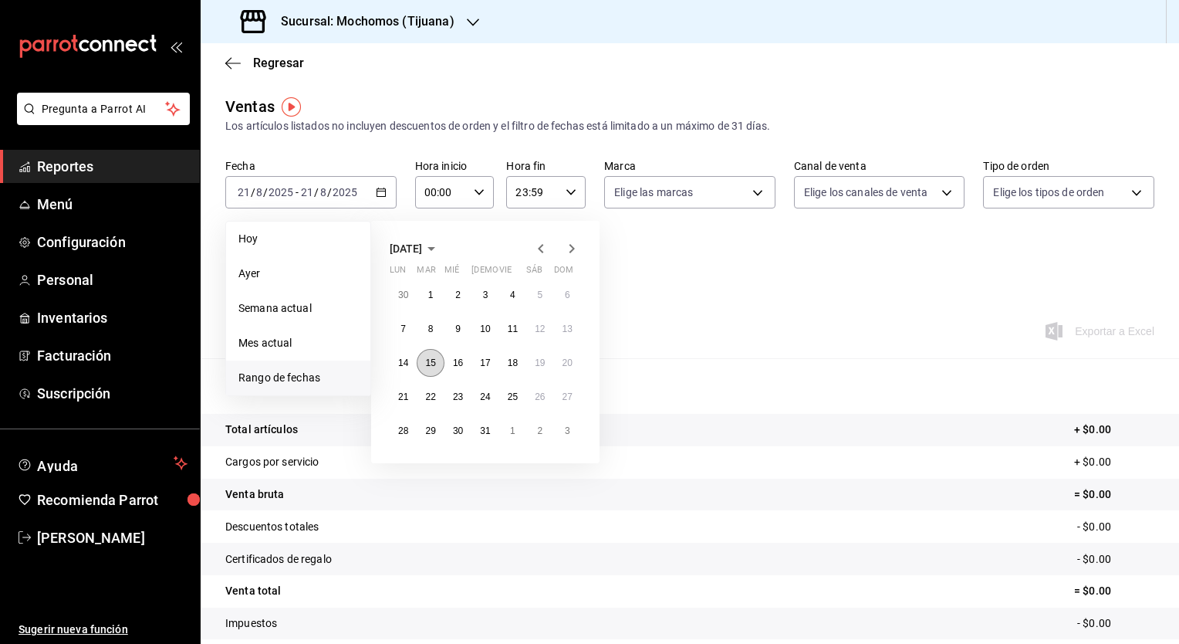
click at [427, 364] on abbr "15" at bounding box center [430, 362] width 10 height 11
click at [571, 248] on icon "button" at bounding box center [572, 248] width 19 height 19
click at [488, 366] on abbr "14" at bounding box center [485, 362] width 10 height 11
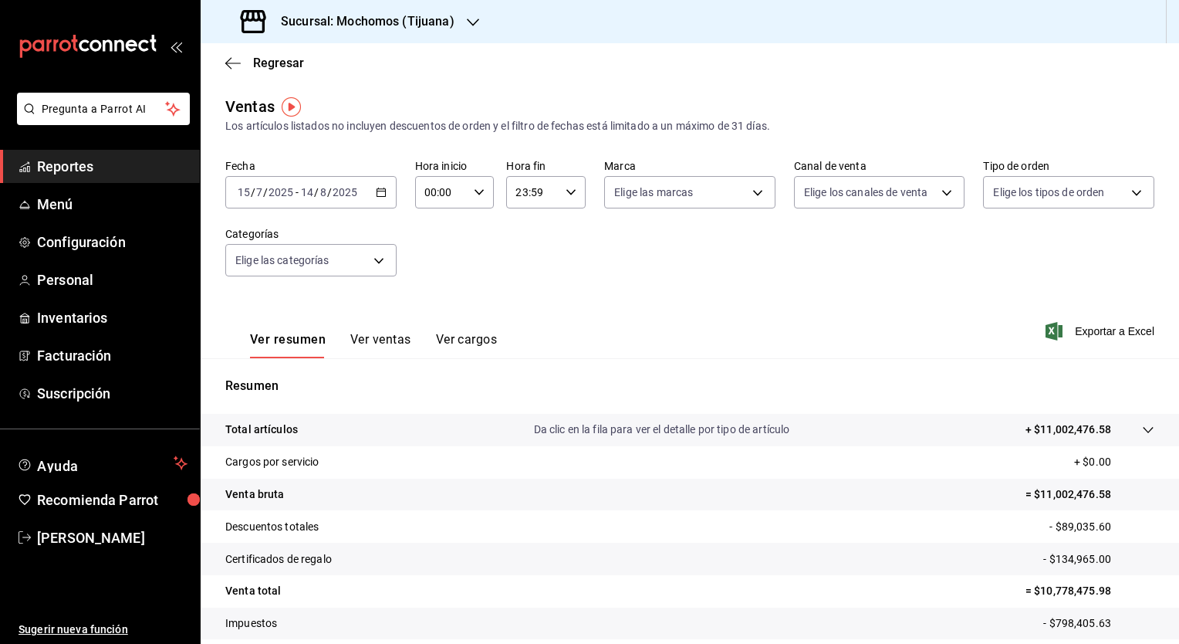
click at [377, 194] on \(Stroke\) "button" at bounding box center [381, 192] width 9 height 8
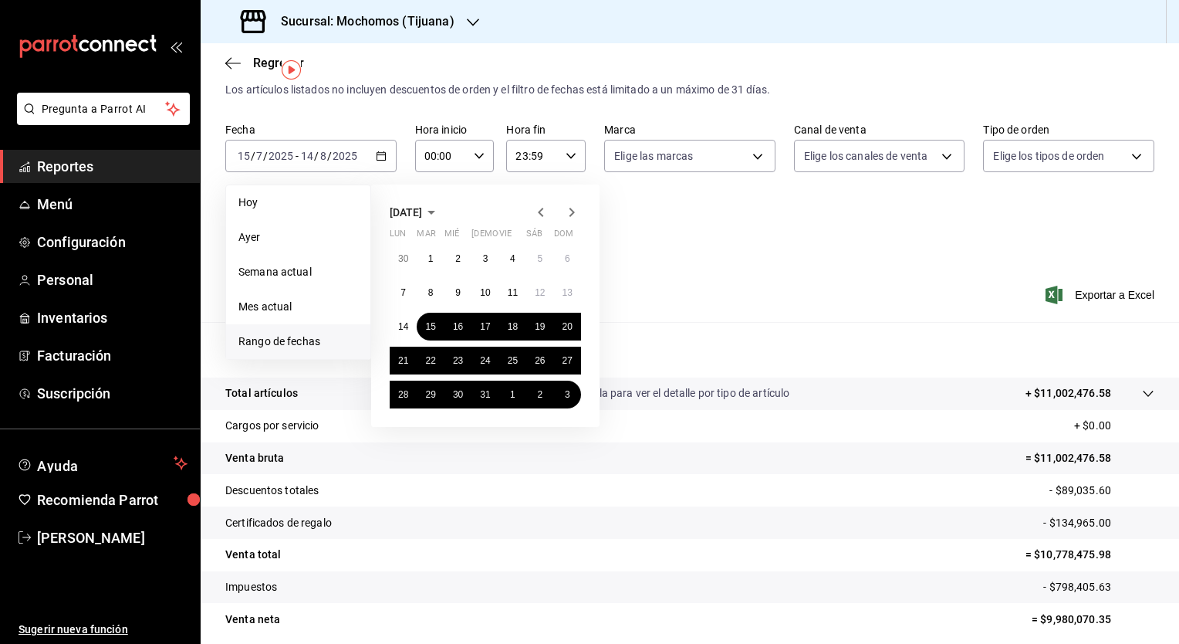
scroll to position [36, 0]
click at [424, 329] on button "15" at bounding box center [430, 327] width 27 height 28
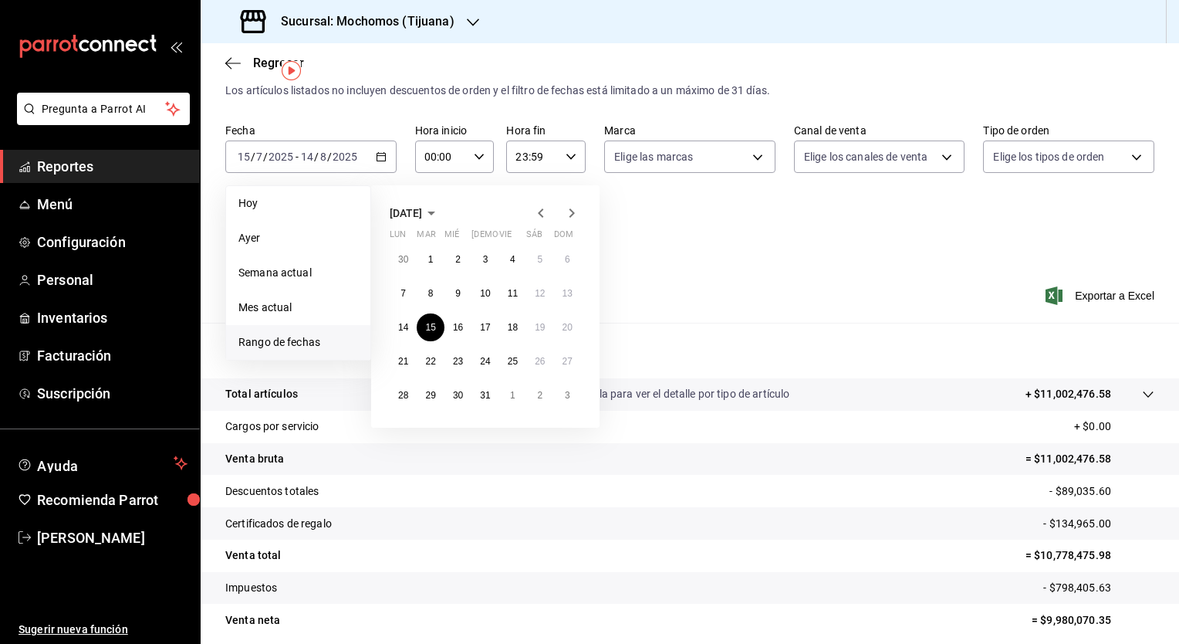
click at [568, 212] on icon "button" at bounding box center [572, 213] width 19 height 19
click at [543, 208] on icon "button" at bounding box center [541, 213] width 19 height 19
click at [431, 358] on abbr "22" at bounding box center [430, 361] width 10 height 11
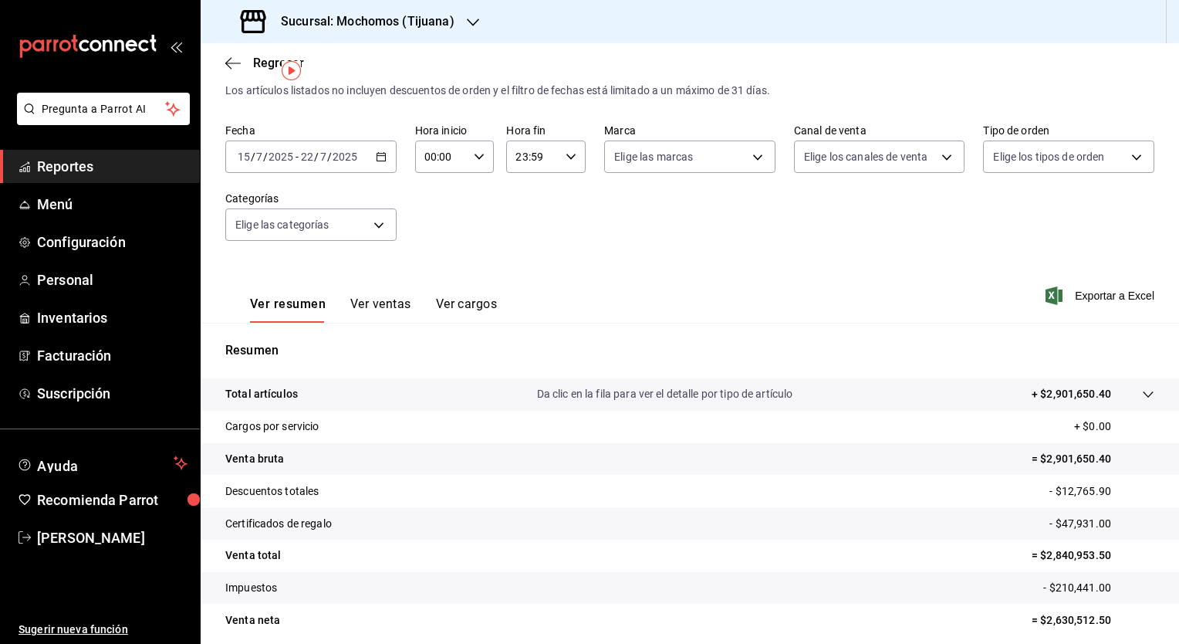
click at [384, 157] on icon "button" at bounding box center [381, 156] width 11 height 11
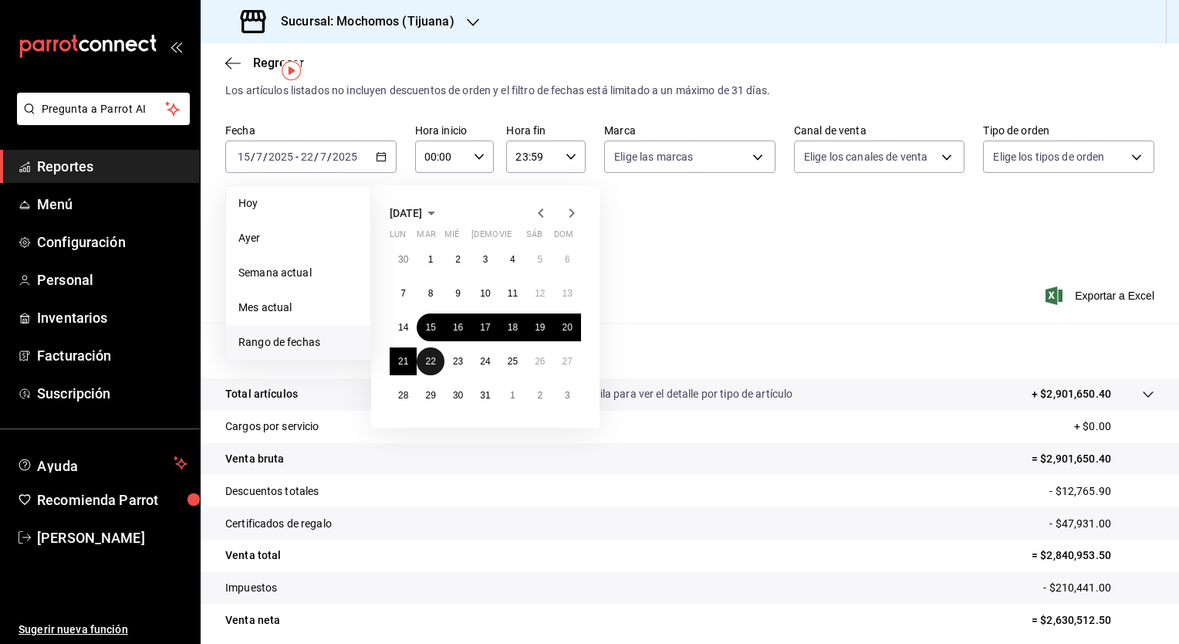
click at [428, 357] on abbr "22" at bounding box center [430, 361] width 10 height 11
click at [571, 212] on icon "button" at bounding box center [572, 213] width 19 height 19
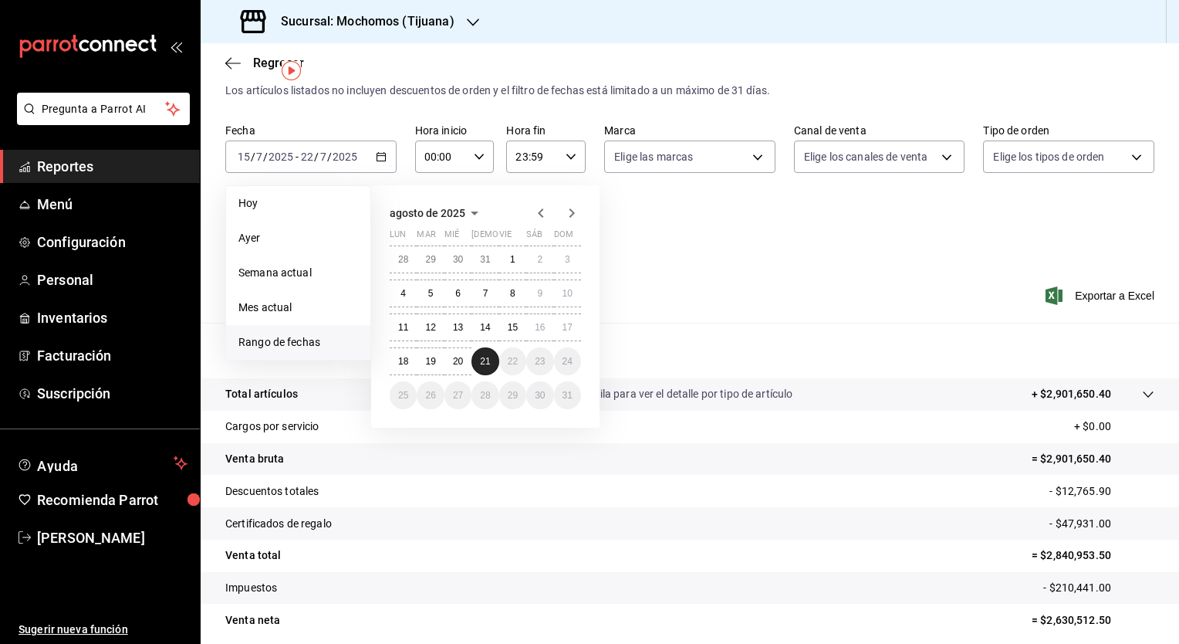
click at [478, 362] on button "21" at bounding box center [485, 361] width 27 height 28
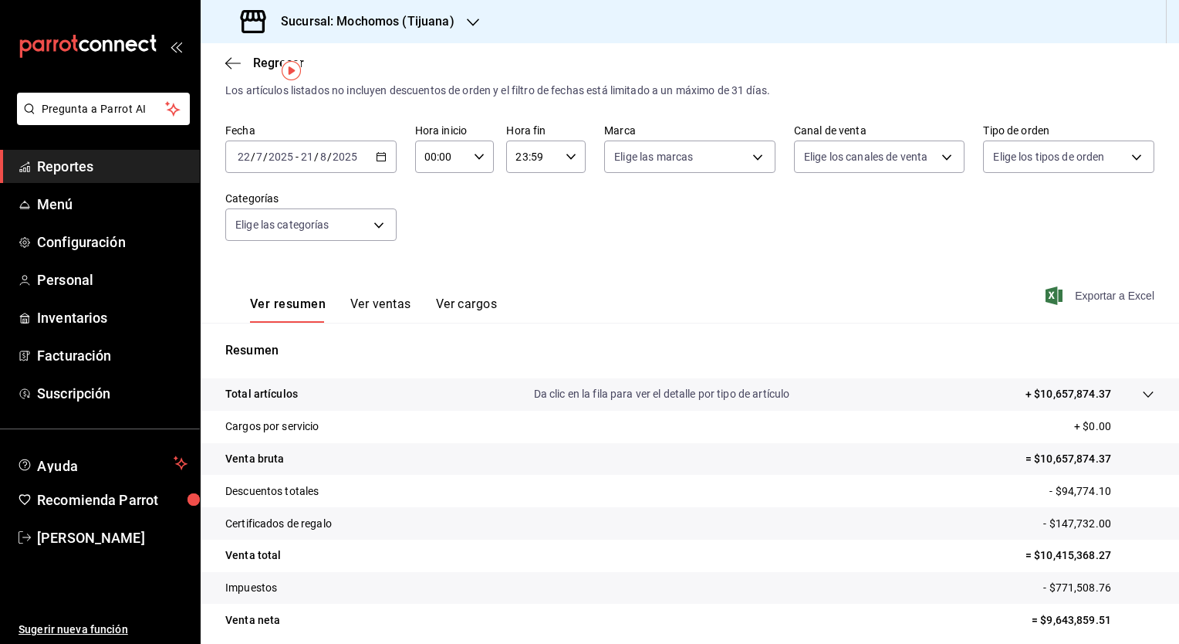
click at [1074, 291] on span "Exportar a Excel" at bounding box center [1102, 295] width 106 height 19
